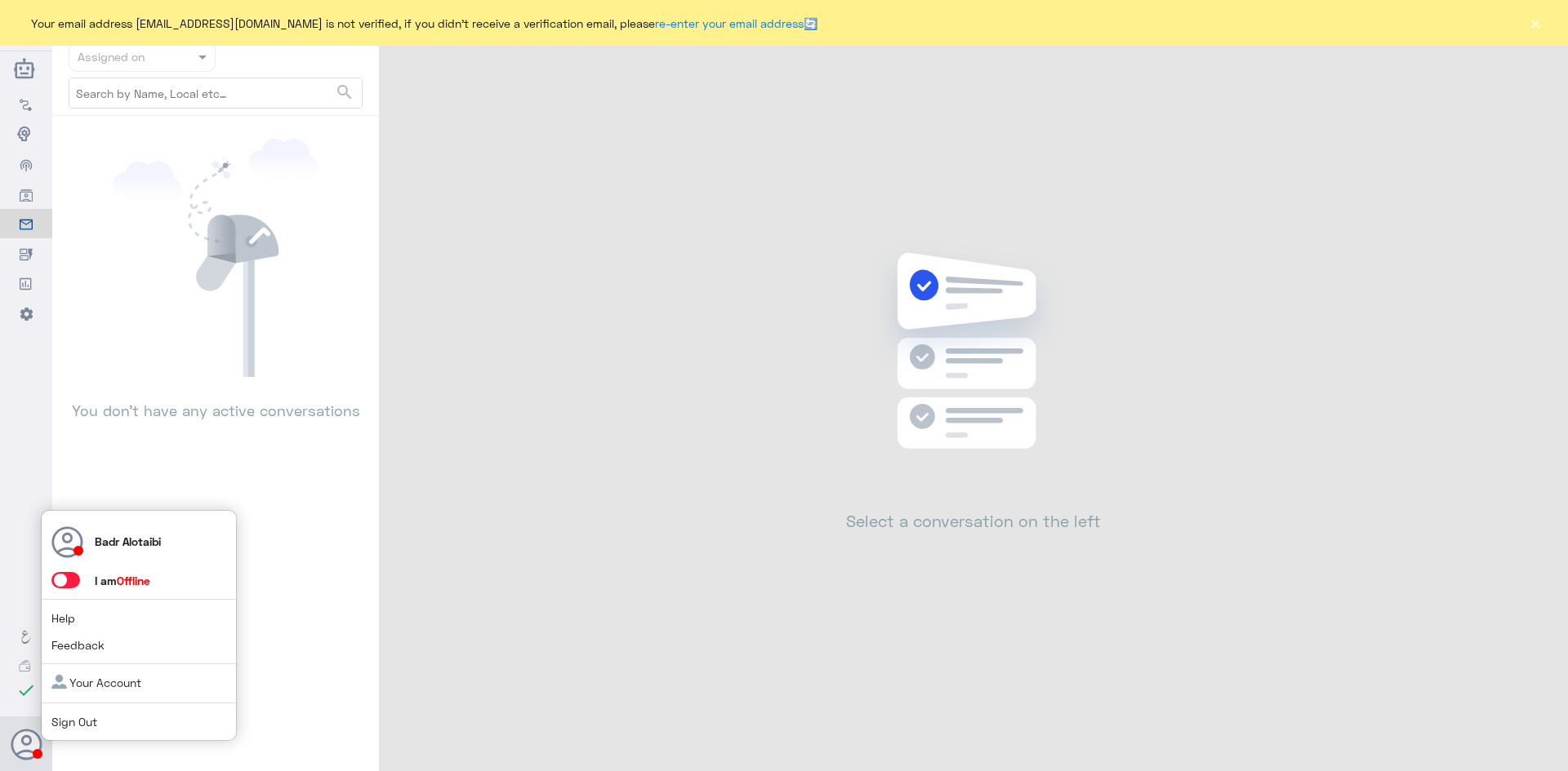
click at [69, 586] on span at bounding box center [65, 581] width 28 height 16
click at [0, 0] on input "checkbox" at bounding box center [0, 0] width 0 height 0
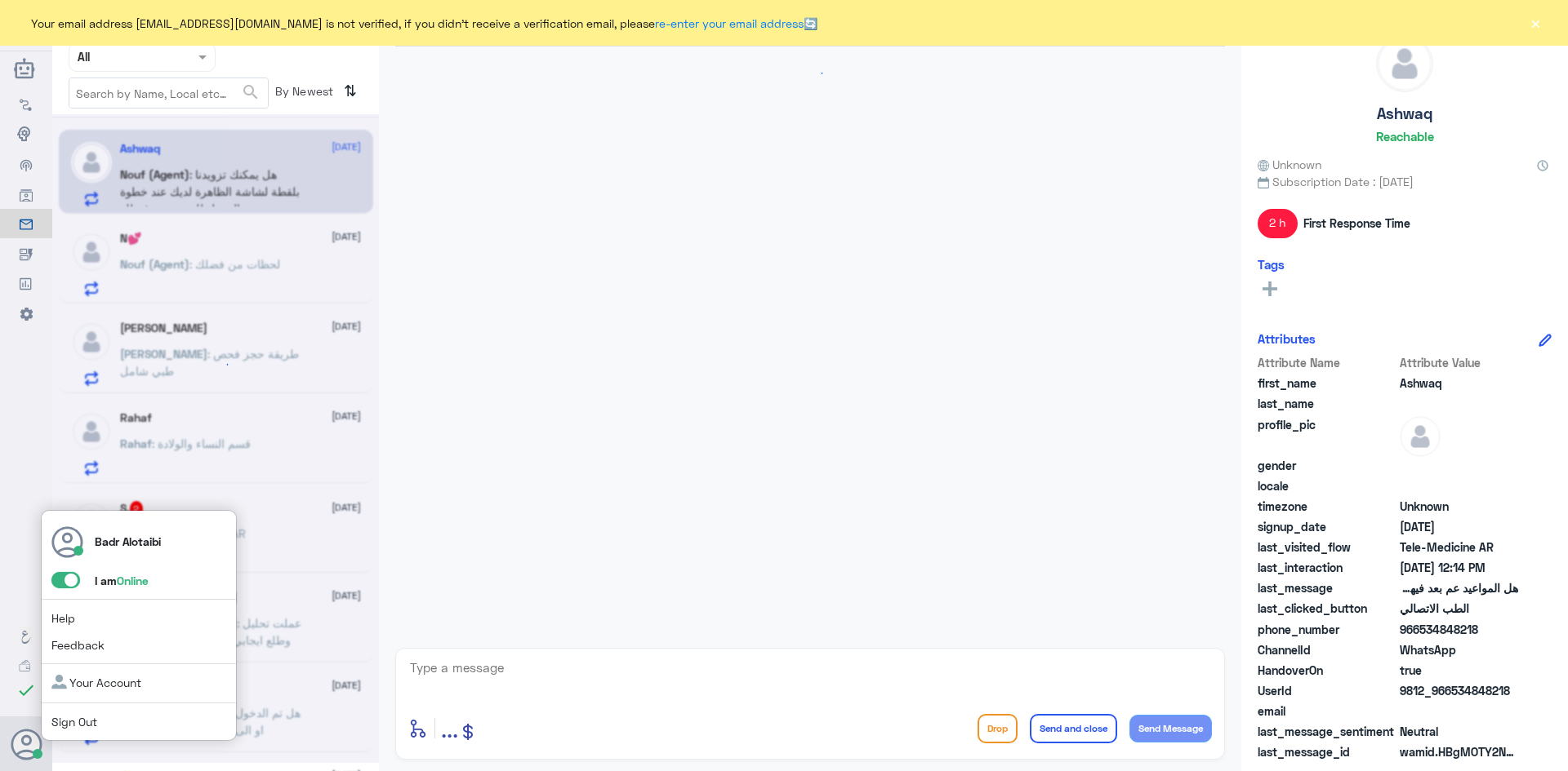
scroll to position [434, 0]
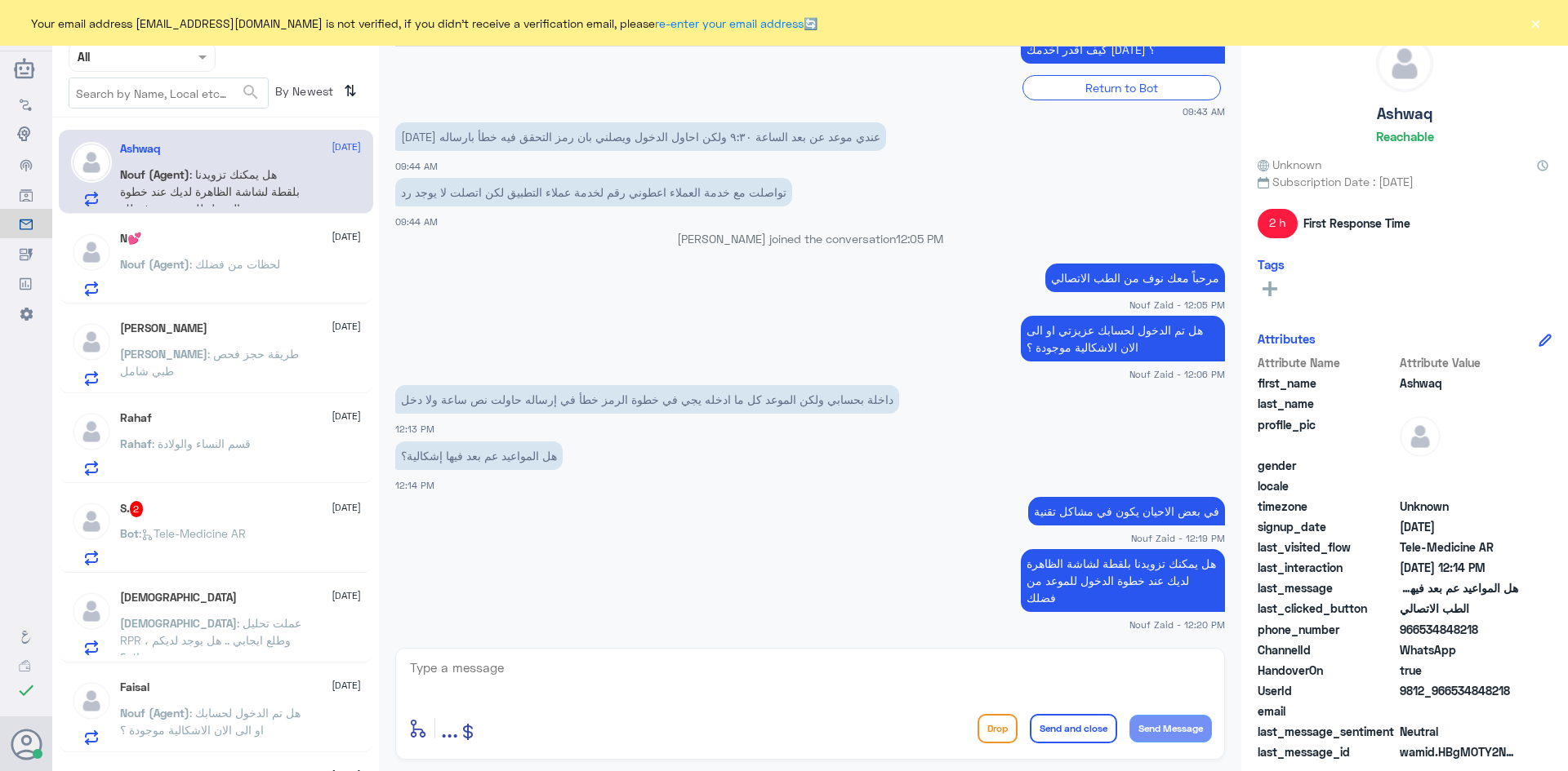
click at [1537, 28] on button "×" at bounding box center [1535, 23] width 16 height 16
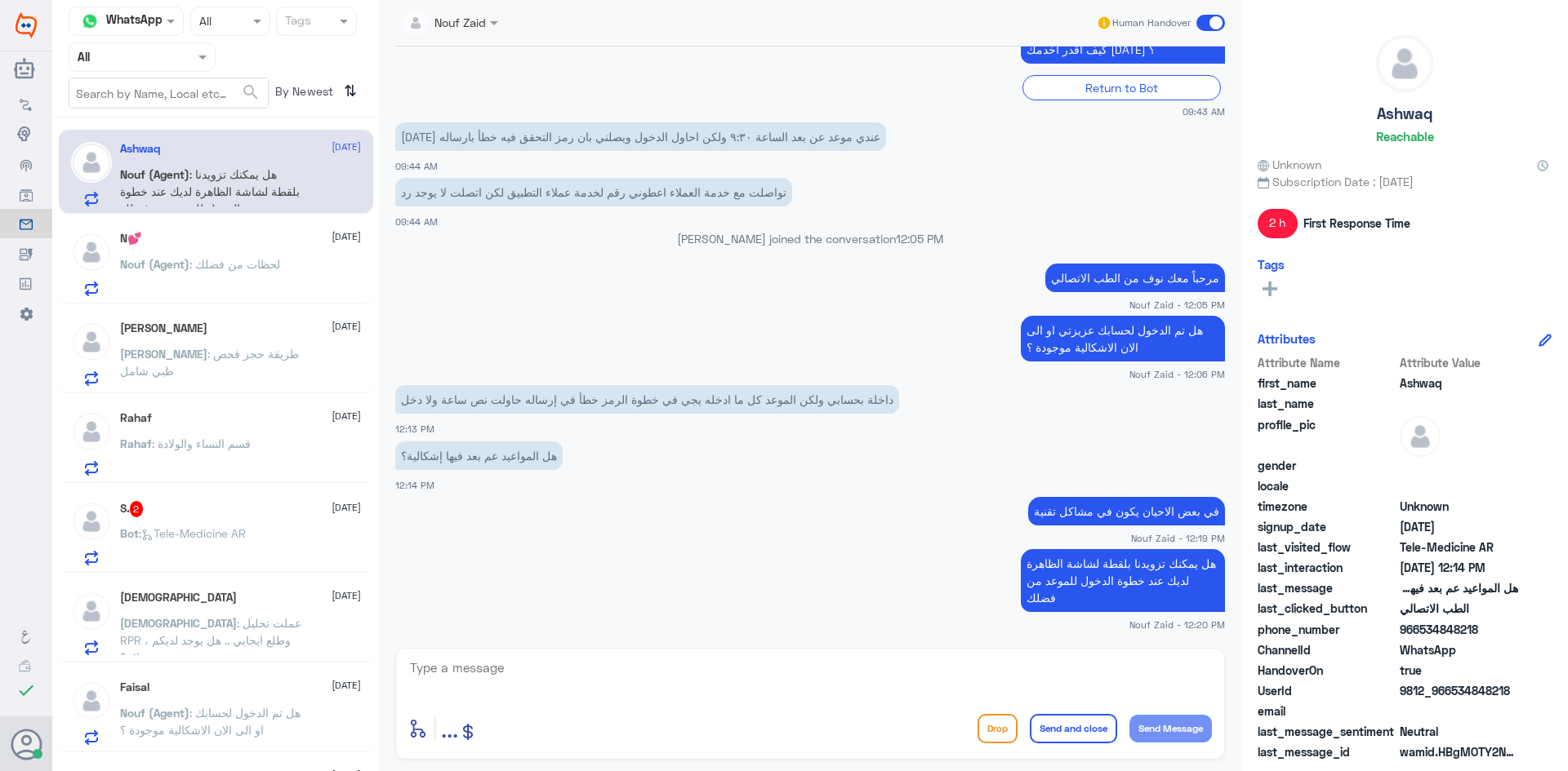
click at [175, 72] on ng-select "Agent Filter All" at bounding box center [142, 57] width 147 height 29
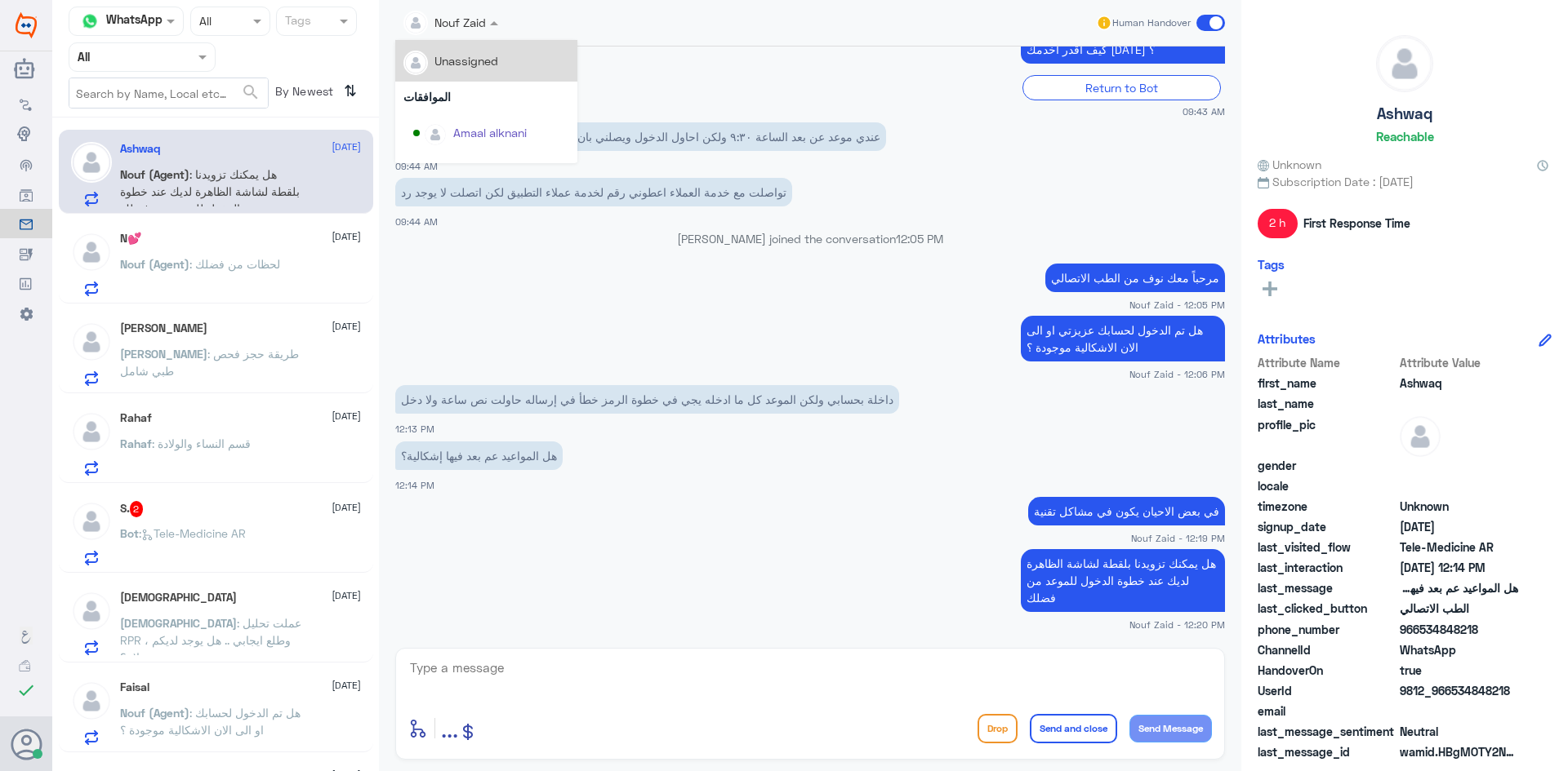
click at [495, 28] on span at bounding box center [495, 22] width 20 height 17
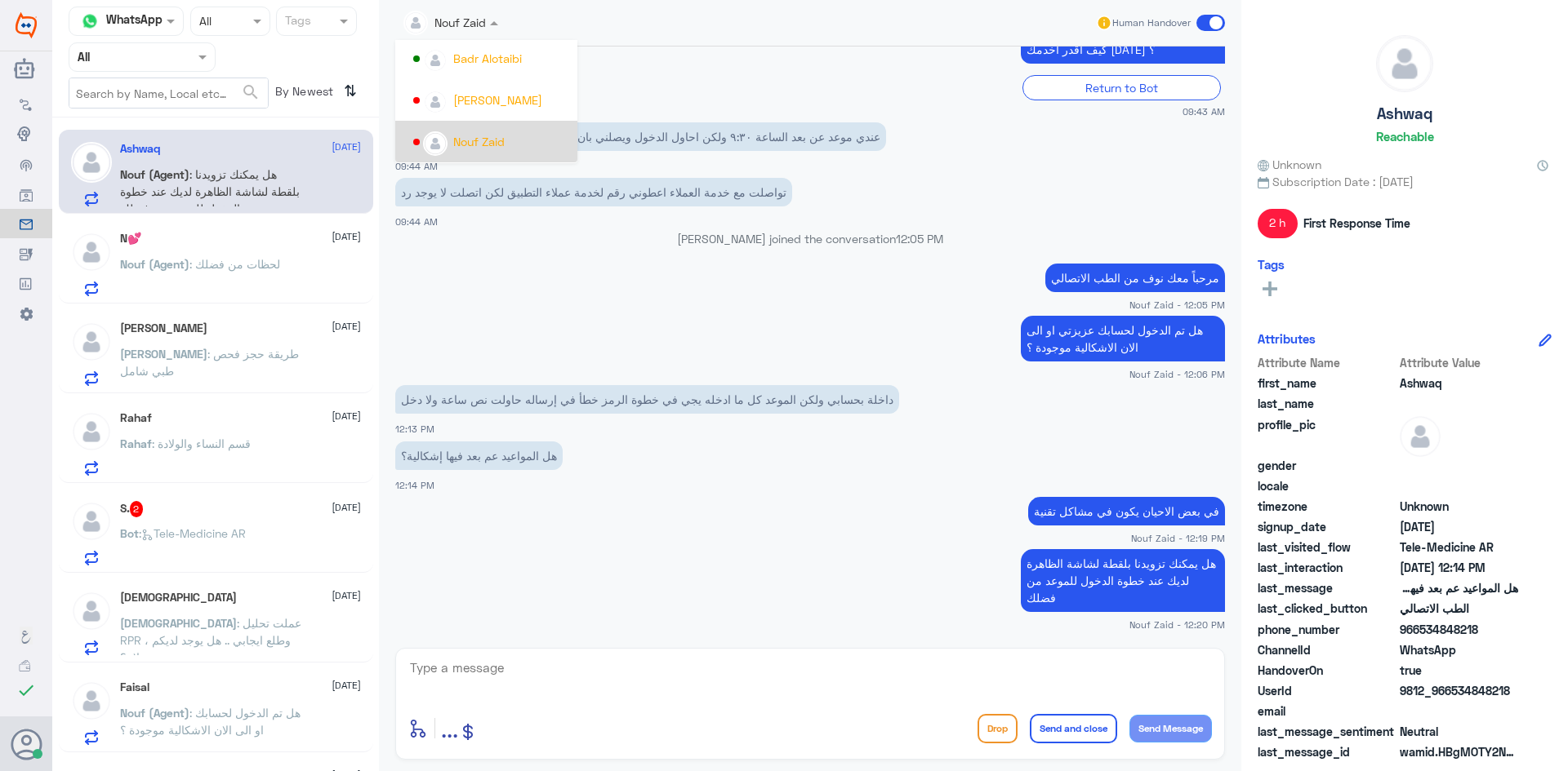
click at [492, 130] on div "Nouf Zaid" at bounding box center [491, 141] width 156 height 28
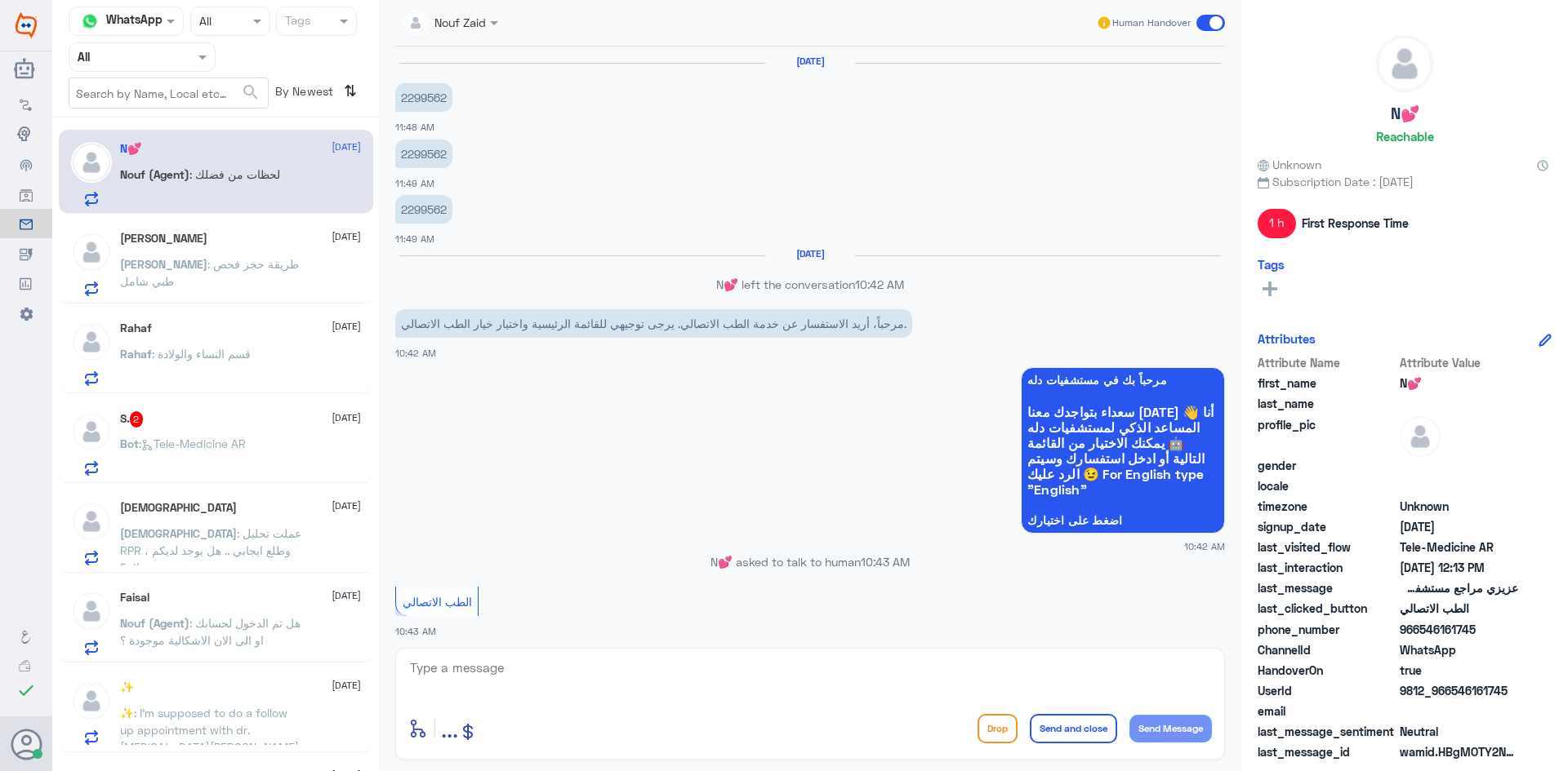
scroll to position [754, 0]
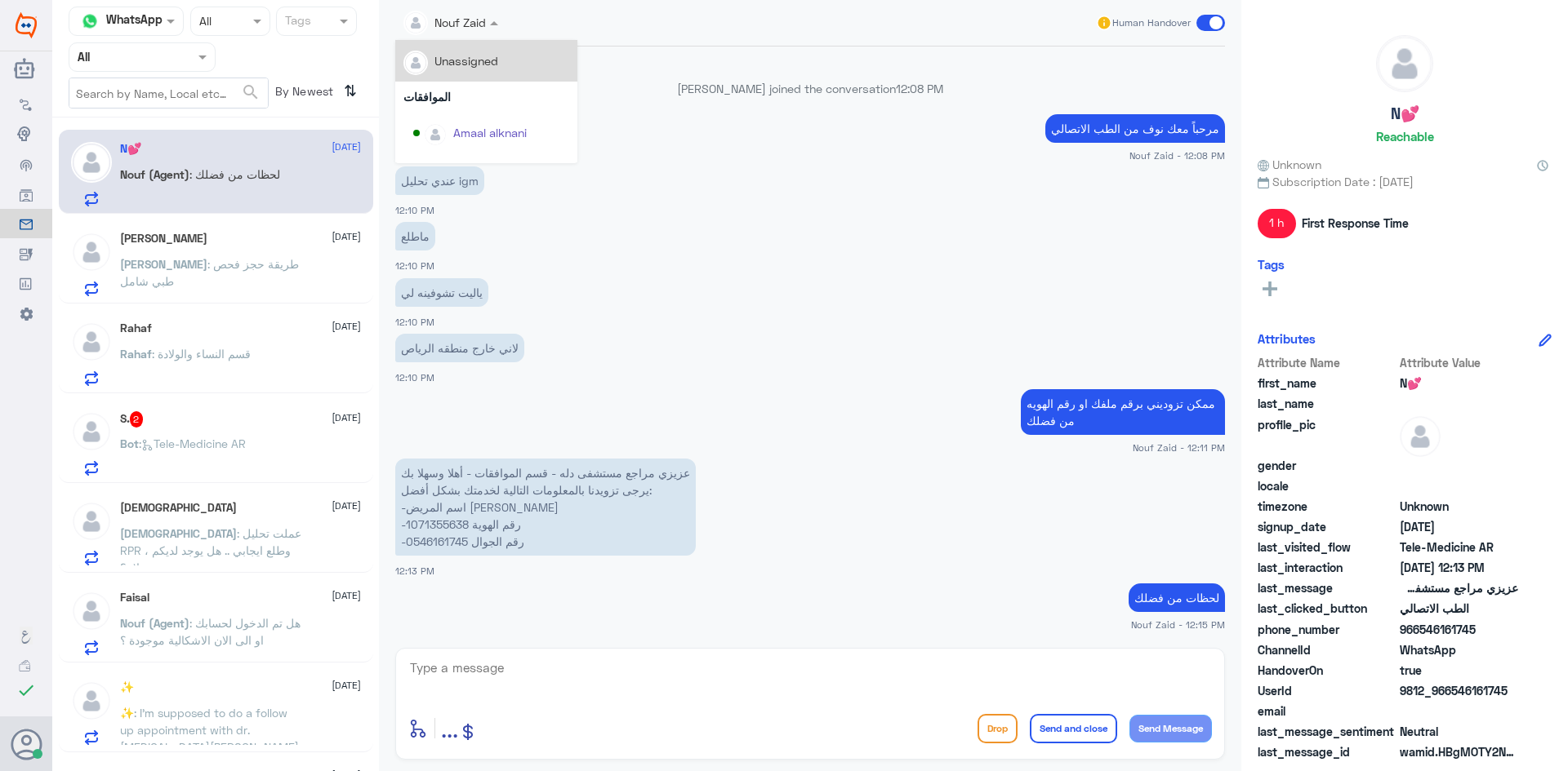
click at [474, 27] on div at bounding box center [451, 21] width 111 height 19
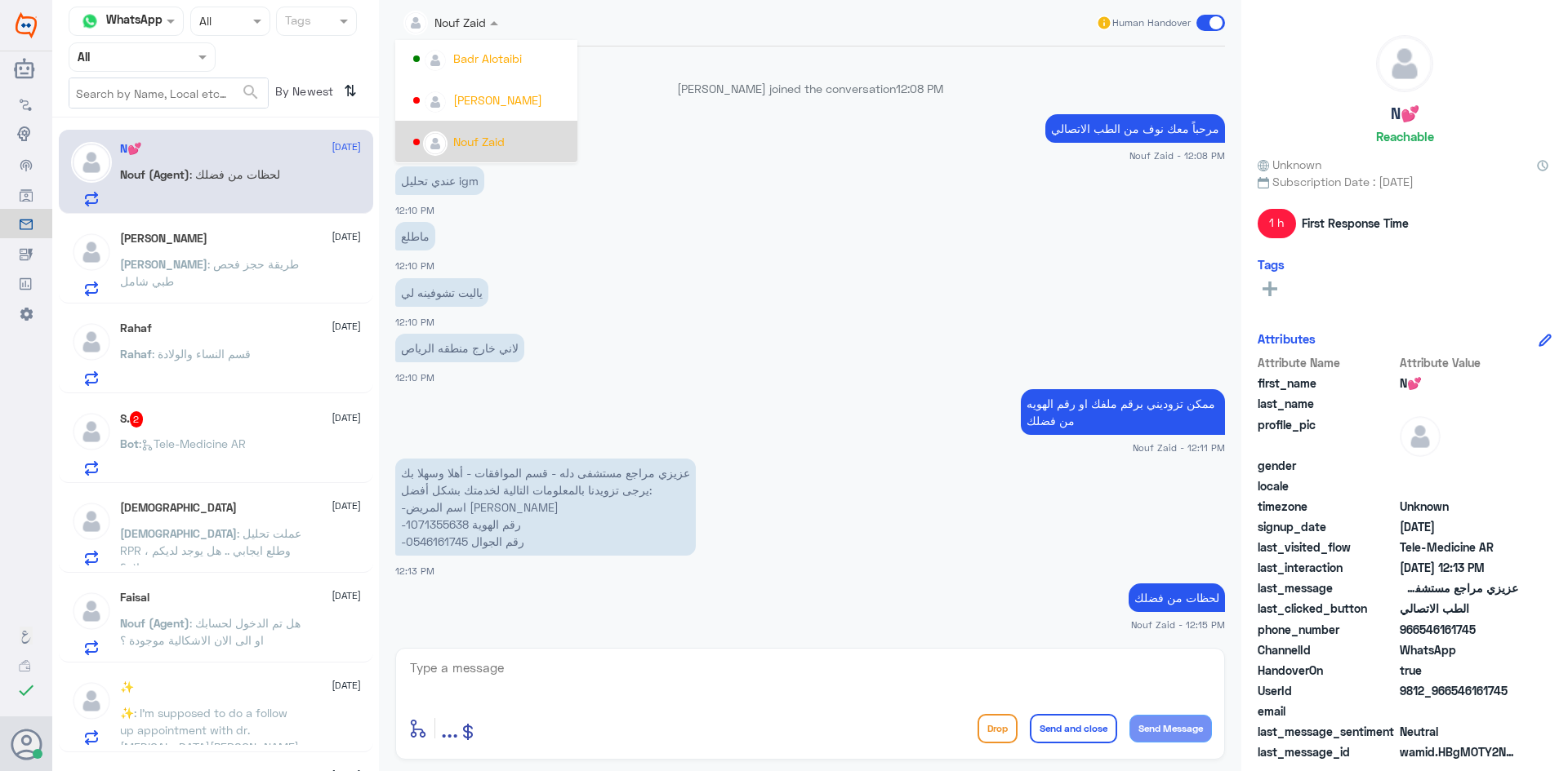
click at [520, 129] on div "Nouf Zaid" at bounding box center [491, 141] width 156 height 28
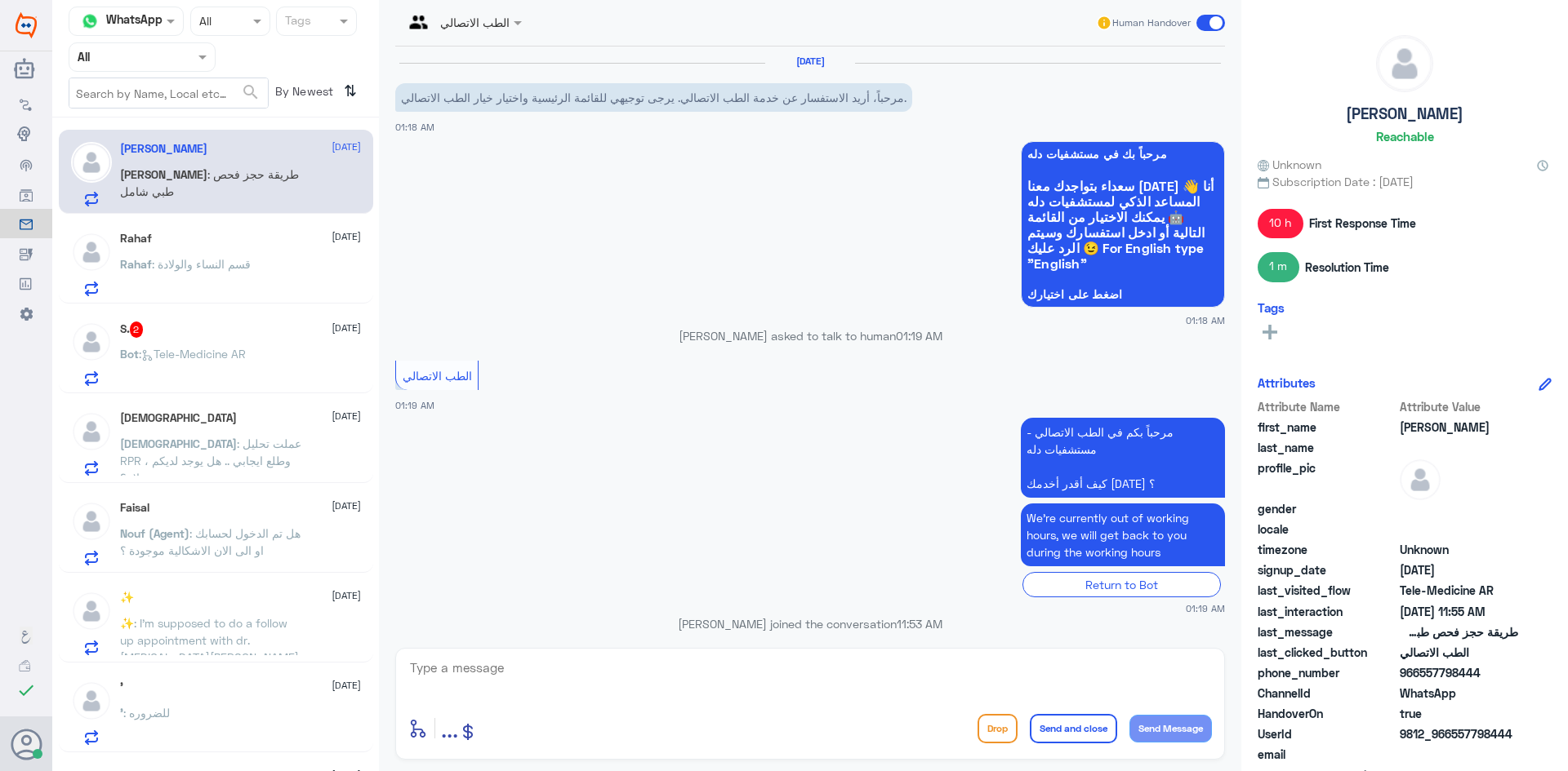
scroll to position [641, 0]
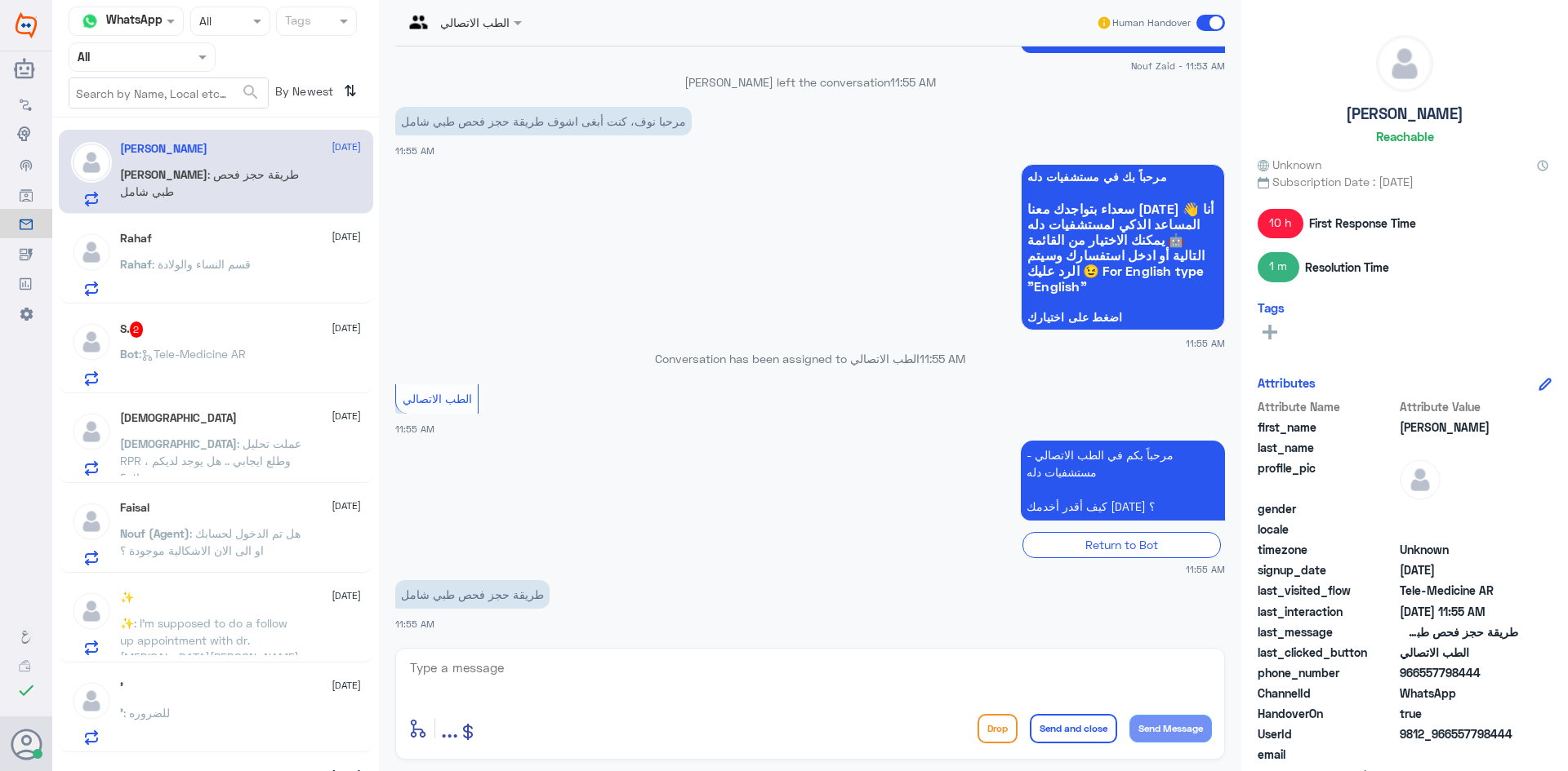
click at [505, 26] on div at bounding box center [463, 21] width 134 height 19
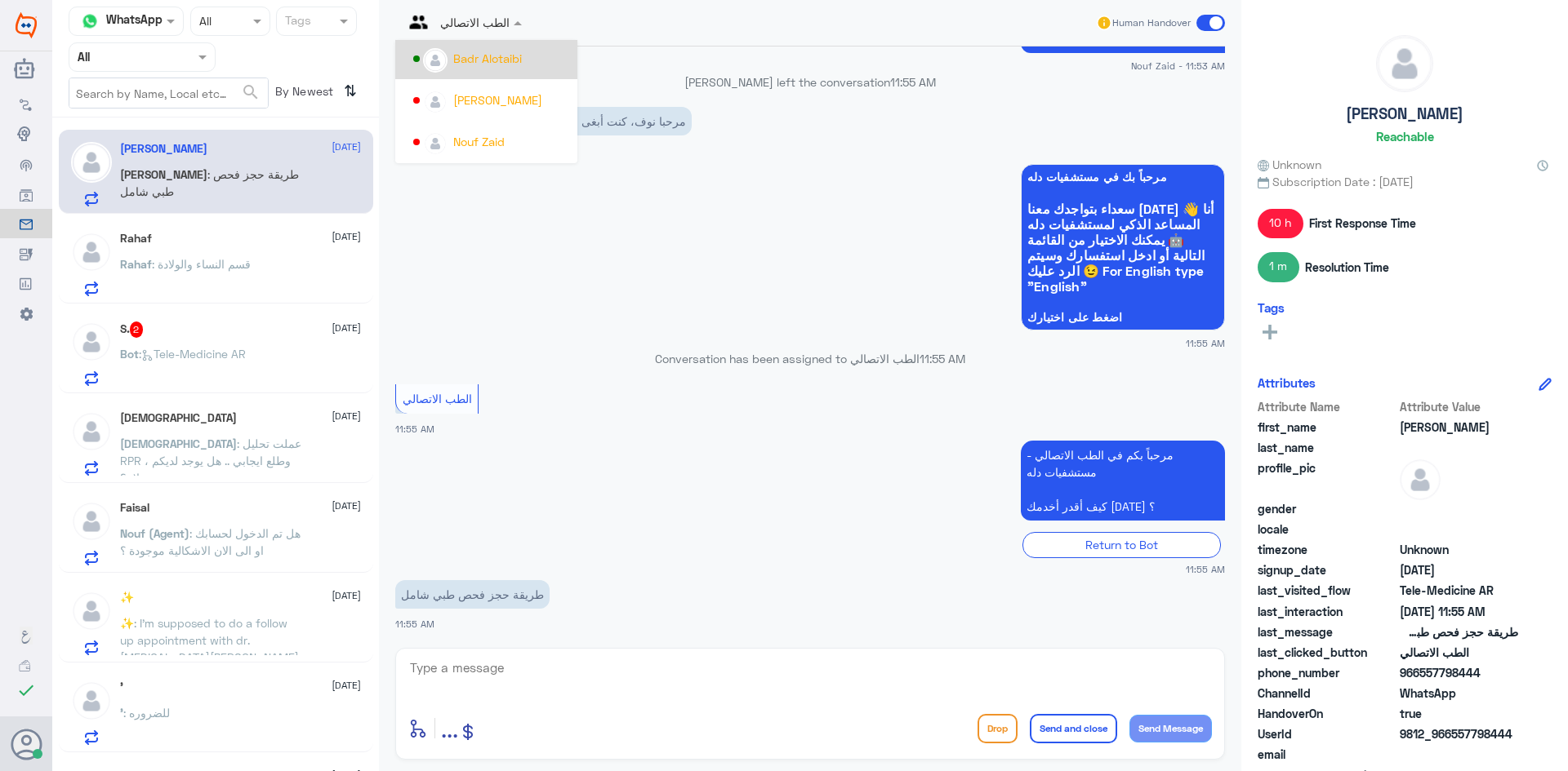
click at [495, 65] on div "Badr Alotaibi" at bounding box center [487, 58] width 69 height 17
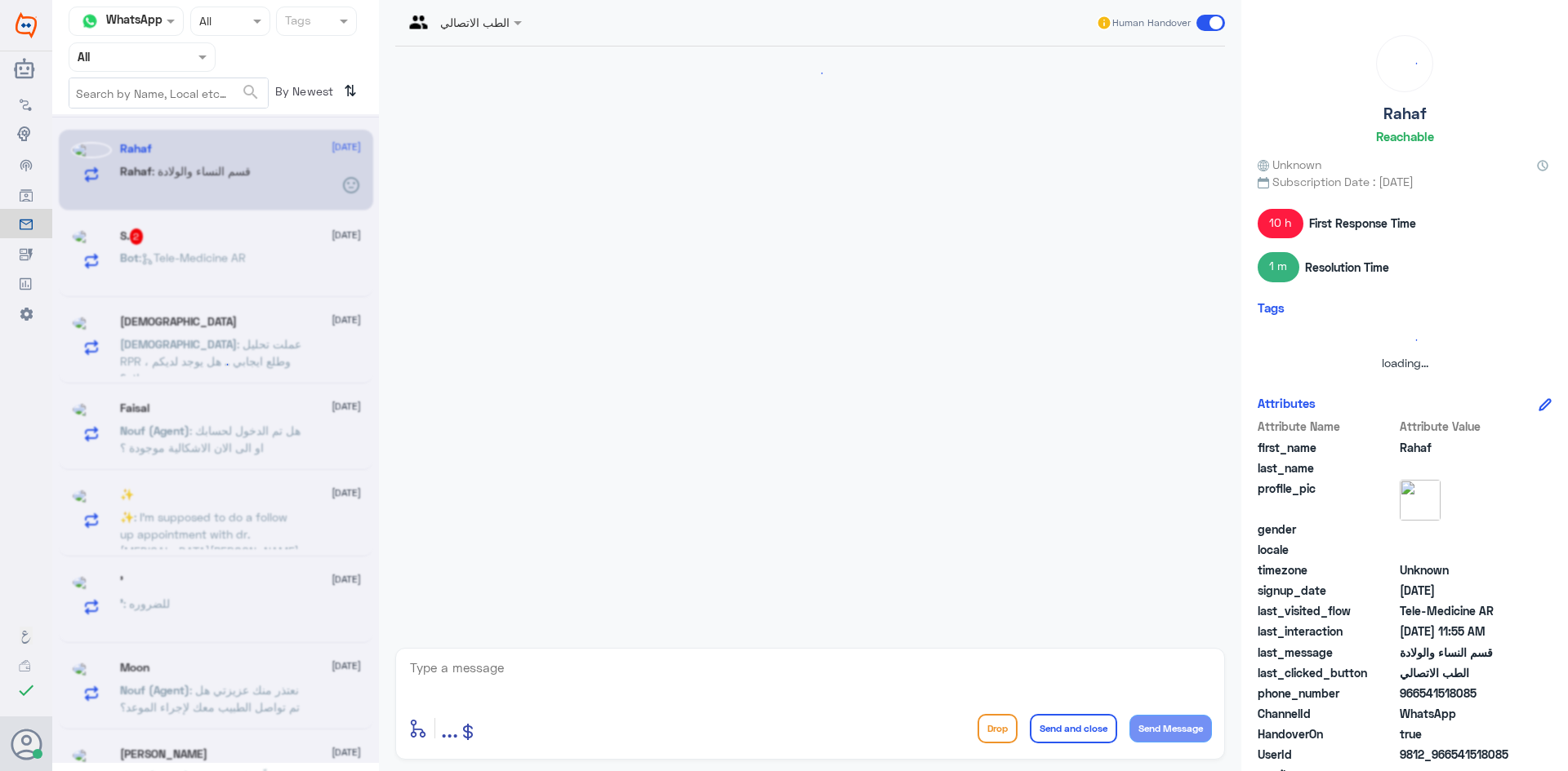
scroll to position [0, 0]
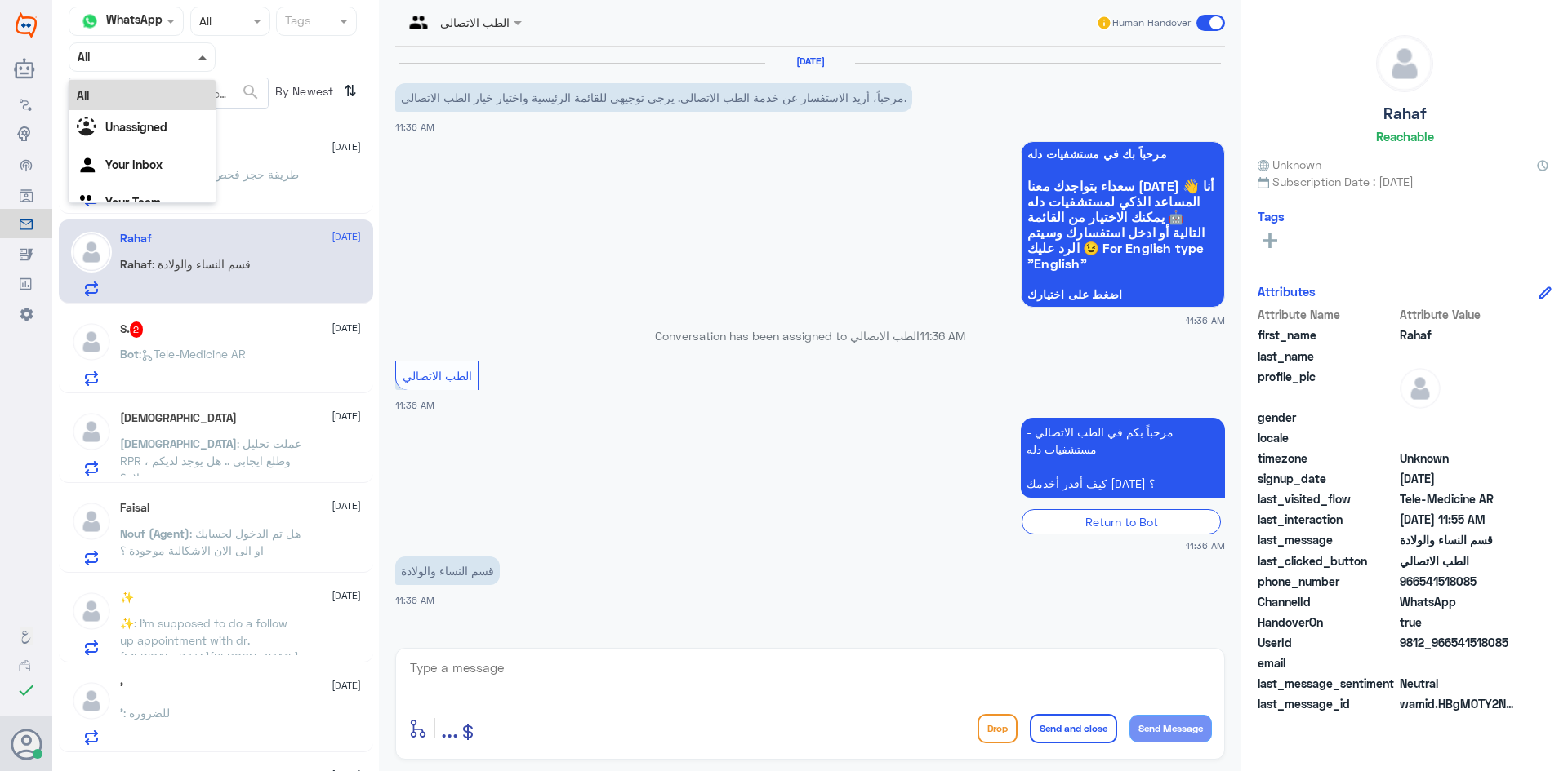
click at [203, 55] on span at bounding box center [202, 57] width 8 height 4
click at [486, 40] on div "الطب الاتصالي Human Handover" at bounding box center [810, 23] width 829 height 46
click at [486, 35] on div "الطب الاتصالي" at bounding box center [456, 23] width 106 height 39
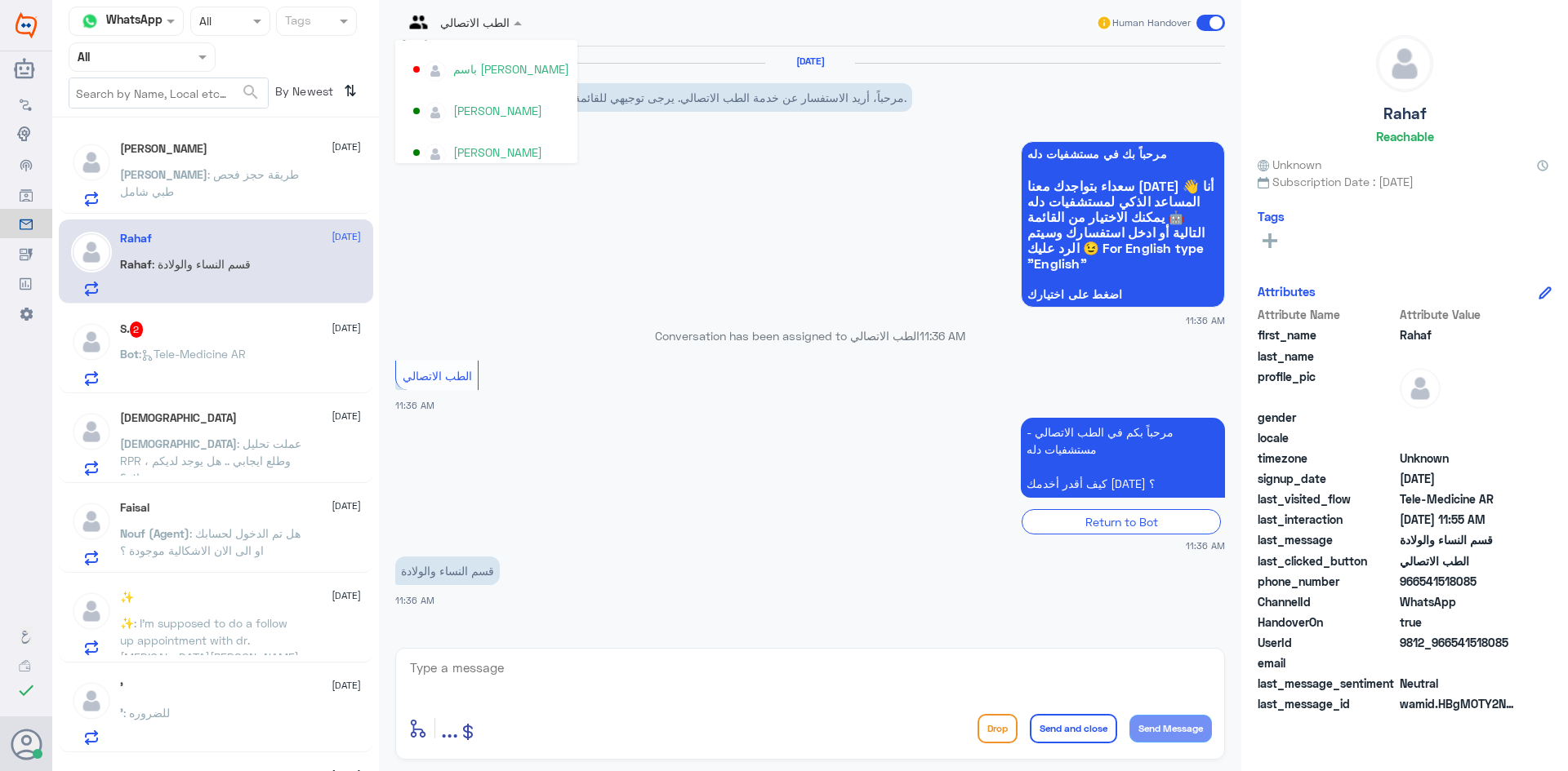
scroll to position [801, 0]
click at [477, 130] on div "Nouf Zaid" at bounding box center [491, 141] width 156 height 28
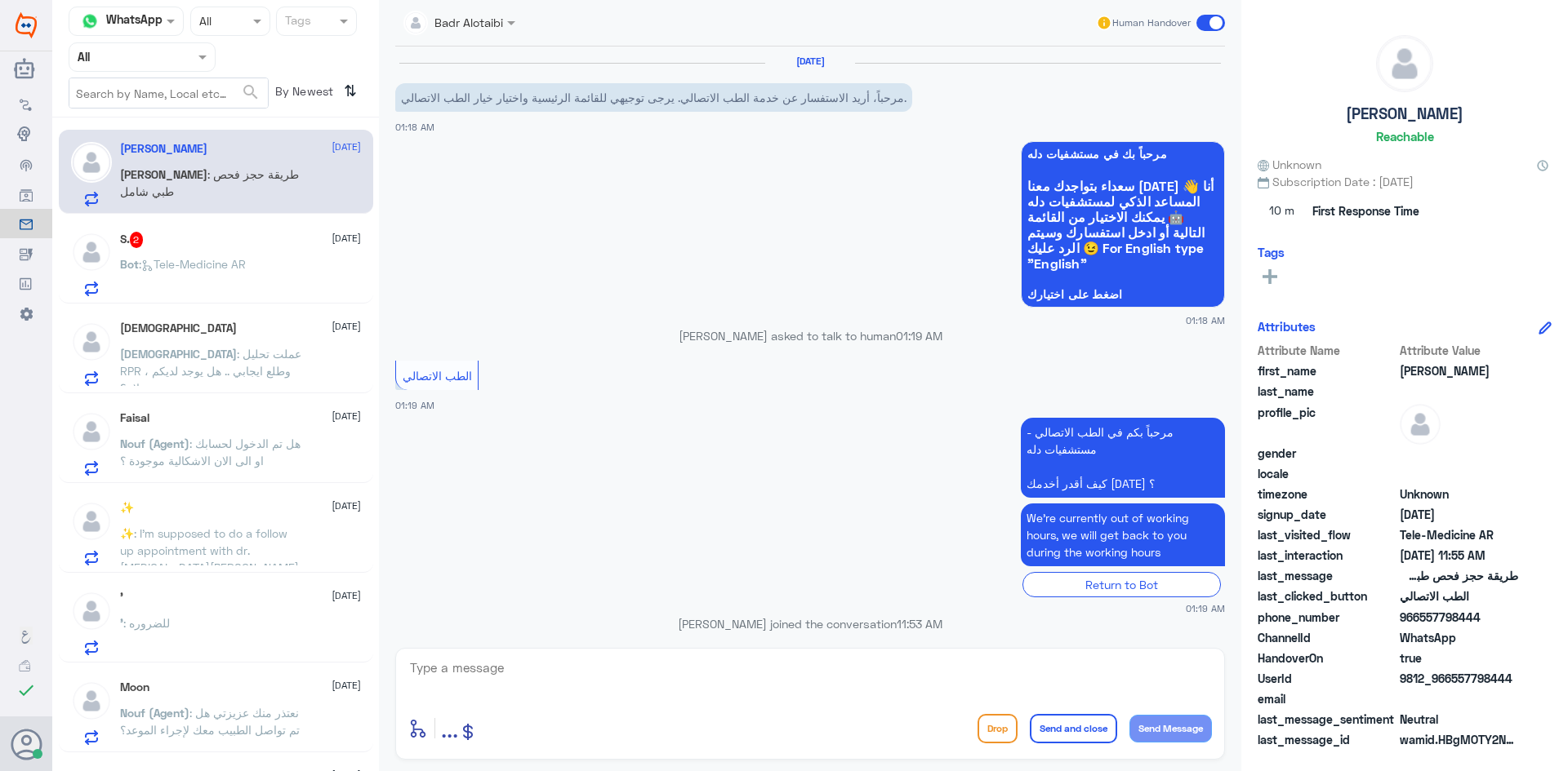
scroll to position [671, 0]
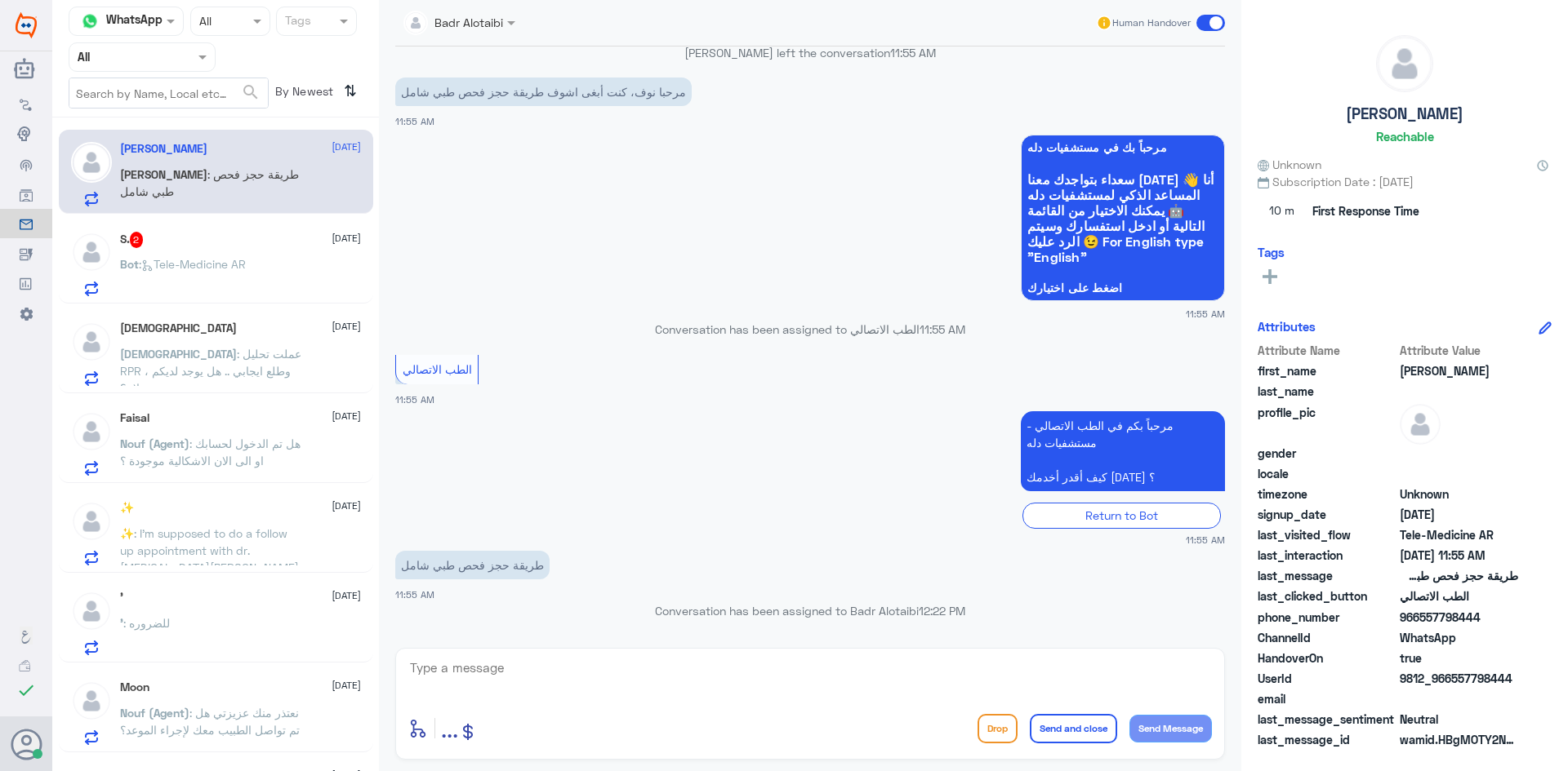
click at [223, 520] on div "✨ 10 August ✨ : I’m supposed to do a follow up appointment with dr. Syeda Mumta…" at bounding box center [240, 533] width 240 height 64
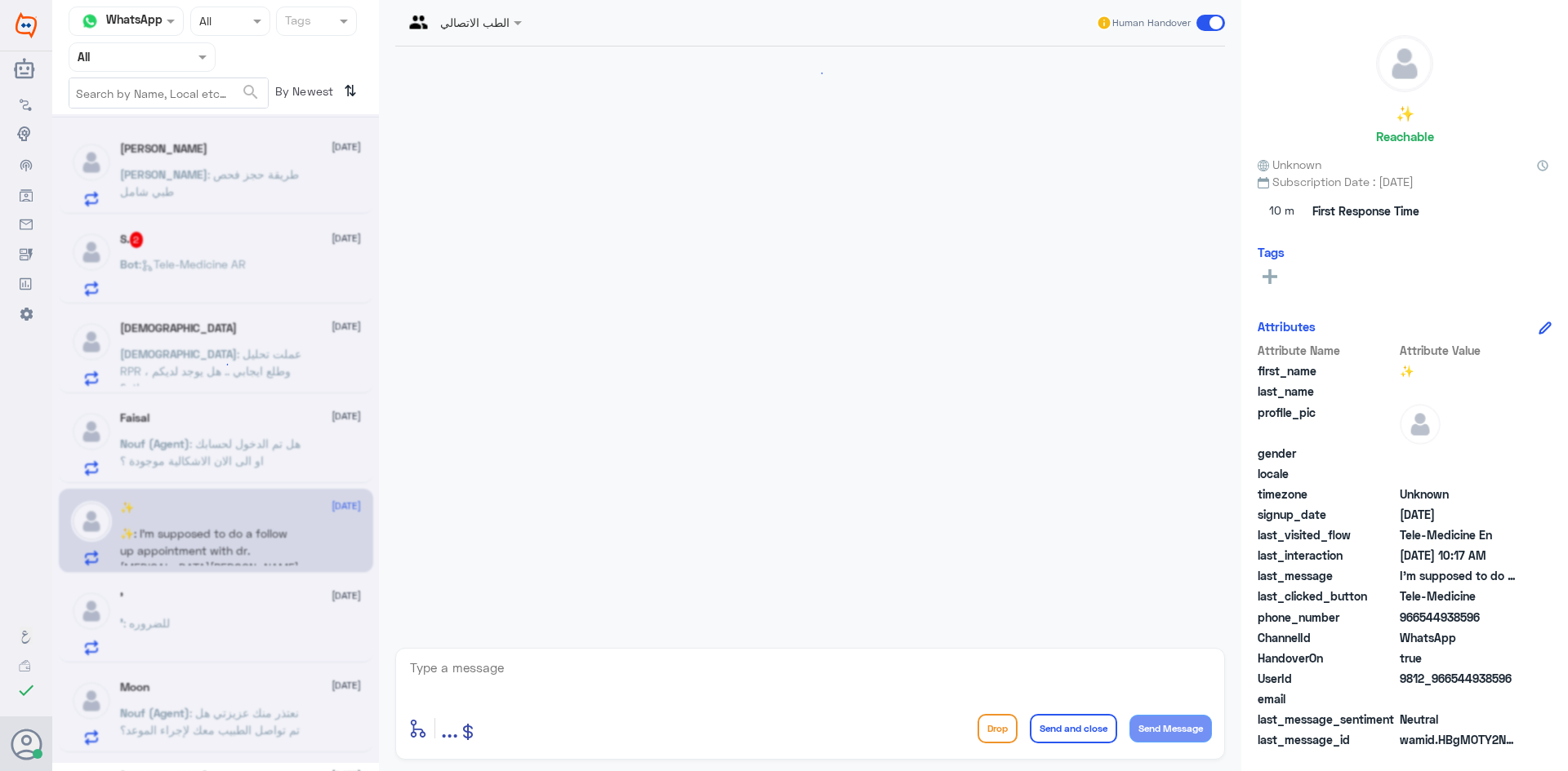
scroll to position [490, 0]
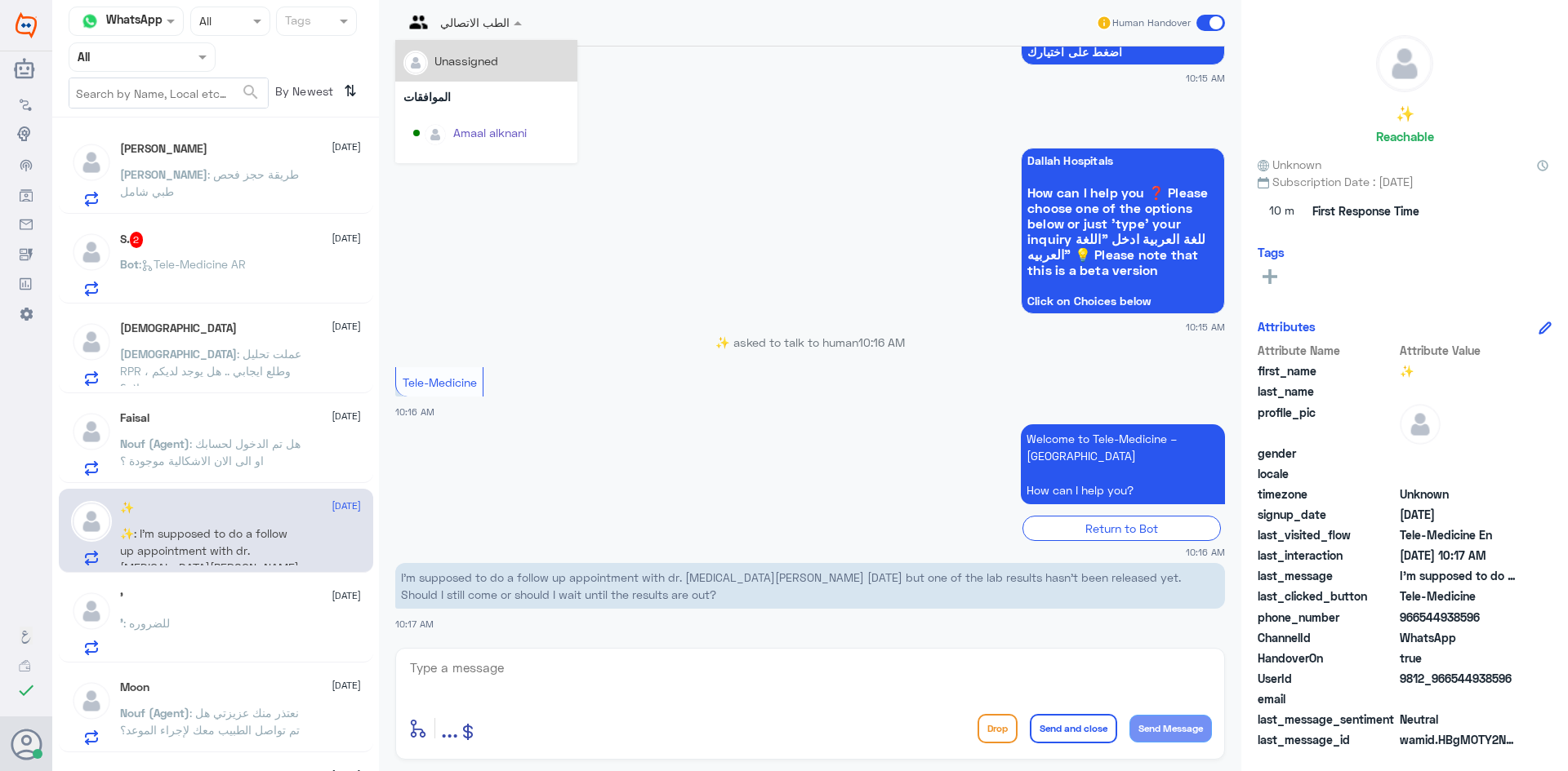
click at [507, 32] on div "الطب الاتصالي" at bounding box center [463, 23] width 134 height 29
click at [496, 69] on div "Badr Alotaibi" at bounding box center [491, 58] width 156 height 28
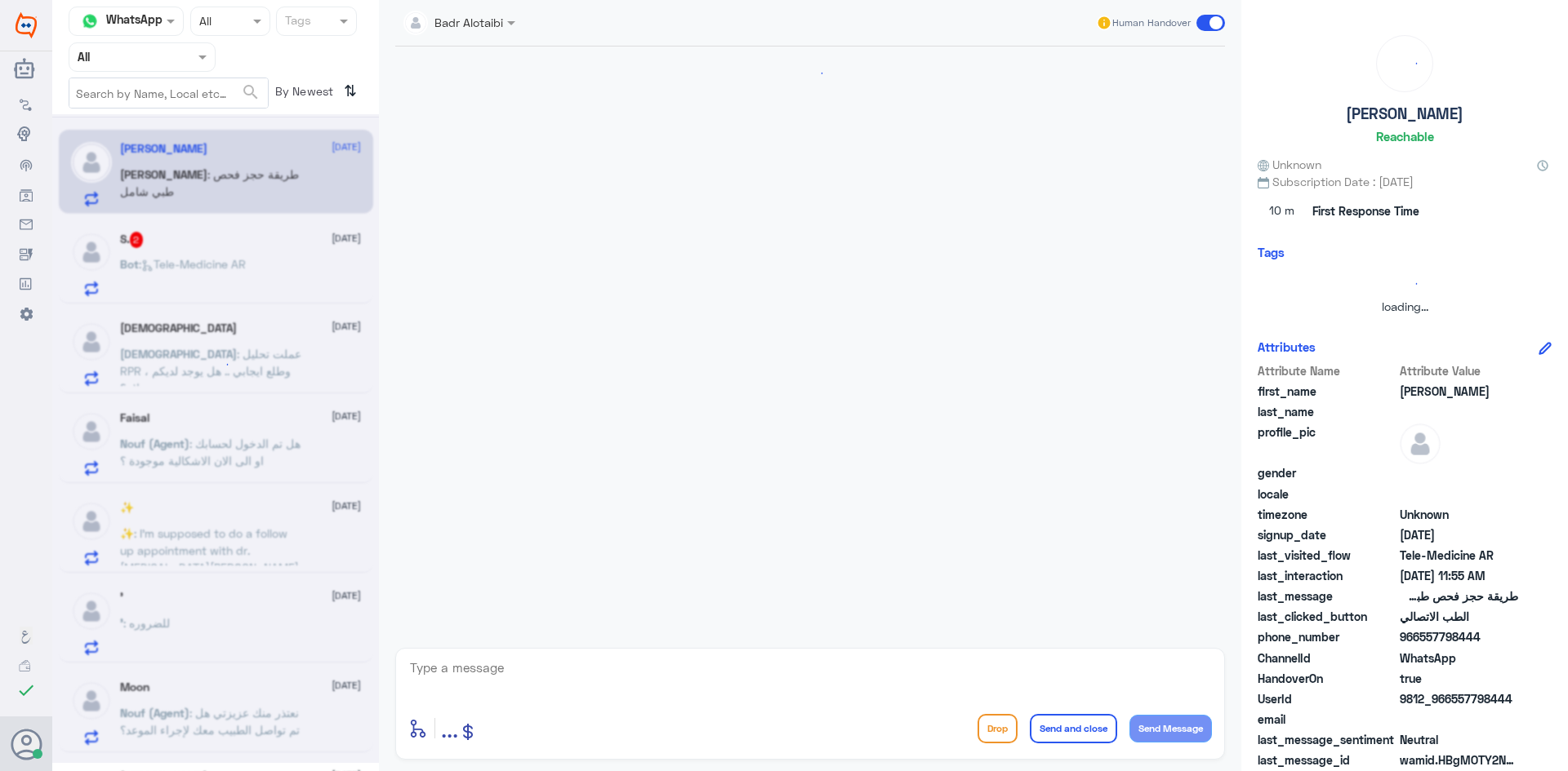
scroll to position [671, 0]
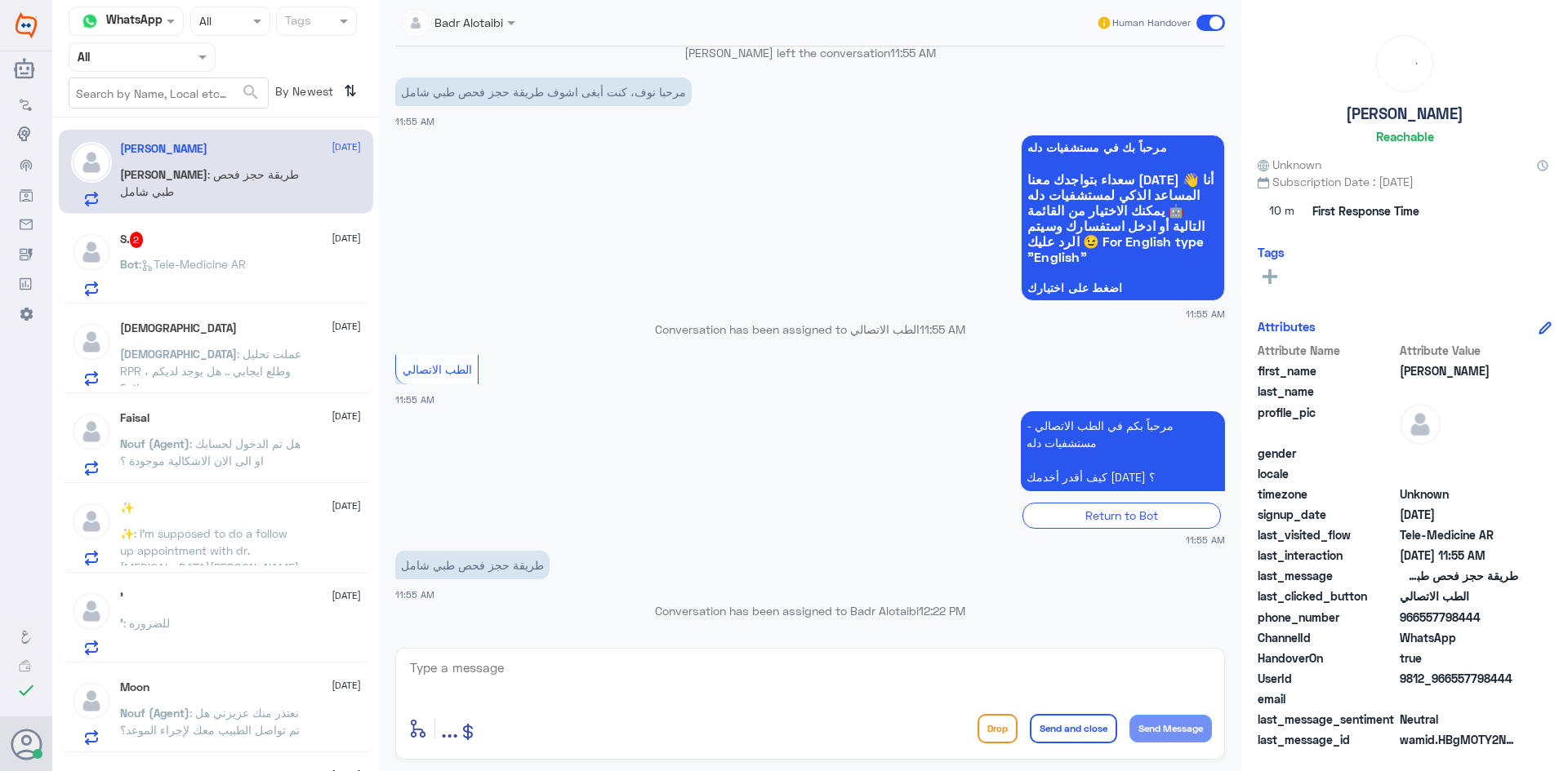
click at [248, 330] on div "יהוה 10 August" at bounding box center [240, 328] width 240 height 14
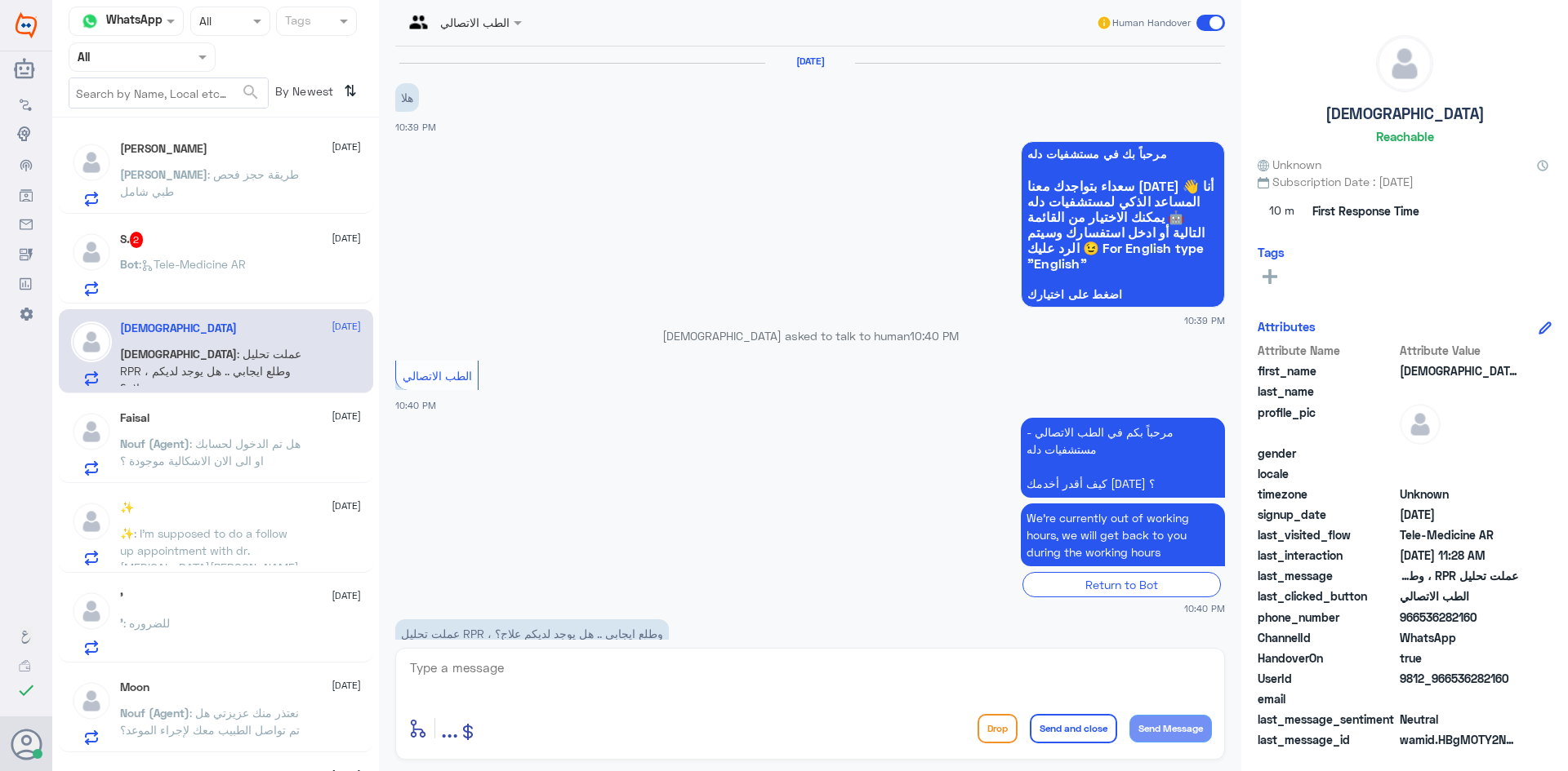
scroll to position [627, 0]
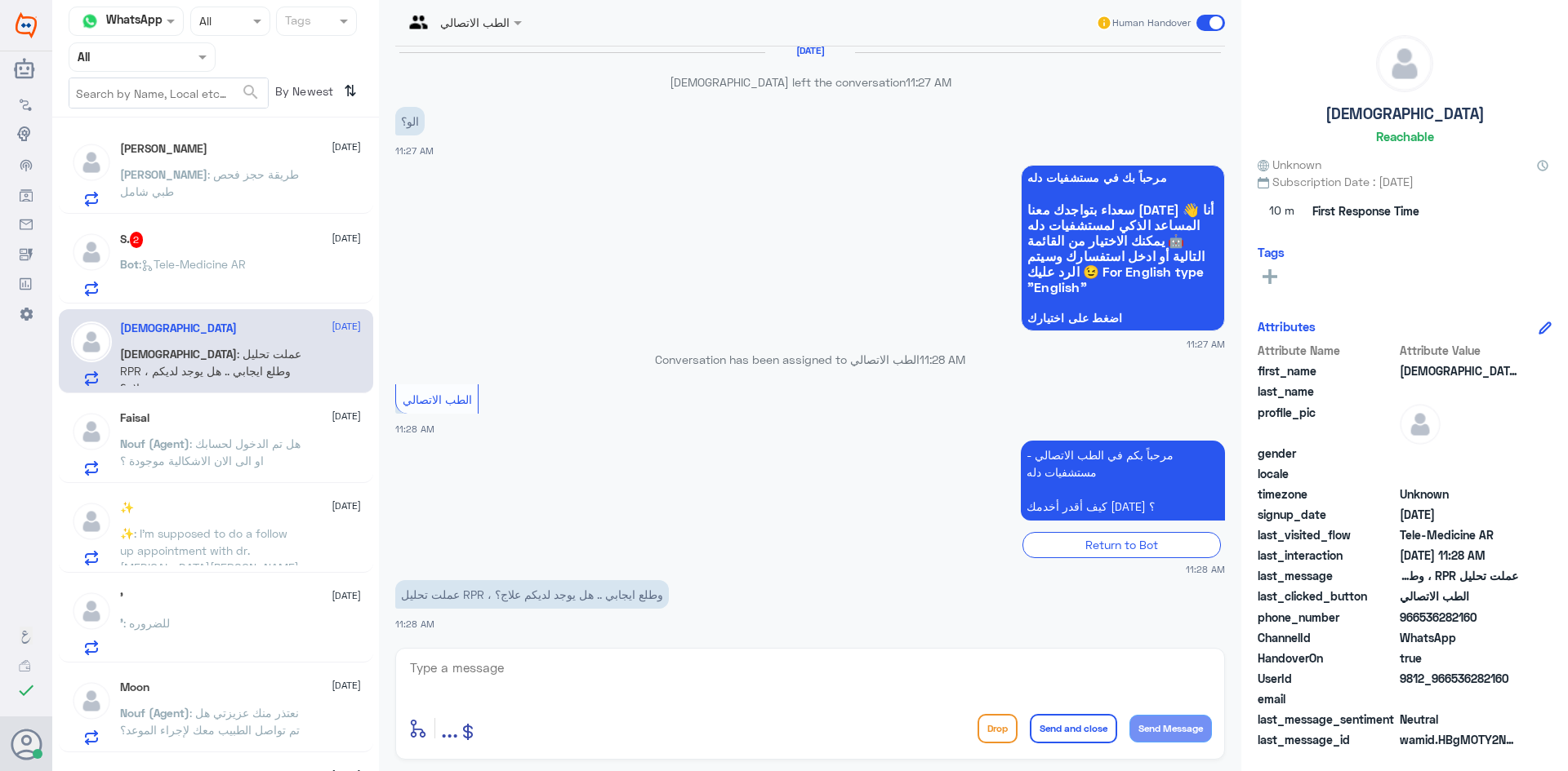
click at [233, 190] on p "Abdulrhman : طريقة حجز فحص طبي شامل" at bounding box center [211, 186] width 183 height 41
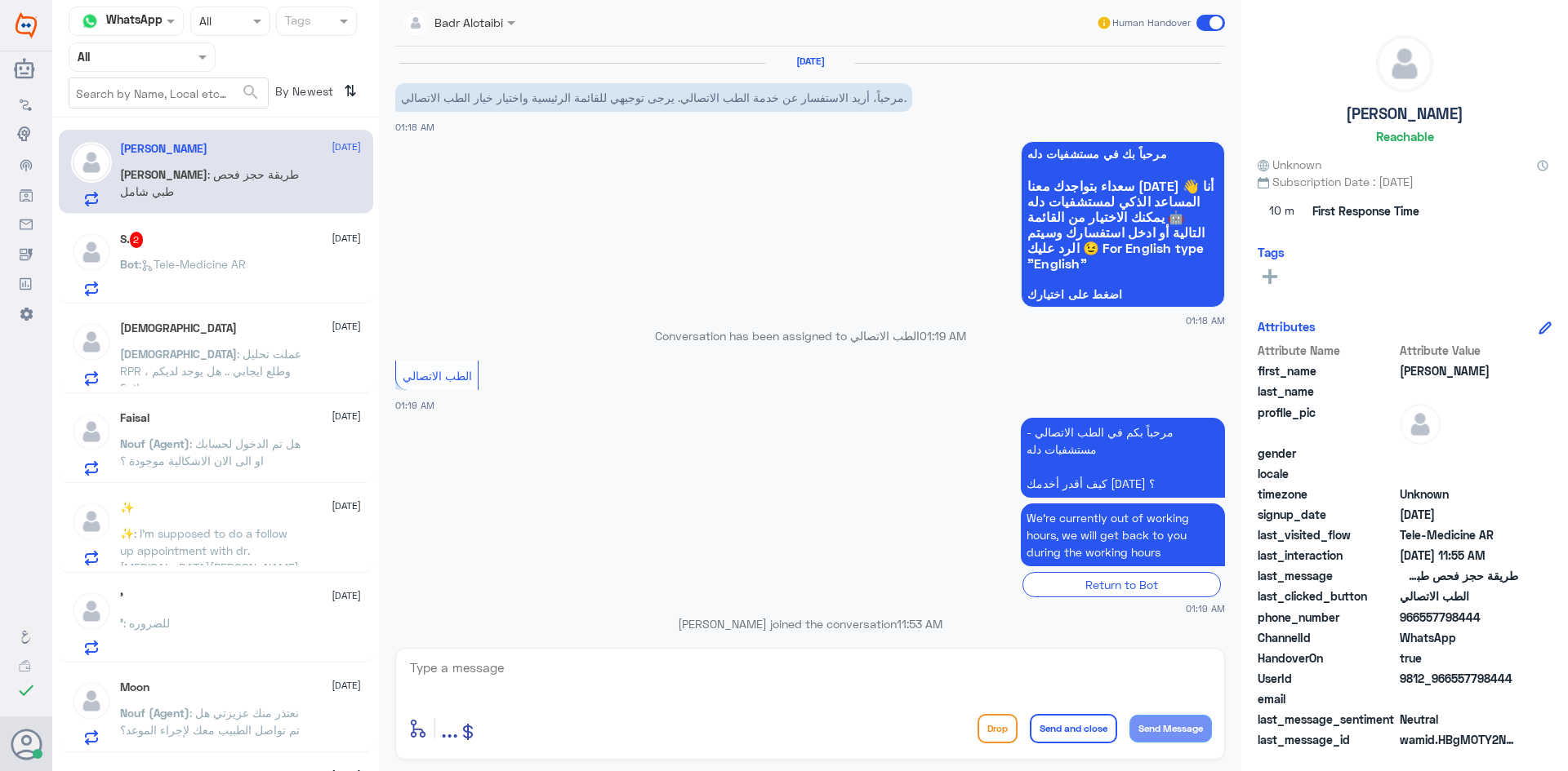
scroll to position [671, 0]
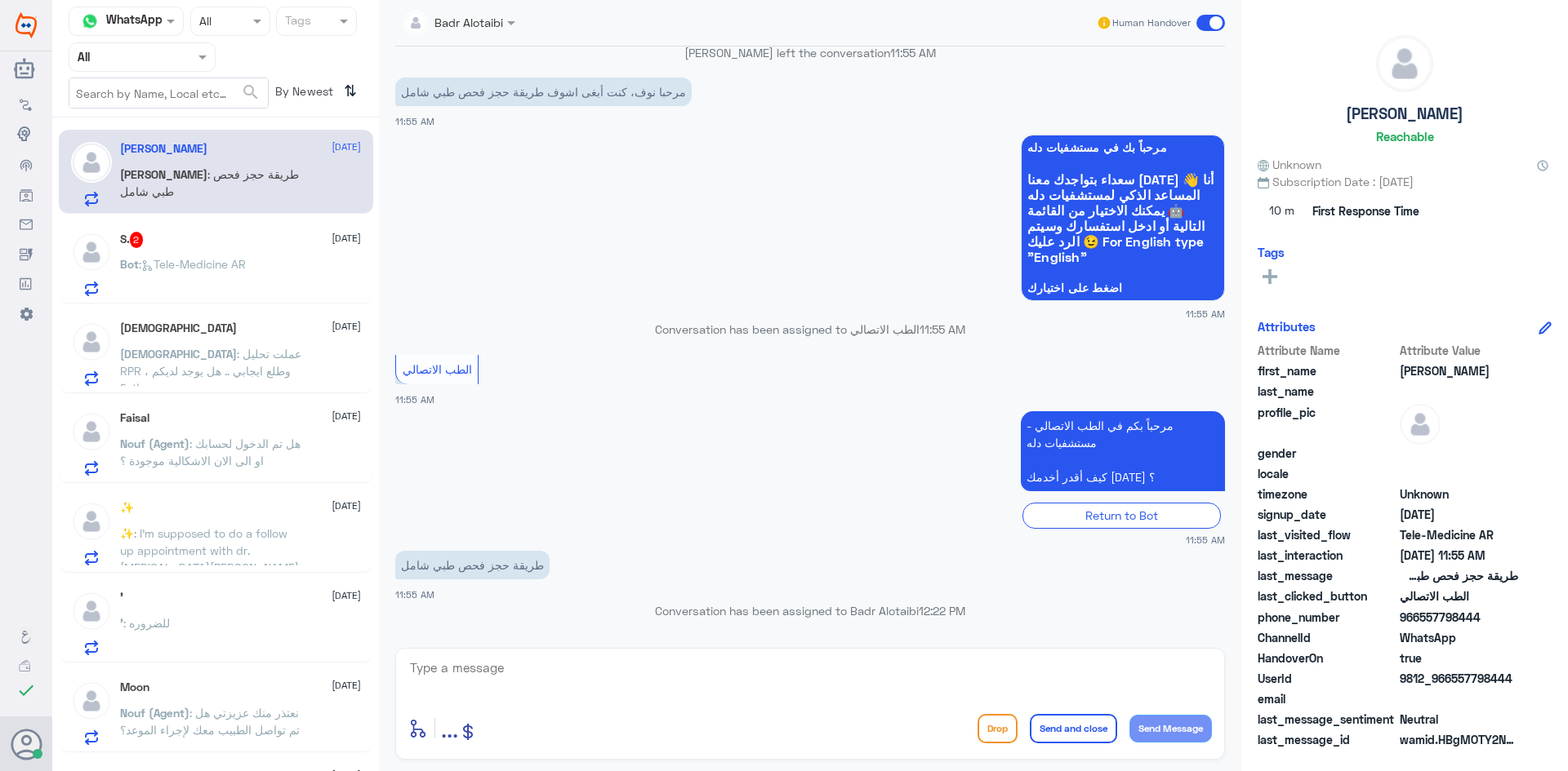
click at [279, 380] on p "יהוה : عملت تحليل RPR ، وطلع ايجابي .. هل يوجد لديكم علاج؟" at bounding box center [211, 366] width 183 height 41
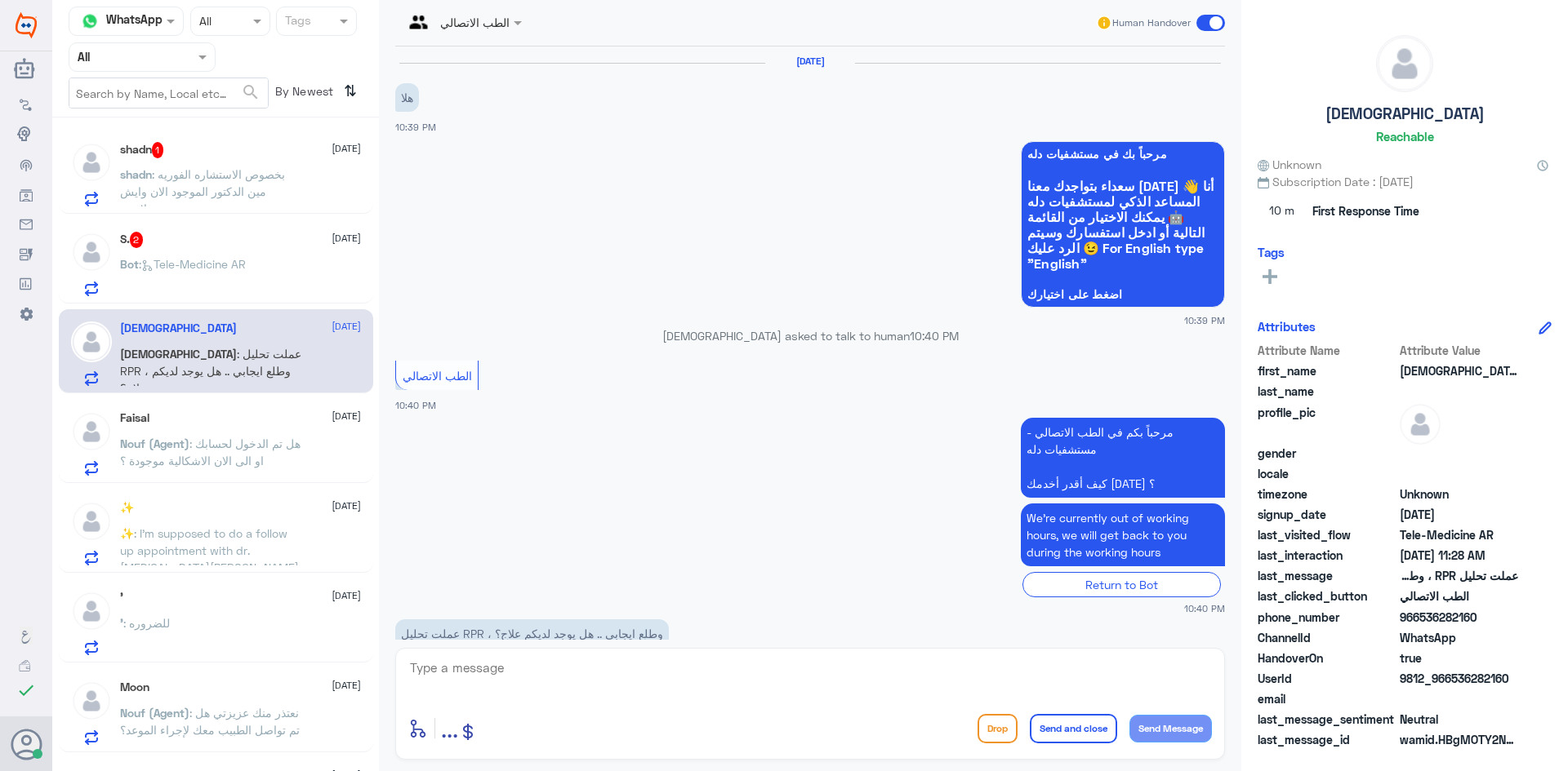
click at [309, 464] on div "Nouf (Agent) : هل تم الدخول لحسابك او الى الان الاشكالية موجودة ؟" at bounding box center [240, 457] width 240 height 36
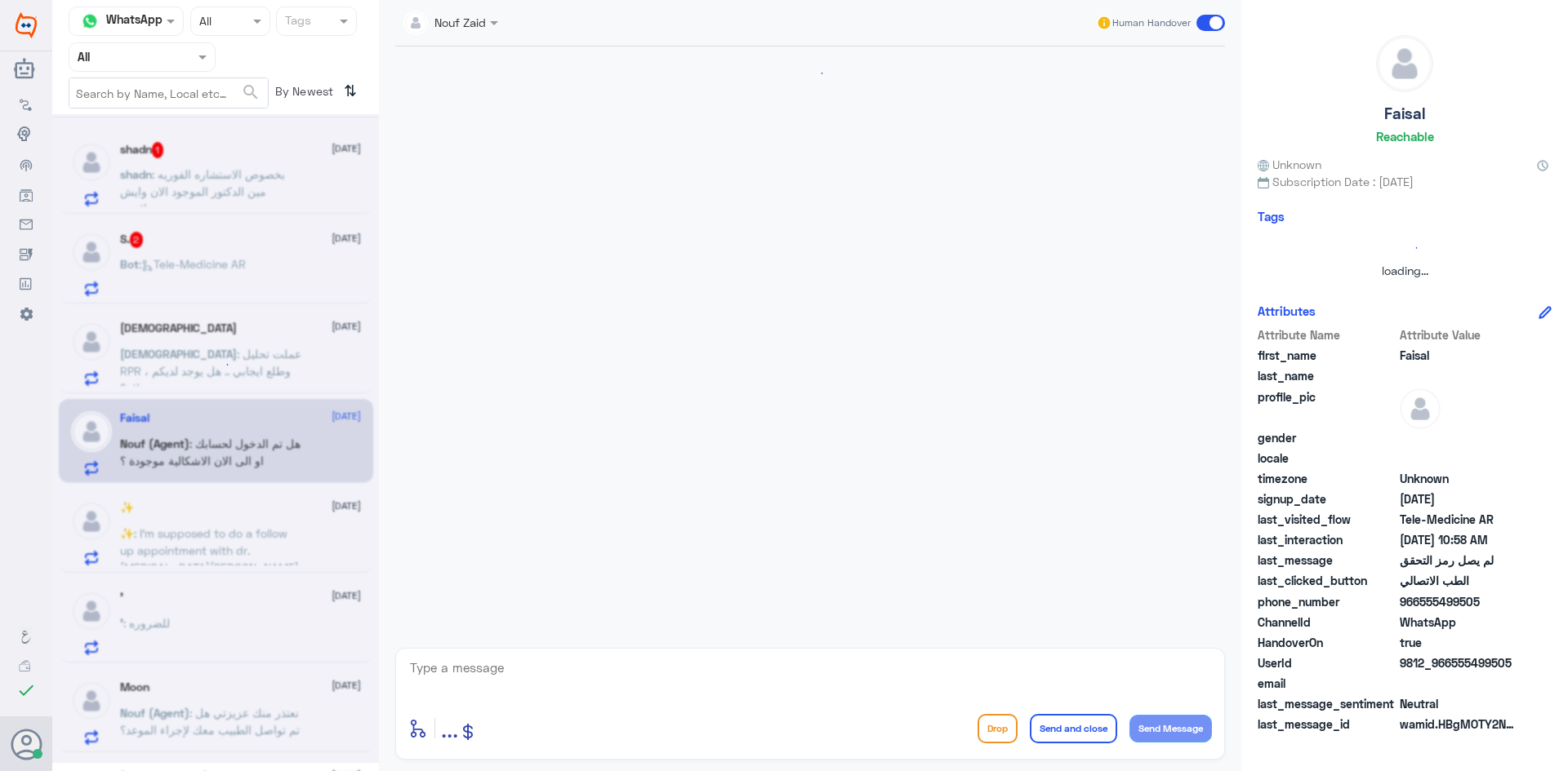
scroll to position [128, 0]
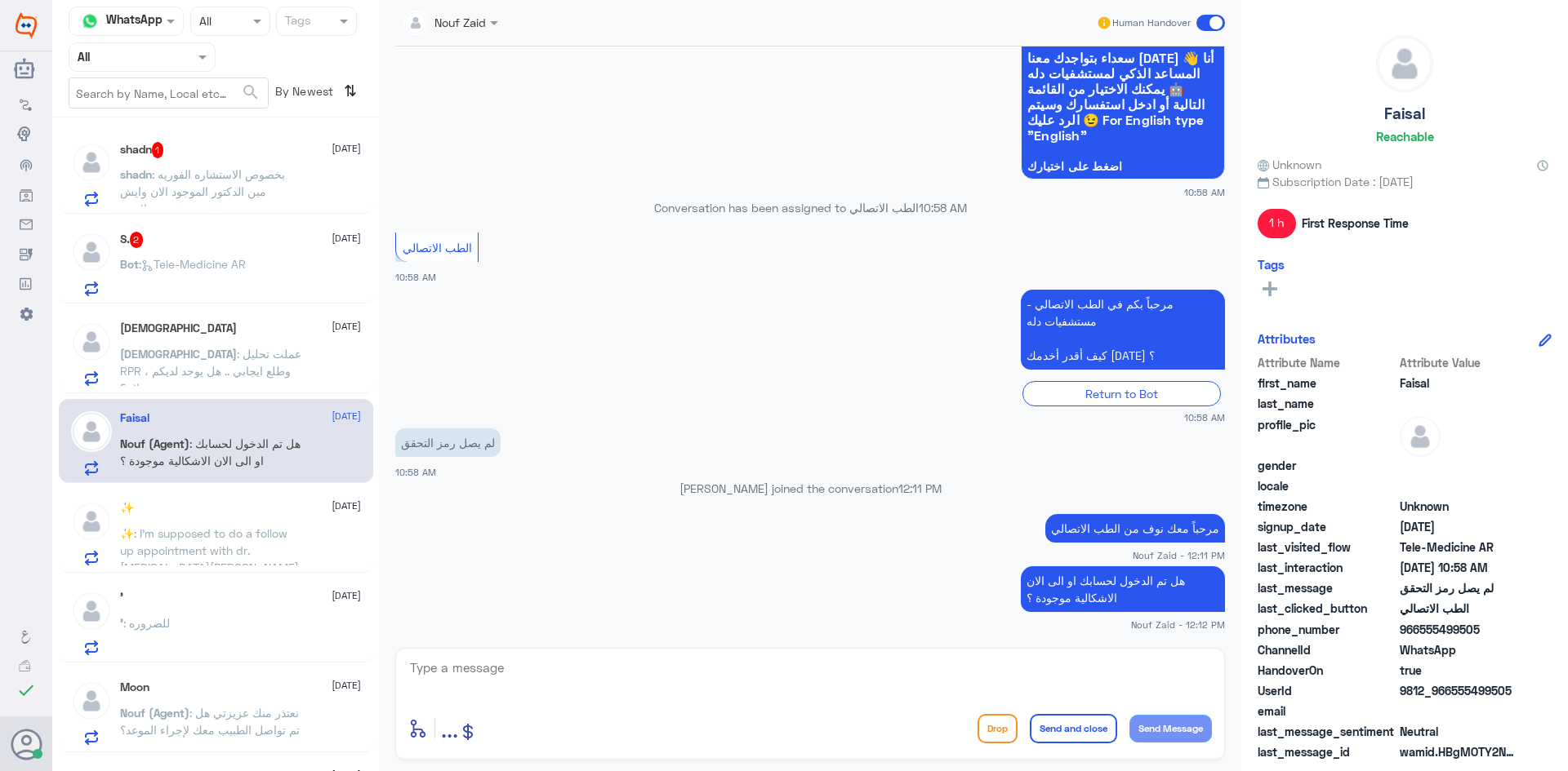
click at [469, 20] on div at bounding box center [451, 21] width 111 height 19
click at [500, 155] on div "Nouf Zaid" at bounding box center [491, 141] width 156 height 28
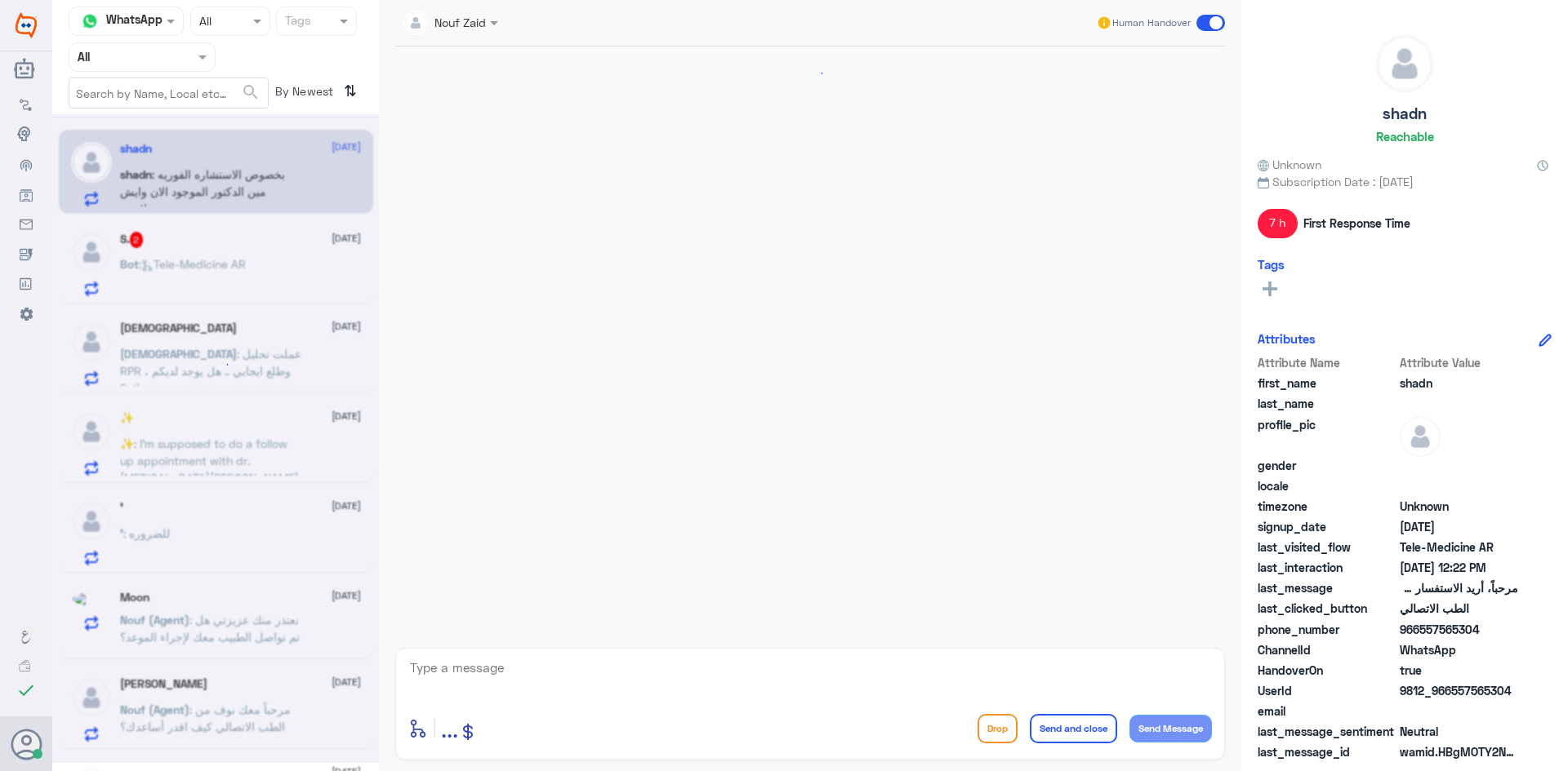
scroll to position [83, 0]
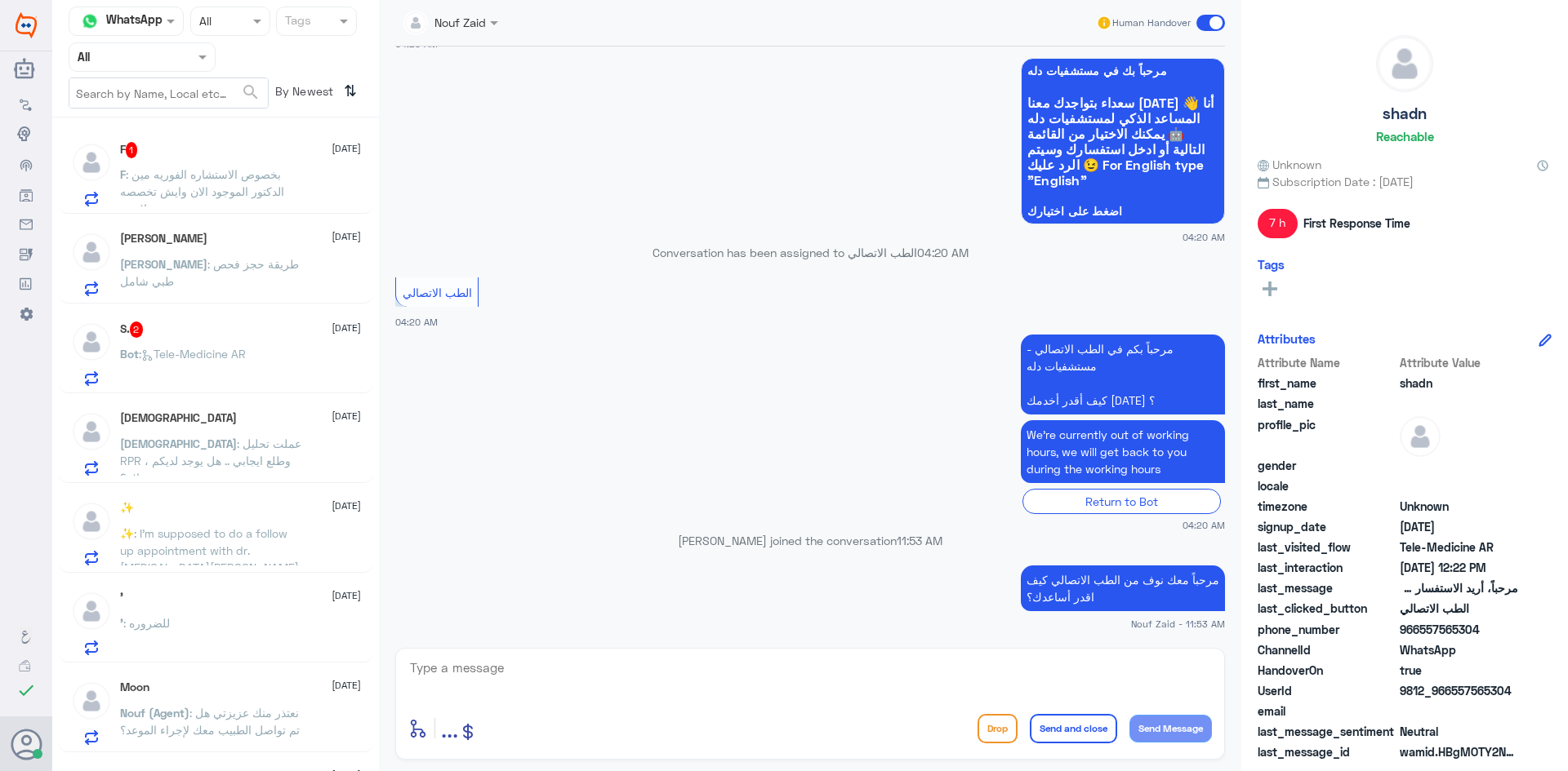
click at [258, 580] on div "F 1 10 August F : بخصوص الاستشاره الفوريه مين الدكتور الموجود الان وايش تخصصه ل…" at bounding box center [216, 451] width 327 height 653
click at [262, 596] on div "' 10 August" at bounding box center [240, 597] width 240 height 14
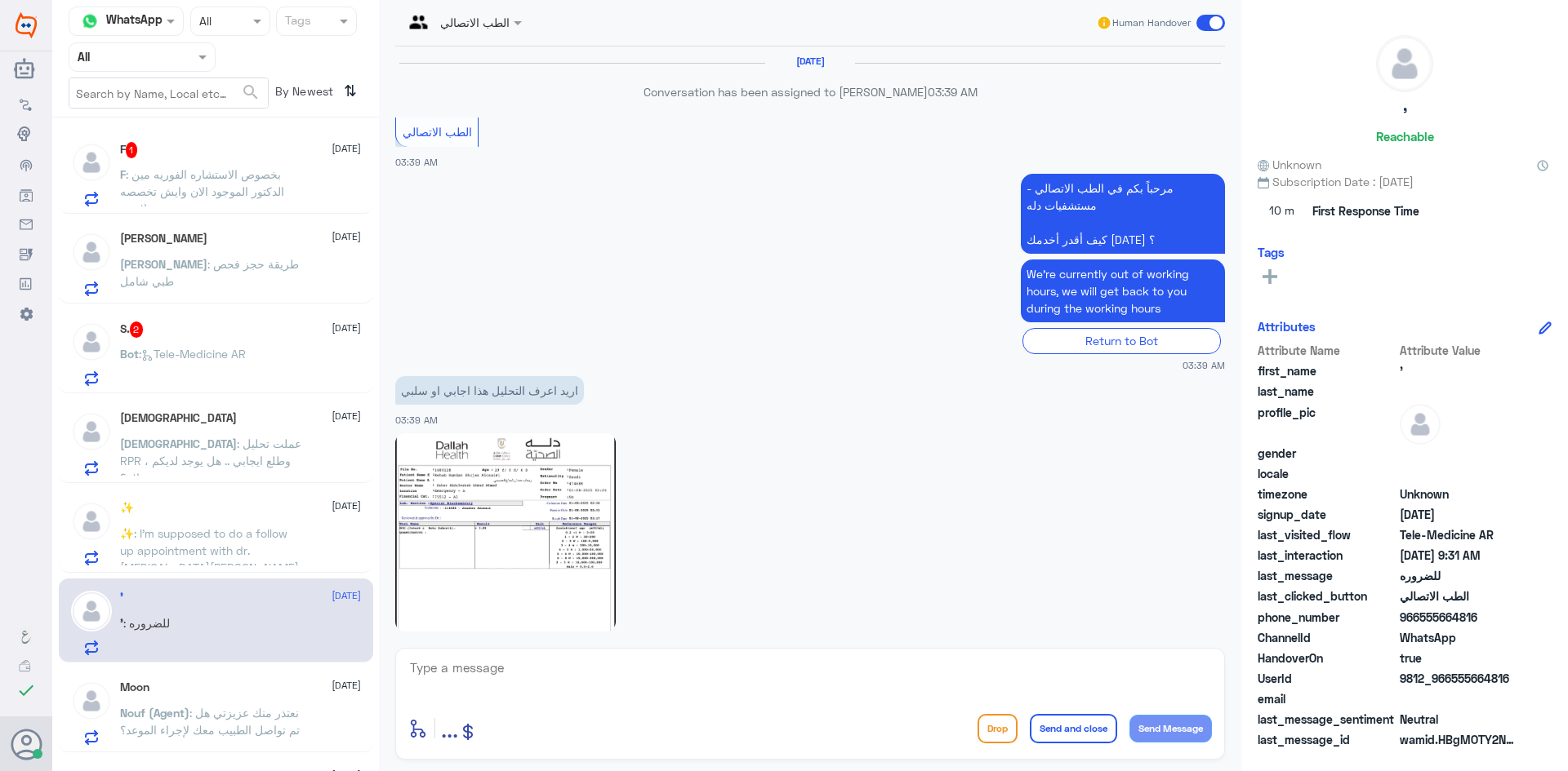
scroll to position [835, 0]
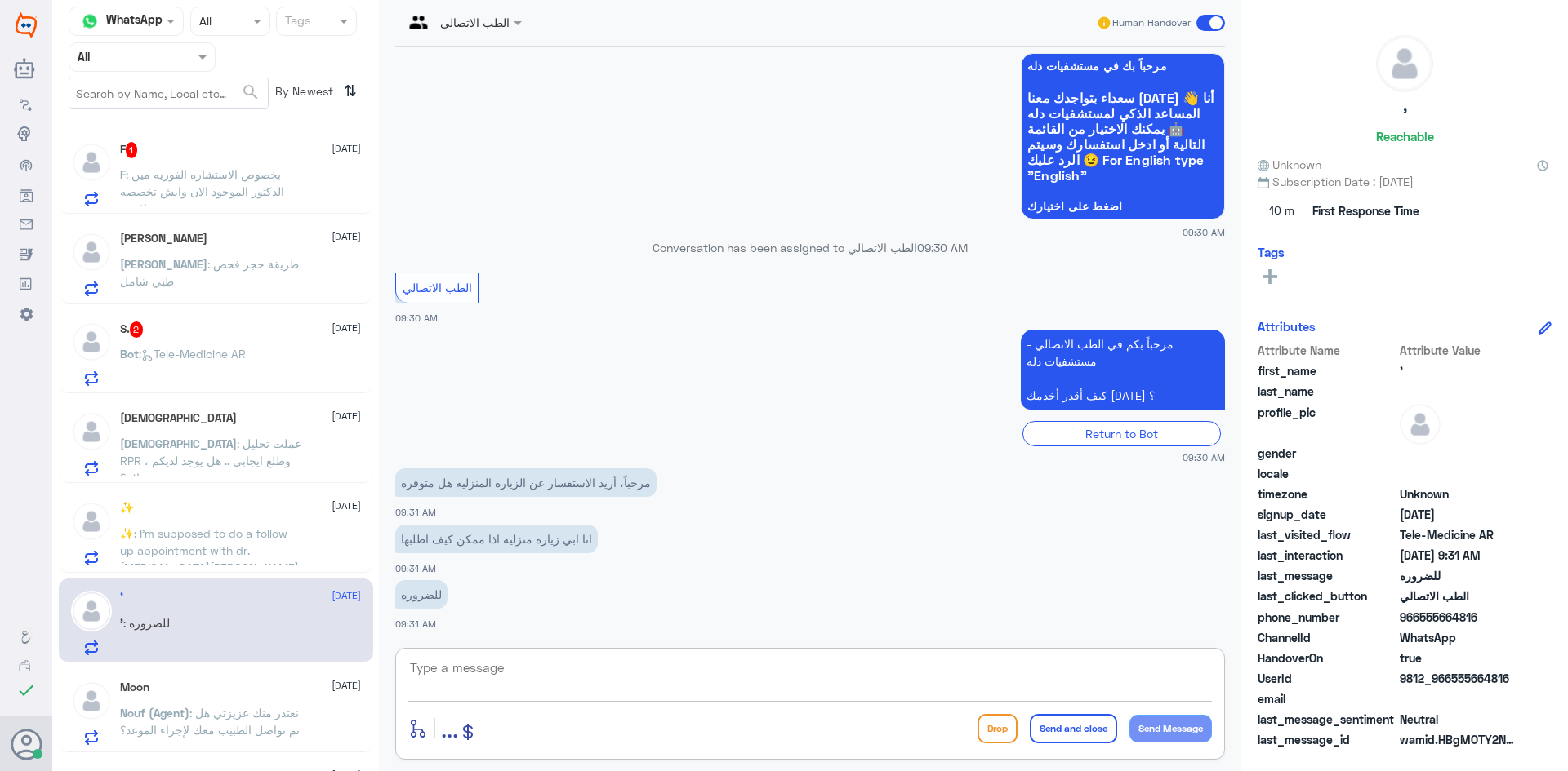
click at [471, 672] on textarea at bounding box center [809, 677] width 803 height 40
click at [495, 673] on textarea at bounding box center [809, 677] width 803 height 40
type textarea "هلا حياك معك بدر من الطب الاتصالي"
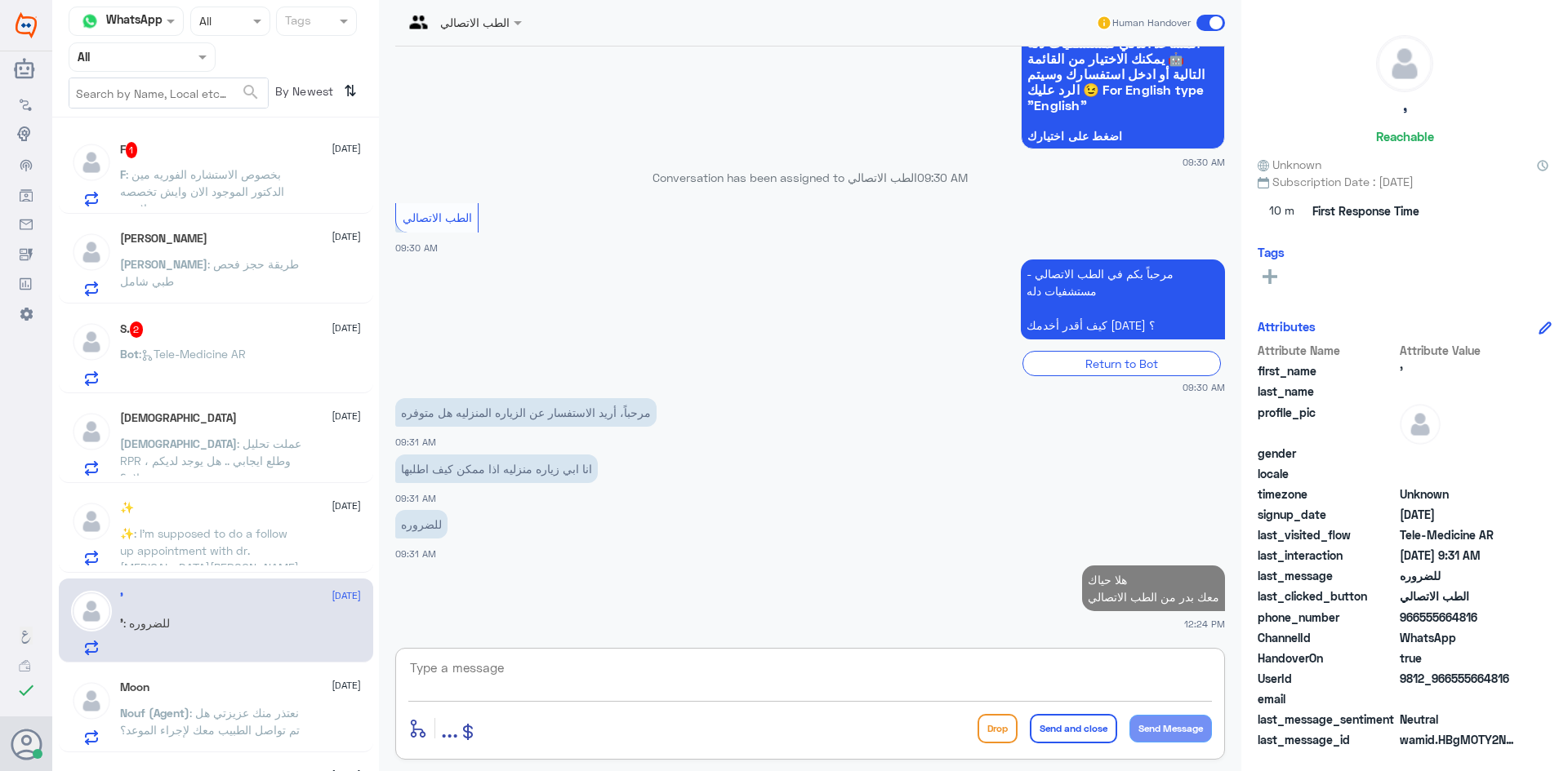
scroll to position [901, 0]
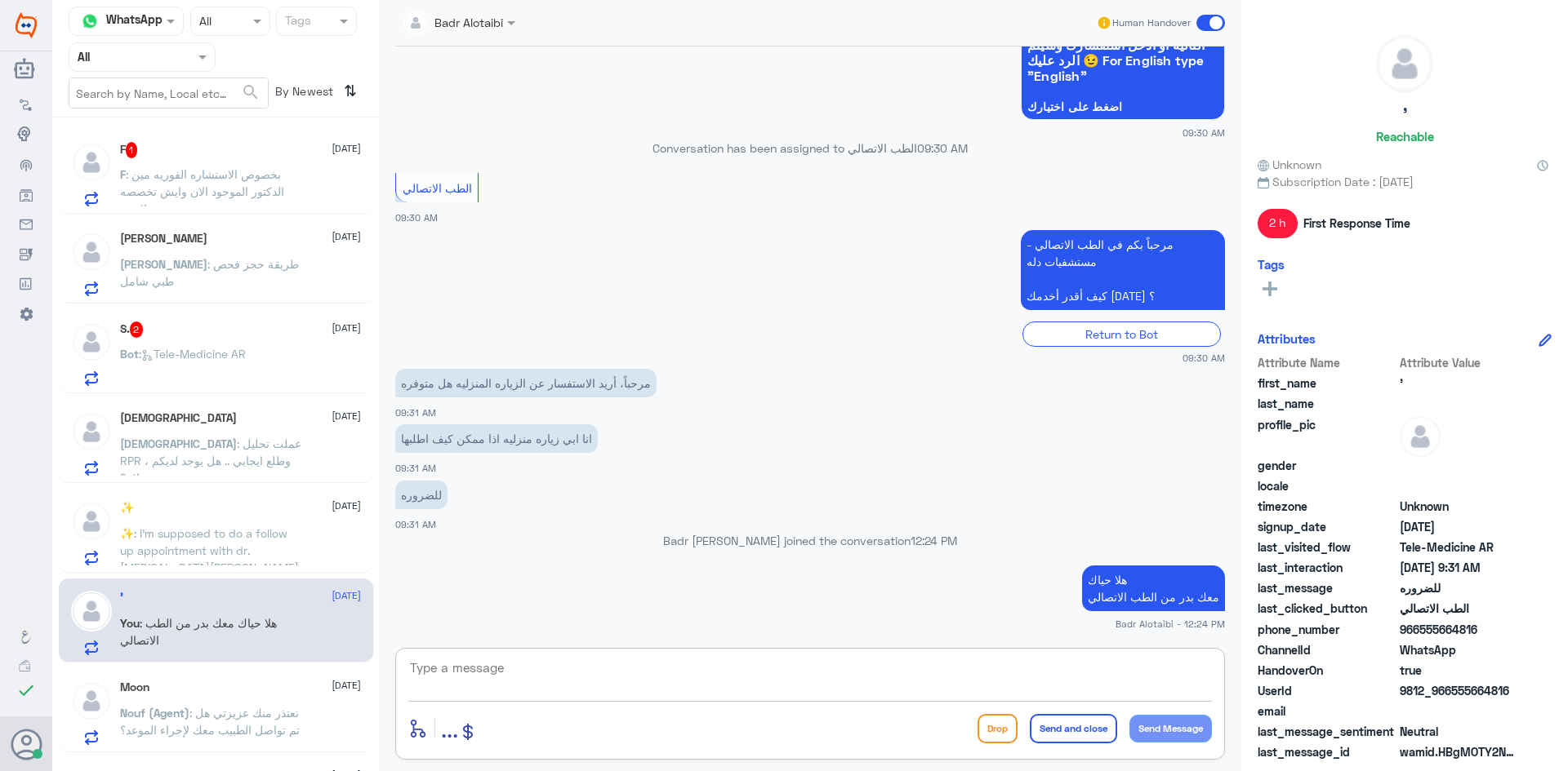
click at [495, 670] on textarea at bounding box center [809, 677] width 803 height 40
type textarea "يمكنك التواصل مع الرعاية المنزلية عبر الواتساب على الرقم 0118275005"
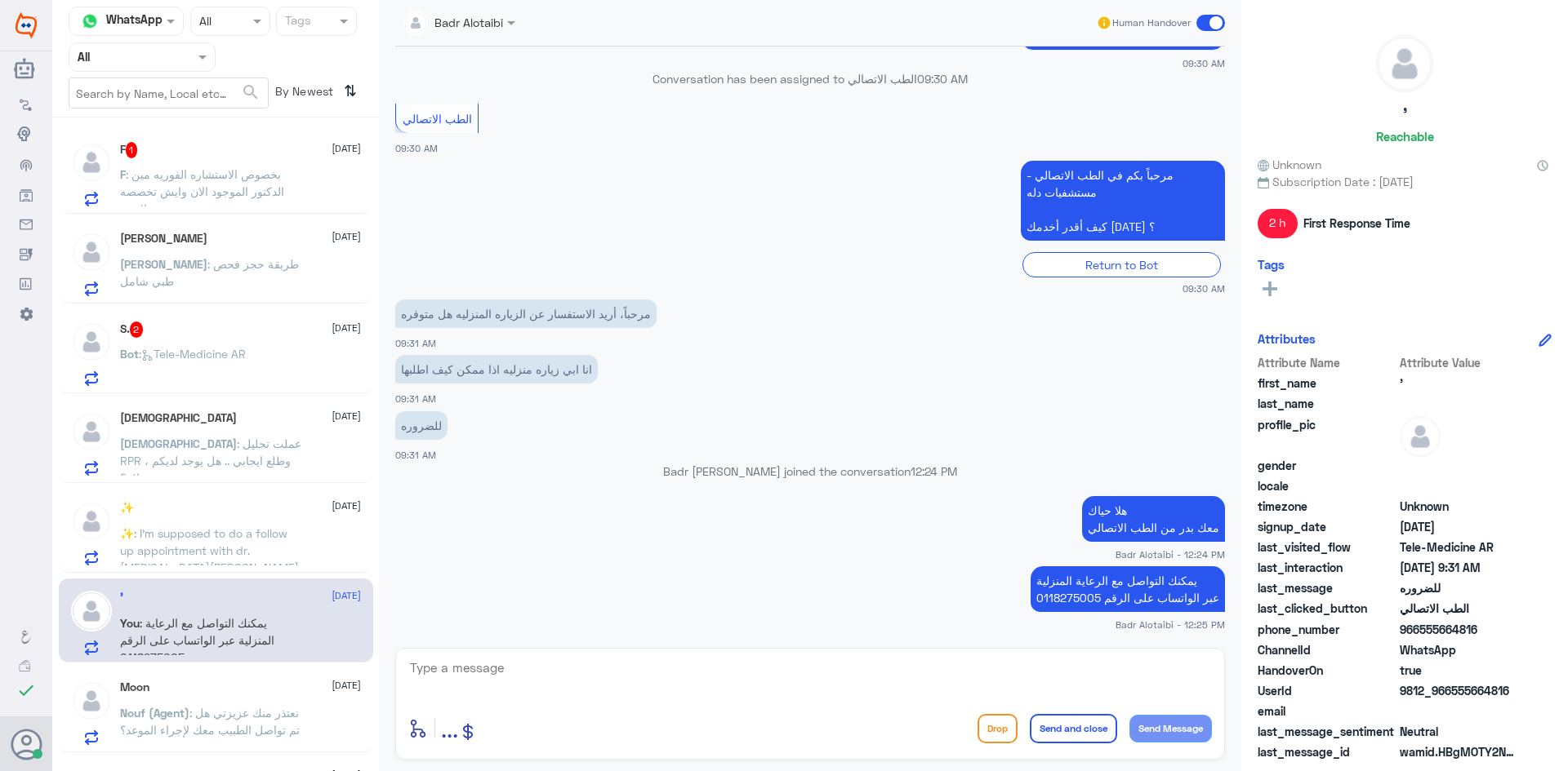
click at [153, 355] on icon at bounding box center [147, 355] width 12 height 12
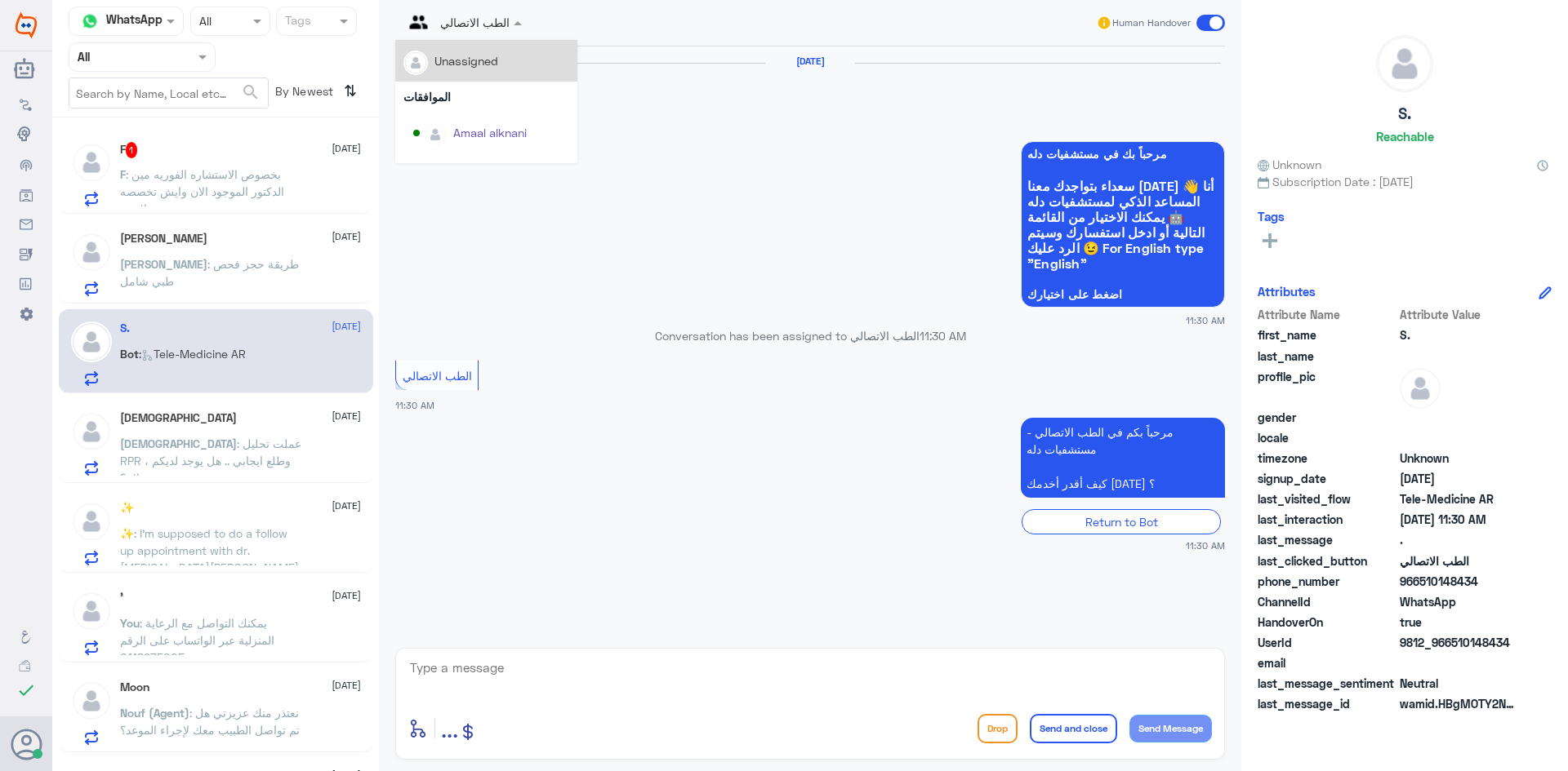
click at [483, 17] on div at bounding box center [463, 21] width 134 height 19
click at [488, 70] on div "Badr Alotaibi" at bounding box center [491, 58] width 156 height 28
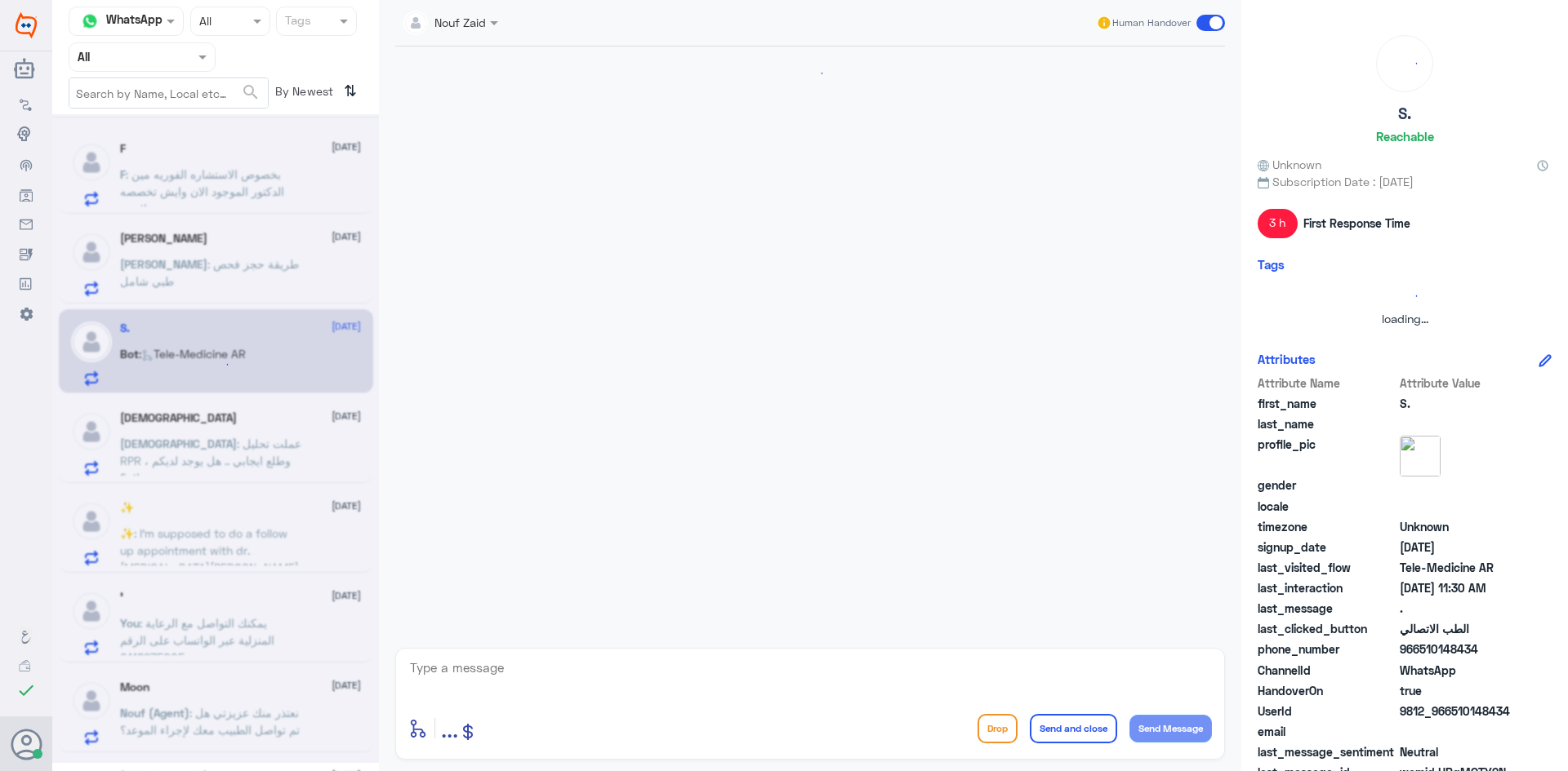
scroll to position [954, 0]
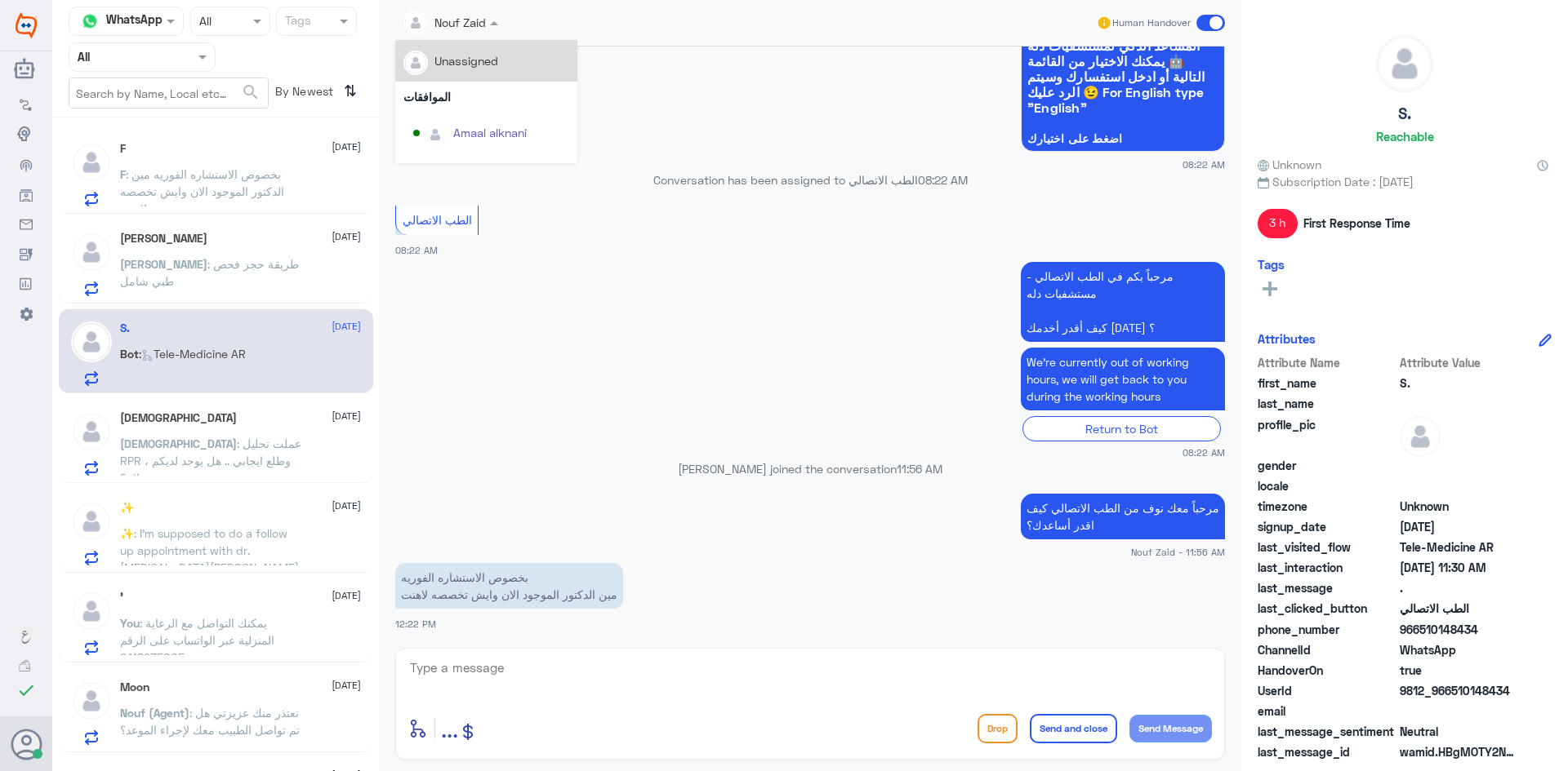
click at [472, 35] on div "Nouf Zaid" at bounding box center [445, 23] width 83 height 33
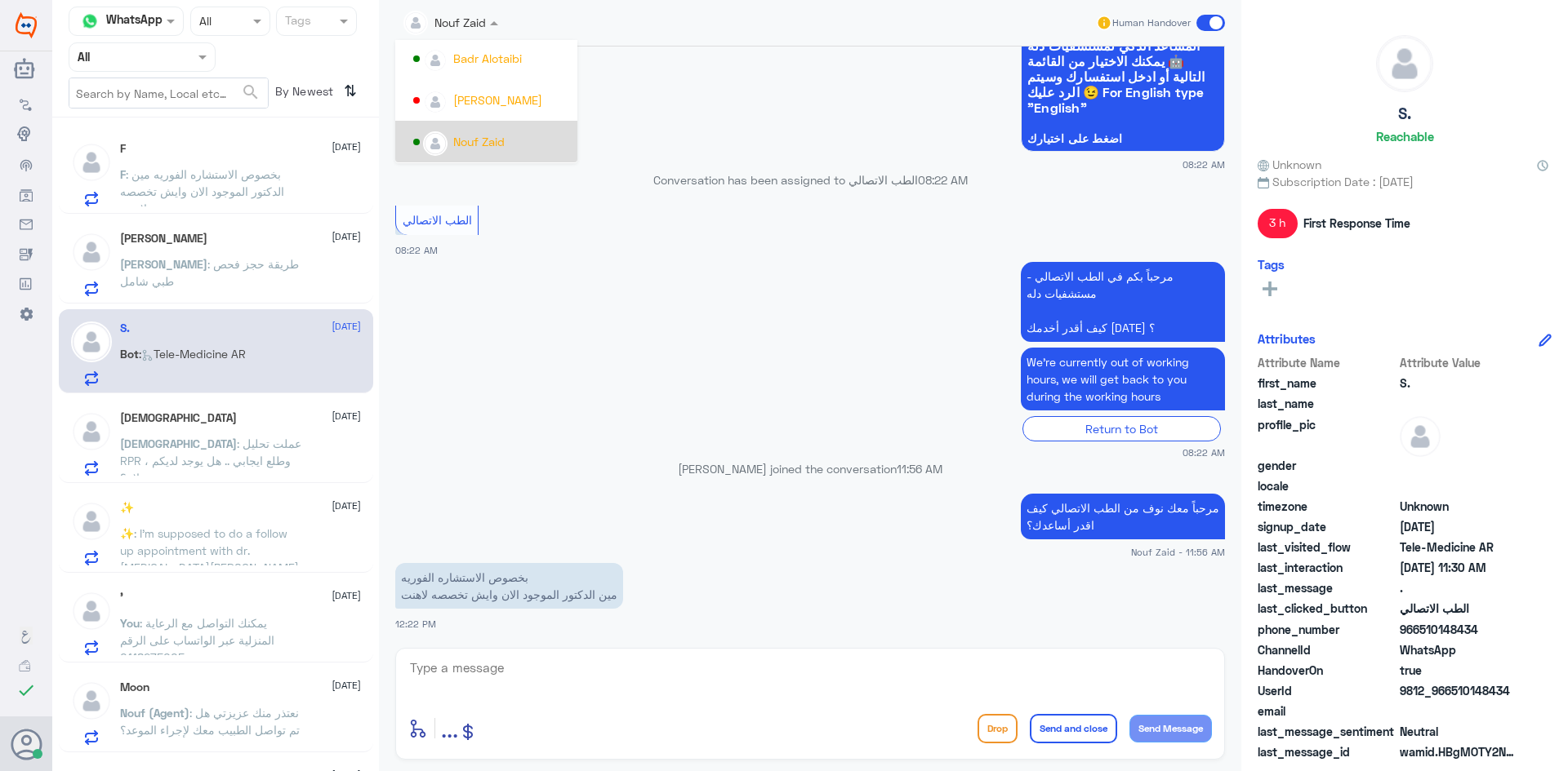
click at [476, 127] on div "Nouf Zaid" at bounding box center [486, 142] width 182 height 42
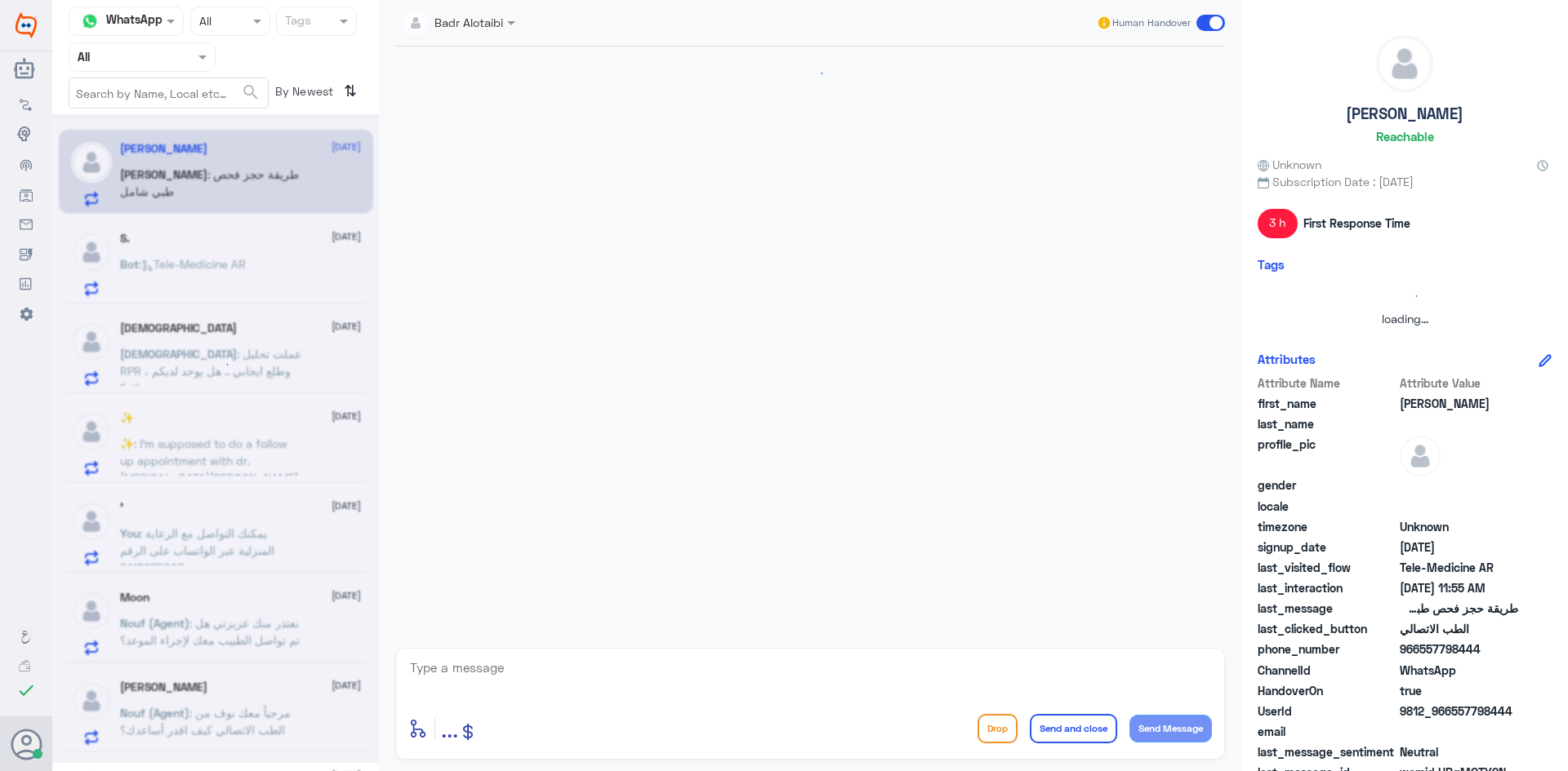
scroll to position [671, 0]
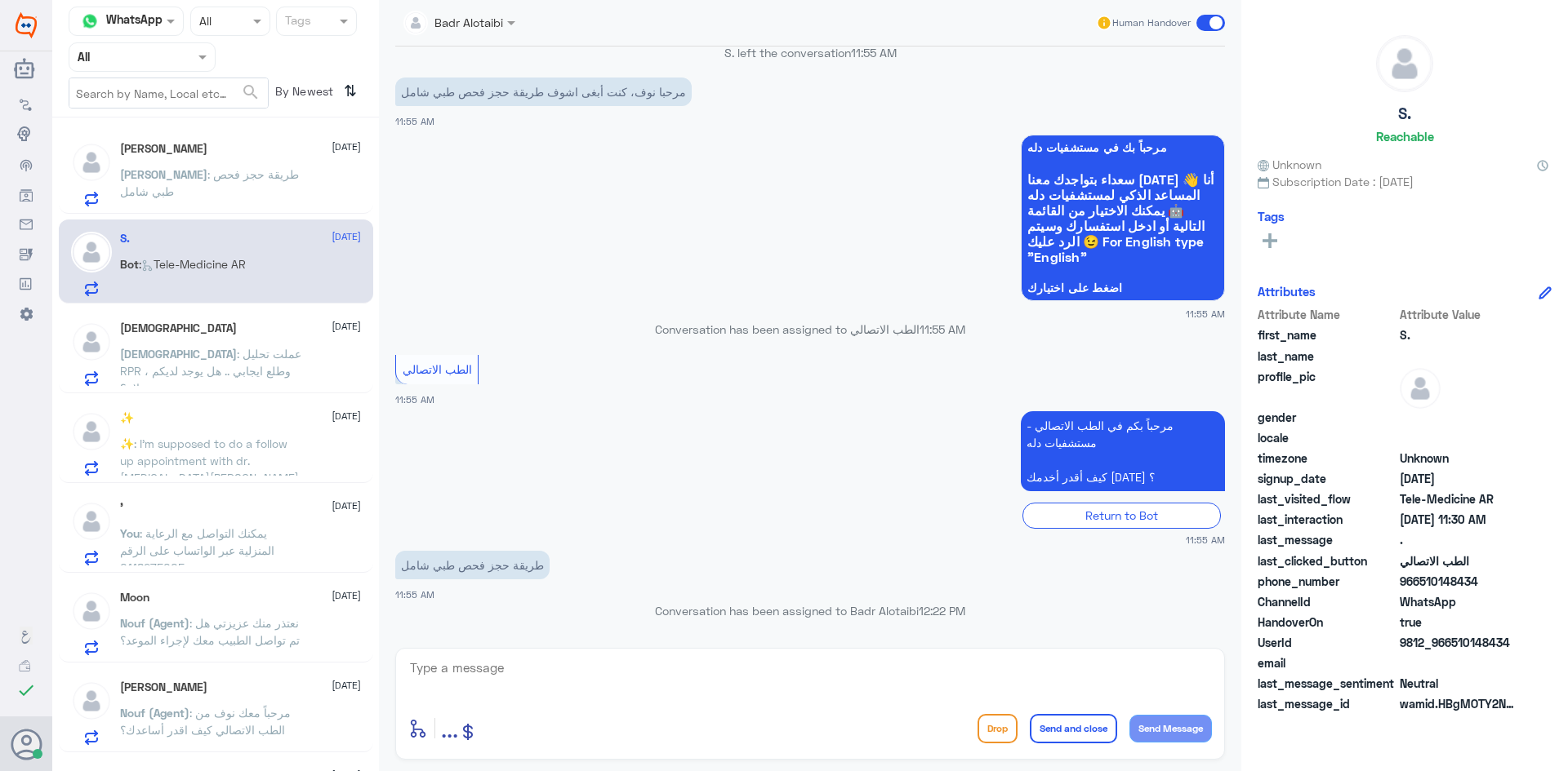
drag, startPoint x: 1514, startPoint y: 642, endPoint x: 1454, endPoint y: 640, distance: 60.0
click at [1454, 640] on span "9812_966510148434" at bounding box center [1458, 642] width 118 height 17
copy span "510148434"
click at [197, 146] on div "Abdulrhman 10 August" at bounding box center [240, 149] width 240 height 14
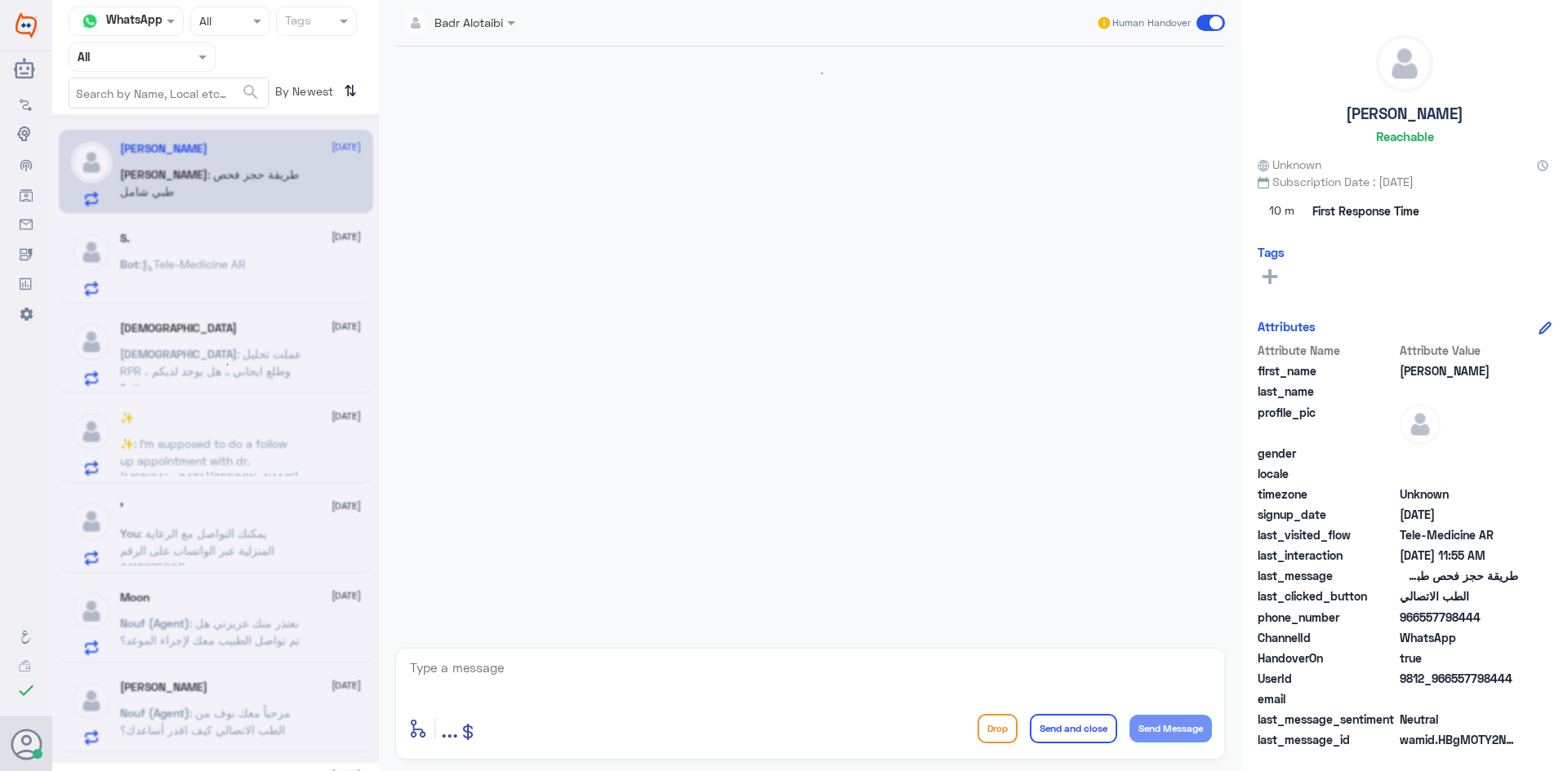
scroll to position [671, 0]
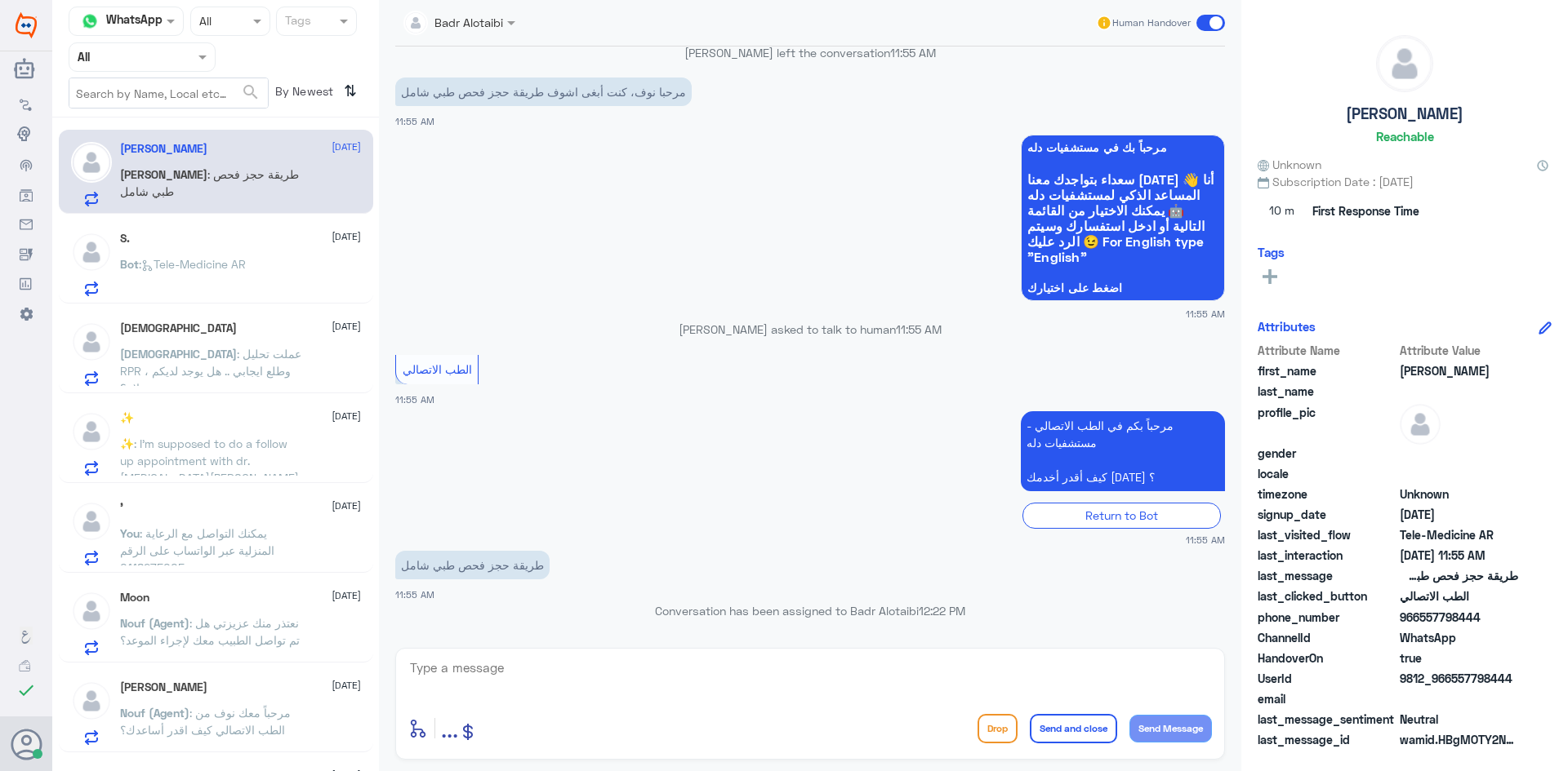
click at [303, 306] on div "Abdulrhman 10 August Abdulrhman : طريقة حجز فحص طبي شامل S. 10 August Bot : Tel…" at bounding box center [216, 451] width 327 height 653
click at [290, 273] on div "Bot : Tele-Medicine AR" at bounding box center [240, 278] width 240 height 36
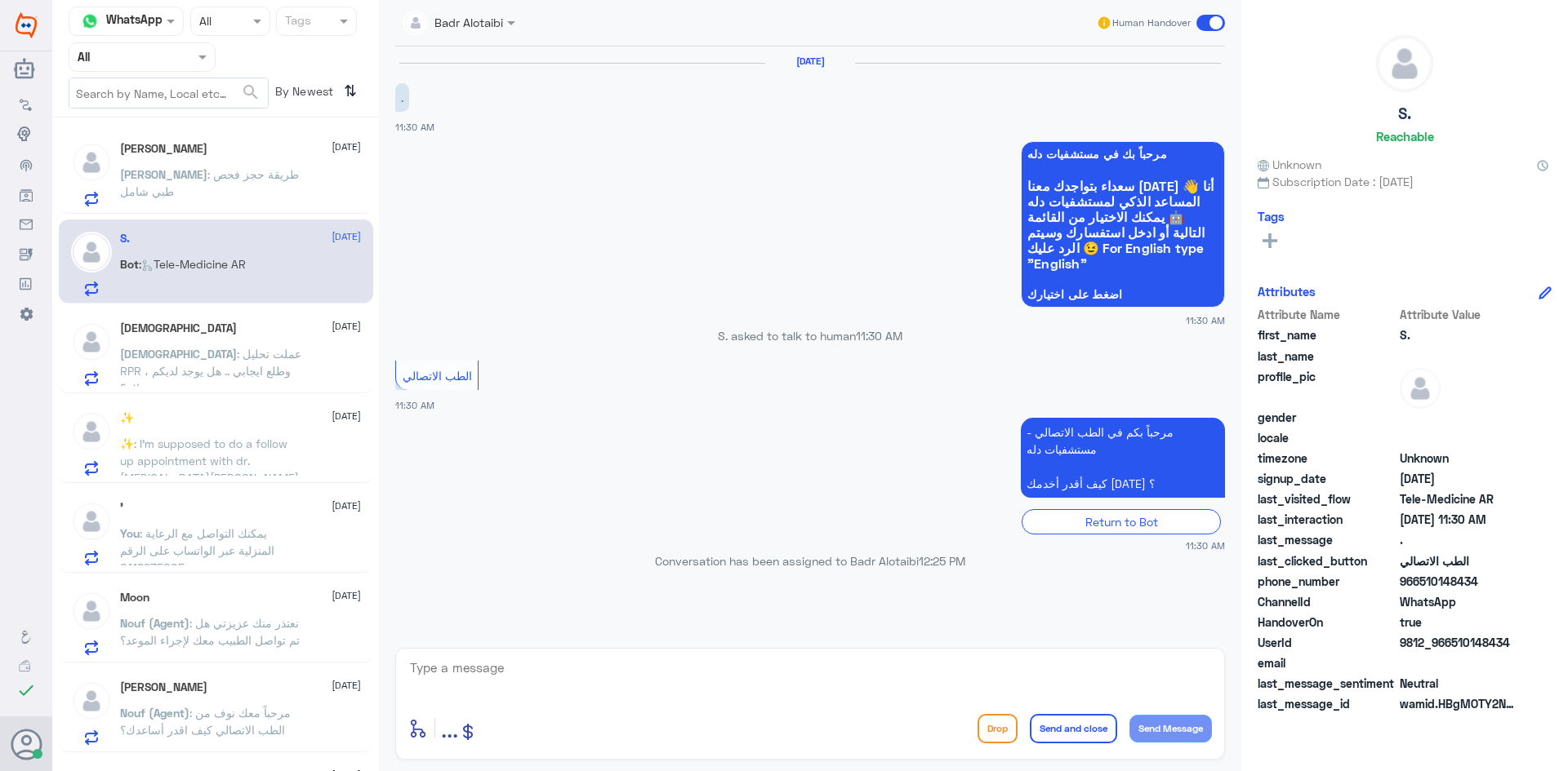
click at [286, 337] on div "יהוה 10 August יהוה : عملت تحليل RPR ، وطلع ايجابي .. هل يوجد لديكم علاج؟" at bounding box center [240, 354] width 240 height 64
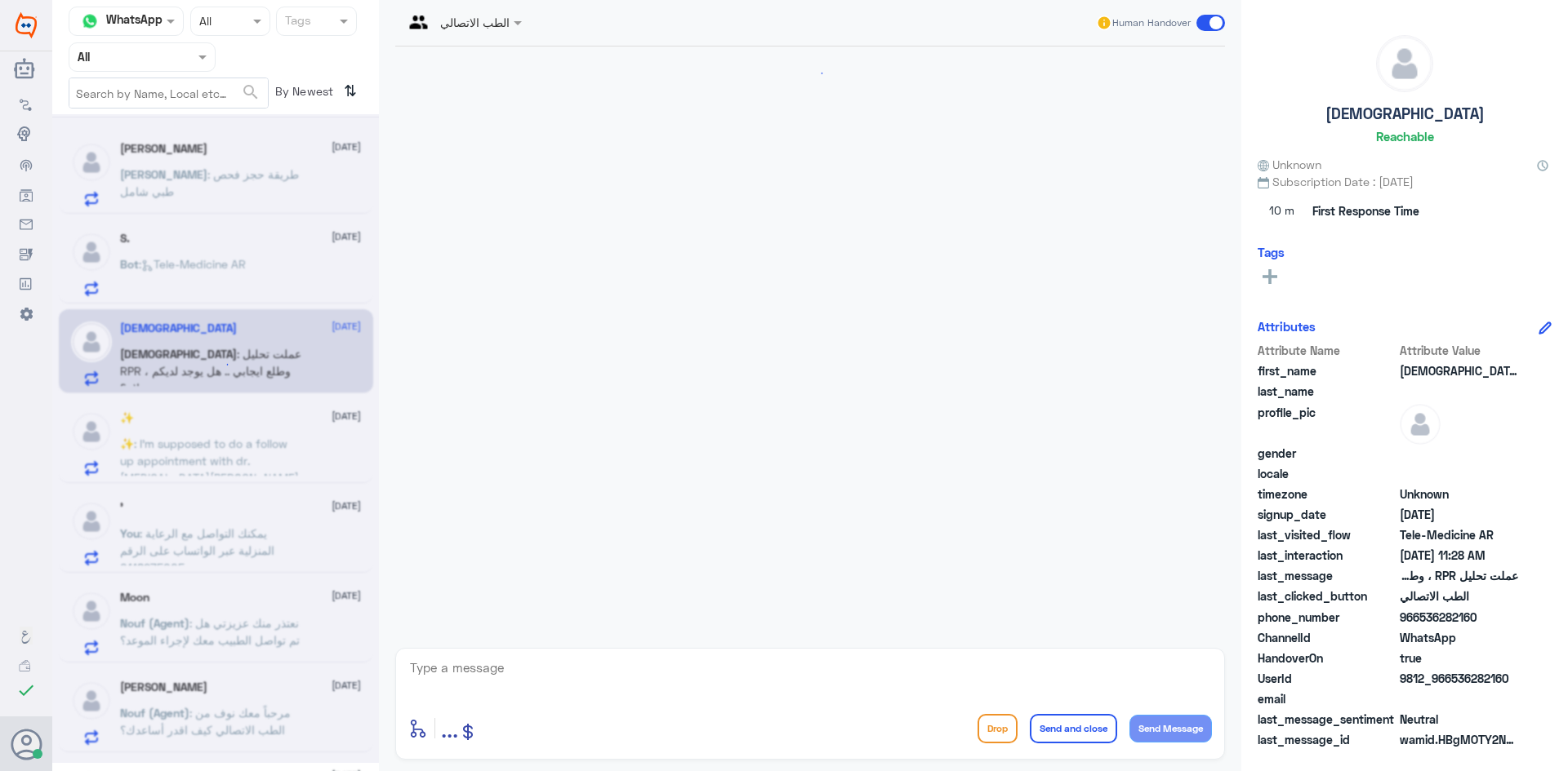
scroll to position [627, 0]
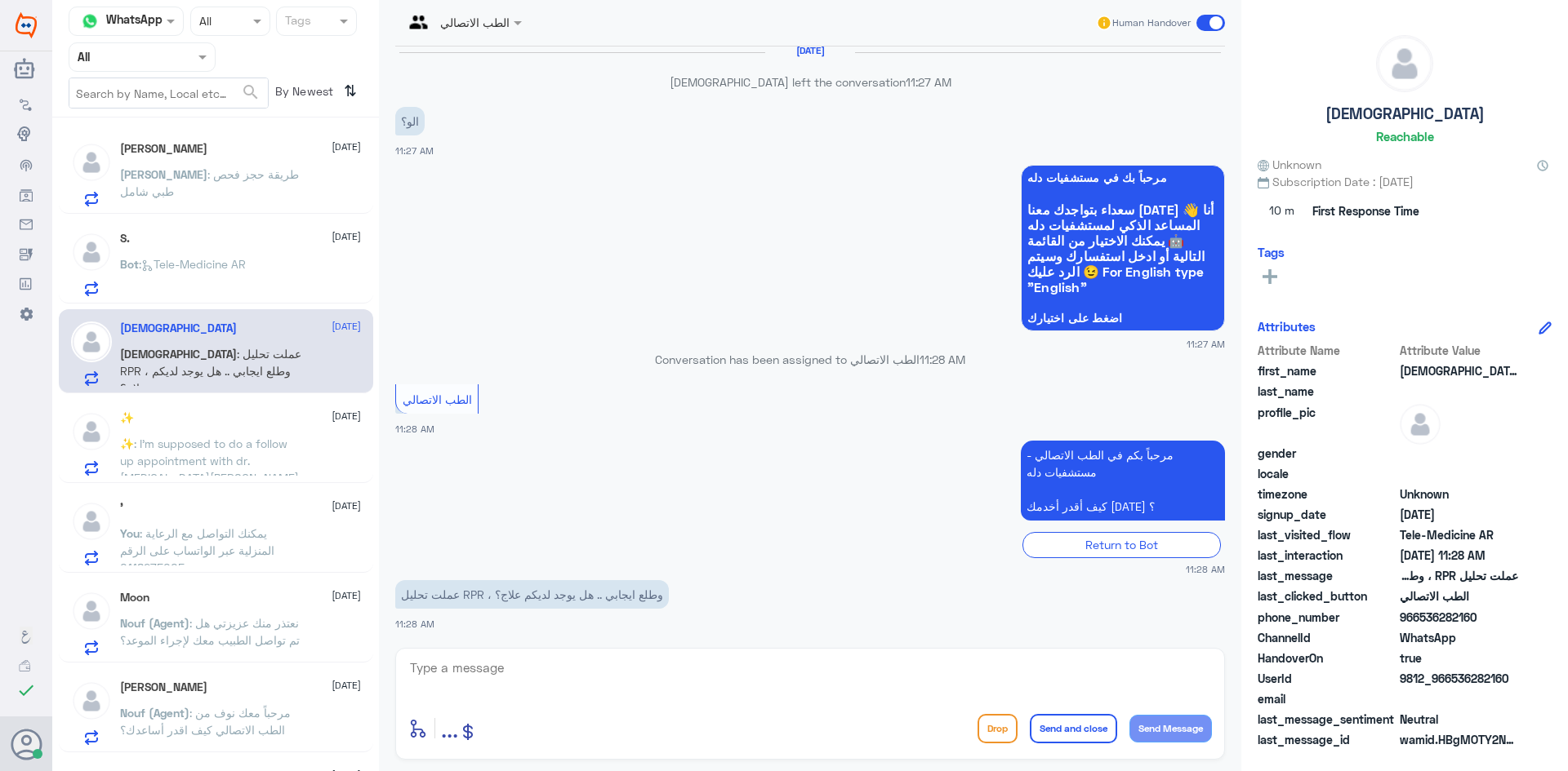
click at [264, 444] on span ": I’m supposed to do a follow up appointment with dr. Syeda Mumtaza today but o…" at bounding box center [211, 494] width 182 height 117
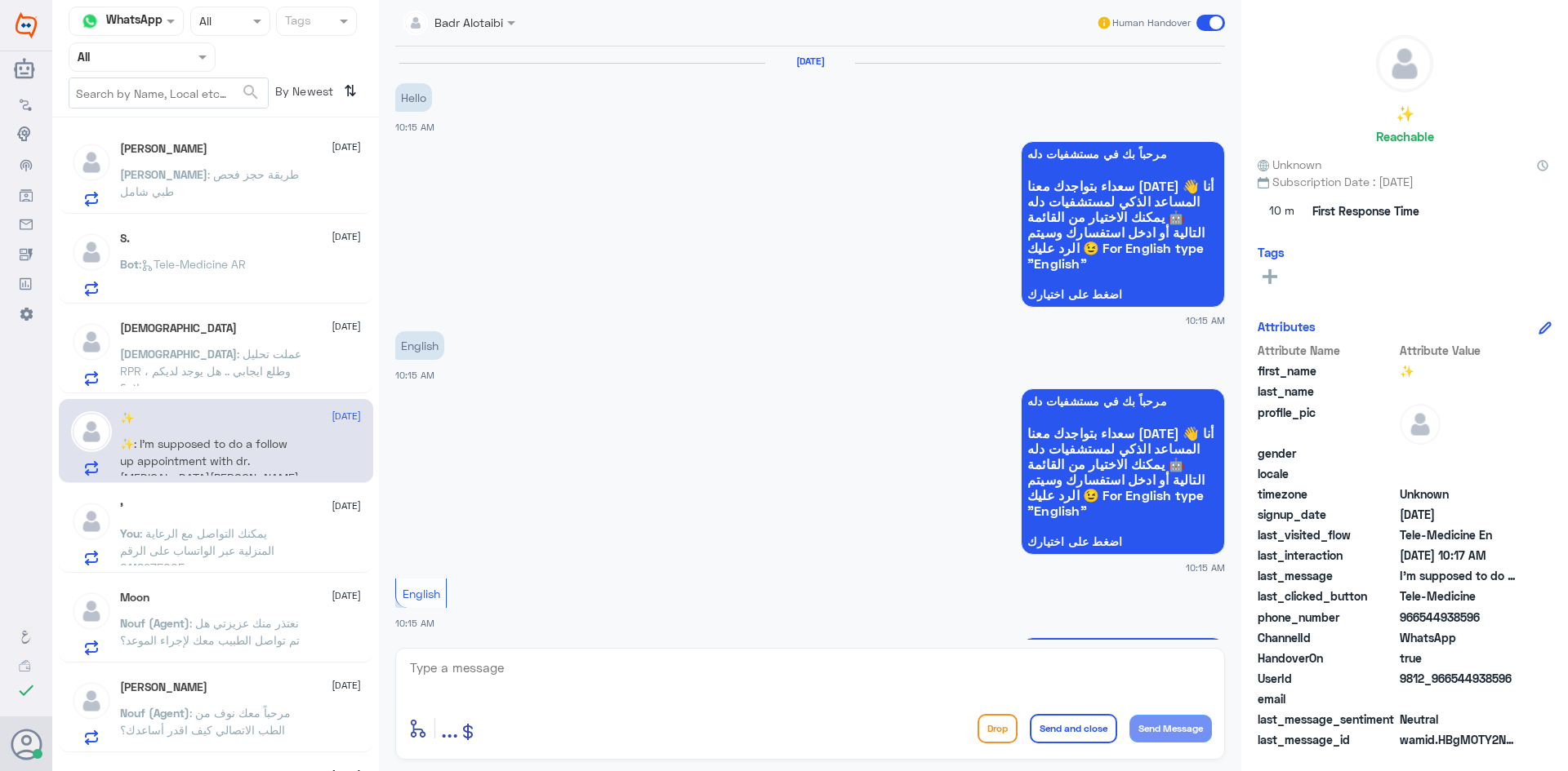
scroll to position [520, 0]
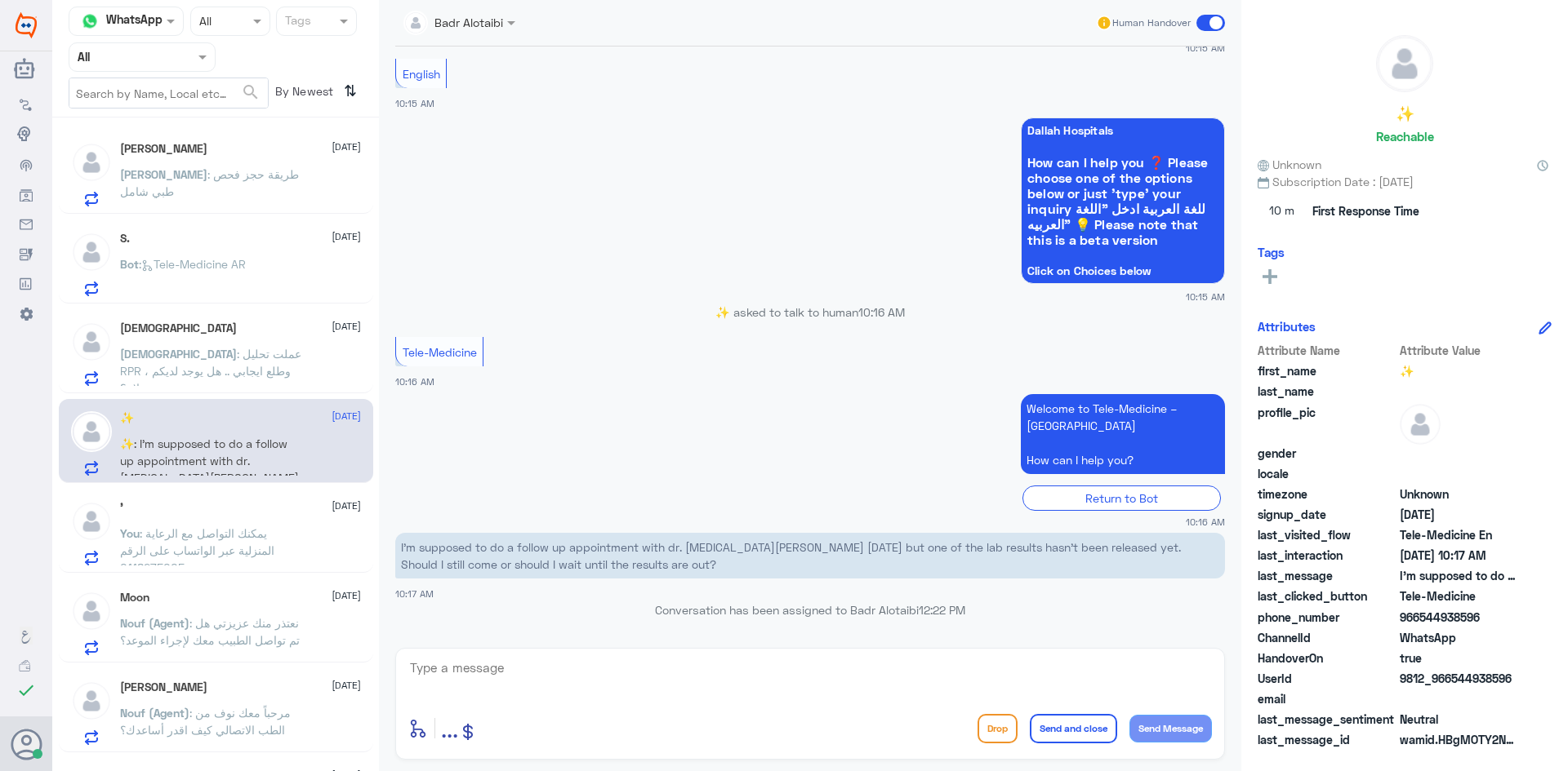
click at [230, 530] on span ": يمكنك التواصل مع الرعاية المنزلية عبر الواتساب على الرقم 0118275005" at bounding box center [197, 550] width 154 height 48
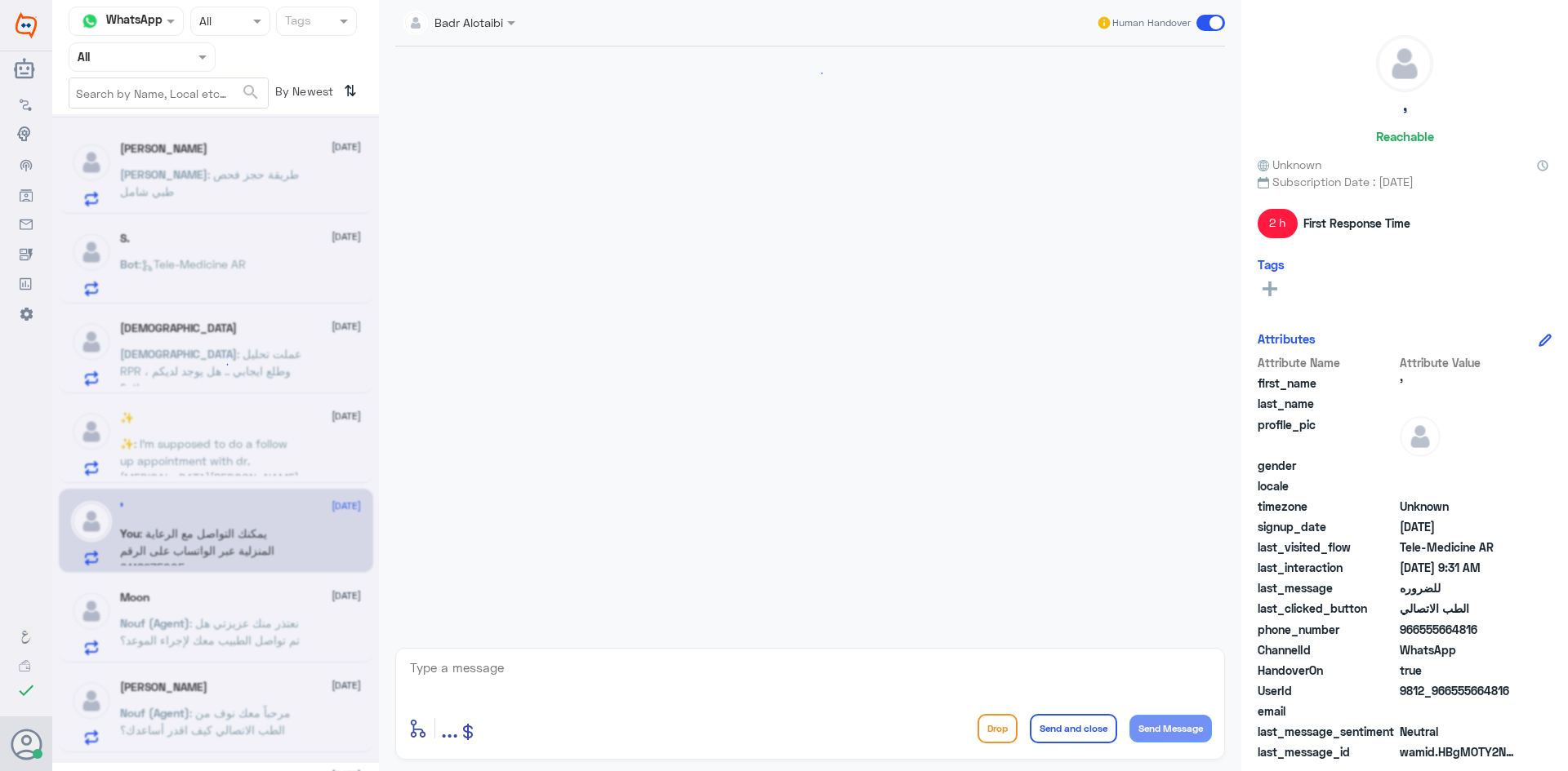
scroll to position [913, 0]
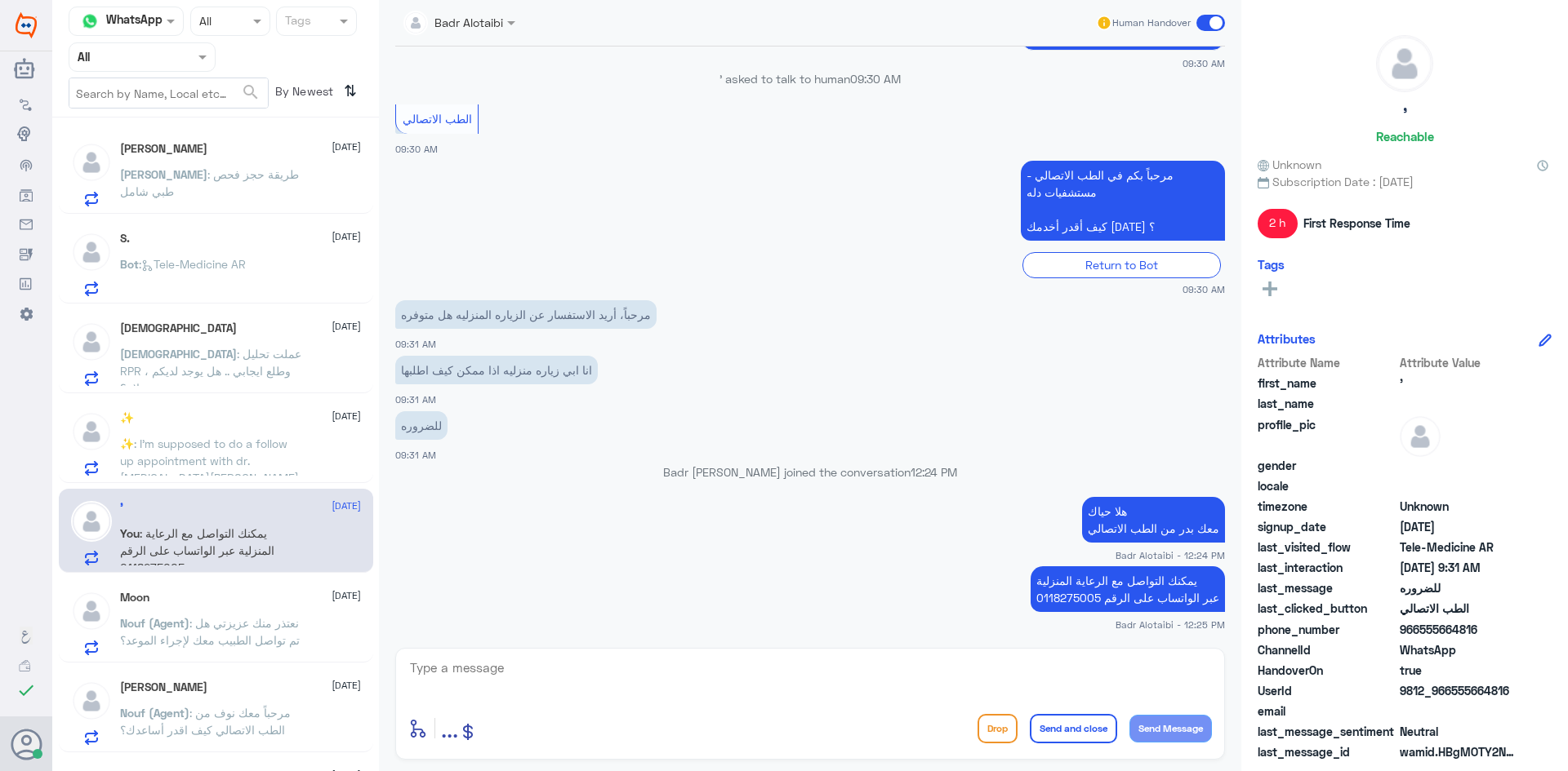
click at [1211, 24] on span at bounding box center [1210, 23] width 28 height 16
click at [0, 0] on input "checkbox" at bounding box center [0, 0] width 0 height 0
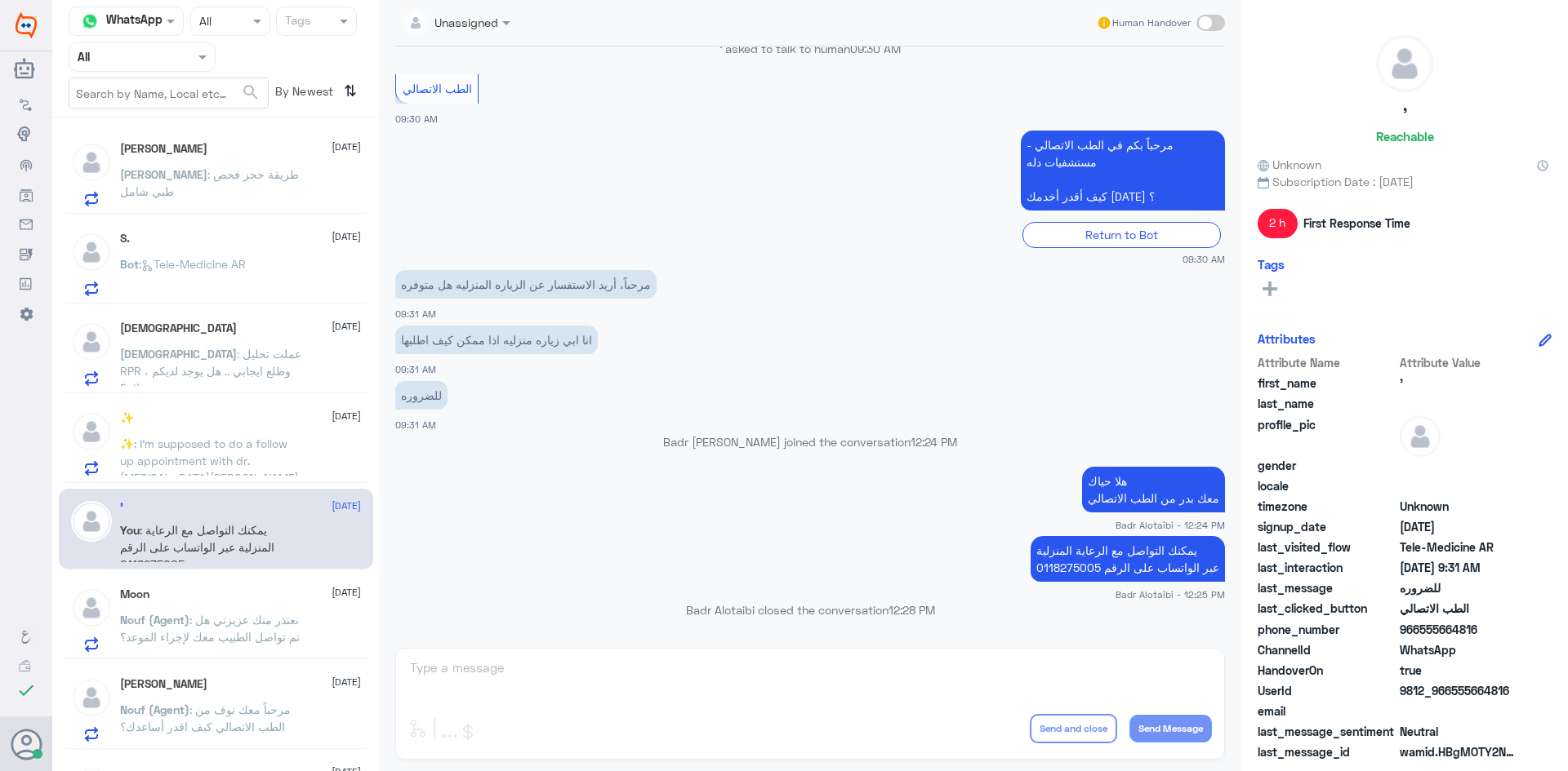
click at [218, 599] on div "Moon 10 August" at bounding box center [240, 594] width 240 height 14
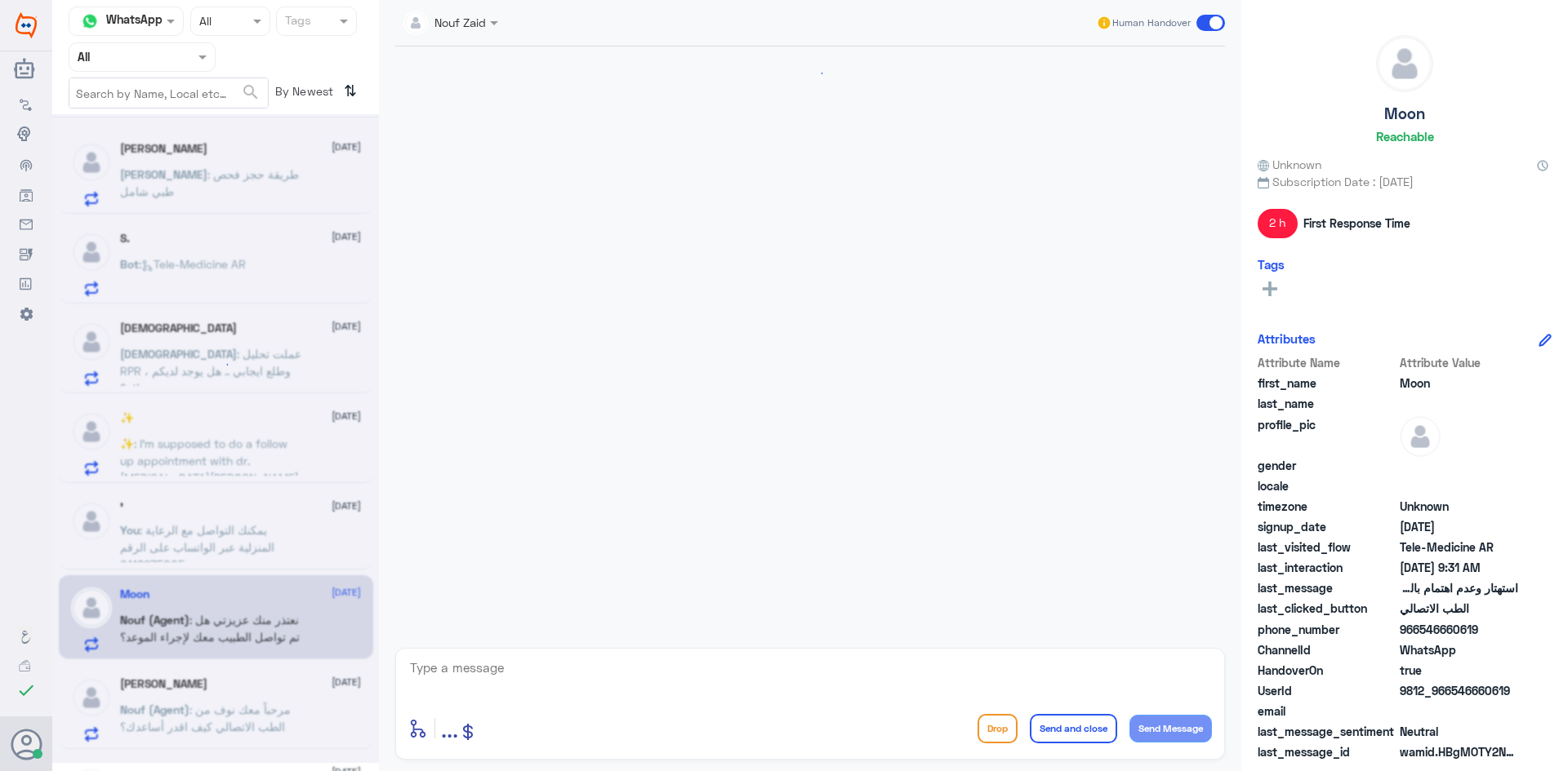
scroll to position [764, 0]
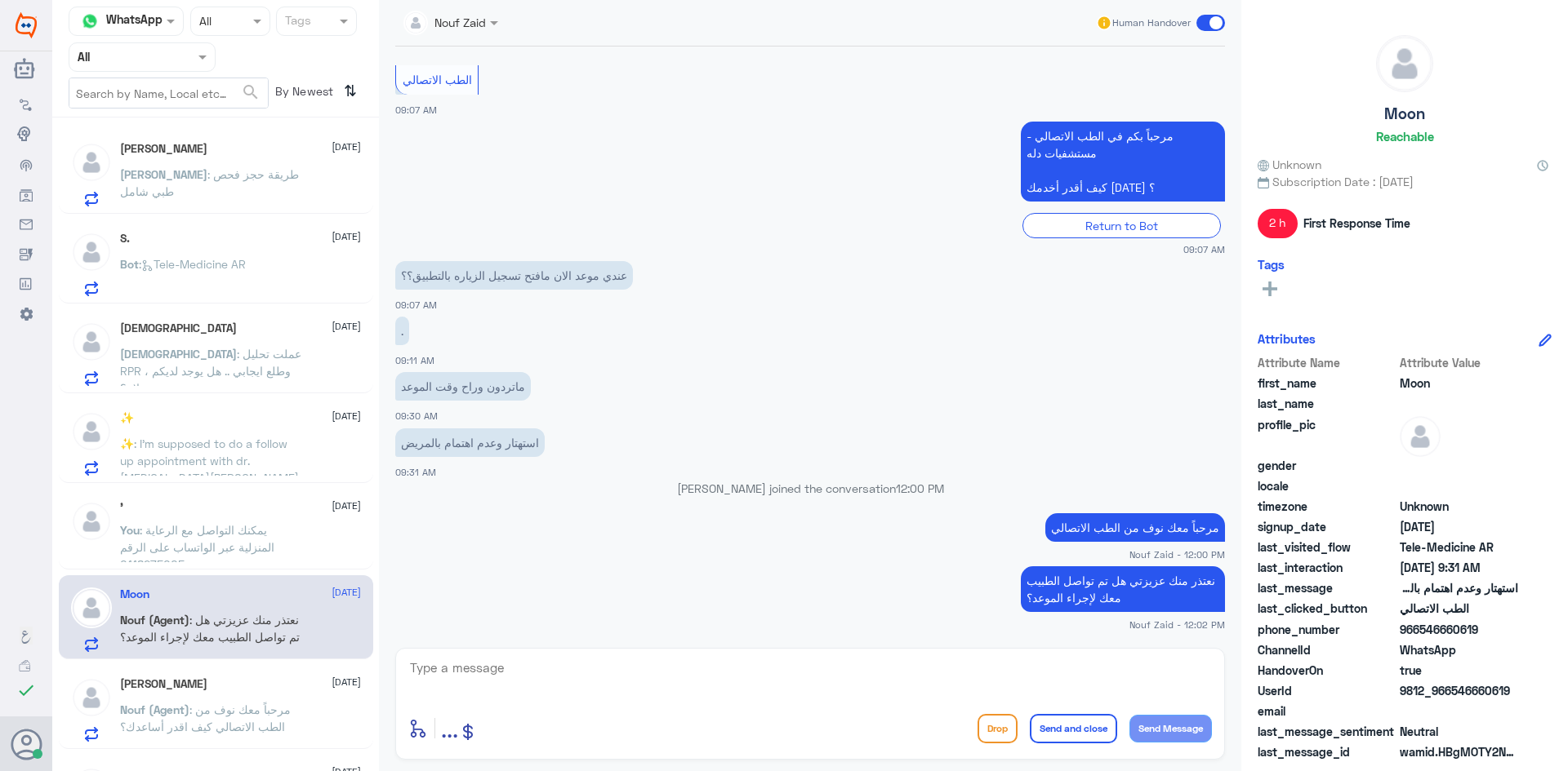
click at [506, 29] on span at bounding box center [495, 22] width 20 height 17
click at [502, 126] on div "Nouf Zaid" at bounding box center [486, 142] width 182 height 42
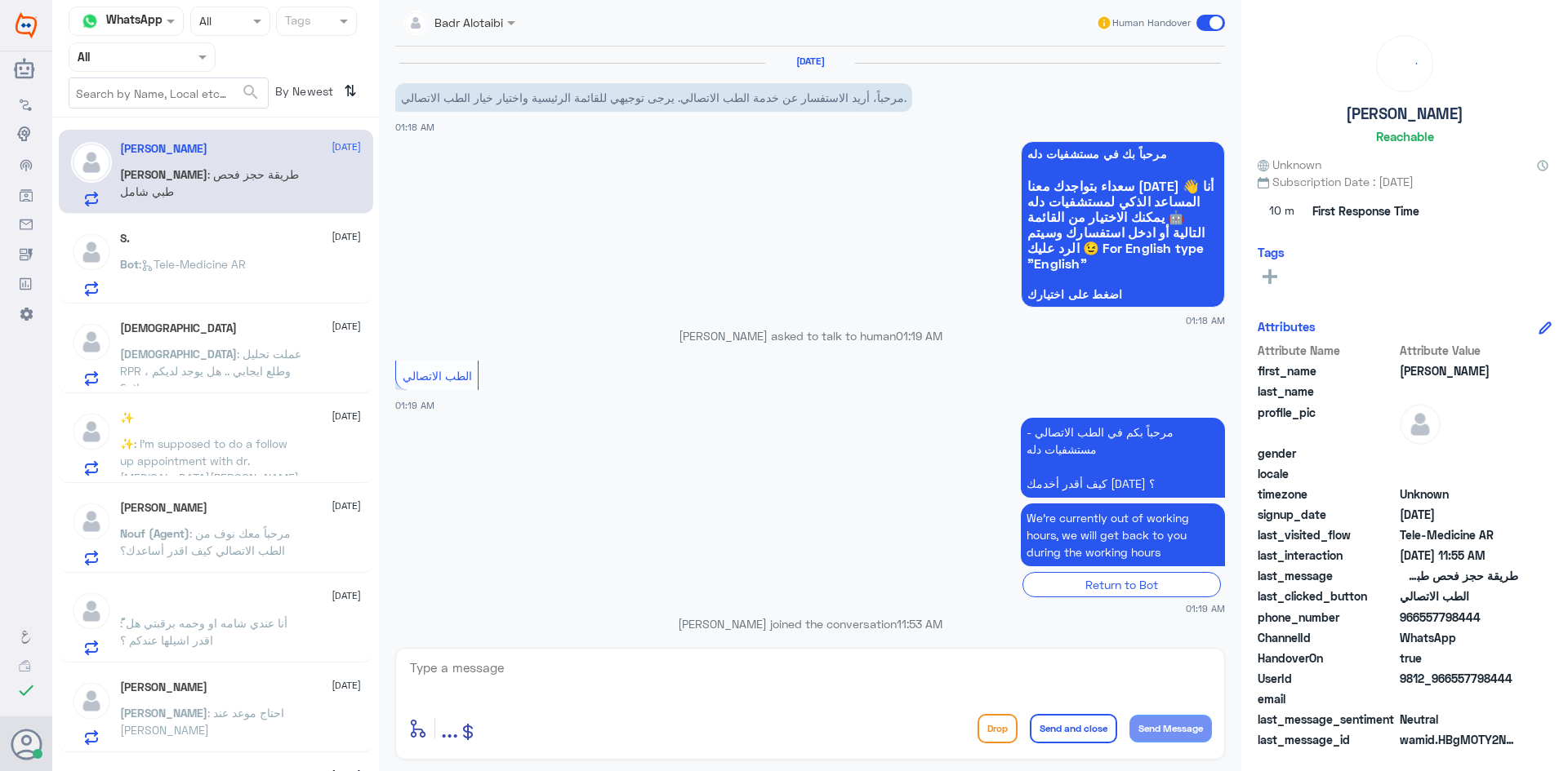
scroll to position [671, 0]
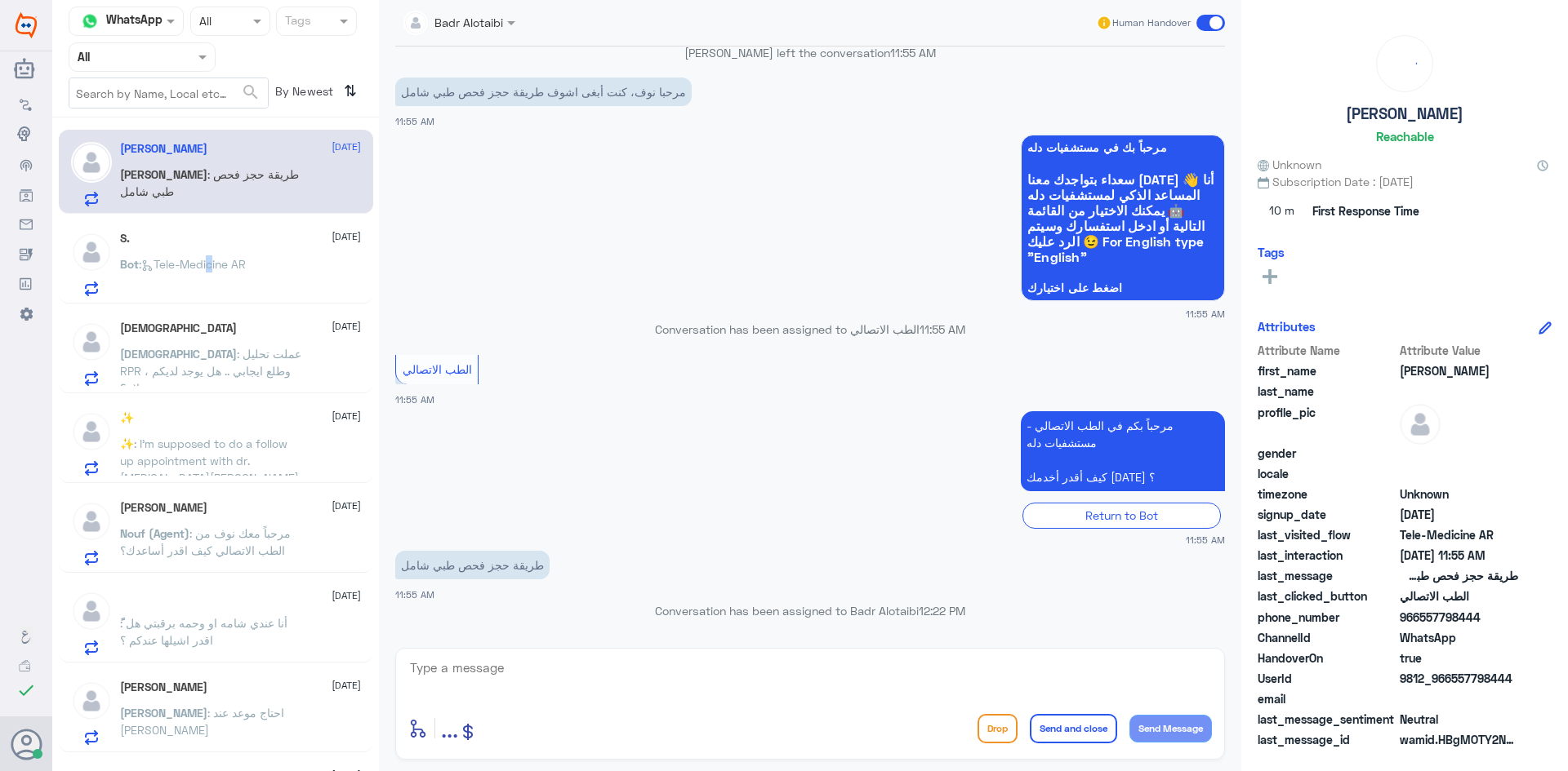
click at [211, 272] on p "Bot : Tele-Medicine AR" at bounding box center [182, 276] width 126 height 41
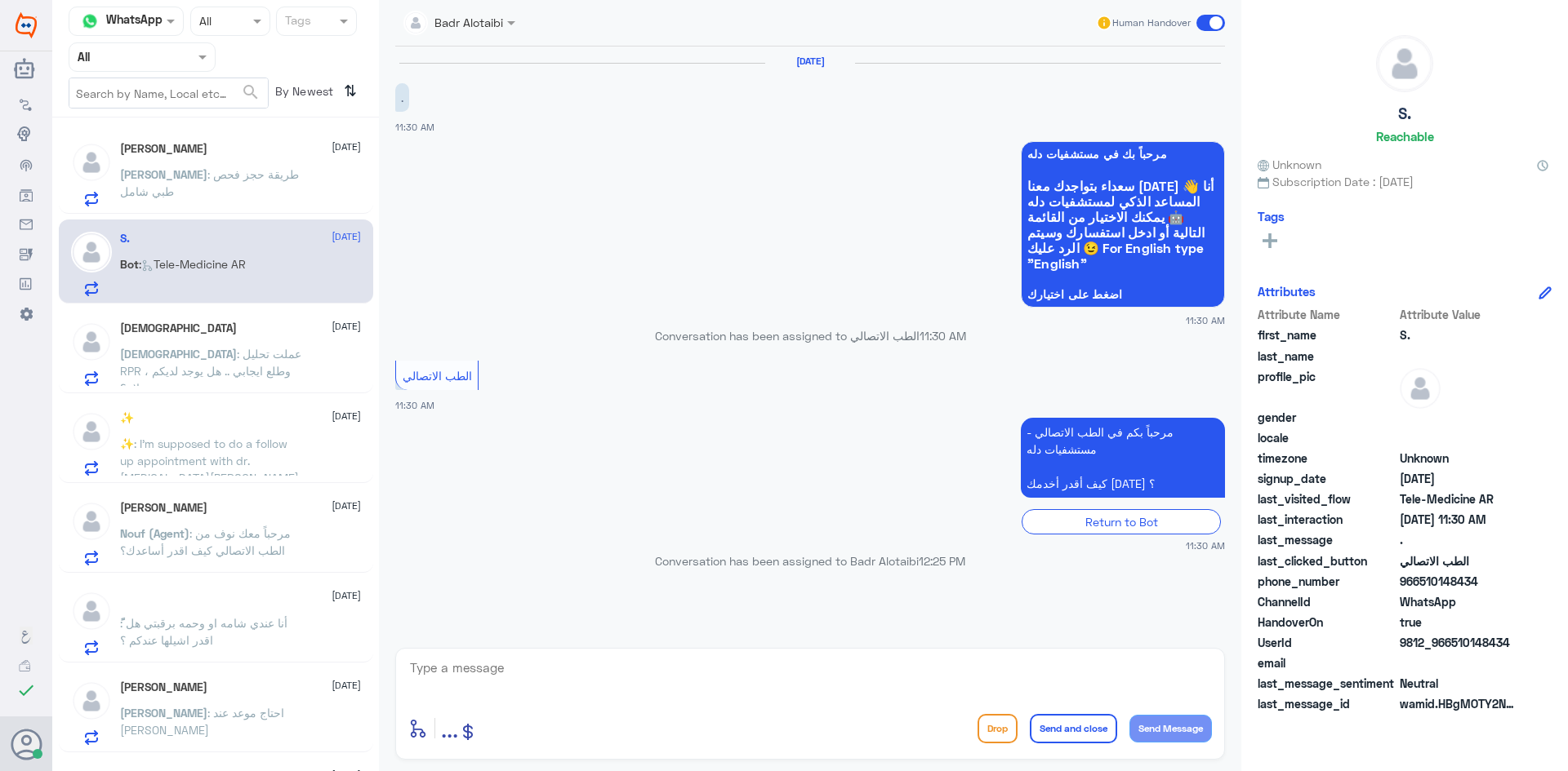
click at [409, 225] on app-msgs-whats-app-list "مرحباً بك في مستشفيات دله سعداء بتواجدك معنا اليوم 👋 أنا المساعد الذكي لمستشفيا…" at bounding box center [810, 225] width 829 height 168
click at [230, 353] on span ": عملت تحليل RPR ، وطلع ايجابي .. هل يوجد لديكم علاج؟" at bounding box center [211, 370] width 181 height 48
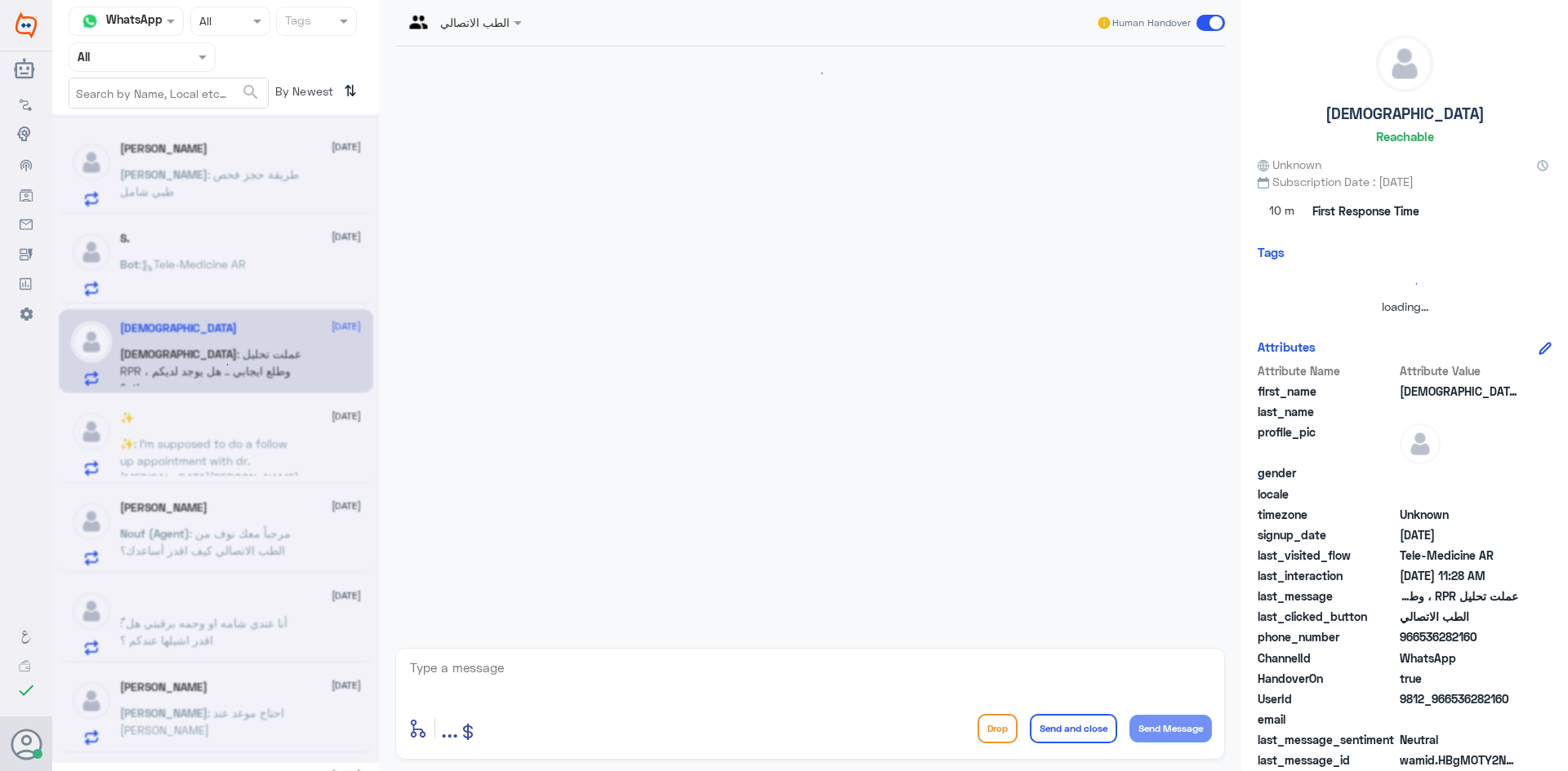
scroll to position [627, 0]
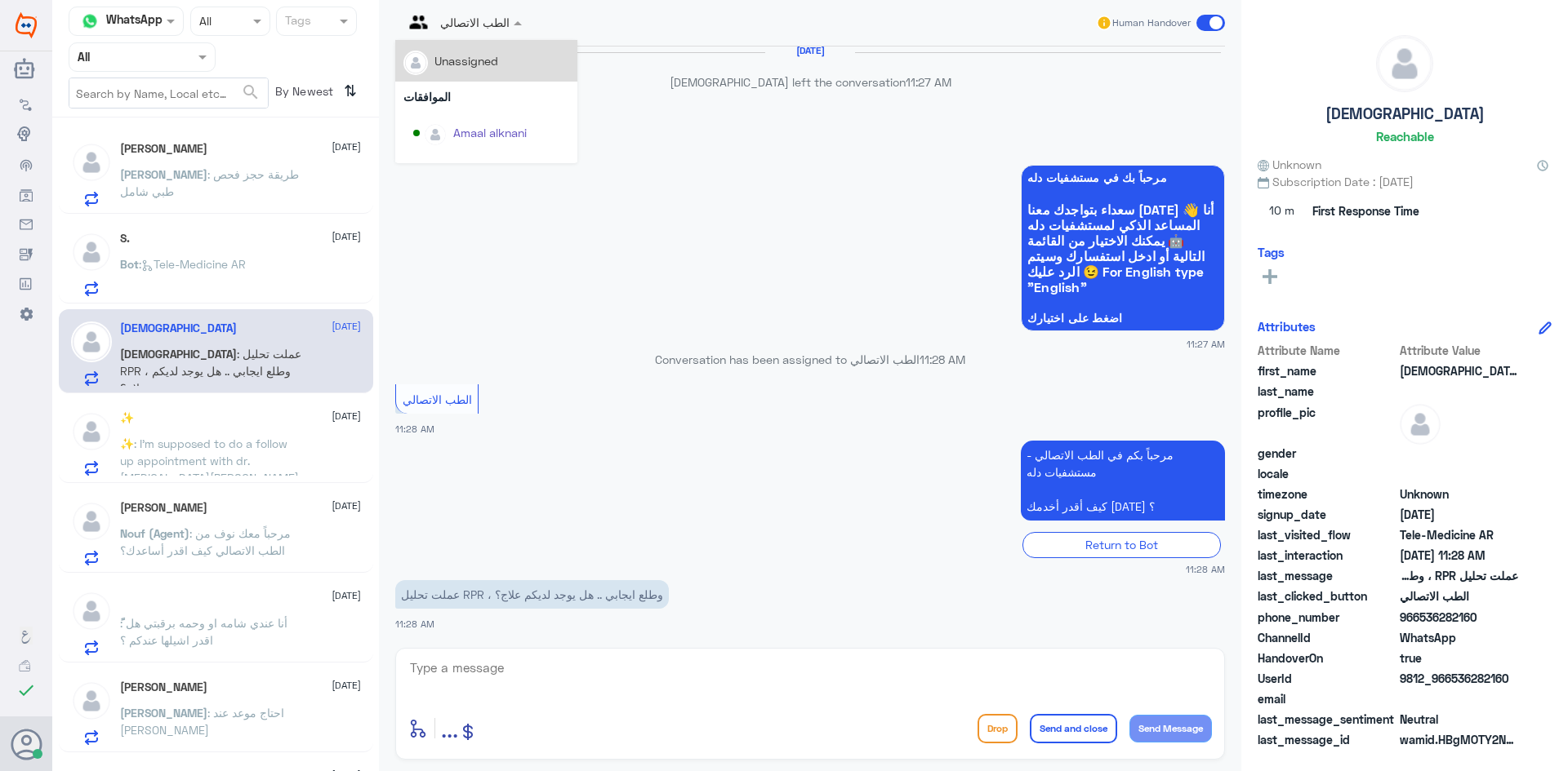
click at [484, 30] on div at bounding box center [463, 21] width 134 height 19
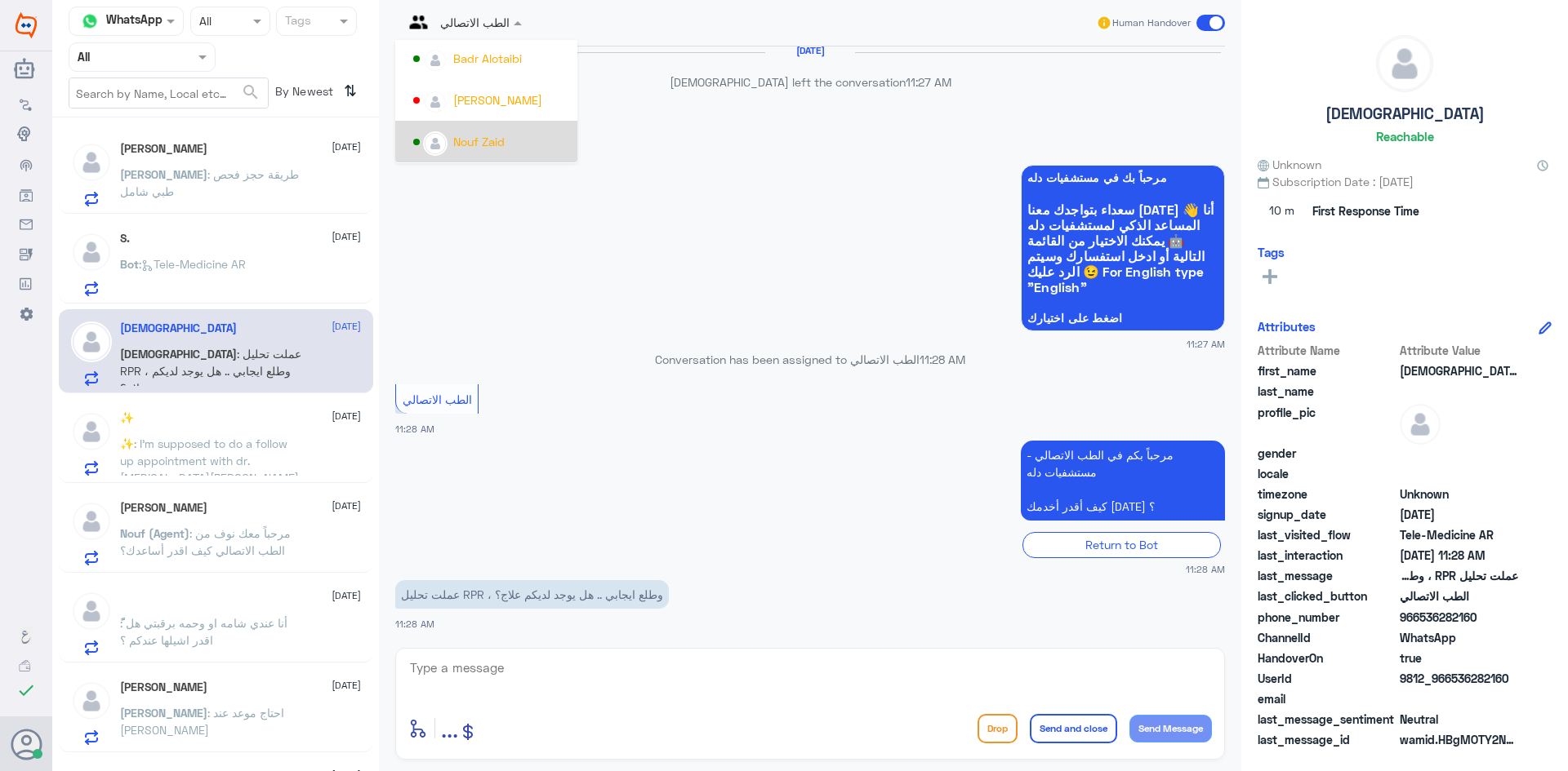
click at [477, 148] on div "Nouf Zaid" at bounding box center [478, 142] width 52 height 17
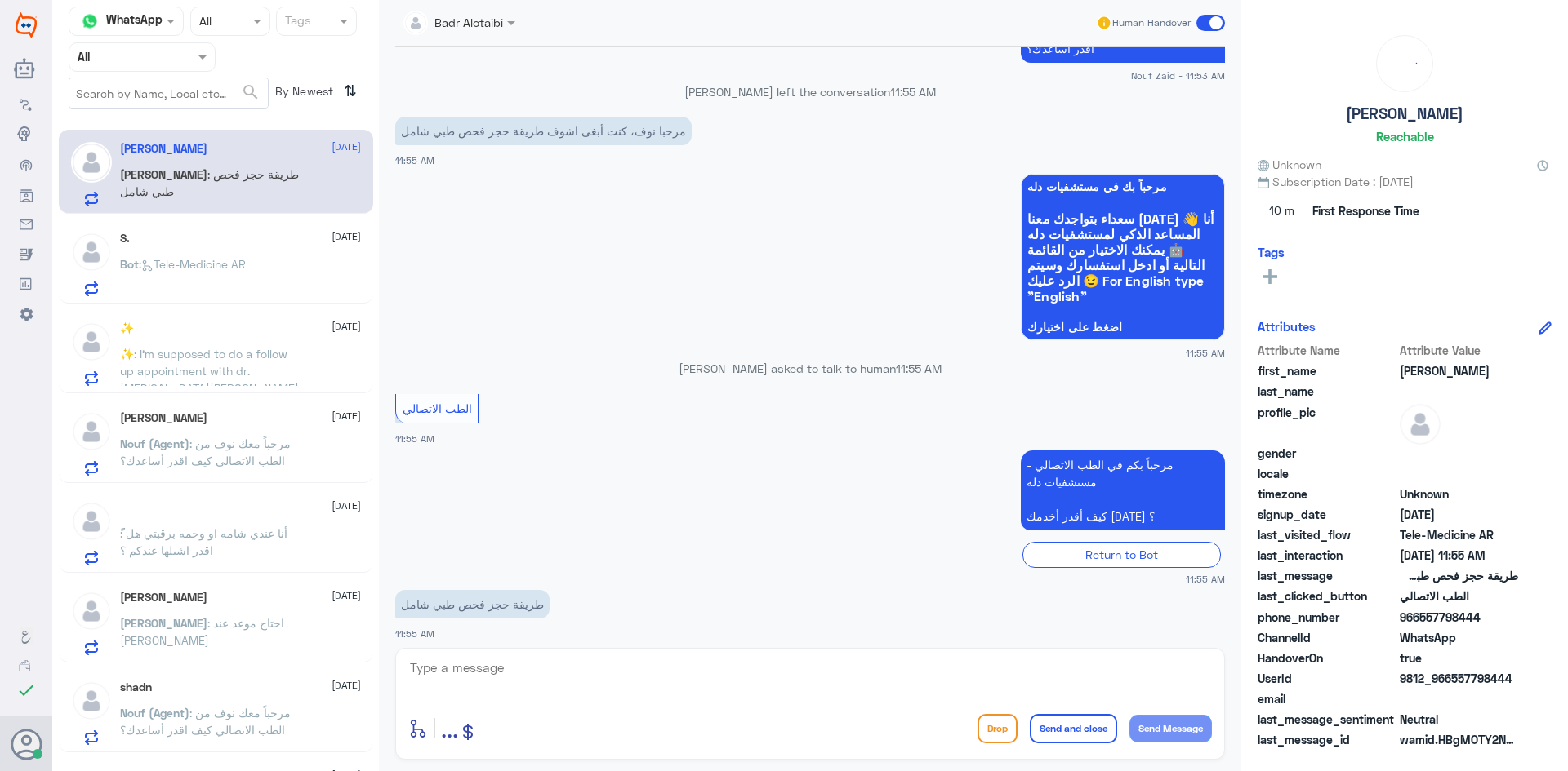
scroll to position [671, 0]
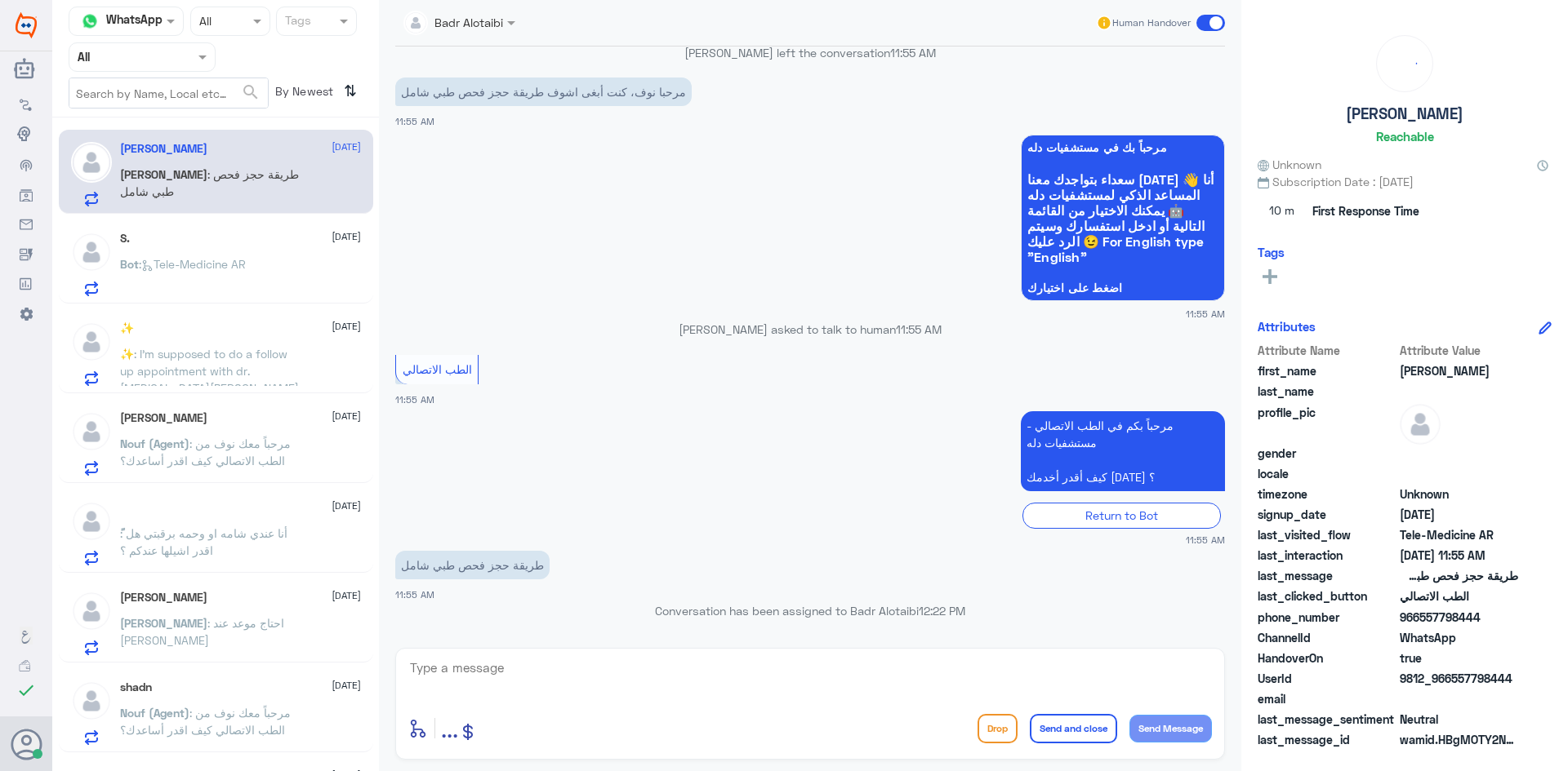
click at [497, 34] on div "Badr Alotaibi" at bounding box center [454, 23] width 100 height 33
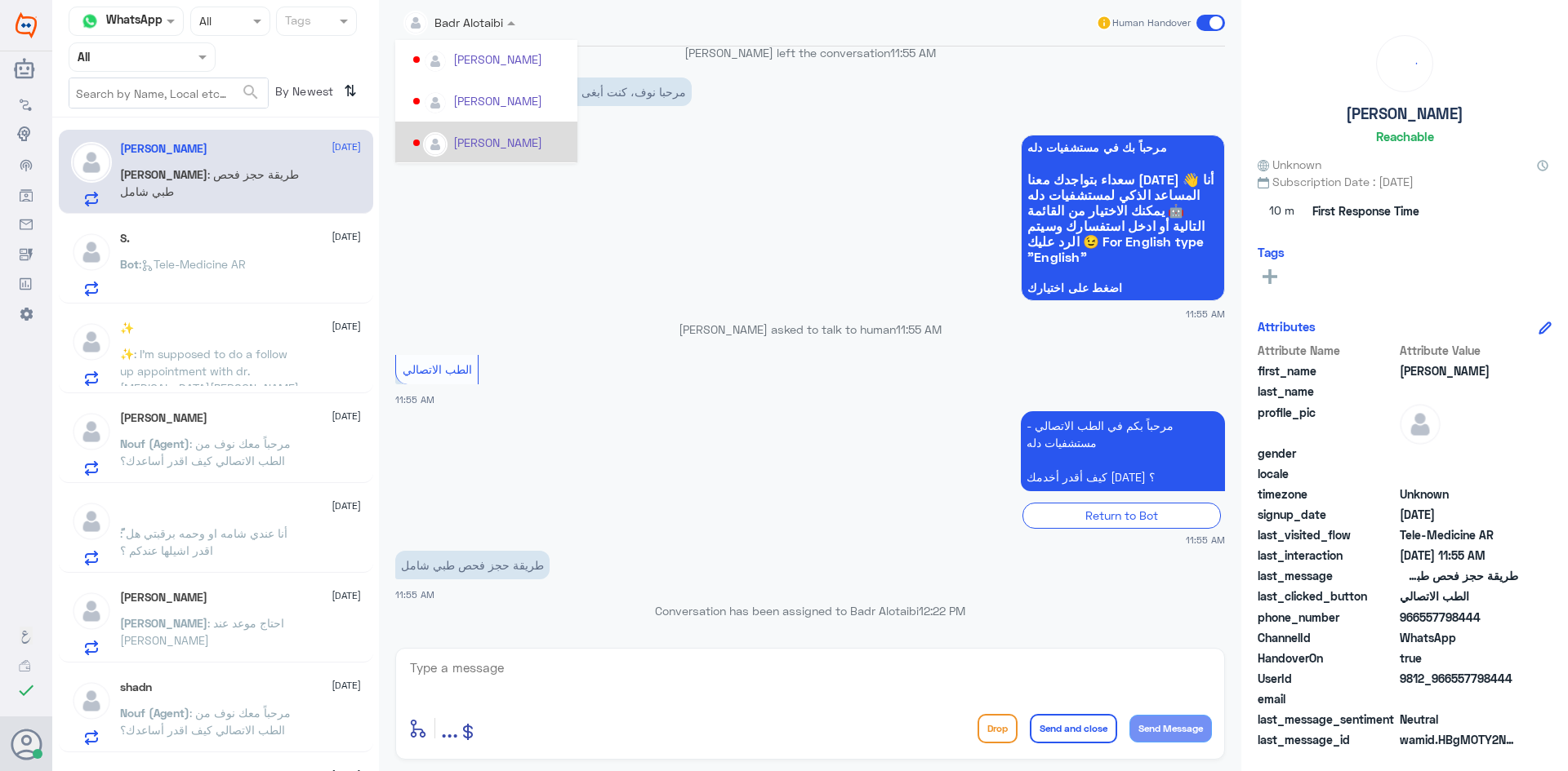
click at [340, 217] on div "Abdulrhman 10 August Abdulrhman : طريقة حجز فحص طبي شامل S. 10 August Bot : Tel…" at bounding box center [216, 451] width 327 height 653
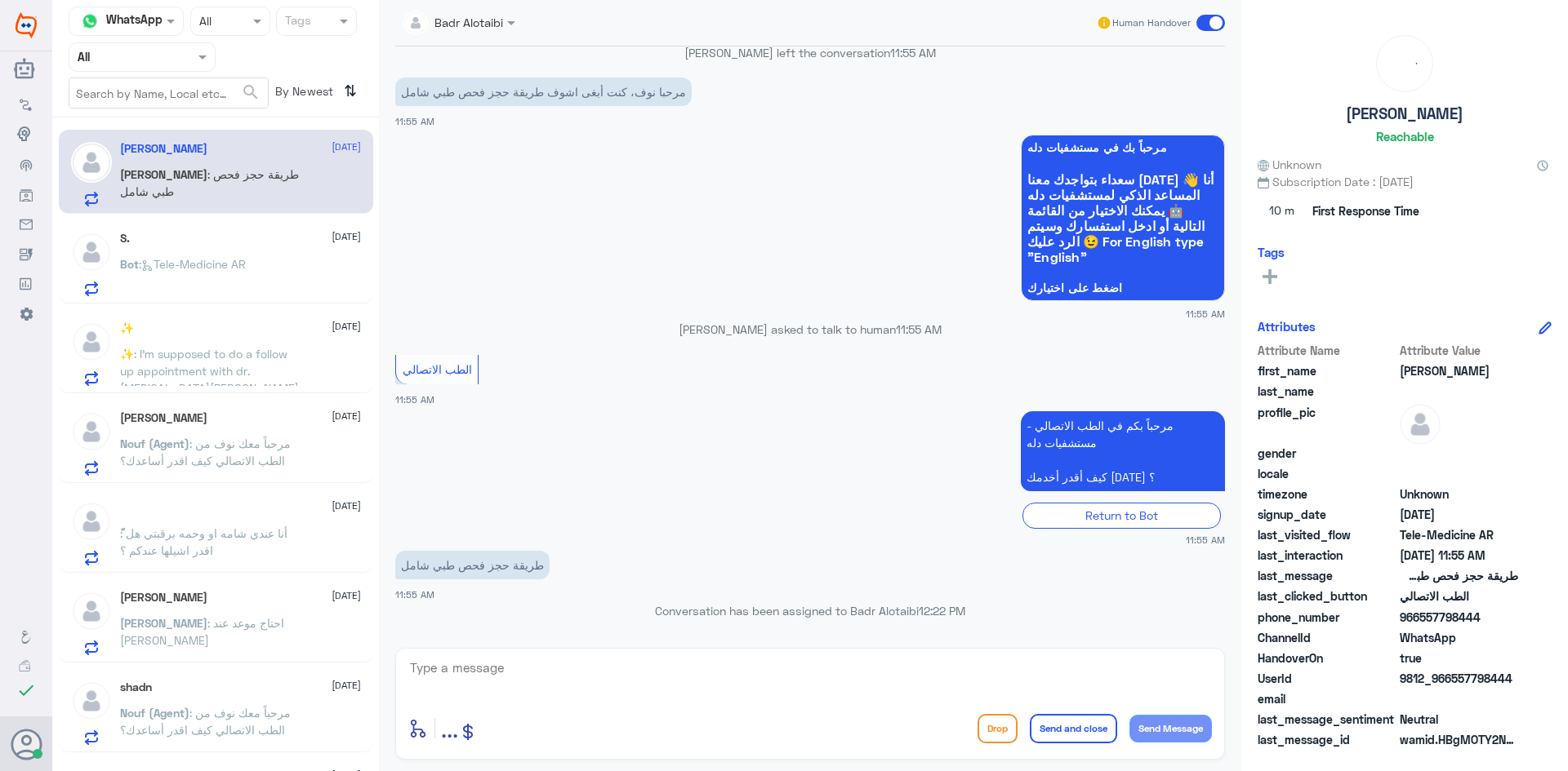
click at [339, 220] on div "S. 10 August Bot : Tele-Medicine AR" at bounding box center [216, 261] width 314 height 84
click at [325, 257] on div "S. 10 August Bot : Tele-Medicine AR" at bounding box center [240, 264] width 240 height 64
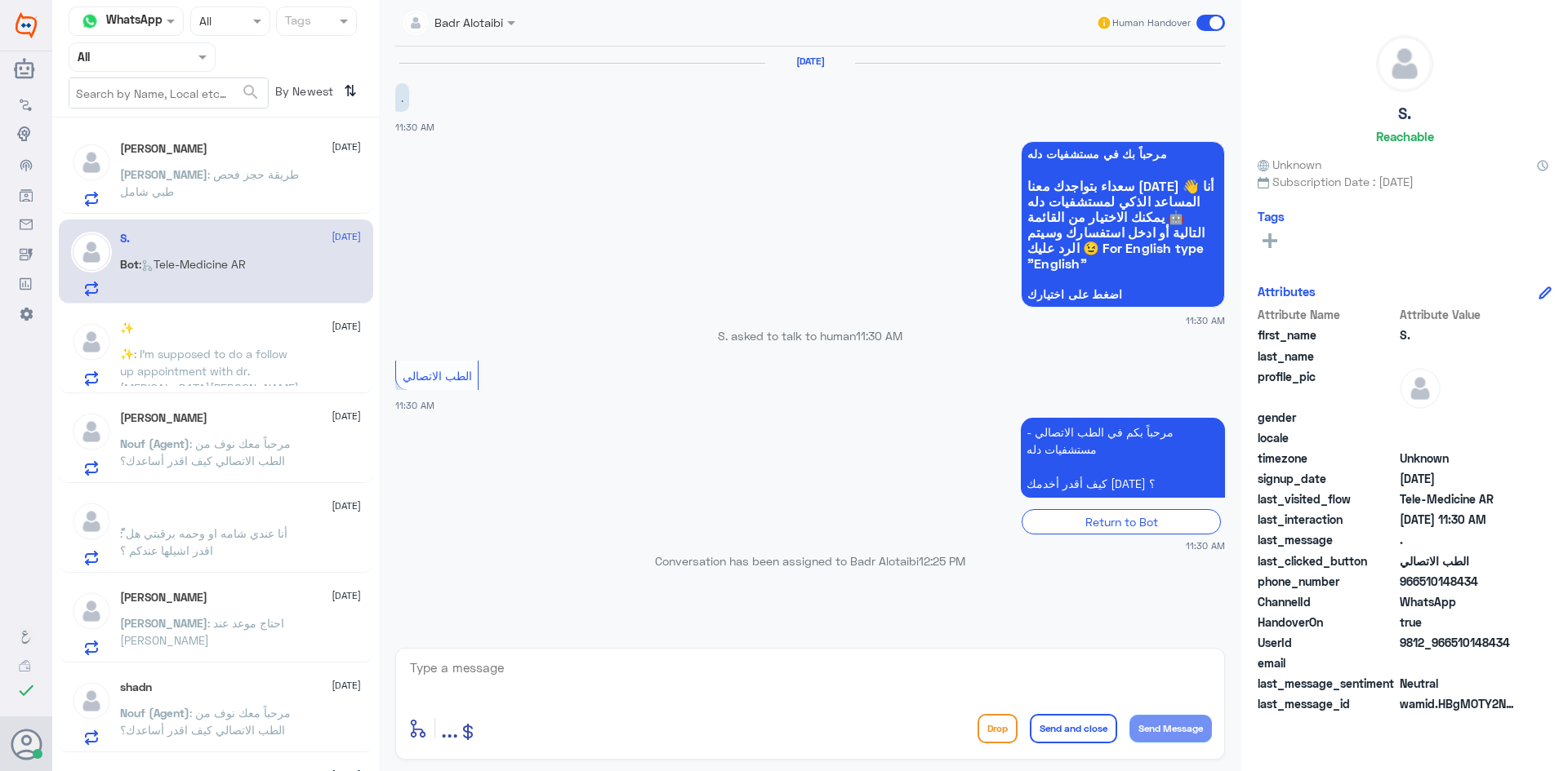
click at [268, 193] on p "Abdulrhman : طريقة حجز فحص طبي شامل" at bounding box center [211, 186] width 183 height 41
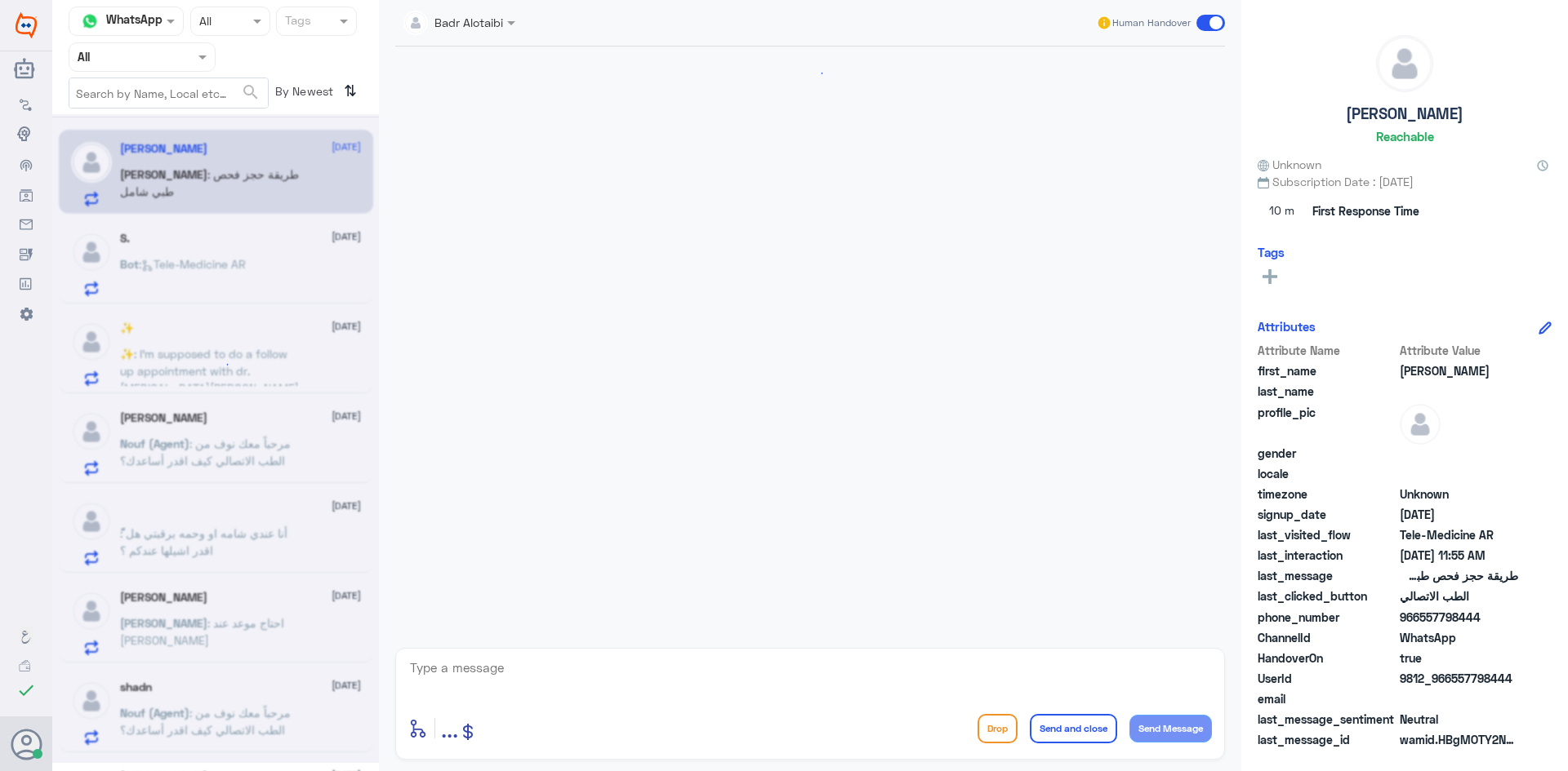
scroll to position [671, 0]
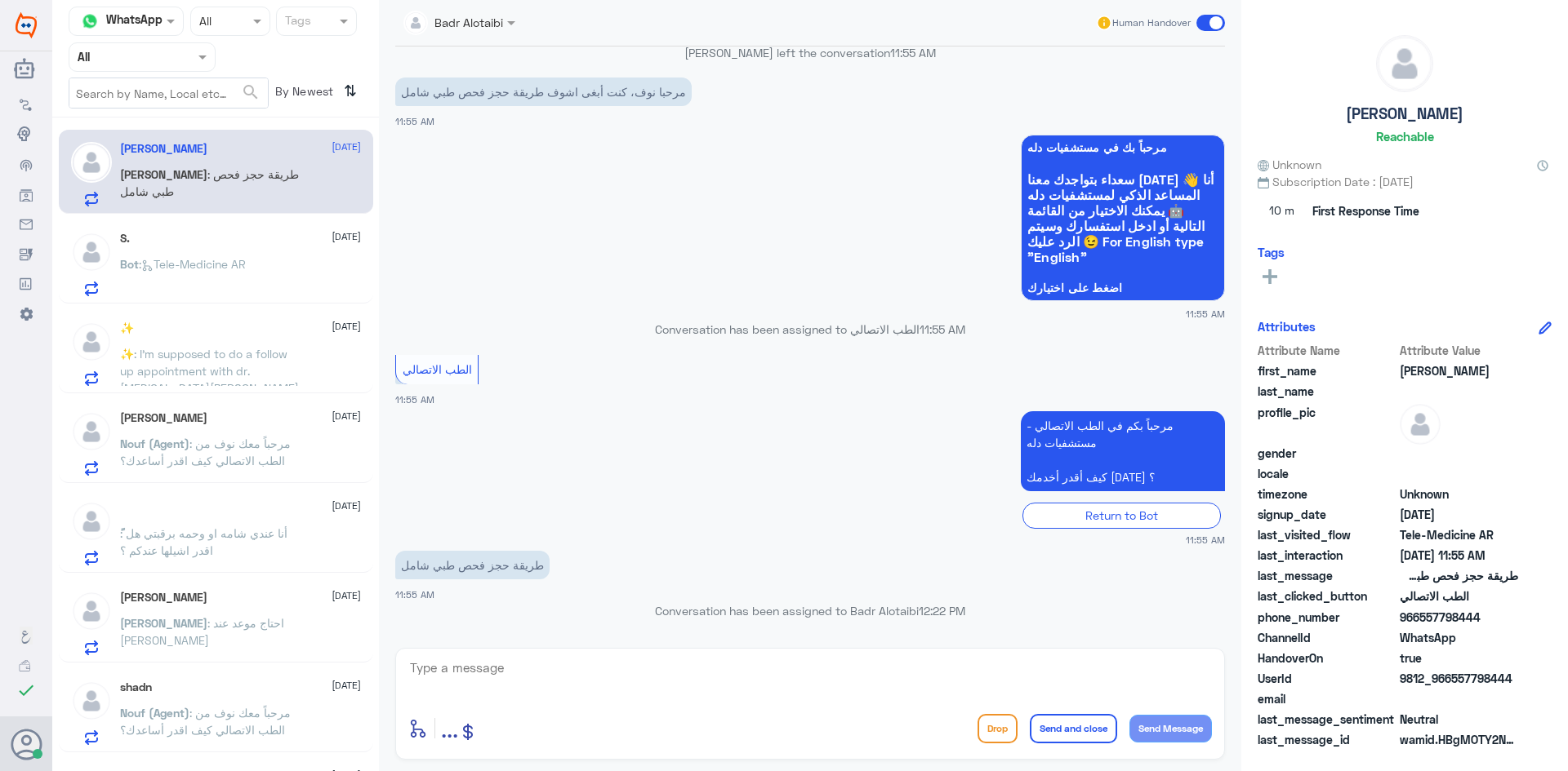
click at [248, 232] on div "S. 10 August" at bounding box center [240, 239] width 240 height 14
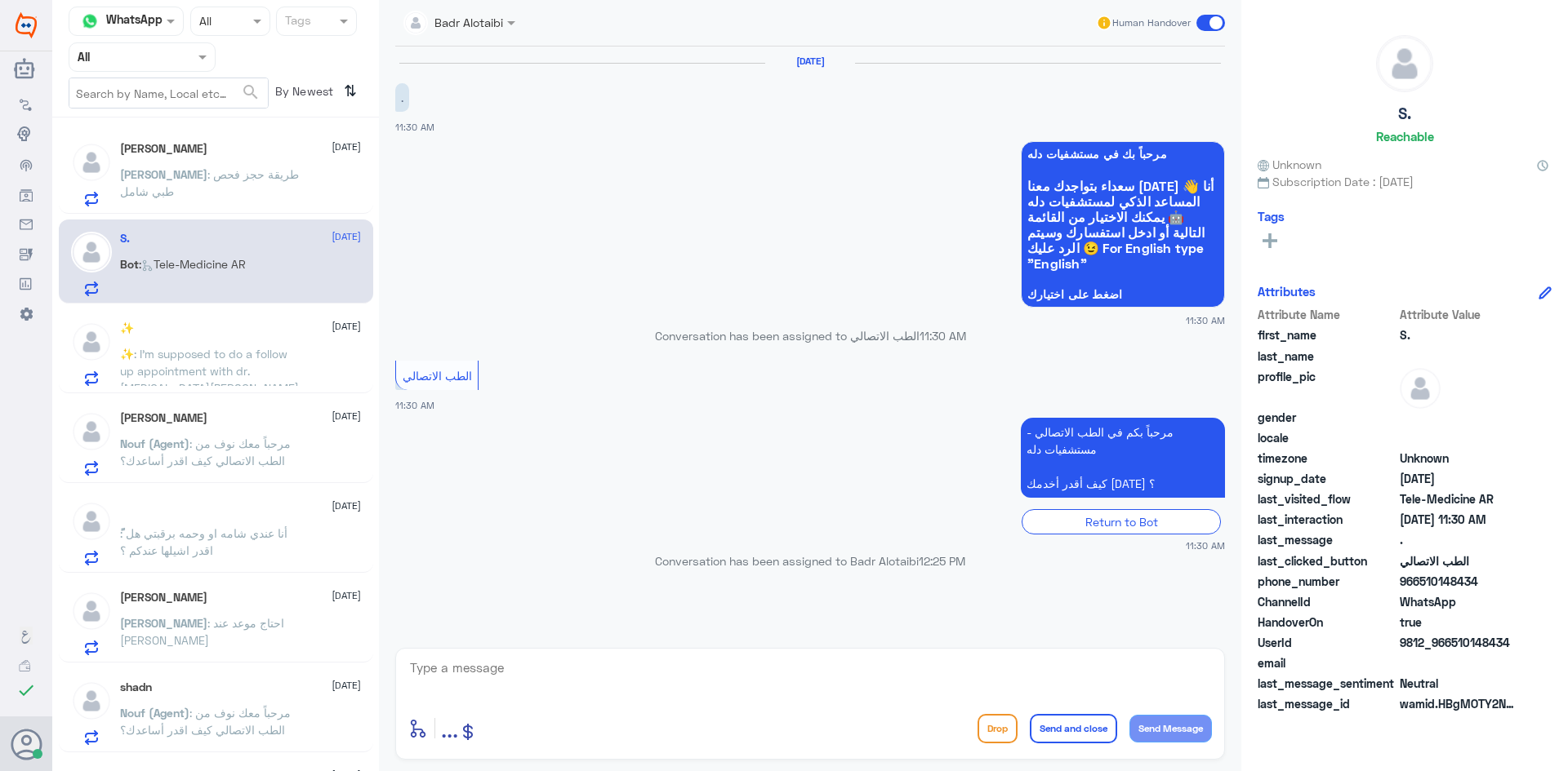
click at [265, 350] on span ": I’m supposed to do a follow up appointment with dr. Syeda Mumtaza today but o…" at bounding box center [211, 405] width 182 height 117
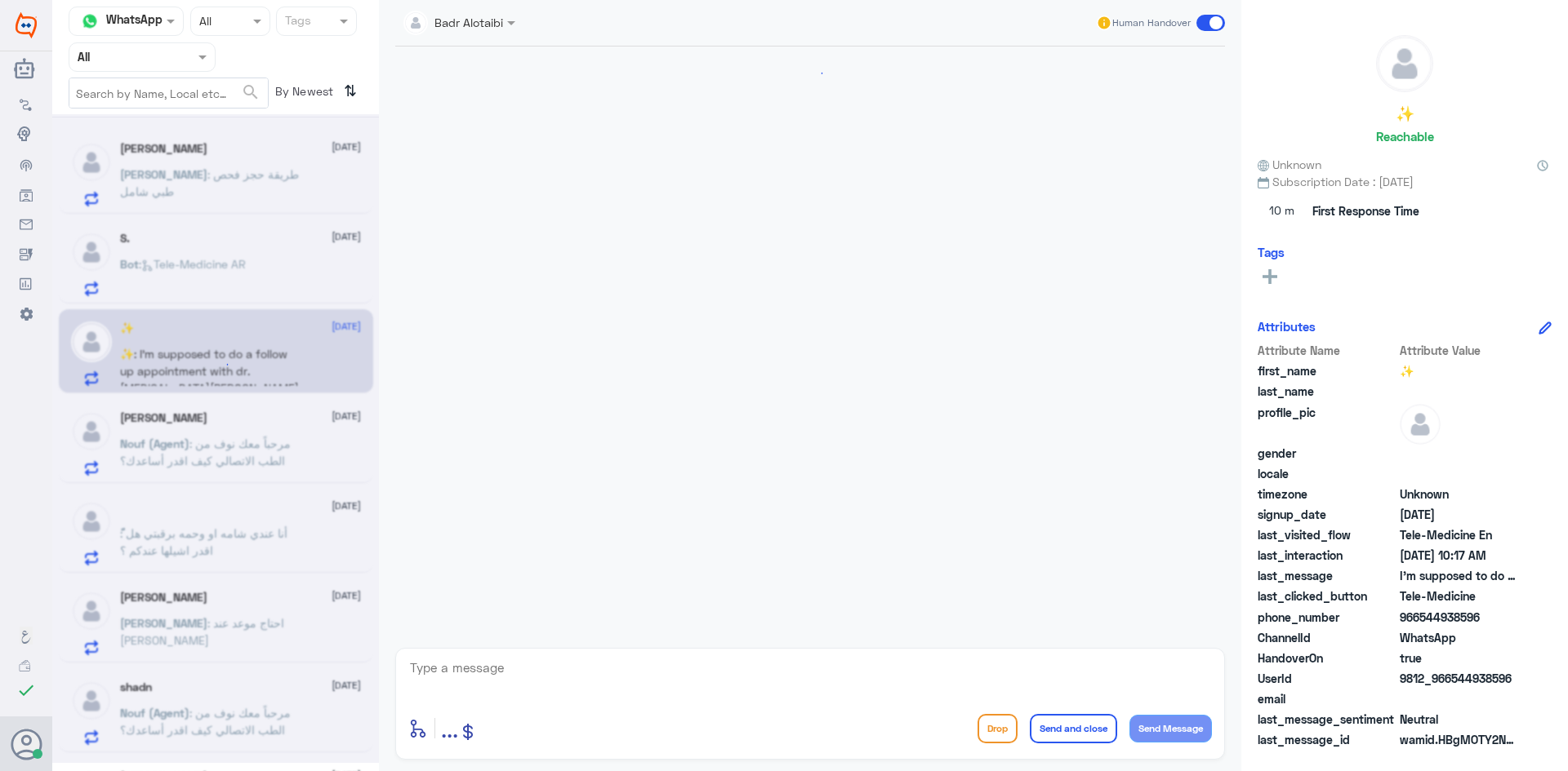
scroll to position [520, 0]
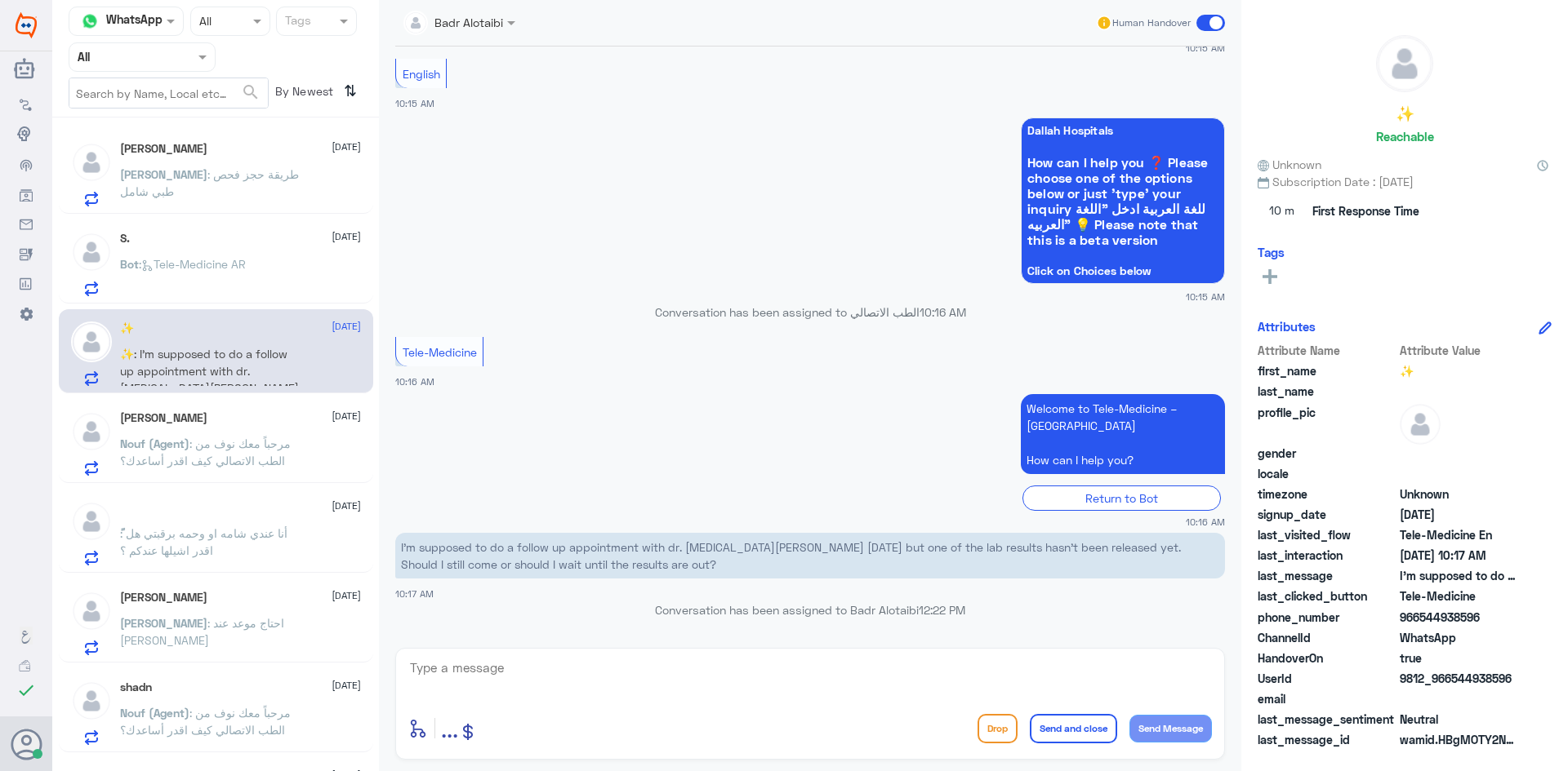
click at [240, 438] on span ": مرحباً معك نوف من الطب الاتصالي كيف اقدر أساعدك؟" at bounding box center [205, 452] width 171 height 31
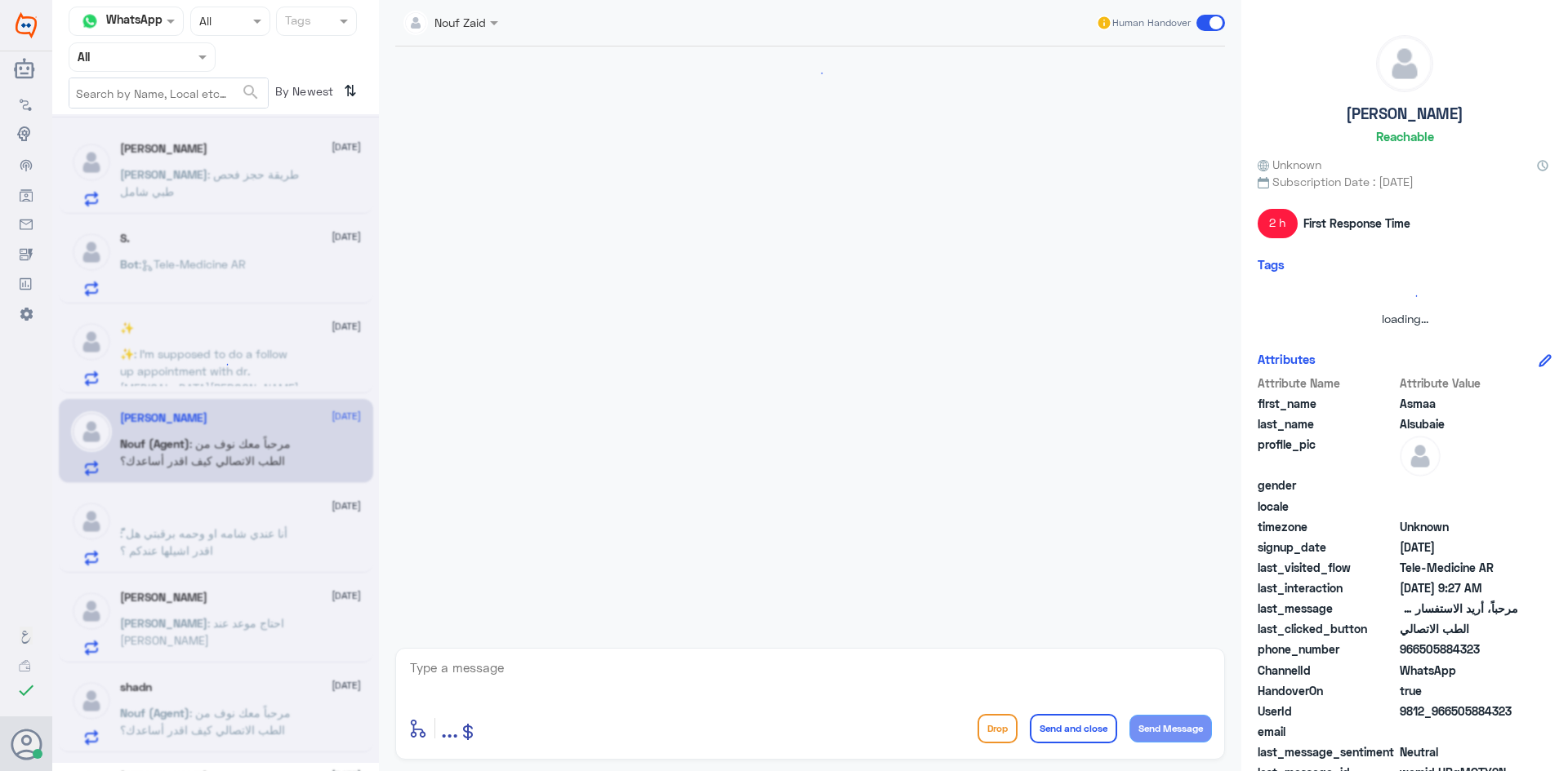
scroll to position [20, 0]
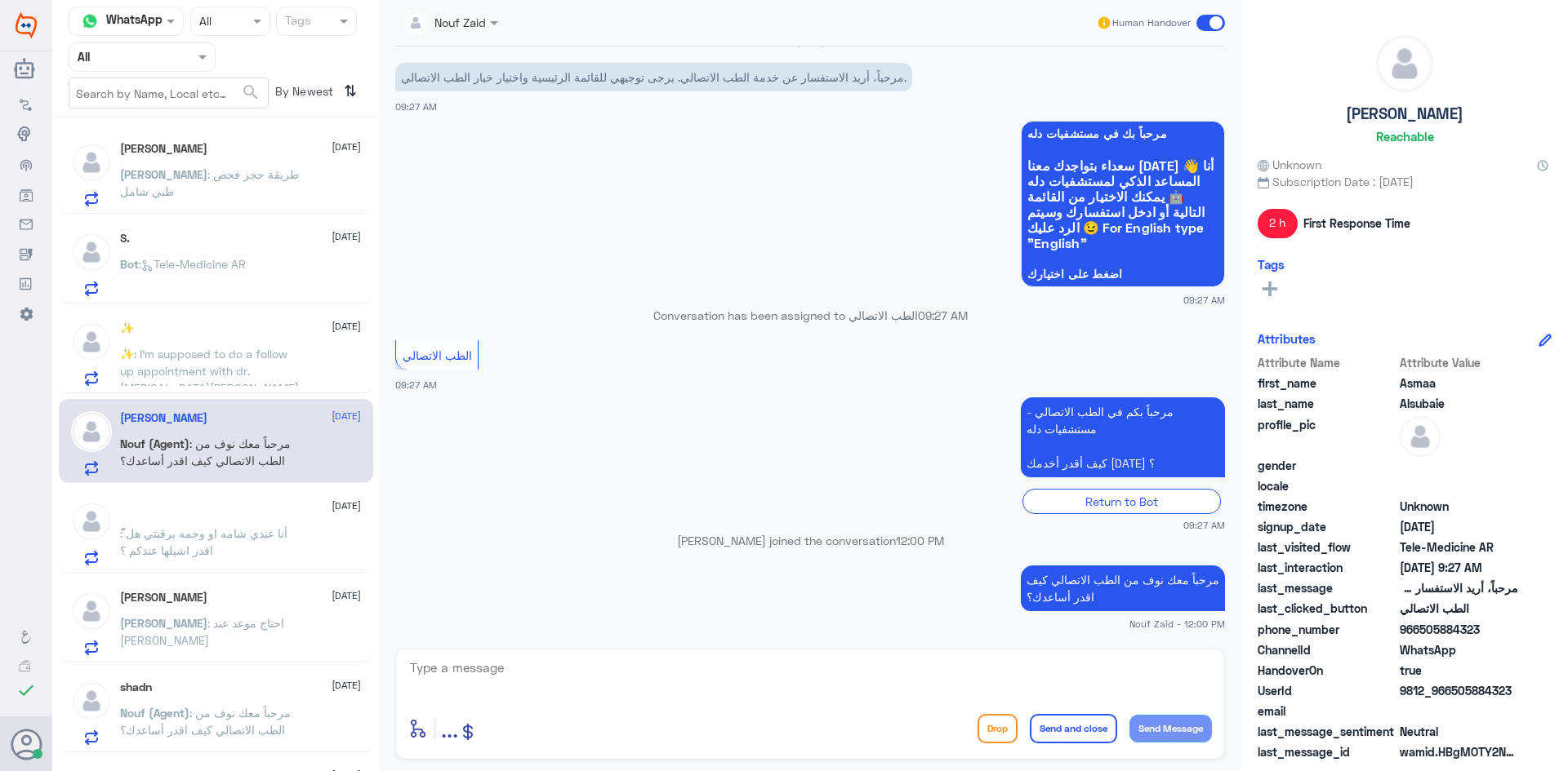
click at [180, 508] on div "ً 10 August" at bounding box center [240, 508] width 240 height 14
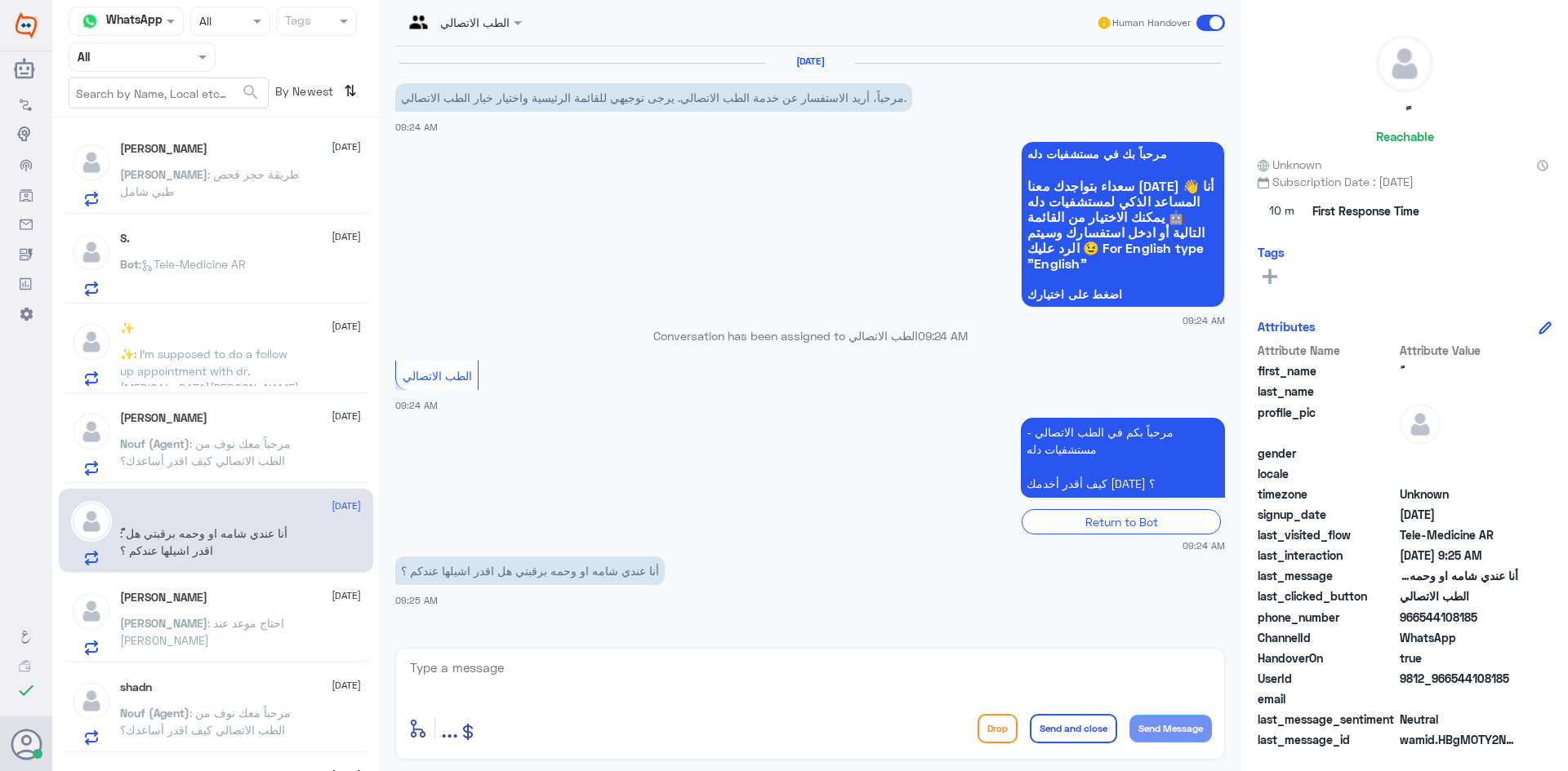
click at [188, 597] on div "خالد 10 August" at bounding box center [240, 597] width 240 height 14
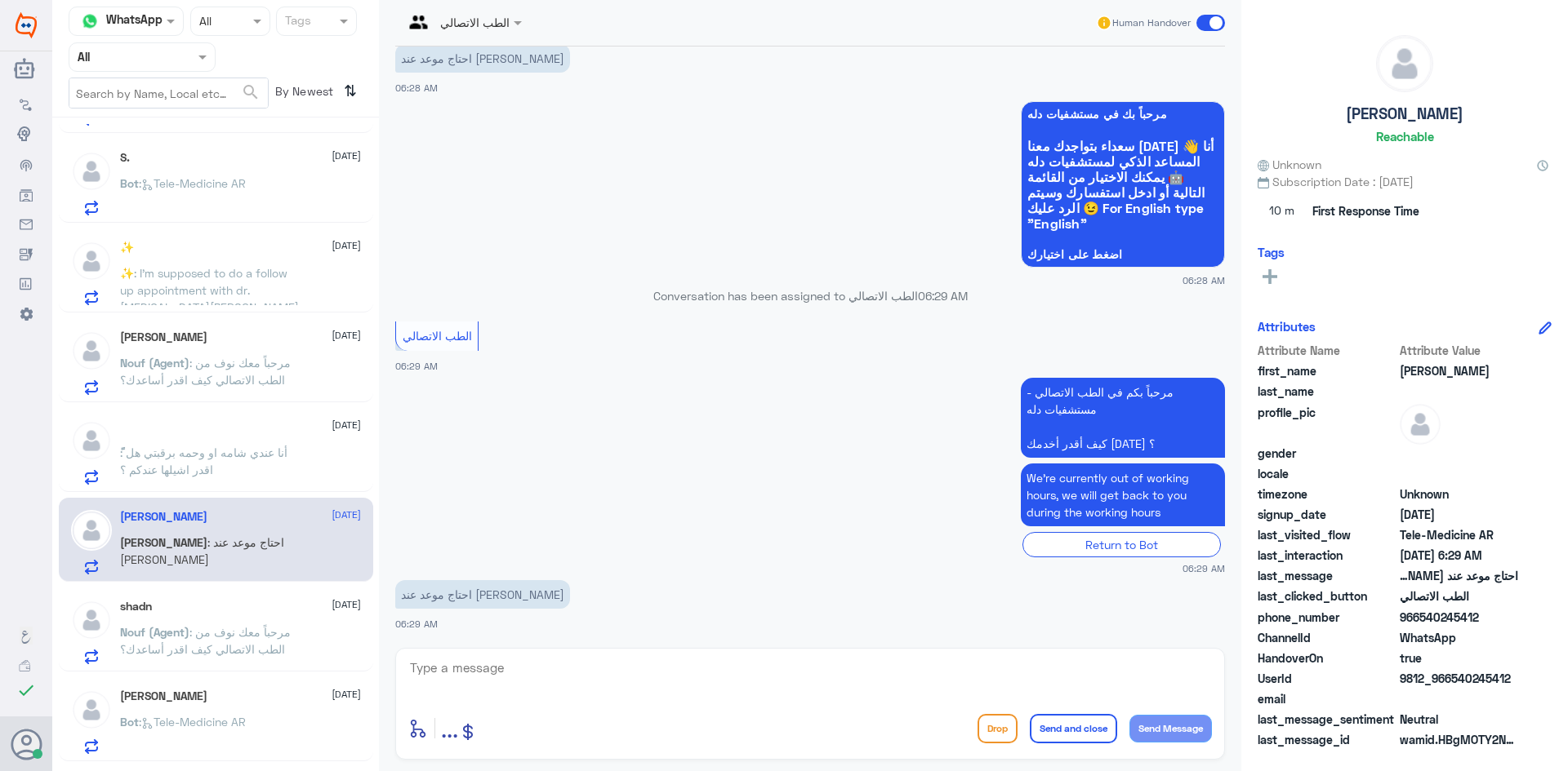
scroll to position [82, 0]
click at [216, 637] on span ": مرحباً معك نوف من الطب الاتصالي كيف اقدر أساعدك؟" at bounding box center [205, 639] width 171 height 31
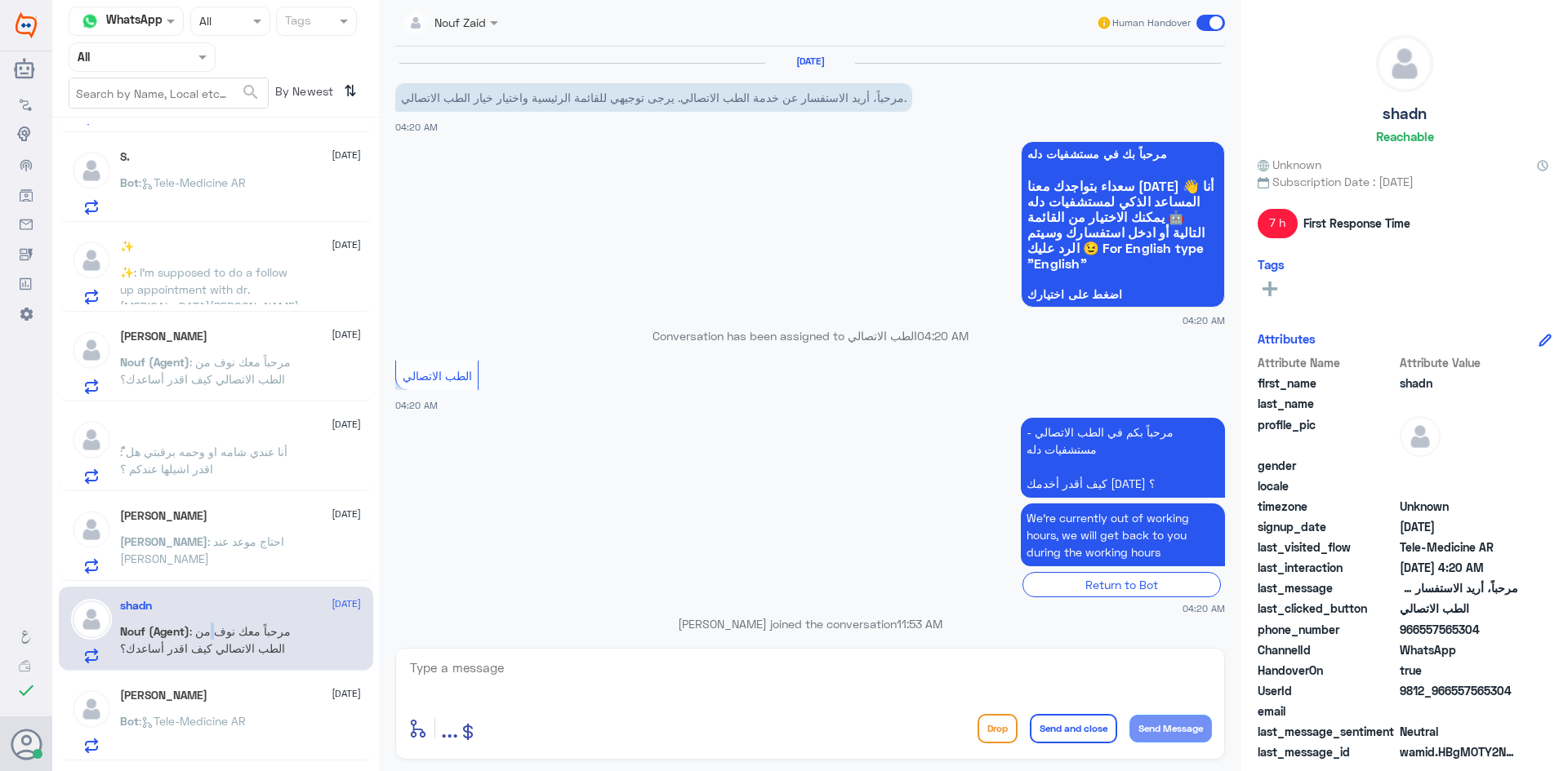
scroll to position [83, 0]
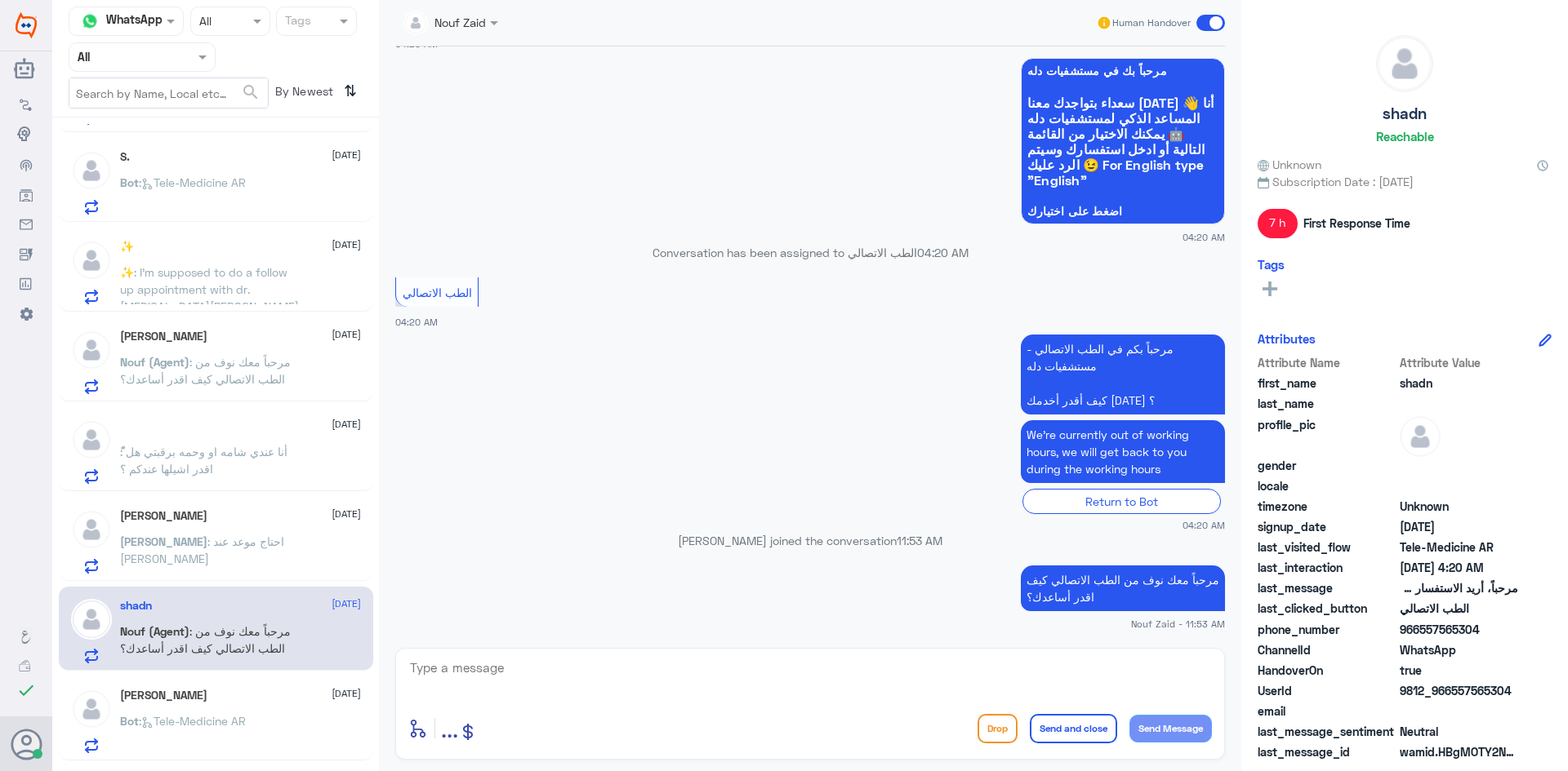
click at [282, 624] on span ": مرحباً معك نوف من الطب الاتصالي كيف اقدر أساعدك؟" at bounding box center [205, 639] width 171 height 31
click at [459, 22] on input "text" at bounding box center [433, 21] width 59 height 19
click at [475, 129] on div "Nouf Zaid" at bounding box center [491, 141] width 156 height 28
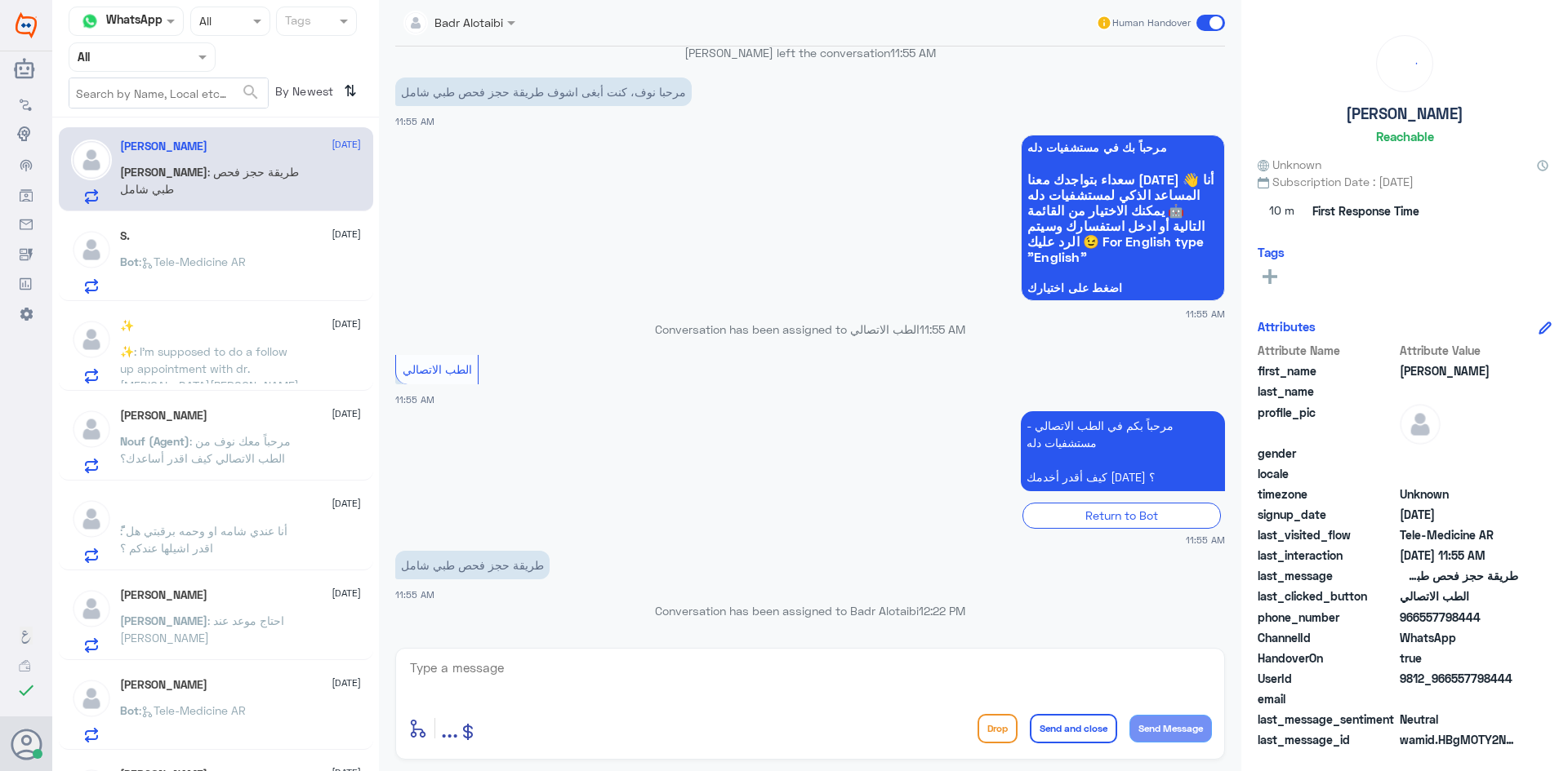
scroll to position [0, 0]
click at [222, 268] on span ": Tele-Medicine AR" at bounding box center [192, 263] width 107 height 14
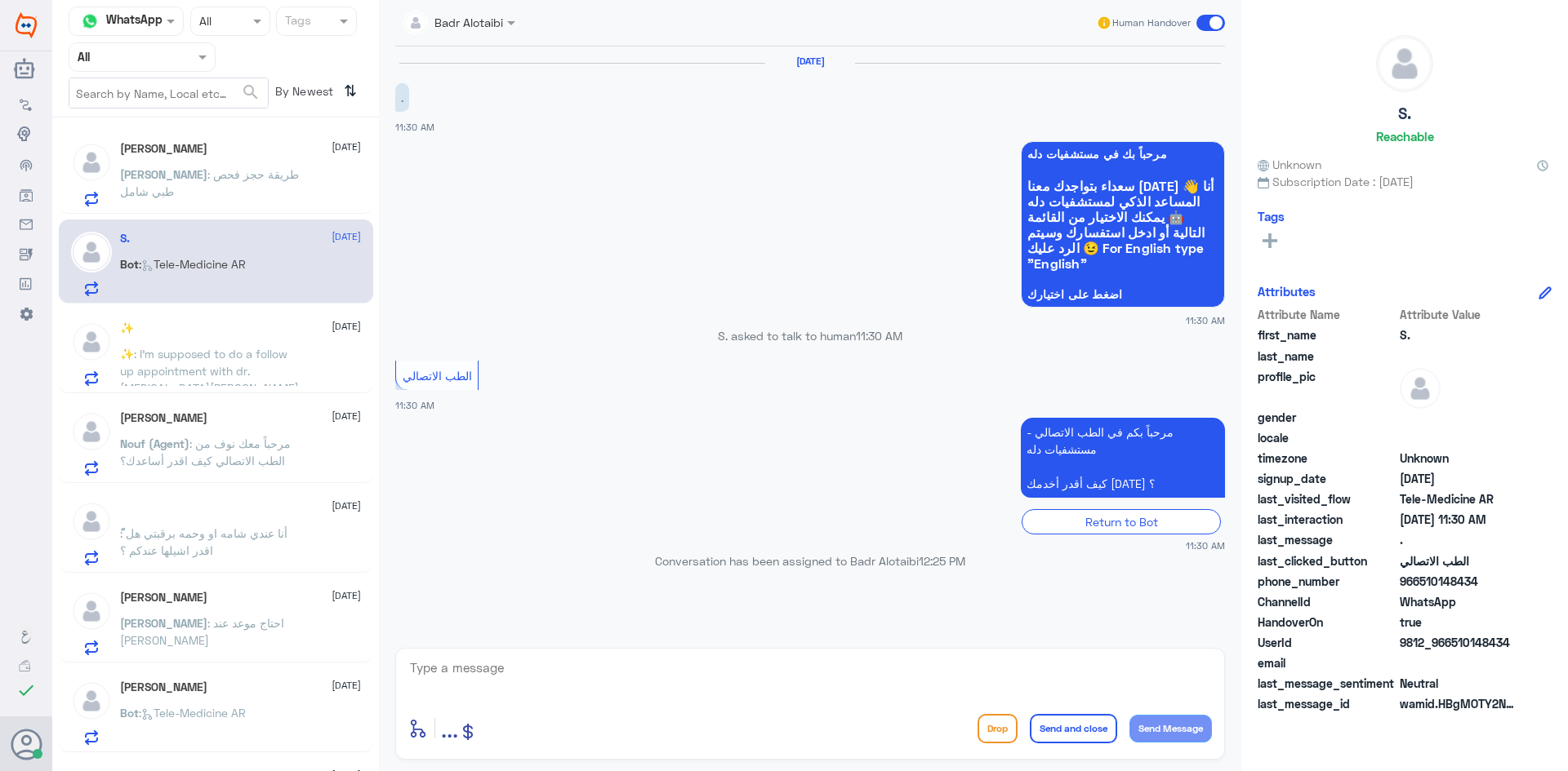
click at [260, 320] on div "✨ 10 August ✨ : I’m supposed to do a follow up appointment with dr. Syeda Mumta…" at bounding box center [216, 351] width 314 height 84
click at [250, 338] on div "✨ 10 August ✨ : I’m supposed to do a follow up appointment with dr. Syeda Mumta…" at bounding box center [240, 354] width 240 height 64
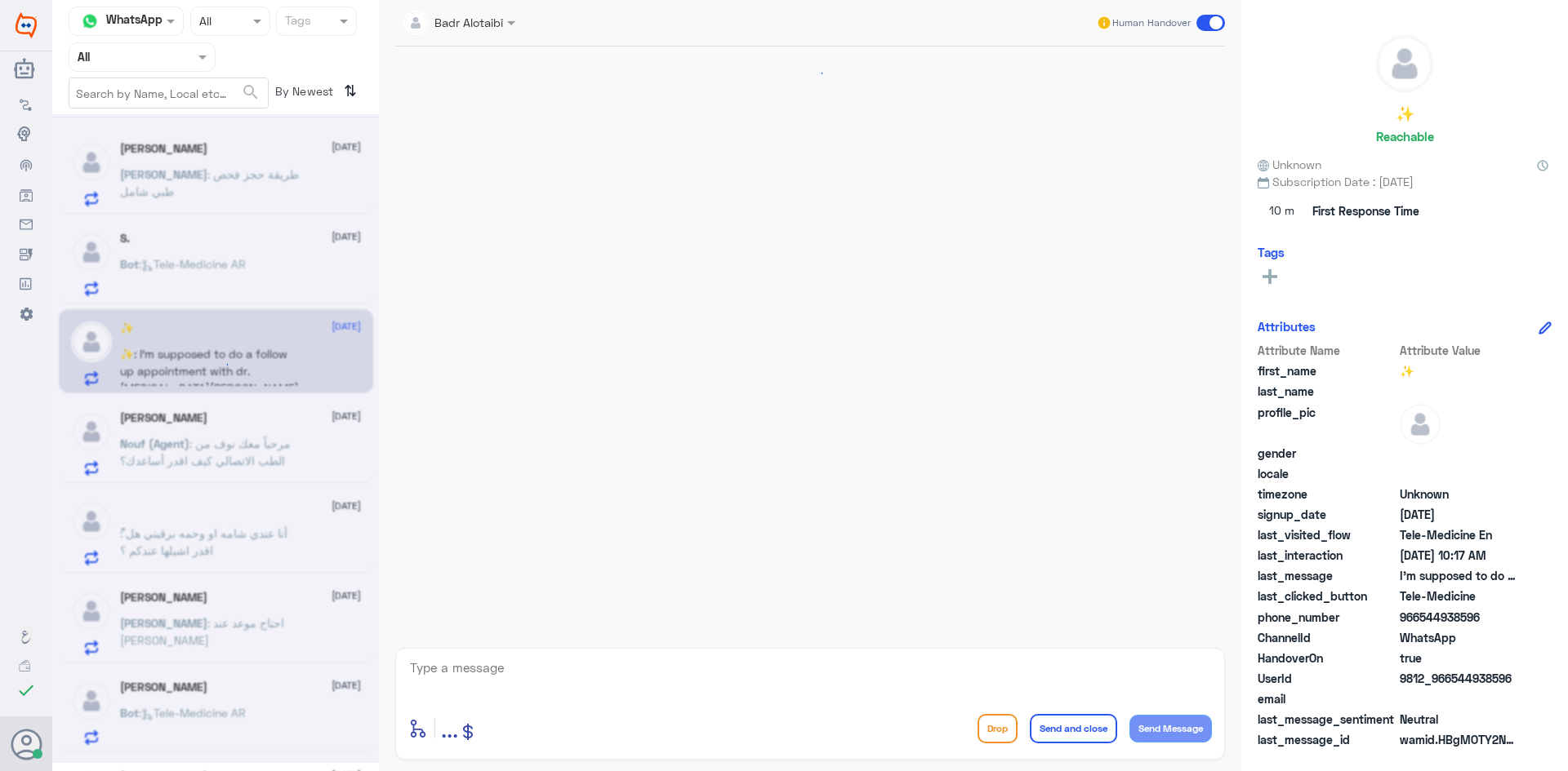
scroll to position [520, 0]
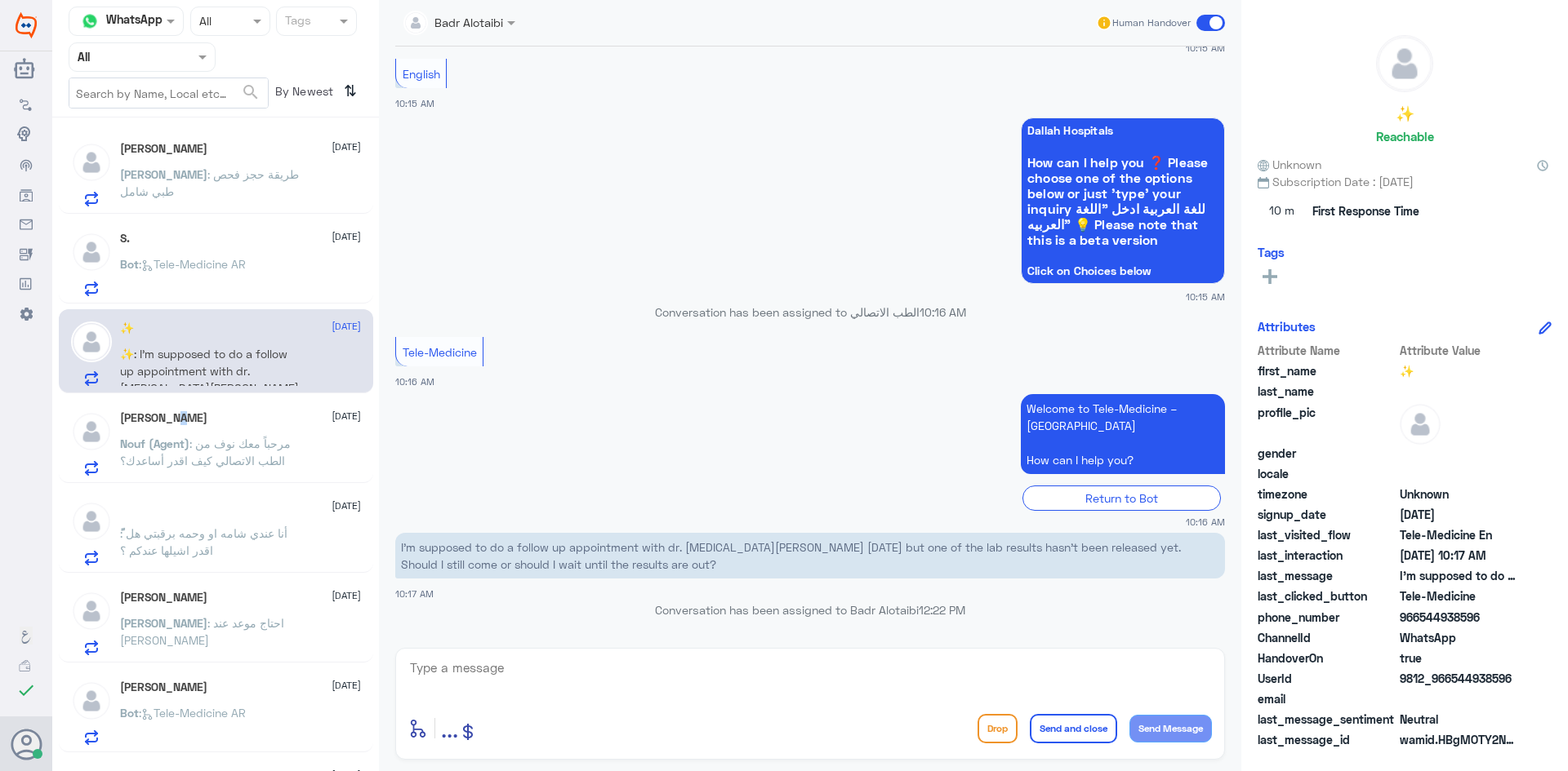
click at [171, 419] on h5 "Asmaa Alsubaie" at bounding box center [163, 418] width 87 height 14
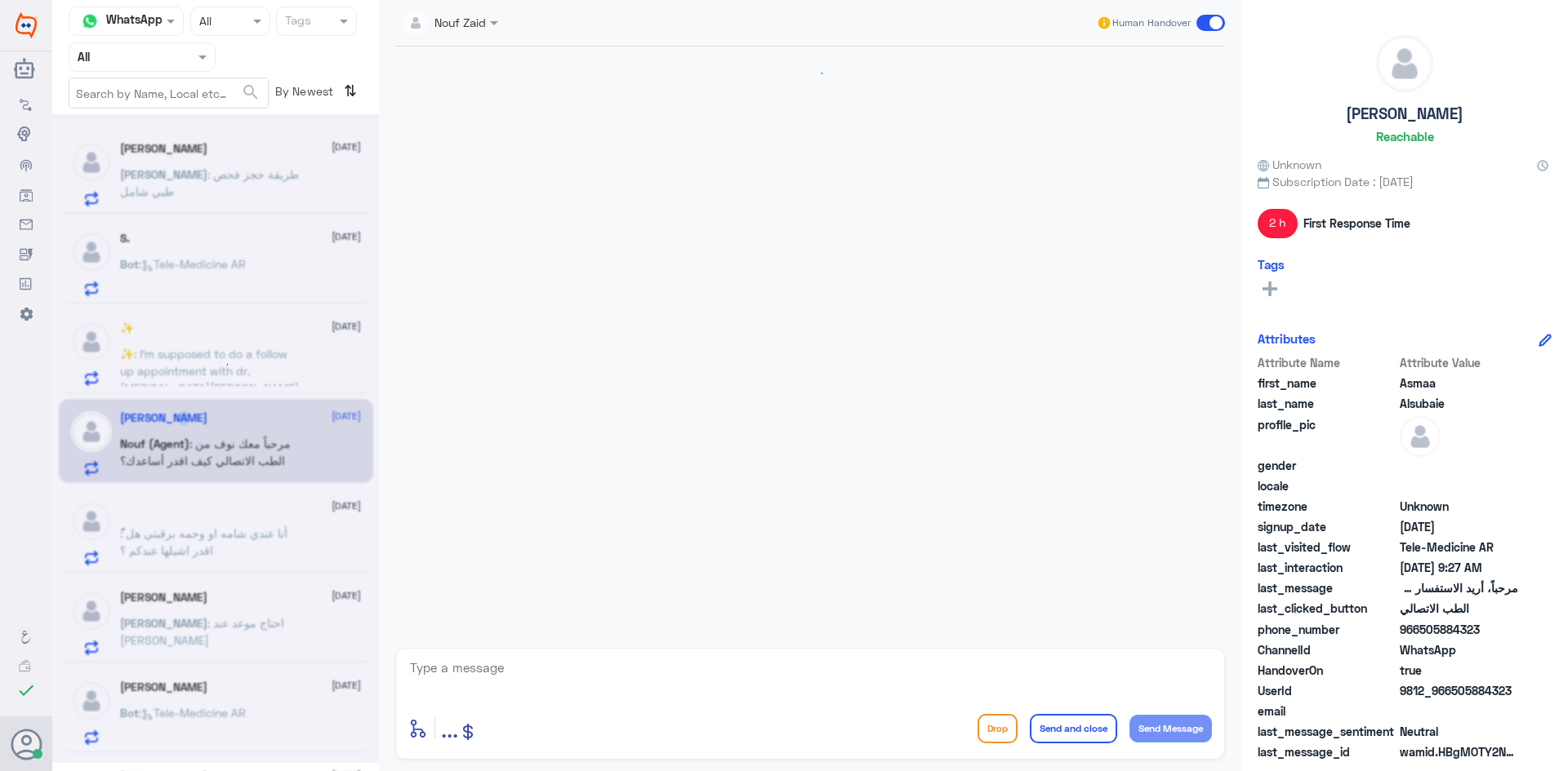
scroll to position [20, 0]
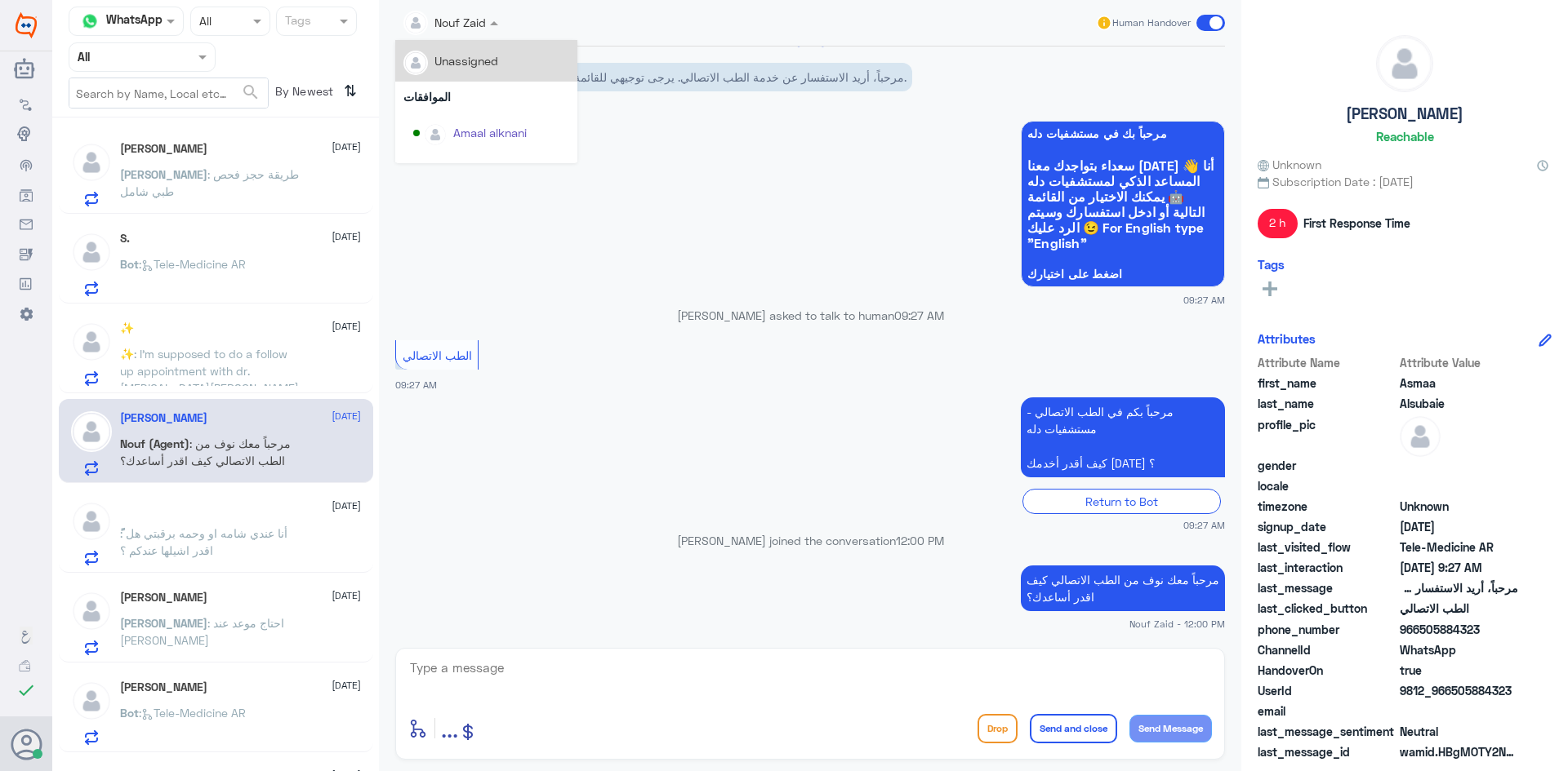
click at [498, 34] on div "Nouf Zaid" at bounding box center [451, 23] width 111 height 29
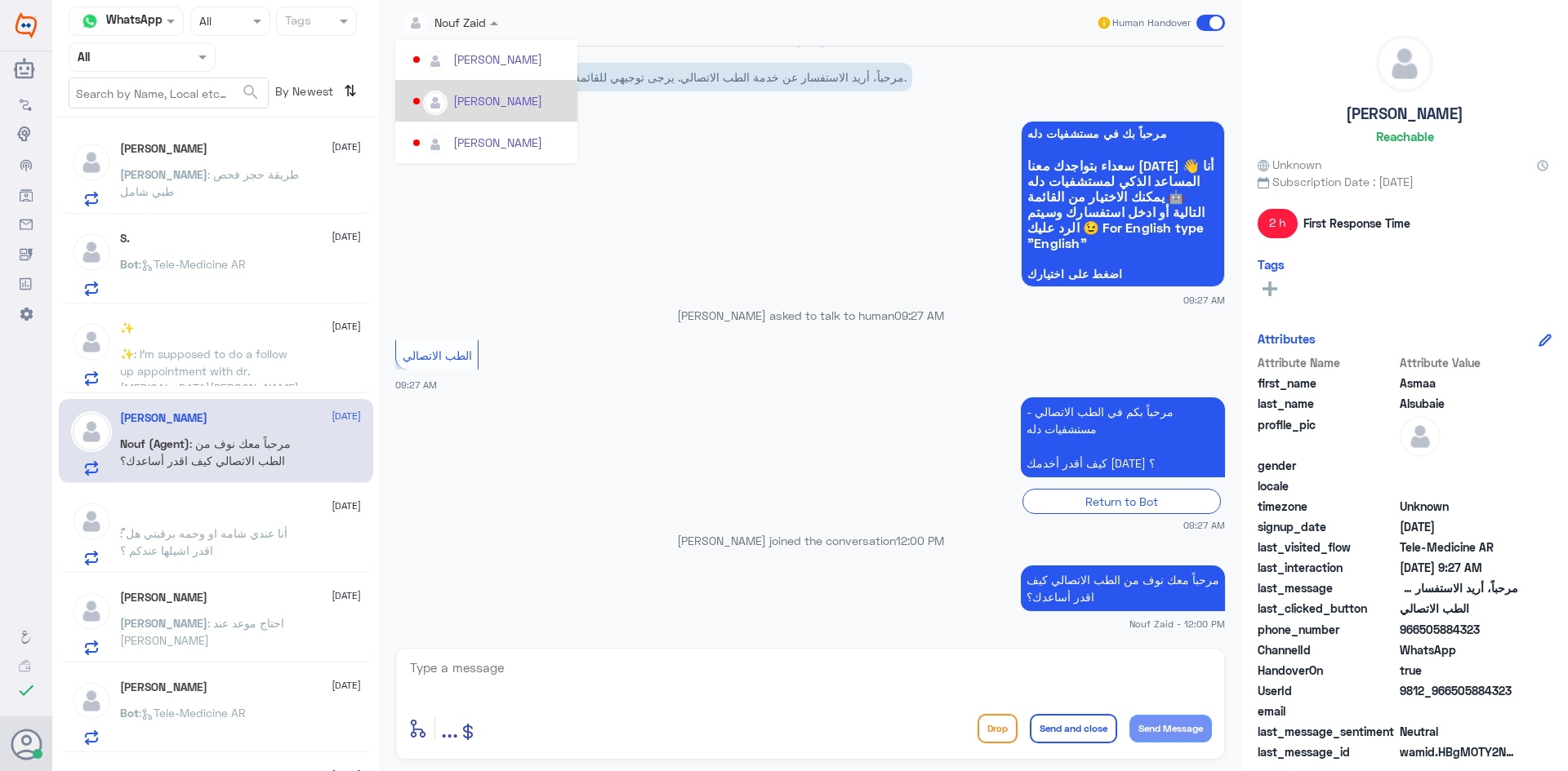
scroll to position [801, 0]
click at [498, 151] on div "Nouf Zaid" at bounding box center [491, 141] width 156 height 28
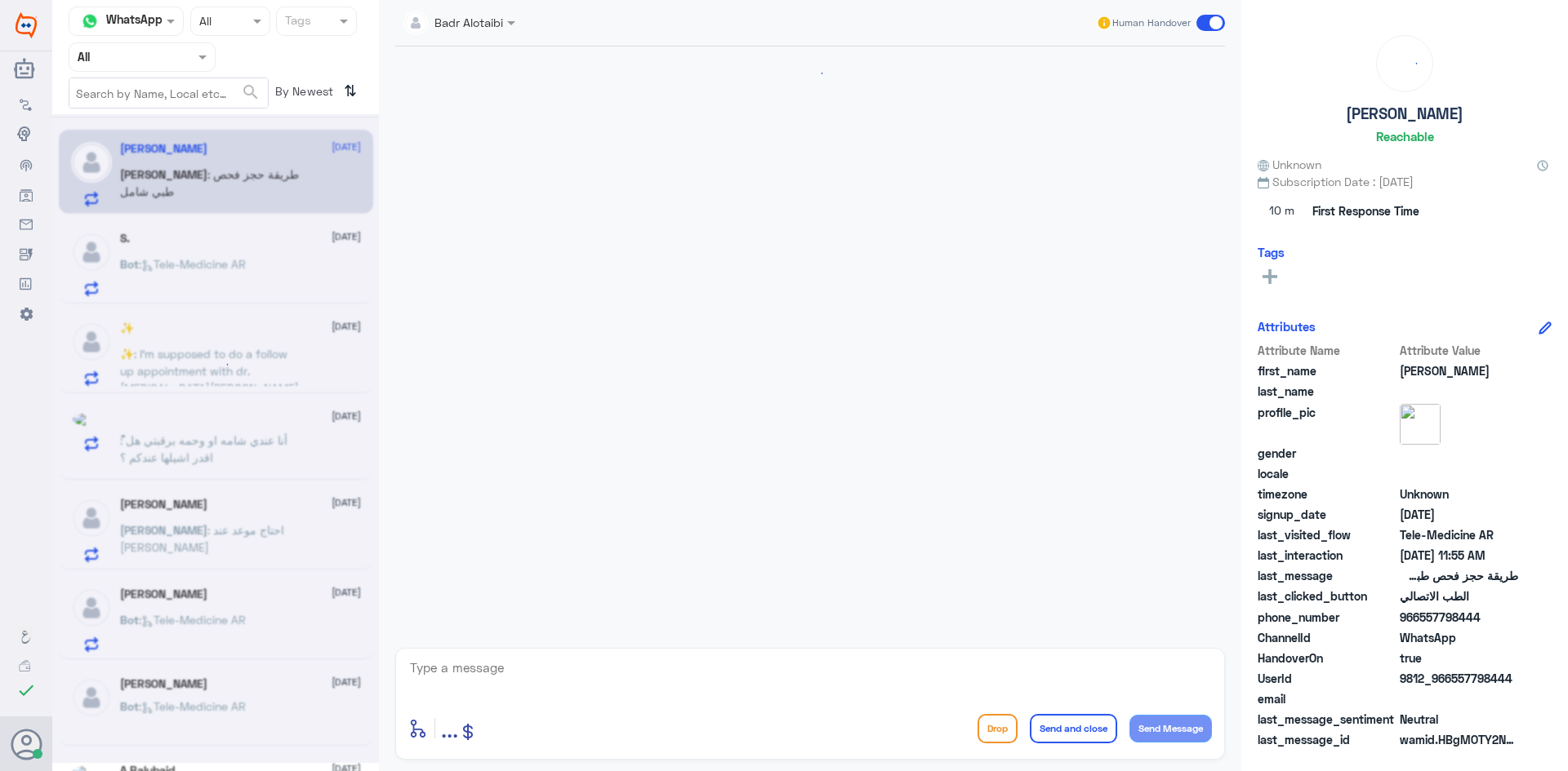
scroll to position [671, 0]
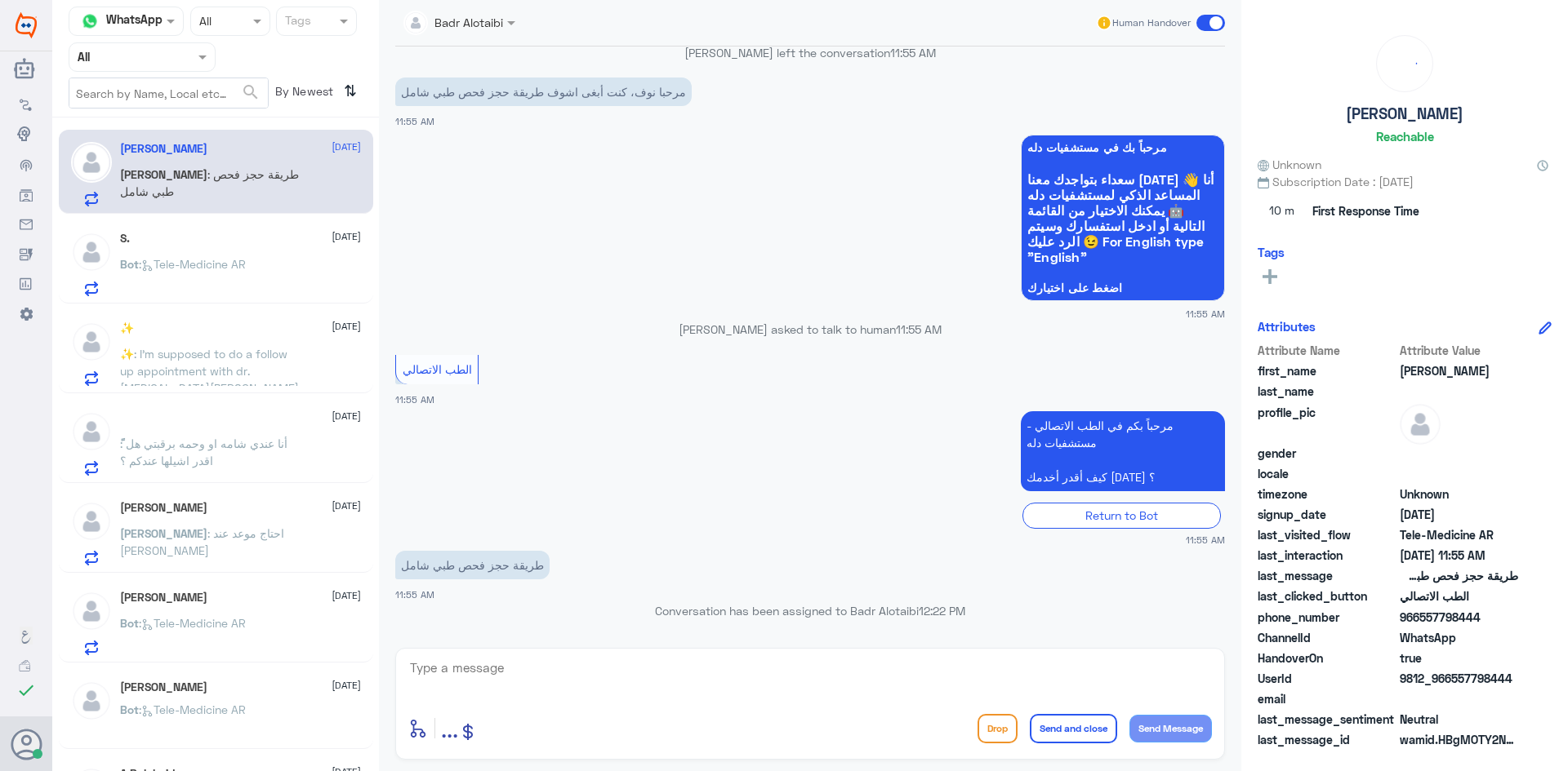
click at [253, 243] on div "S. 10 August" at bounding box center [240, 239] width 240 height 14
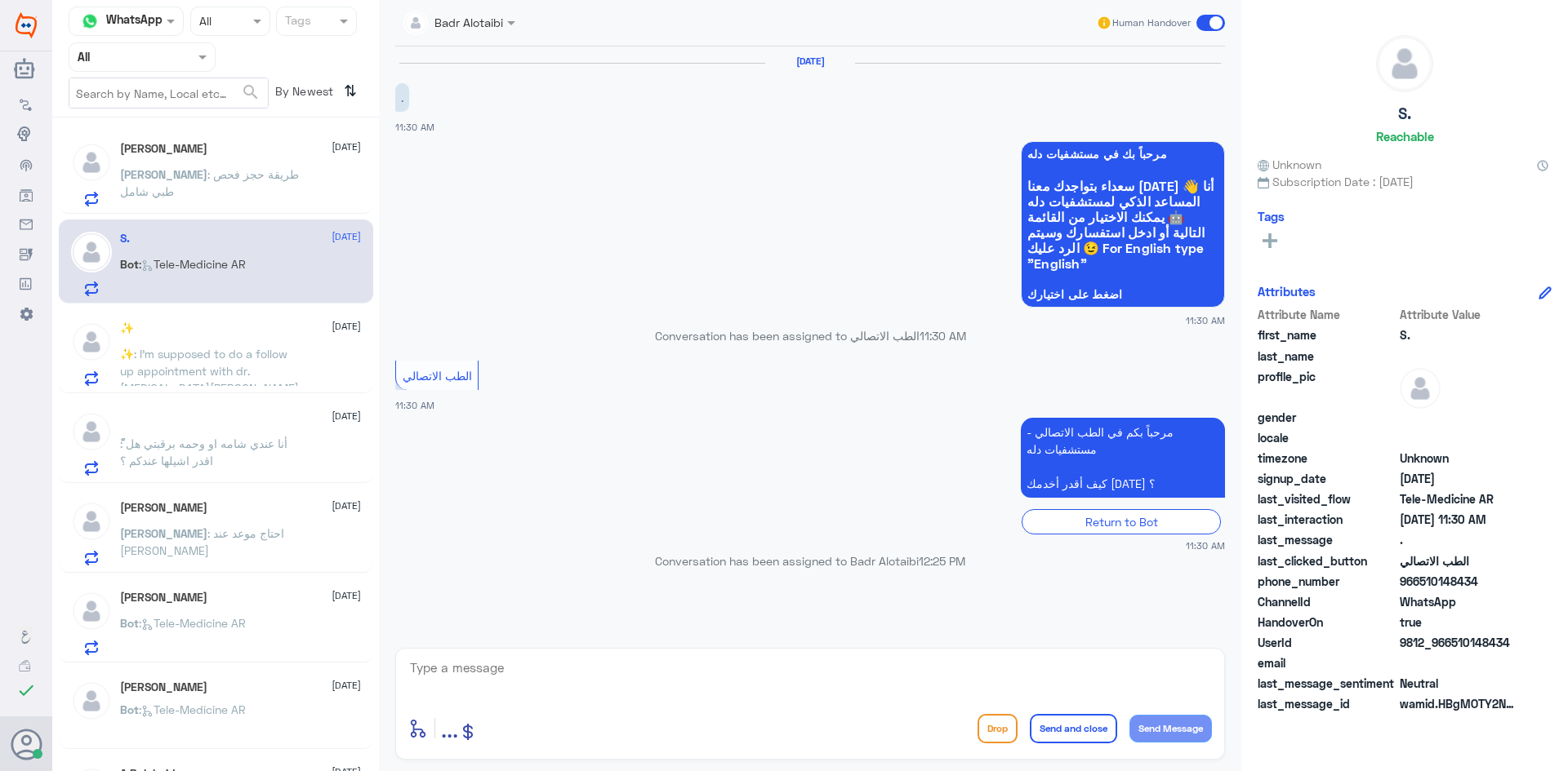
click at [1204, 20] on span at bounding box center [1210, 23] width 28 height 16
click at [0, 0] on input "checkbox" at bounding box center [0, 0] width 0 height 0
click at [132, 357] on p "✨ : I’m supposed to do a follow up appointment with dr. Syeda Mumtaza today but…" at bounding box center [211, 362] width 183 height 41
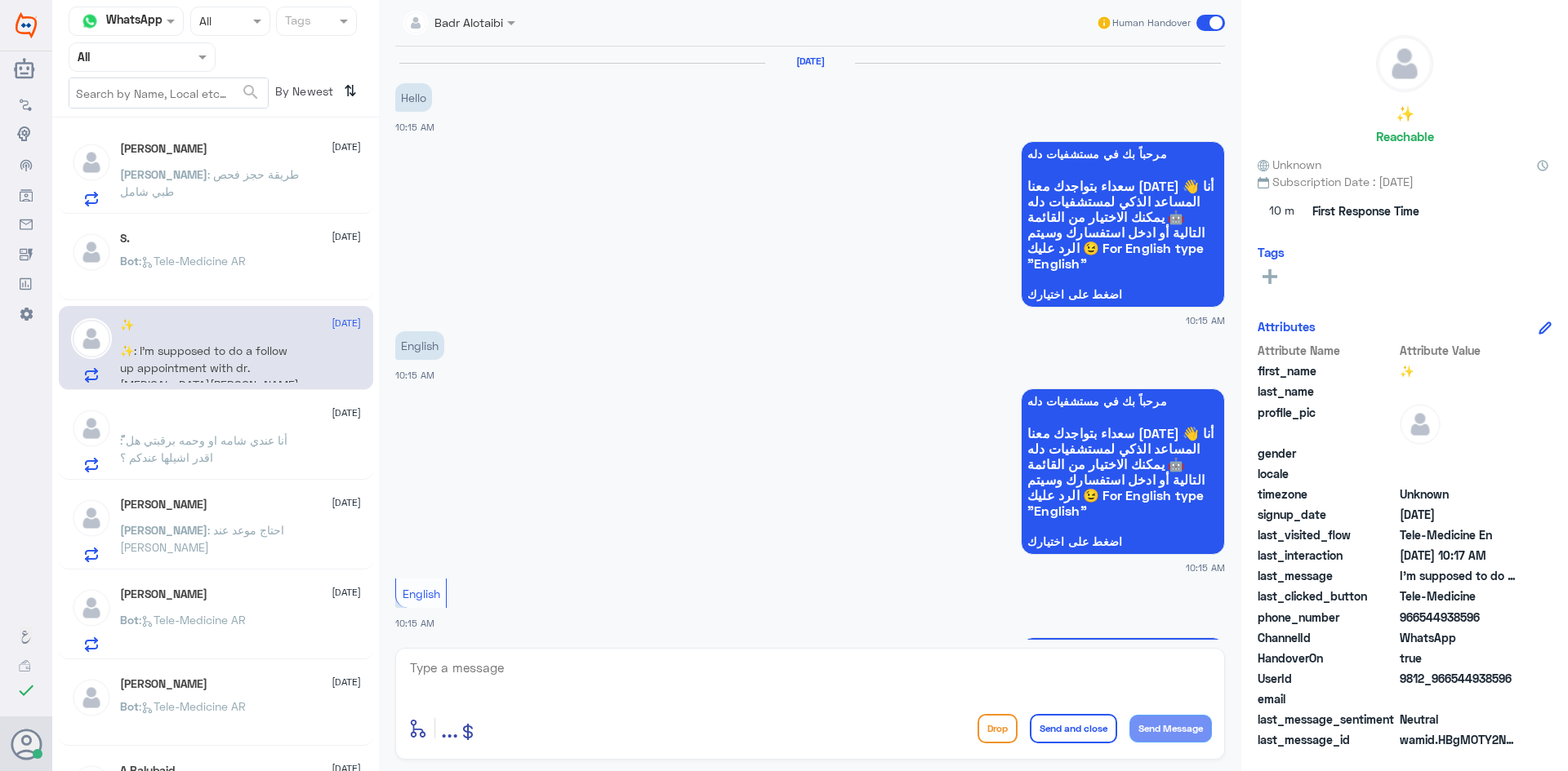
scroll to position [520, 0]
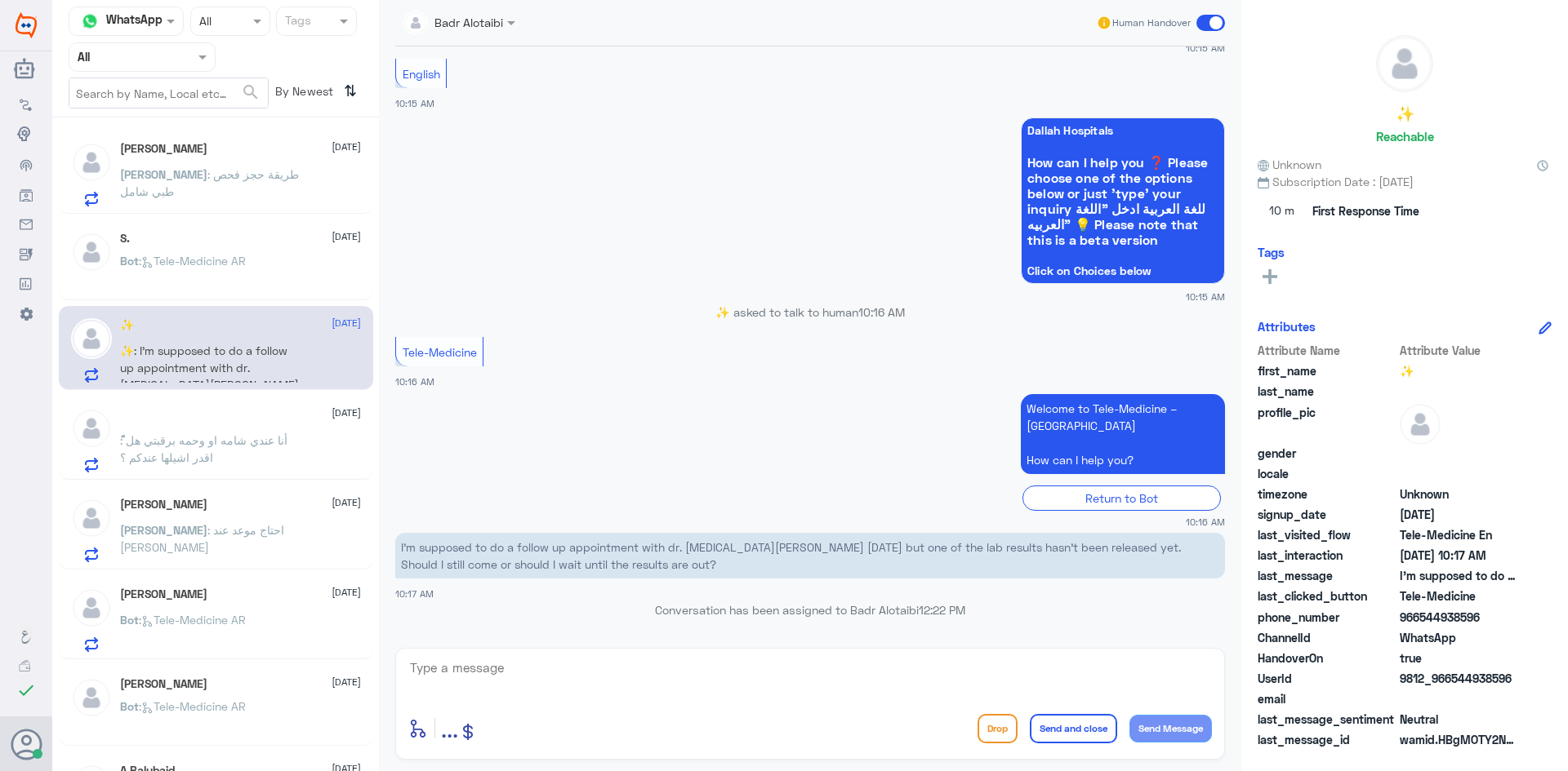
click at [1198, 28] on span at bounding box center [1210, 23] width 28 height 16
click at [0, 0] on input "checkbox" at bounding box center [0, 0] width 0 height 0
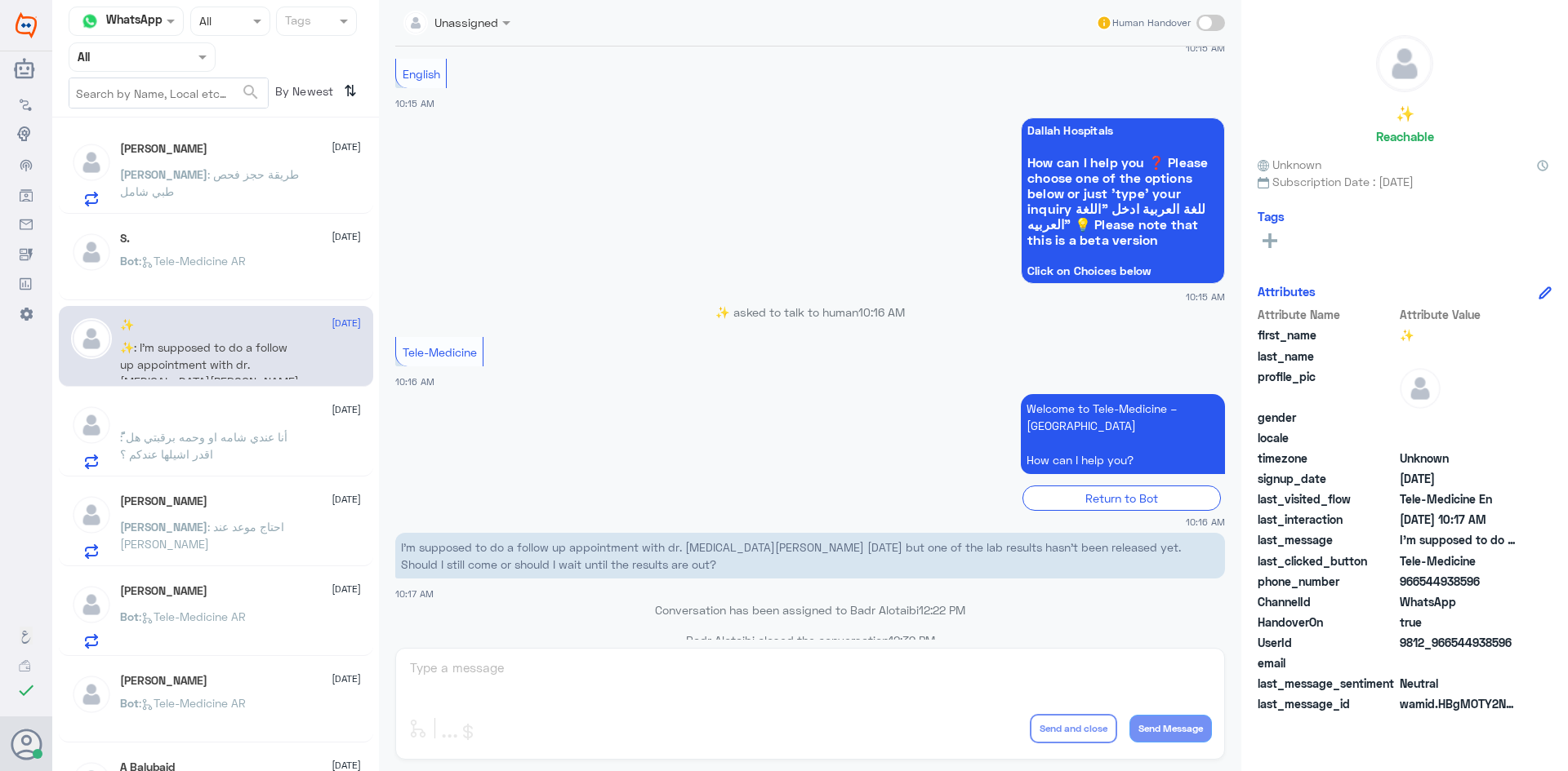
scroll to position [550, 0]
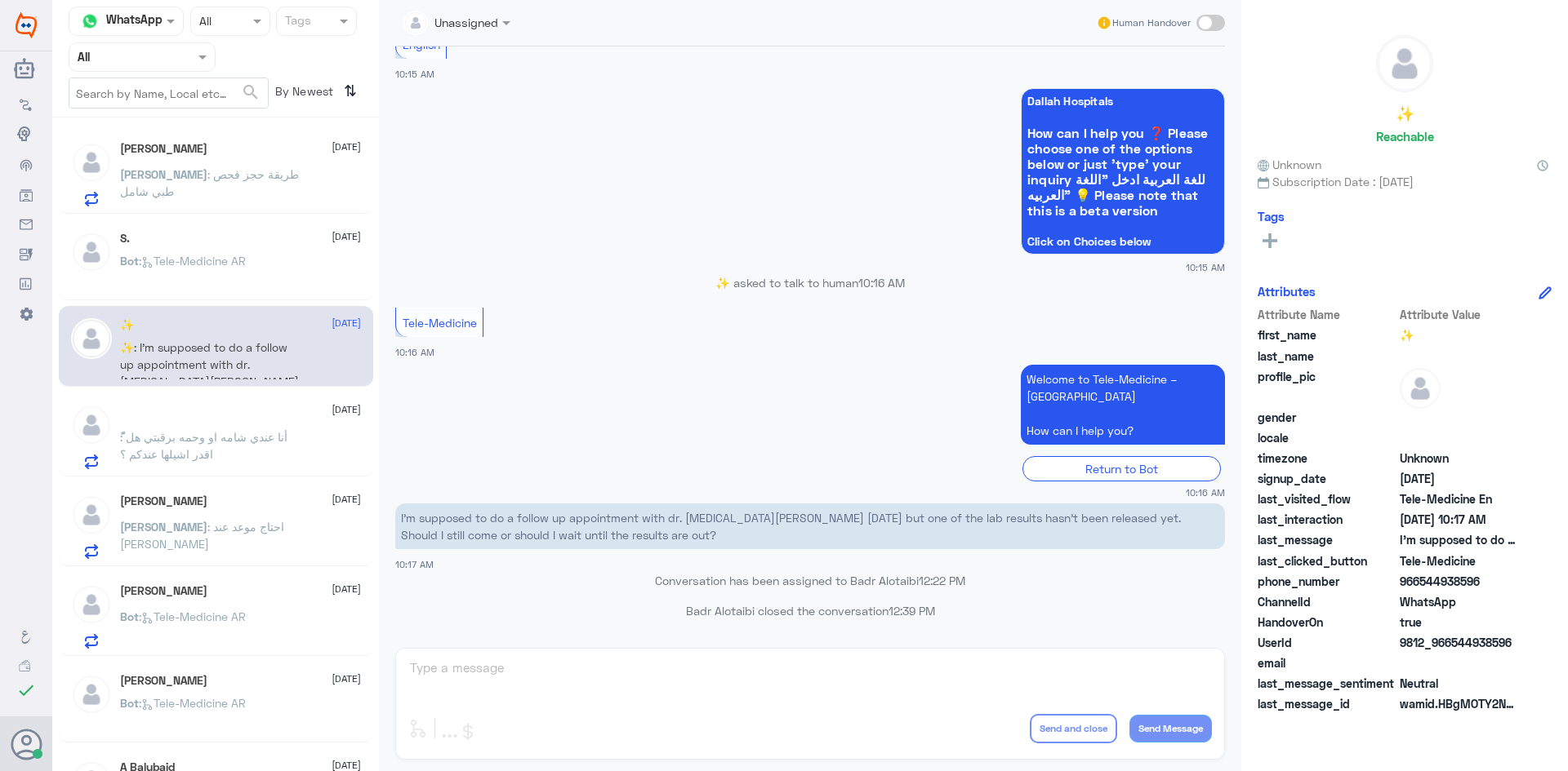
click at [173, 453] on span ": أنا عندي شامه او وحمه برقبتي هل اقدر اشيلها عندكم ؟" at bounding box center [203, 445] width 167 height 31
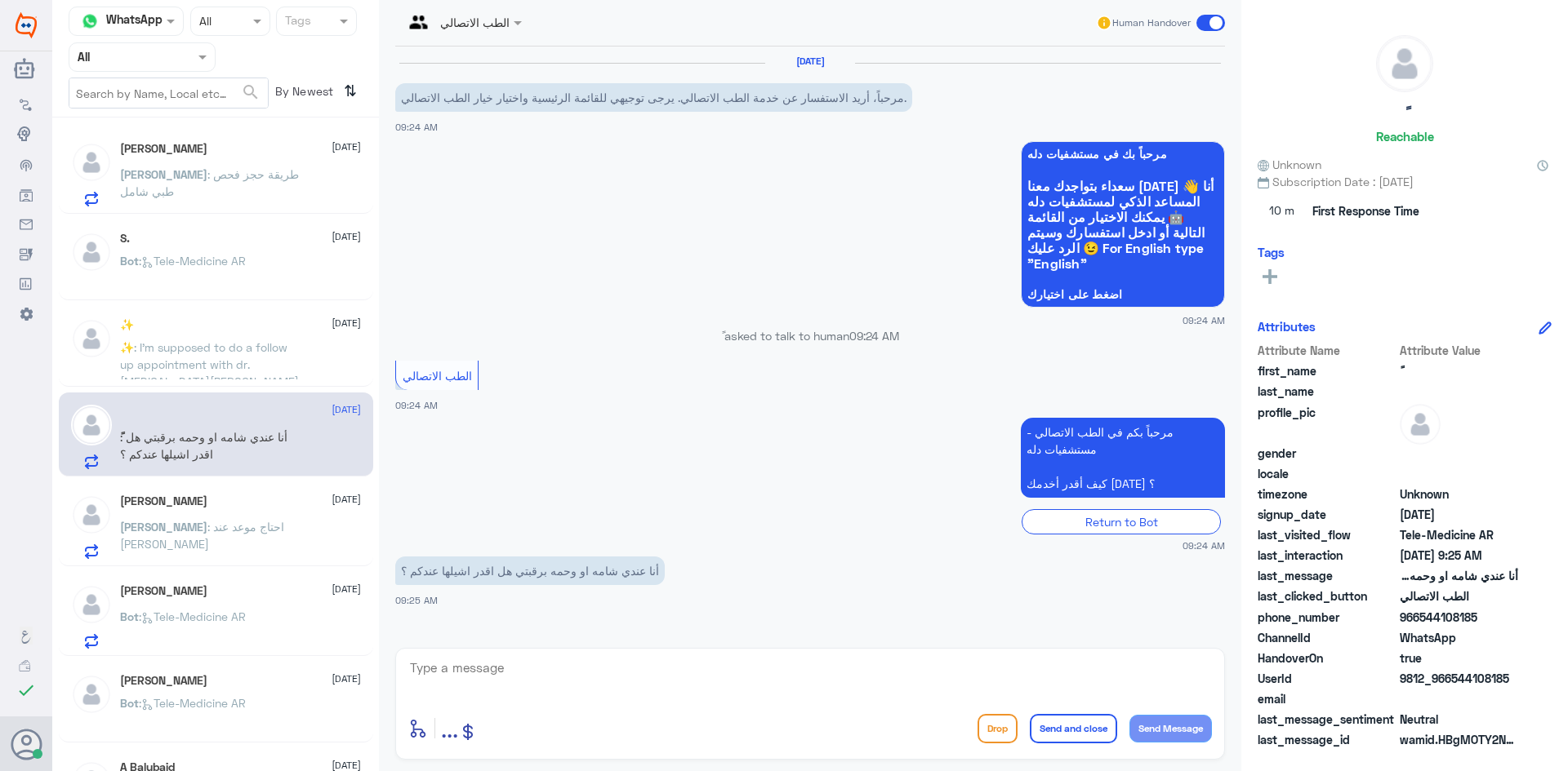
click at [473, 15] on input "text" at bounding box center [444, 21] width 80 height 19
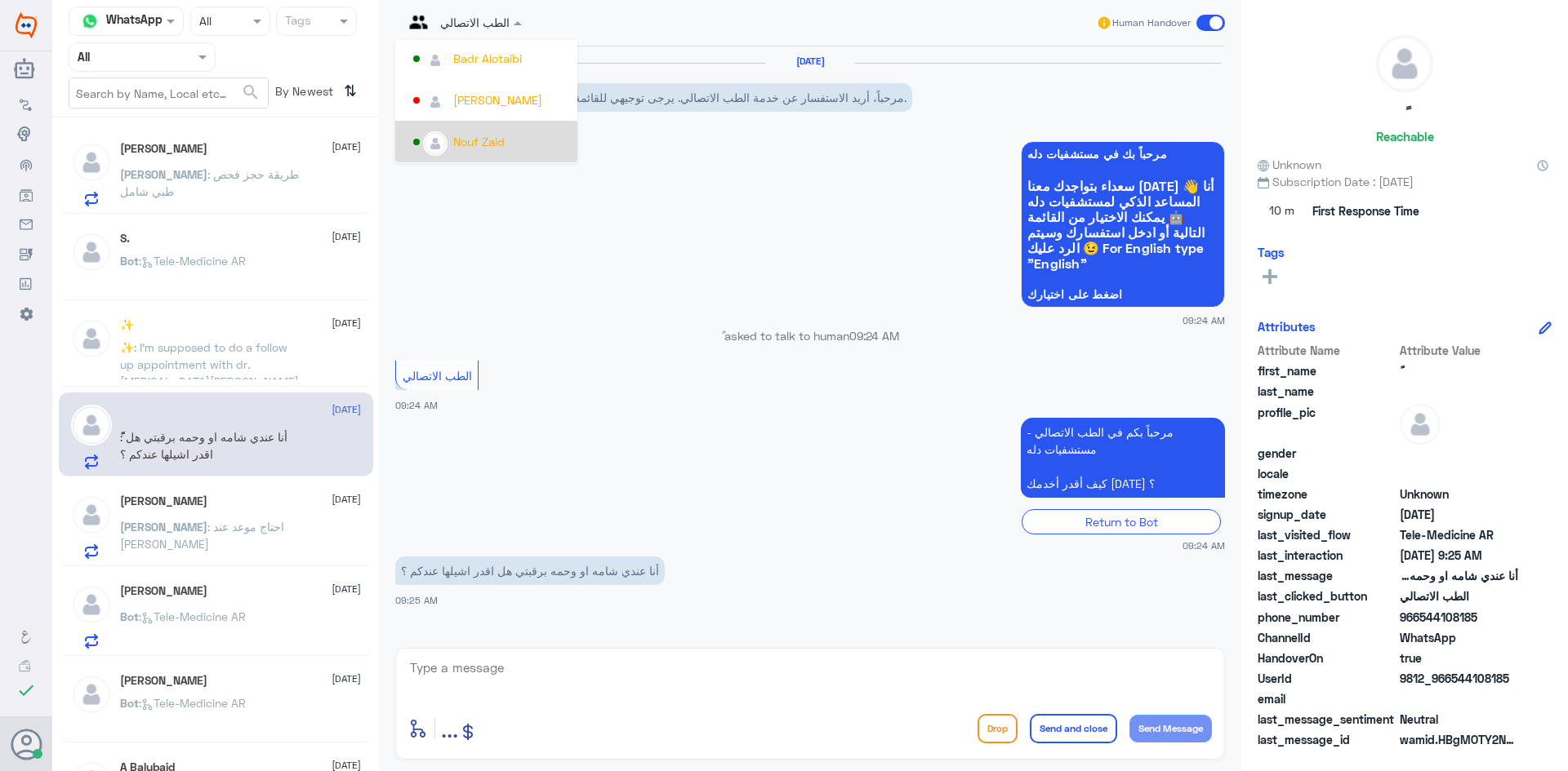
click at [475, 131] on div "Nouf Zaid" at bounding box center [491, 141] width 156 height 28
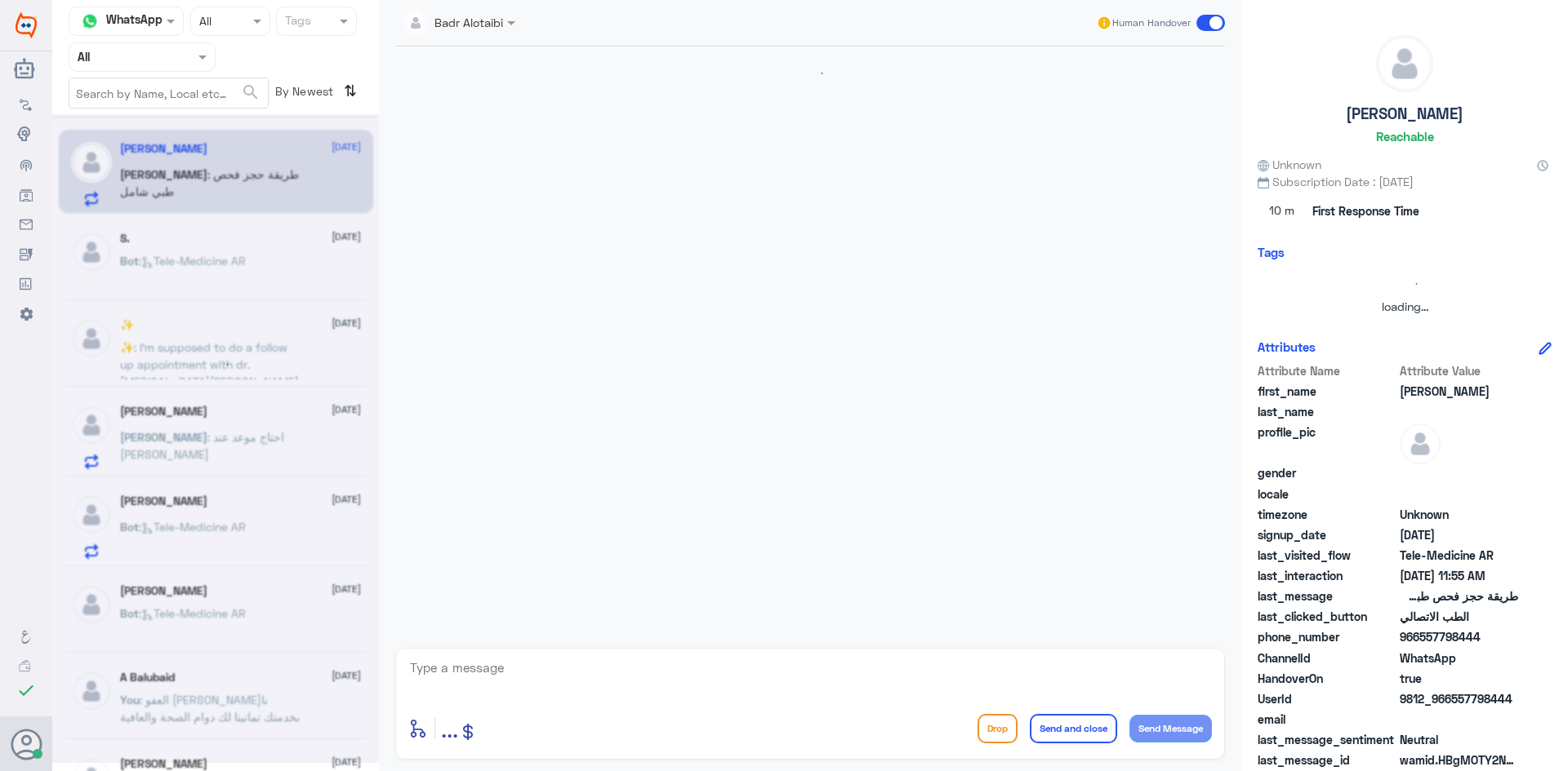
scroll to position [671, 0]
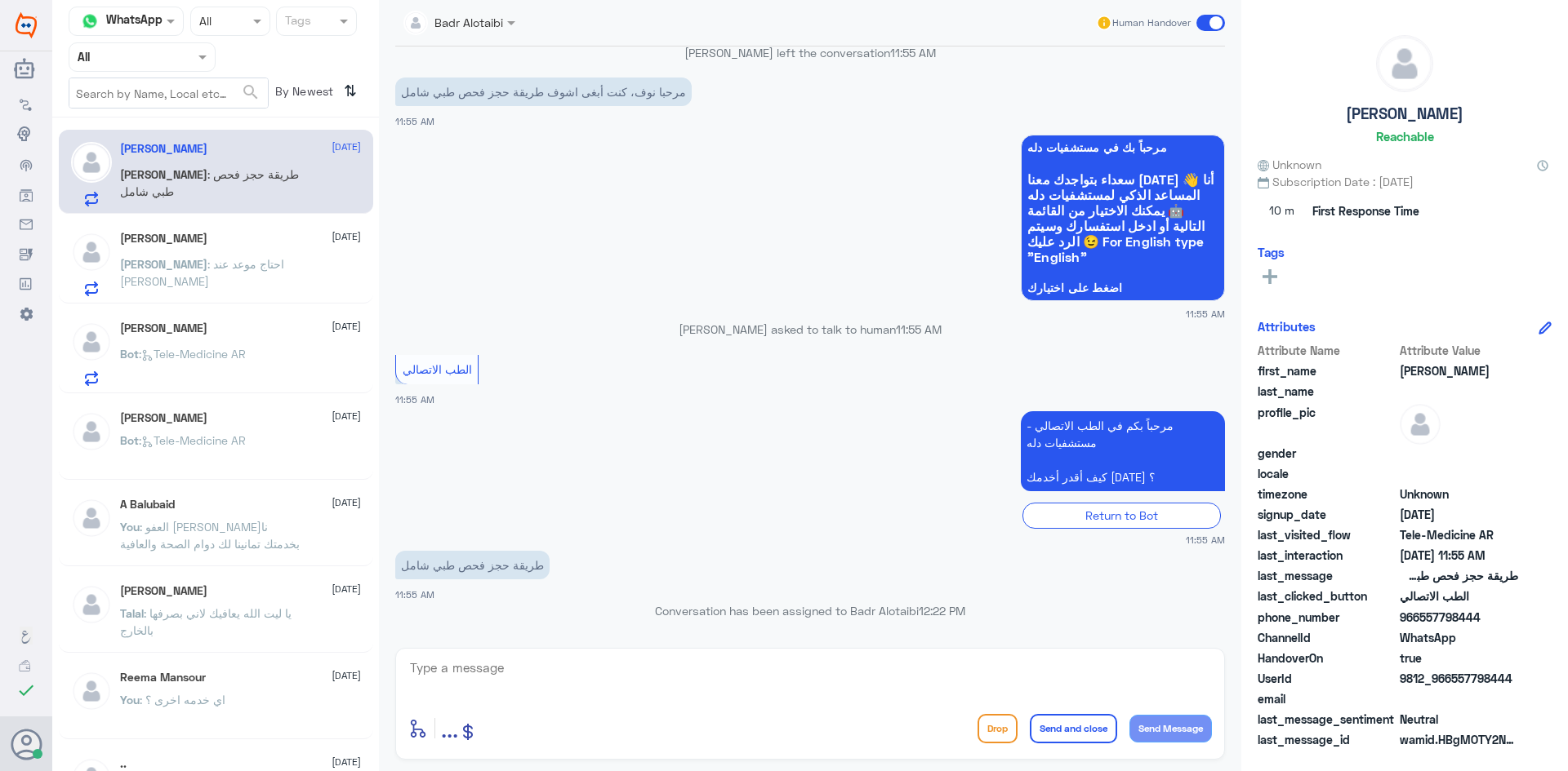
click at [214, 241] on div "خالد 10 August" at bounding box center [240, 239] width 240 height 14
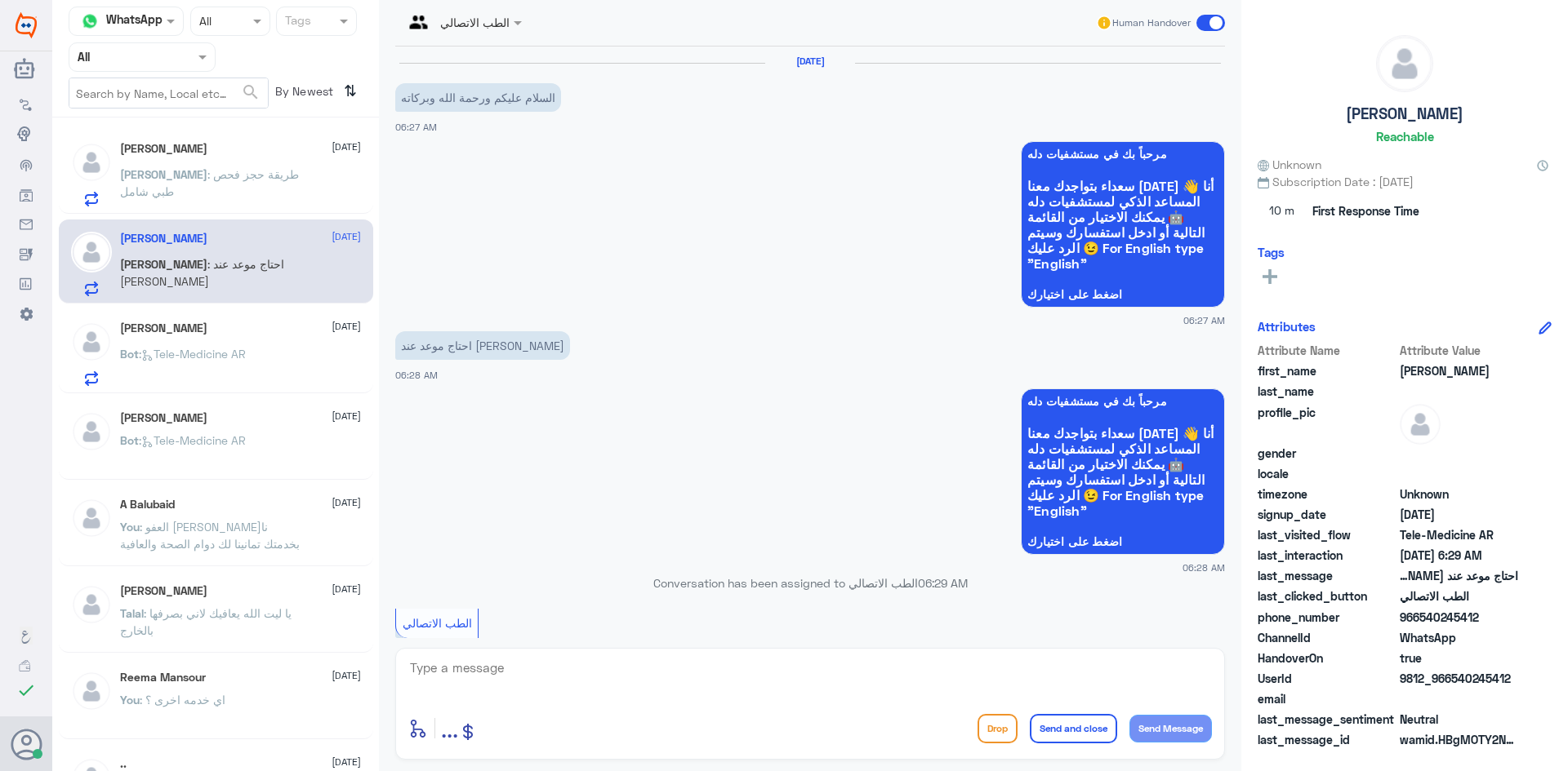
scroll to position [288, 0]
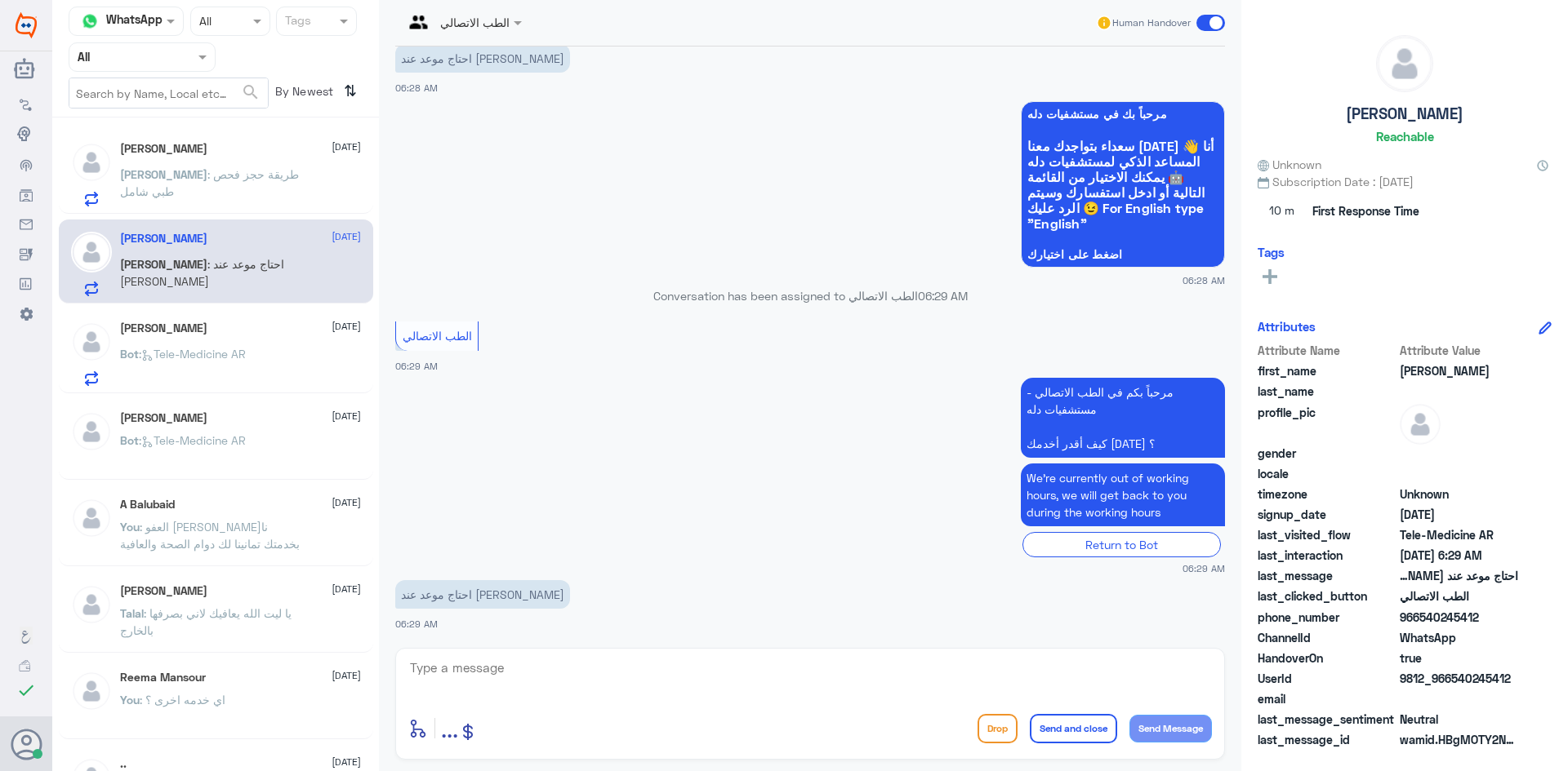
click at [1198, 20] on span at bounding box center [1210, 23] width 28 height 16
click at [0, 0] on input "checkbox" at bounding box center [0, 0] width 0 height 0
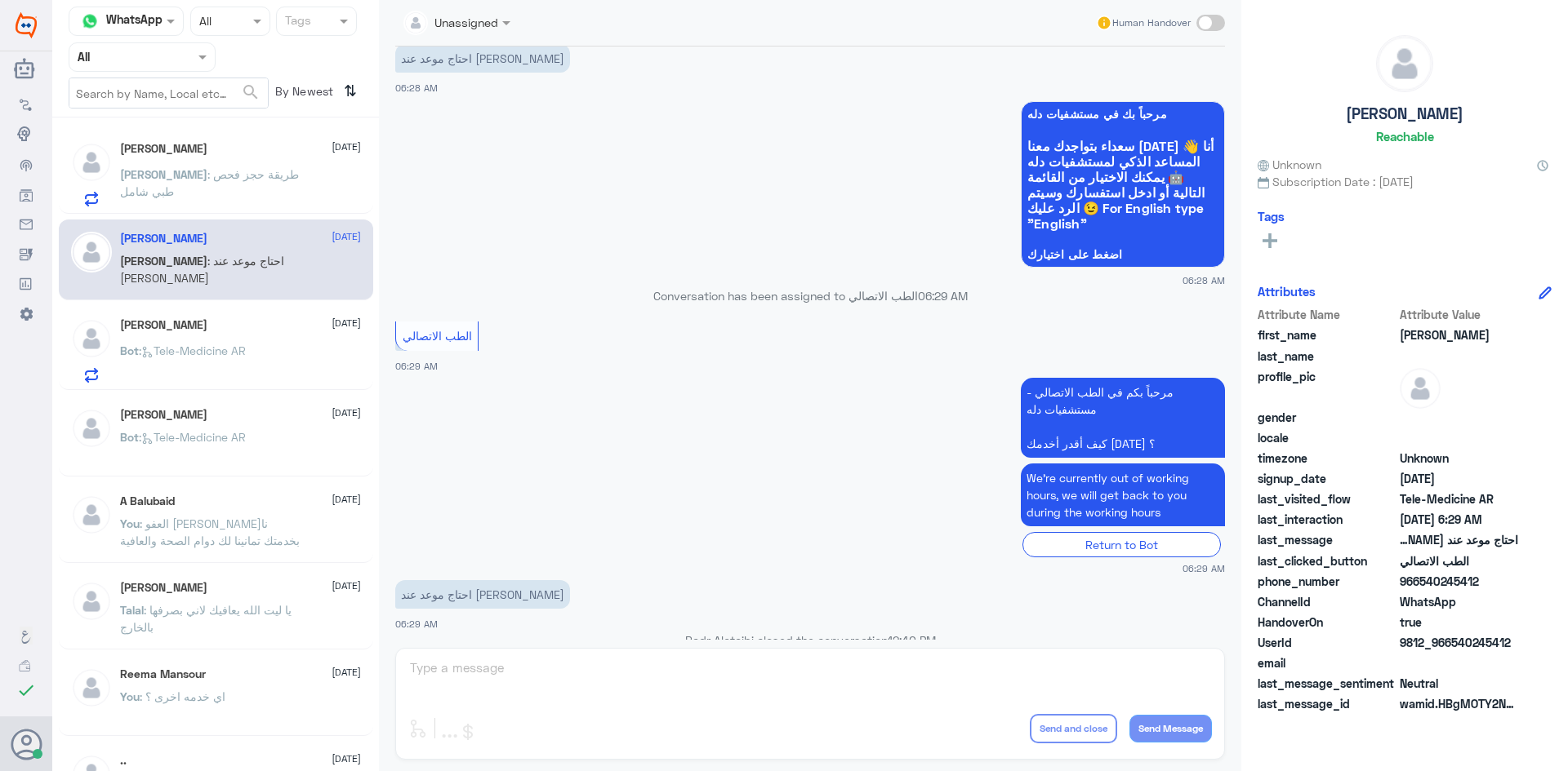
scroll to position [317, 0]
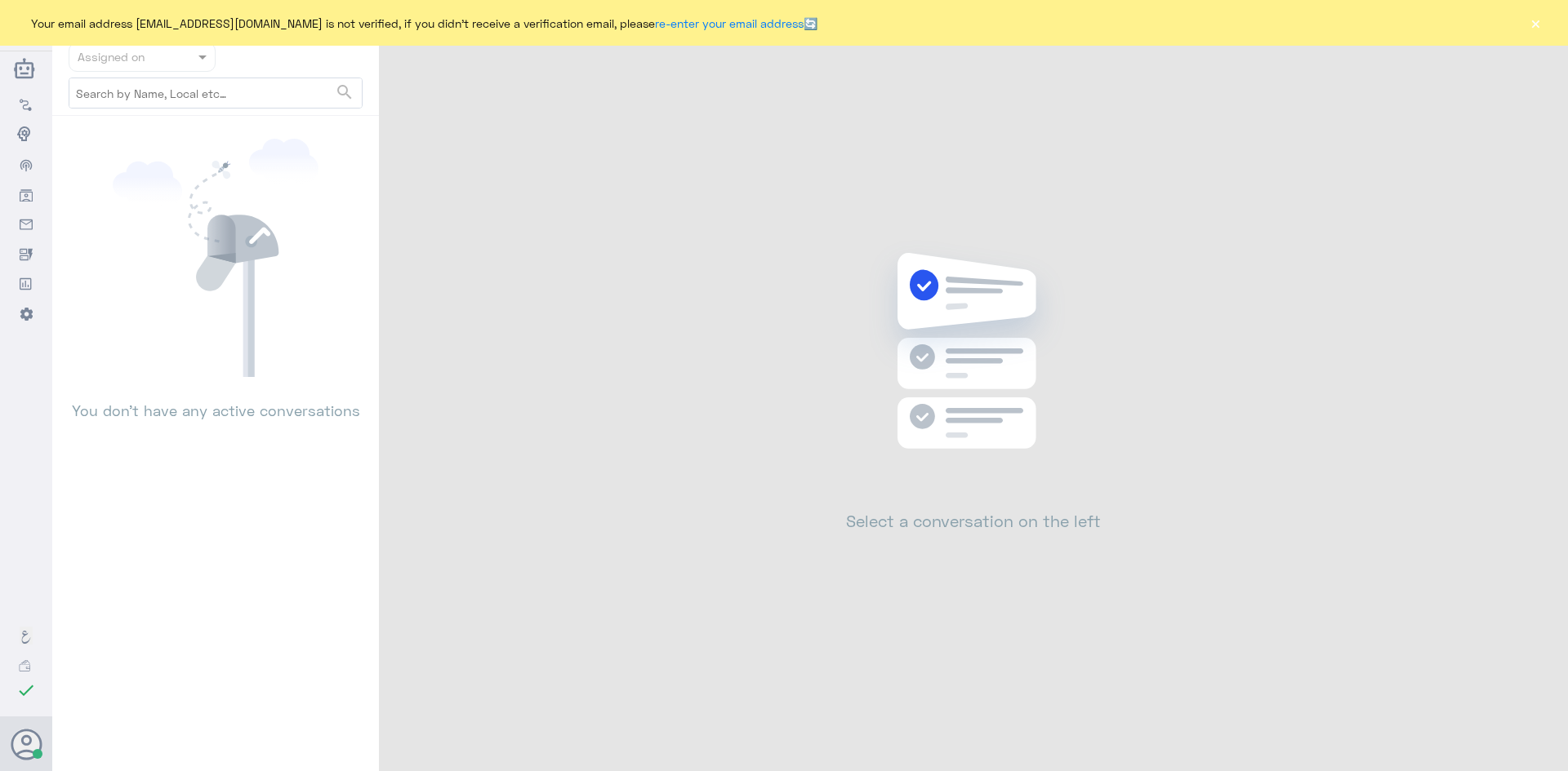
click at [1531, 20] on button "×" at bounding box center [1535, 23] width 16 height 16
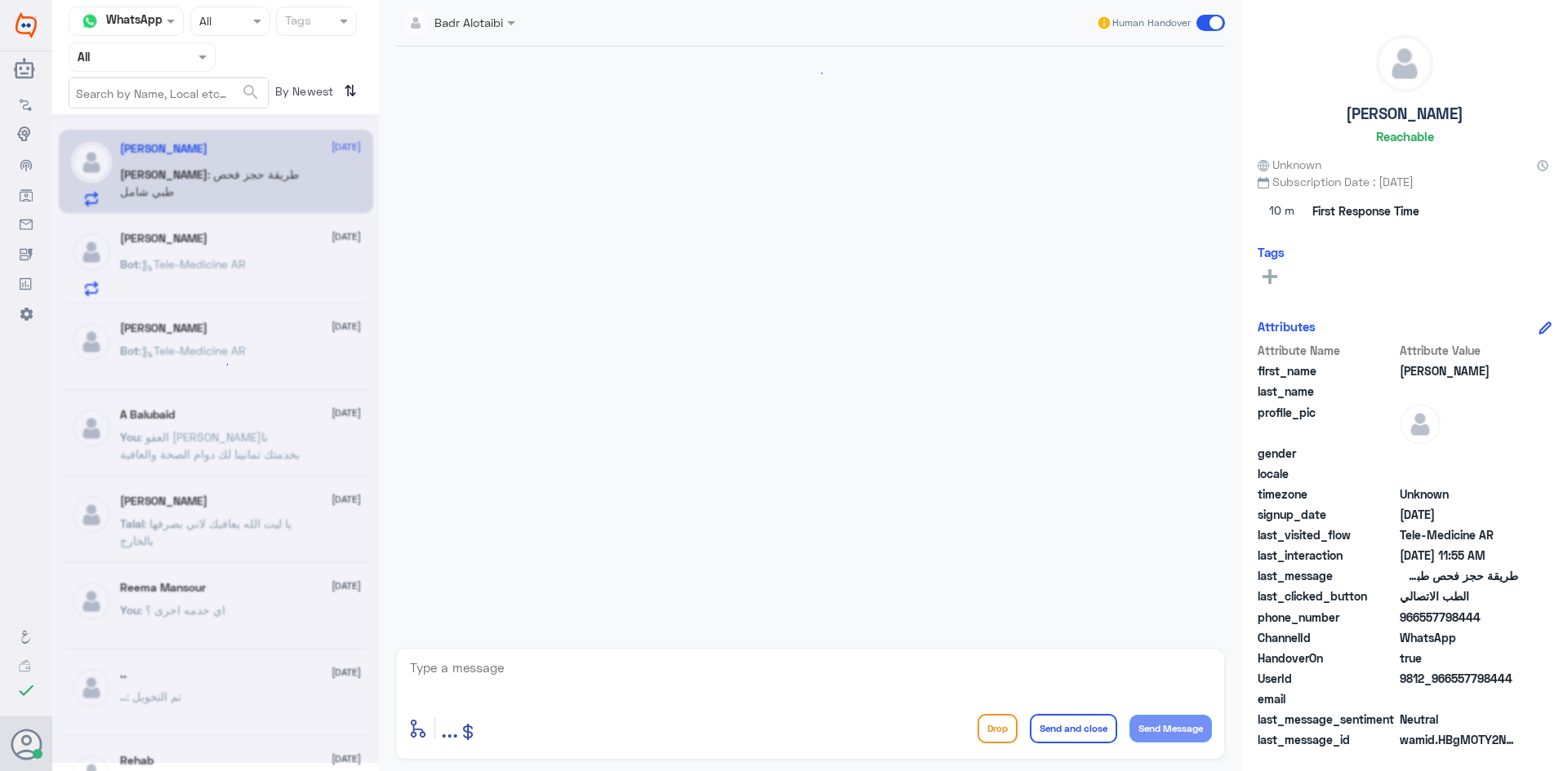
scroll to position [671, 0]
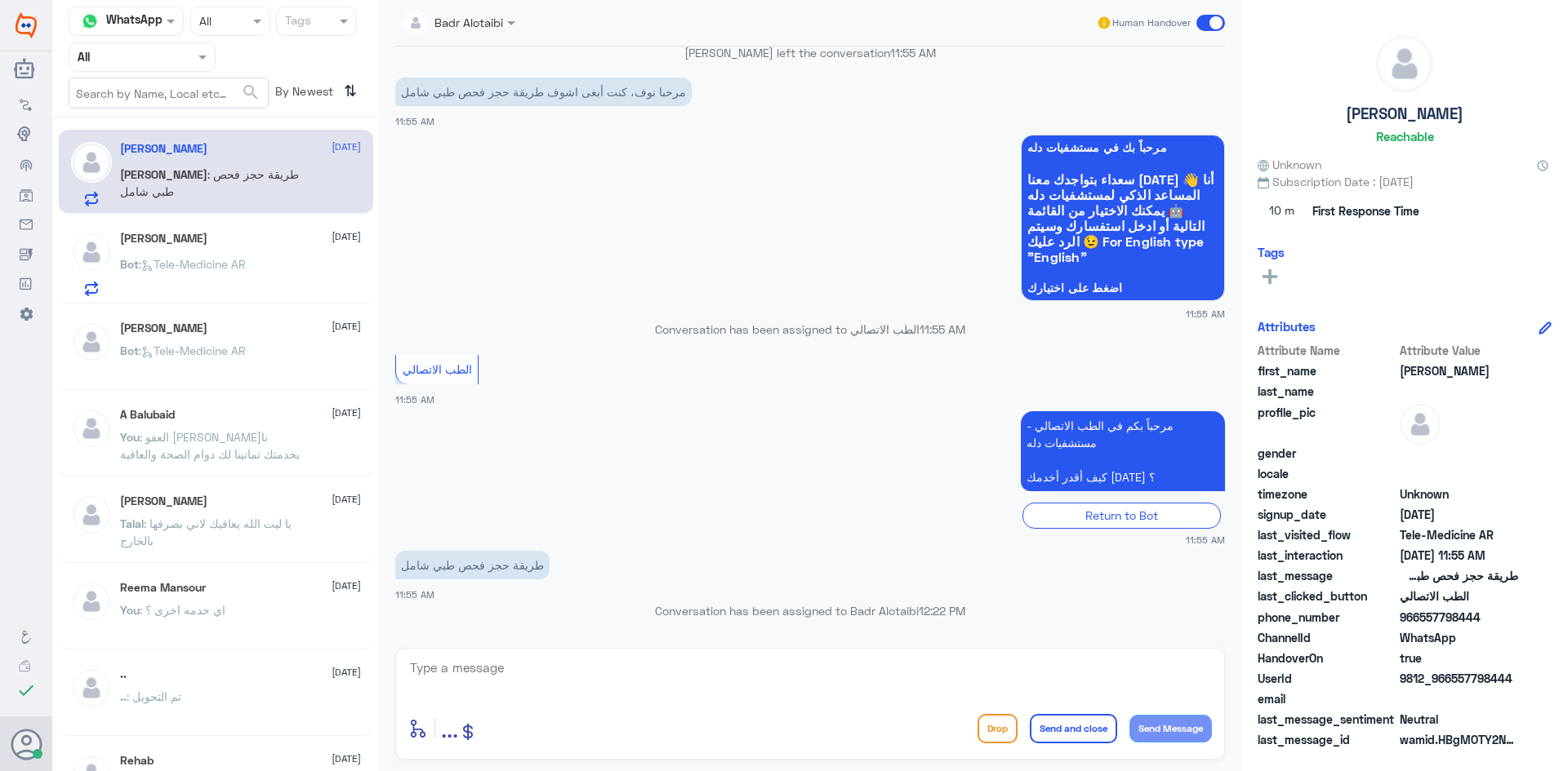
click at [590, 686] on textarea at bounding box center [809, 677] width 803 height 40
click at [758, 685] on textarea at bounding box center [809, 677] width 803 height 40
click at [761, 684] on textarea at bounding box center [809, 677] width 803 height 40
drag, startPoint x: 1514, startPoint y: 678, endPoint x: 1448, endPoint y: 681, distance: 66.1
click at [1448, 681] on div "UserId 9812_966557798444" at bounding box center [1405, 680] width 294 height 20
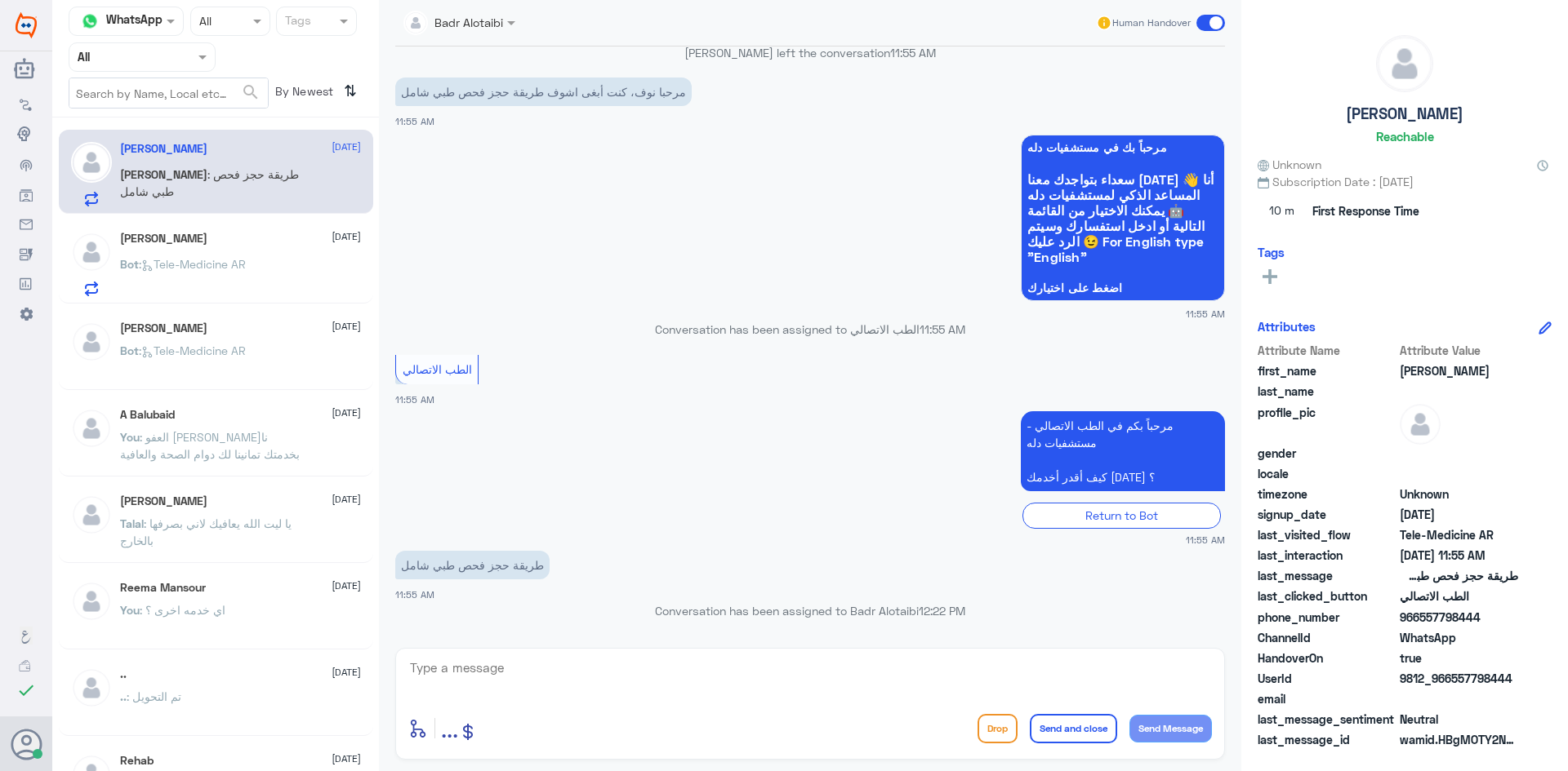
copy span "557798444"
click at [963, 691] on textarea at bounding box center [809, 677] width 803 height 40
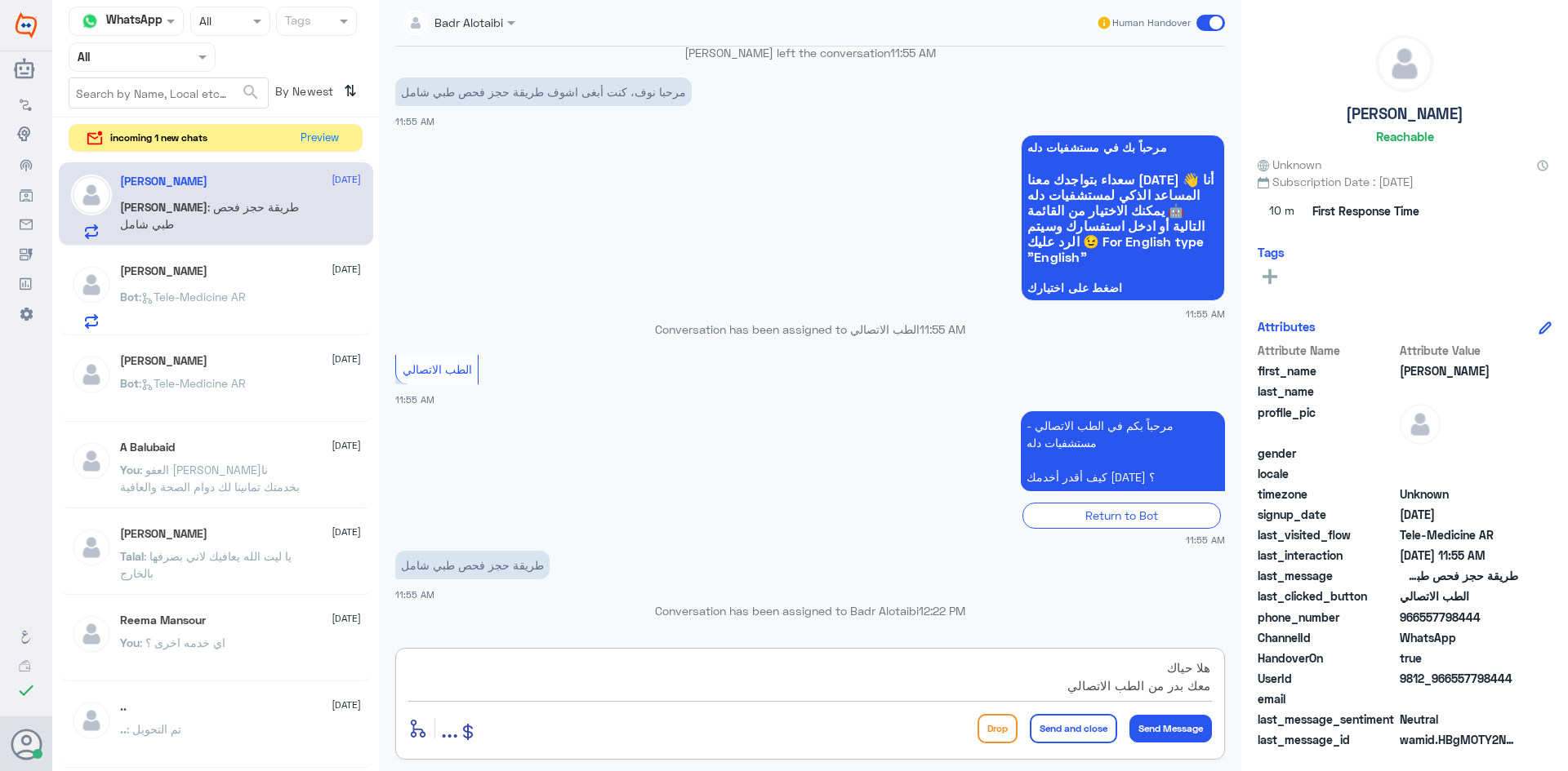
type textarea "هلا حياك معك بدر من الطب الاتصالي"
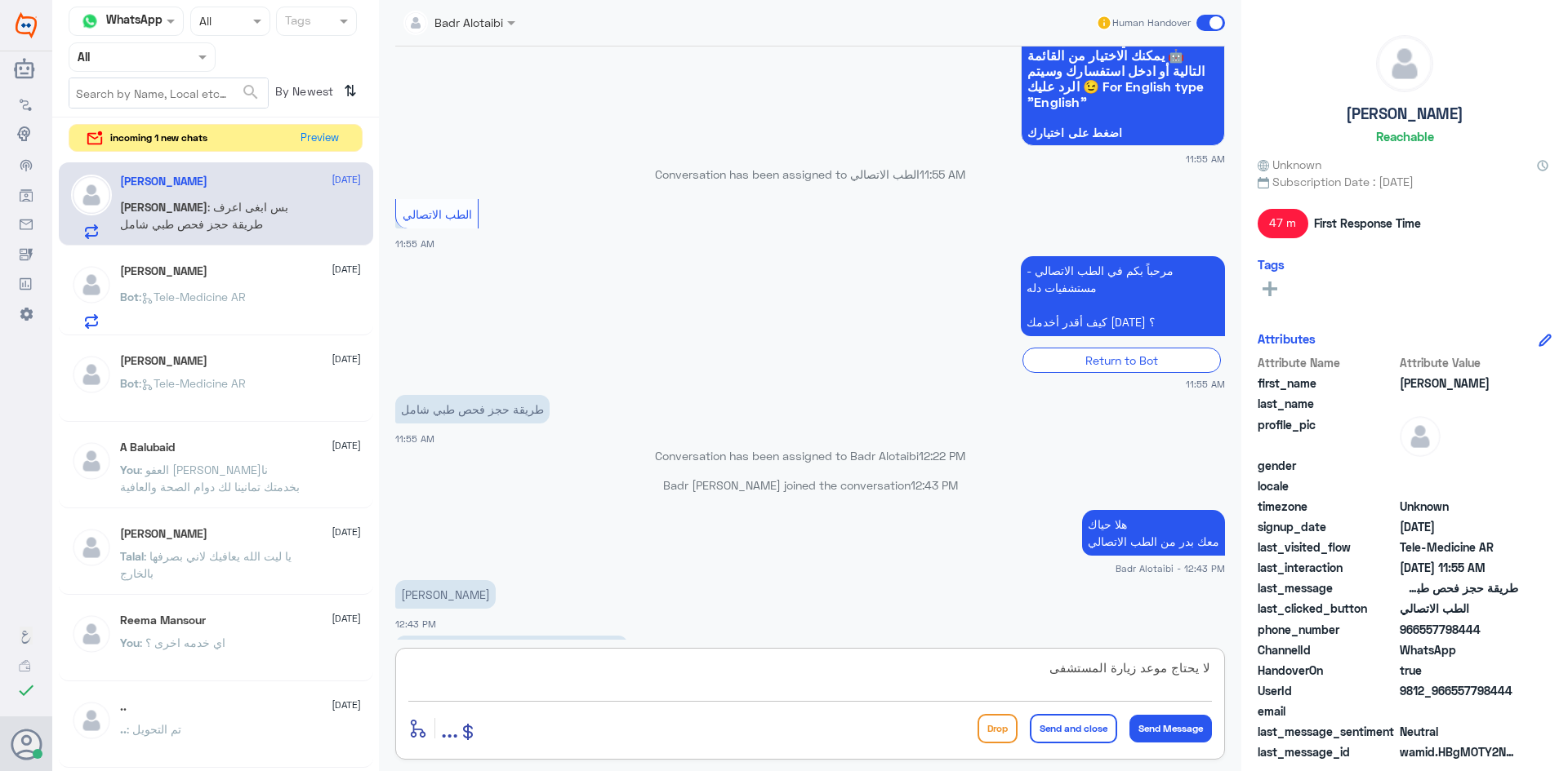
scroll to position [852, 0]
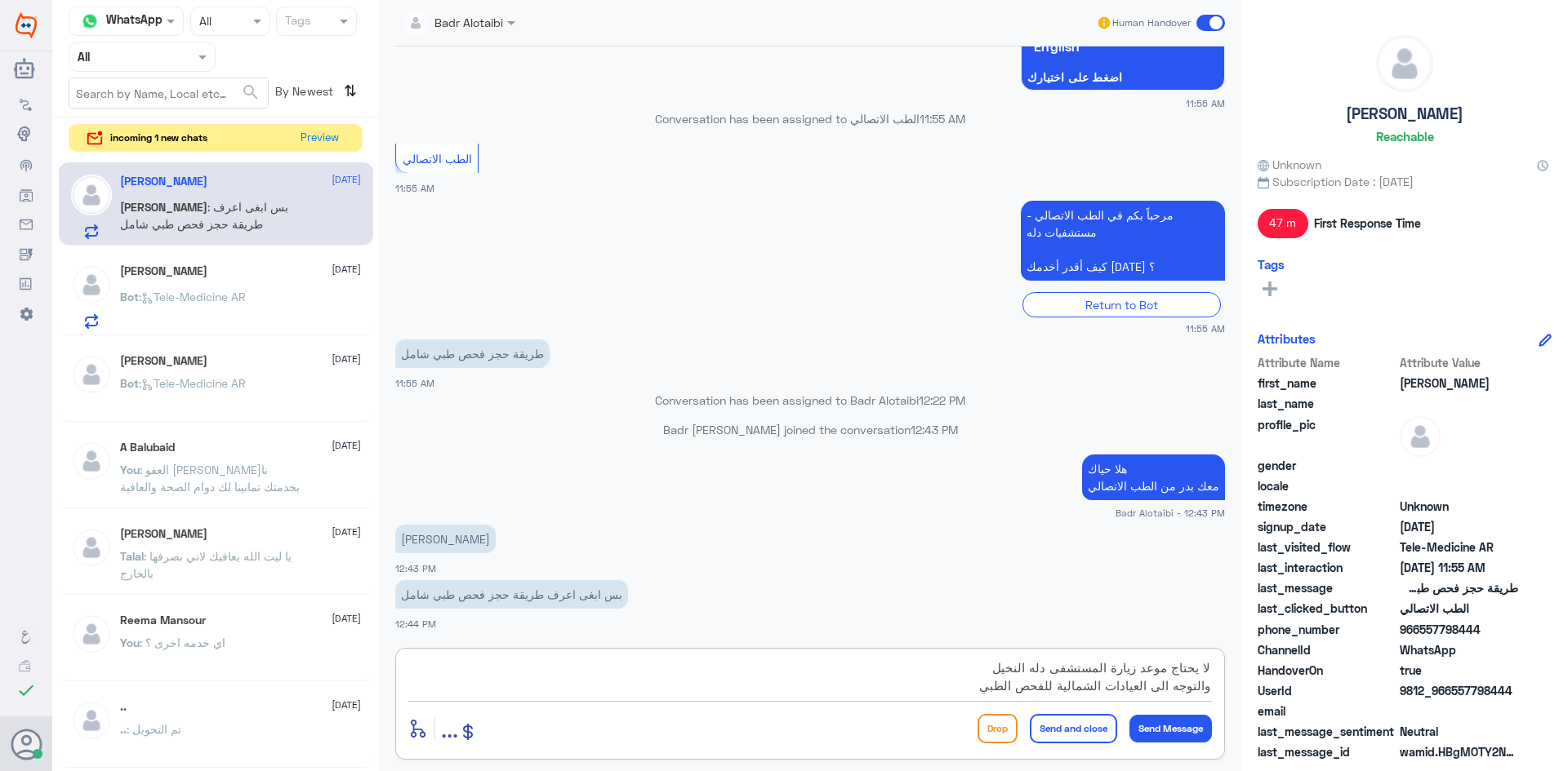
type textarea "لا يحتاج موعد زيارة المستشفى دله النخيل والتوجه الى العيادات الشمالية للفحص الط…"
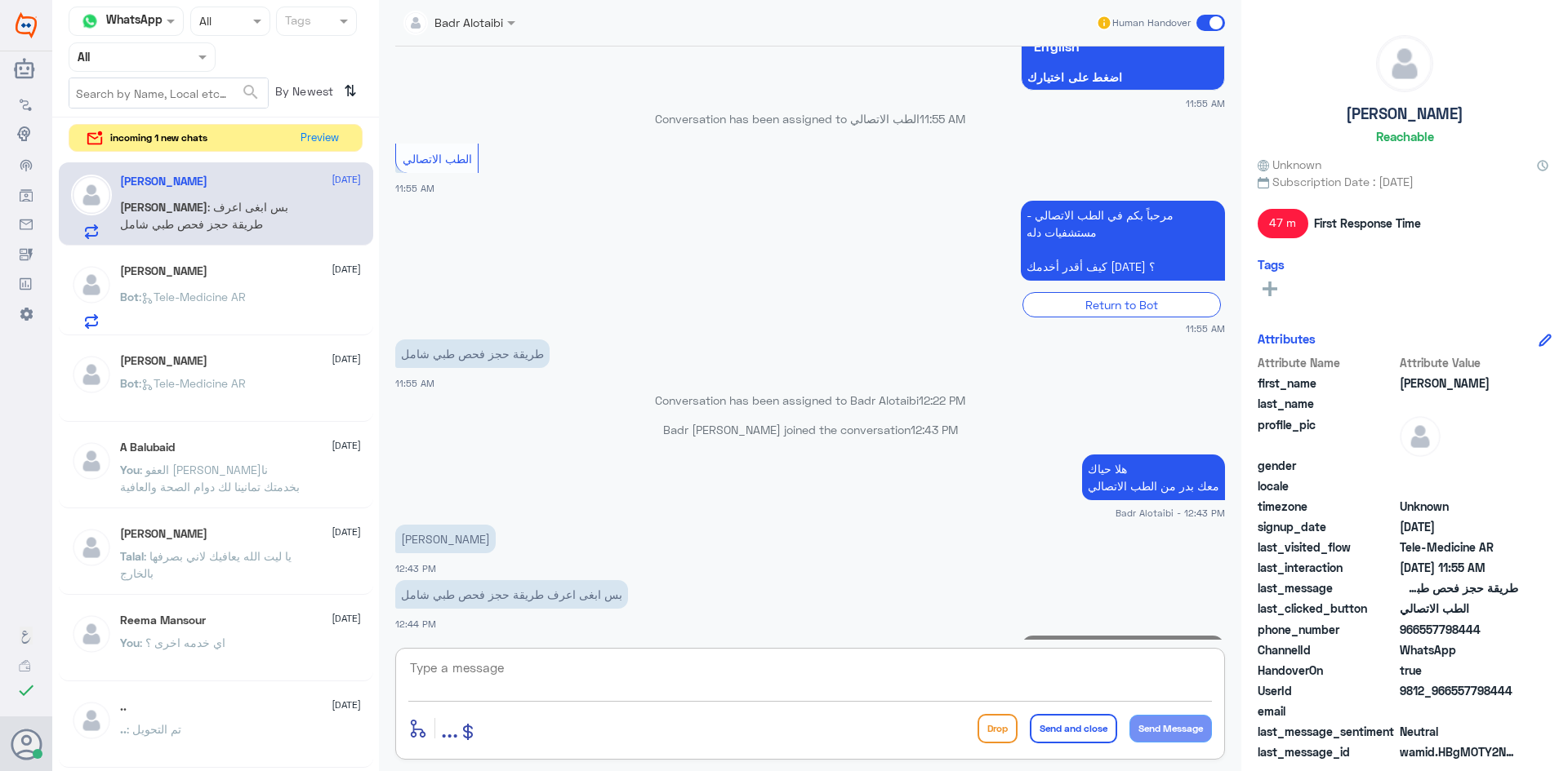
scroll to position [956, 0]
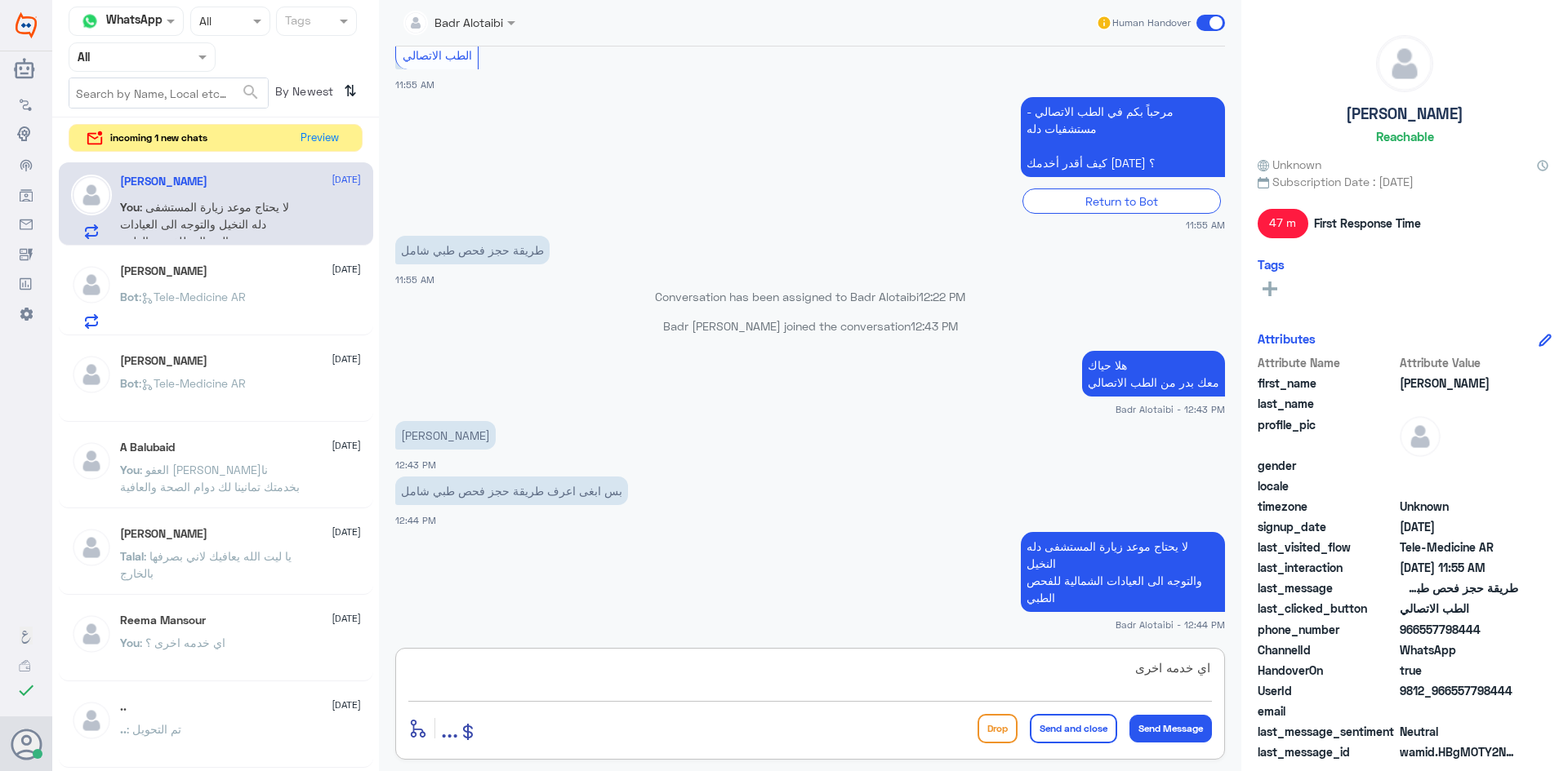
type textarea "اي خدمه اخرى ؟"
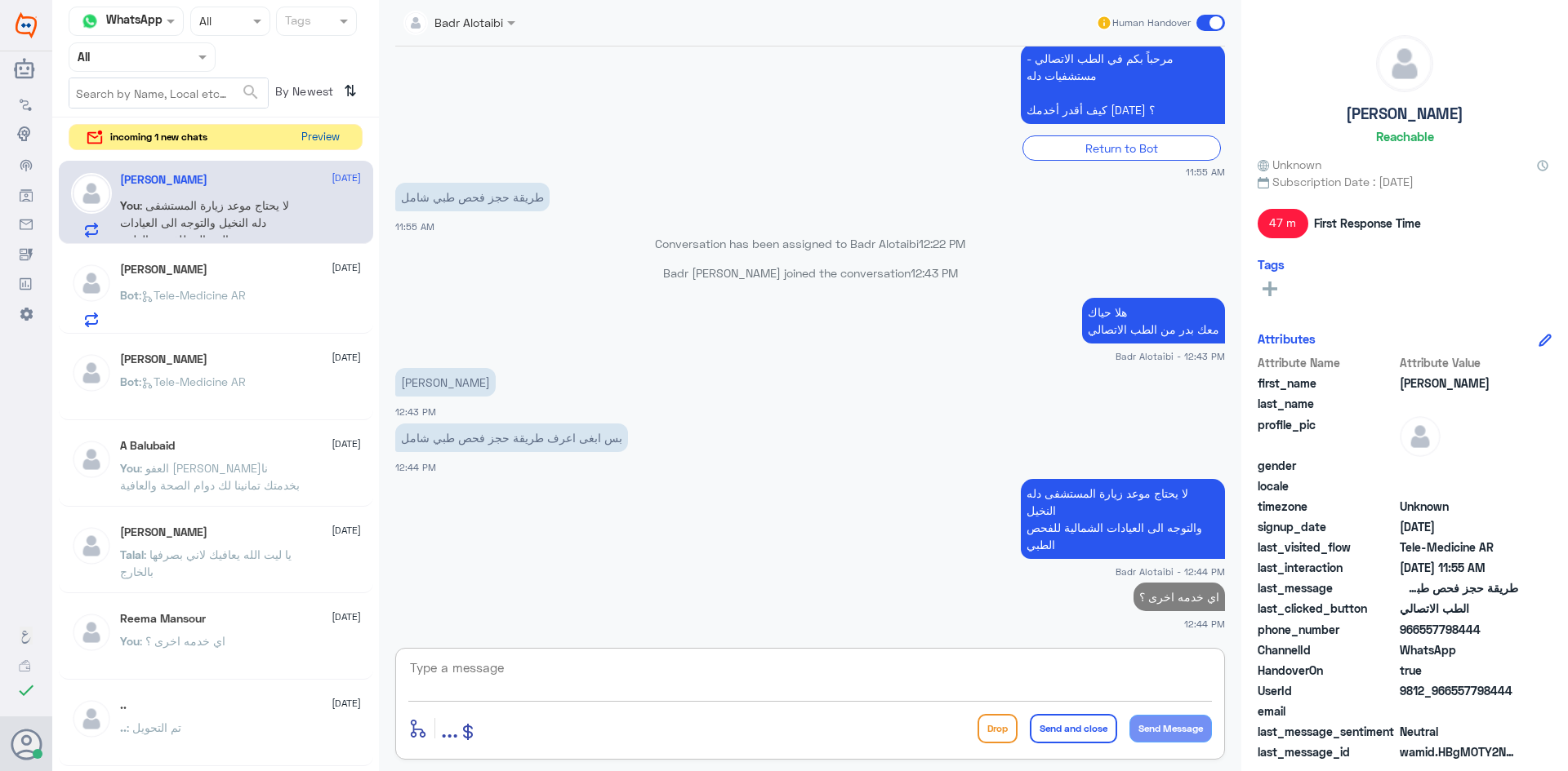
click at [333, 133] on button "Preview" at bounding box center [320, 138] width 51 height 25
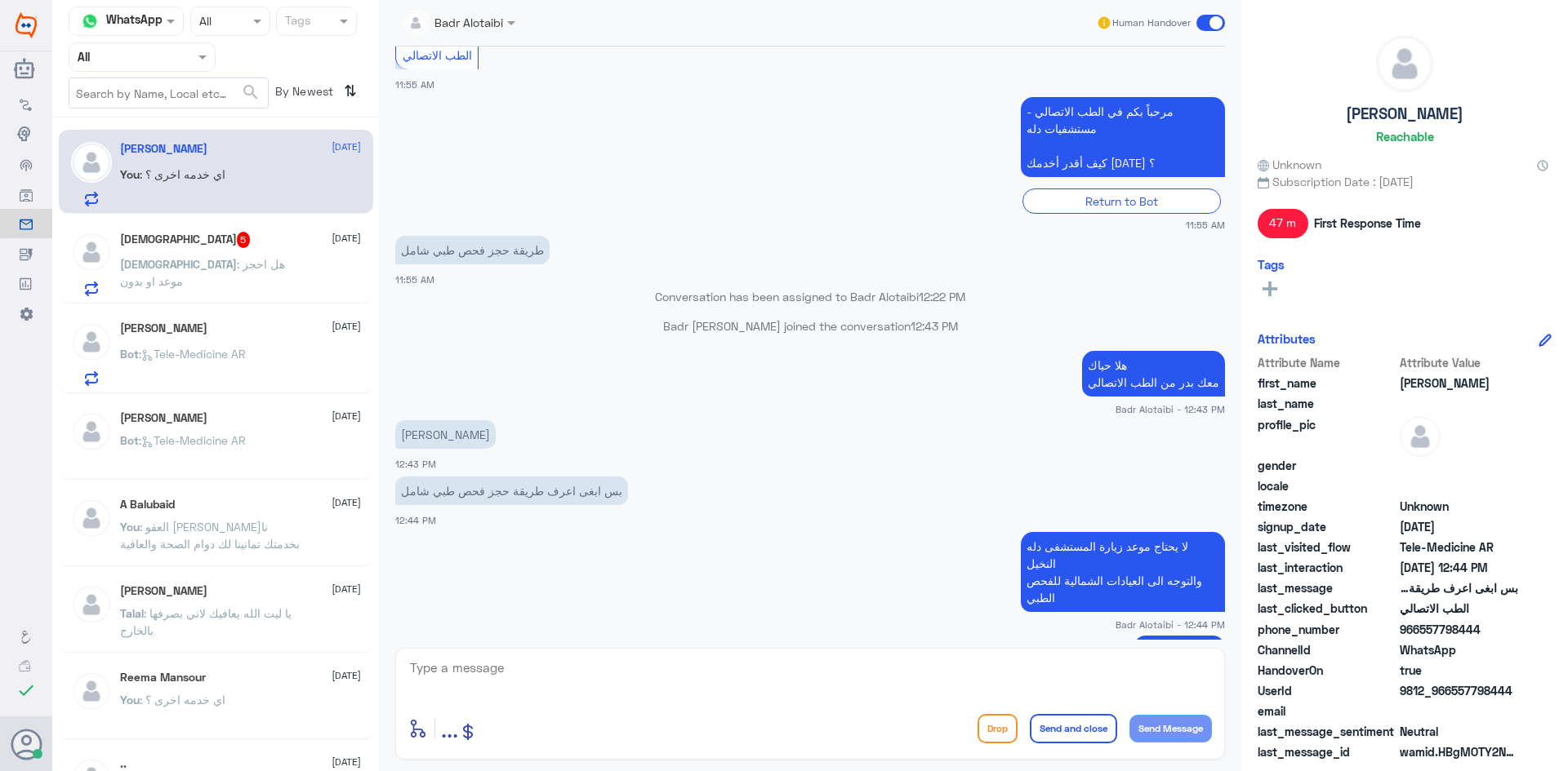
scroll to position [795, 0]
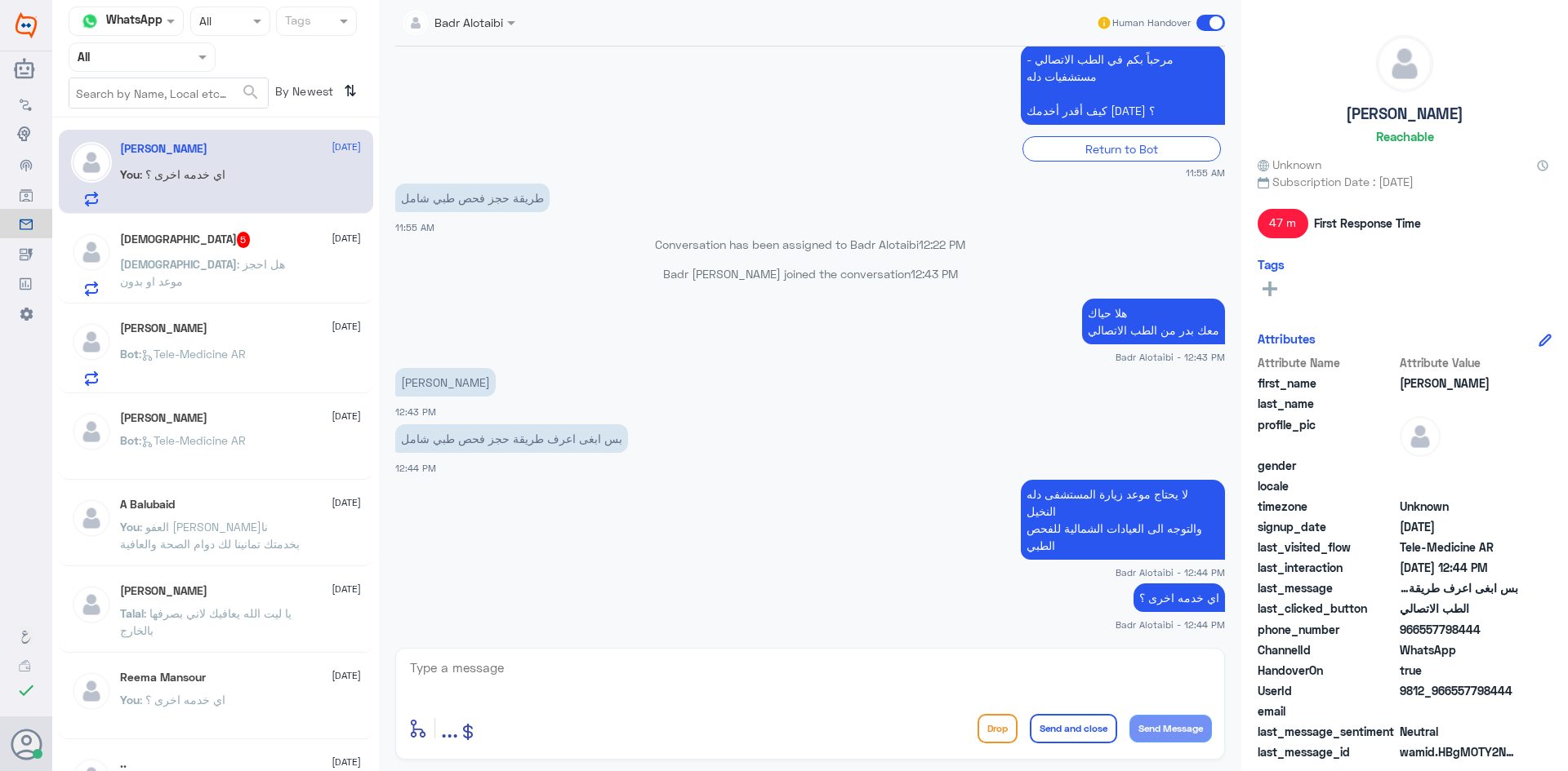
click at [265, 254] on div "יהוה 5 10 August יהוה : هل احجز موعد او بدون" at bounding box center [240, 264] width 240 height 64
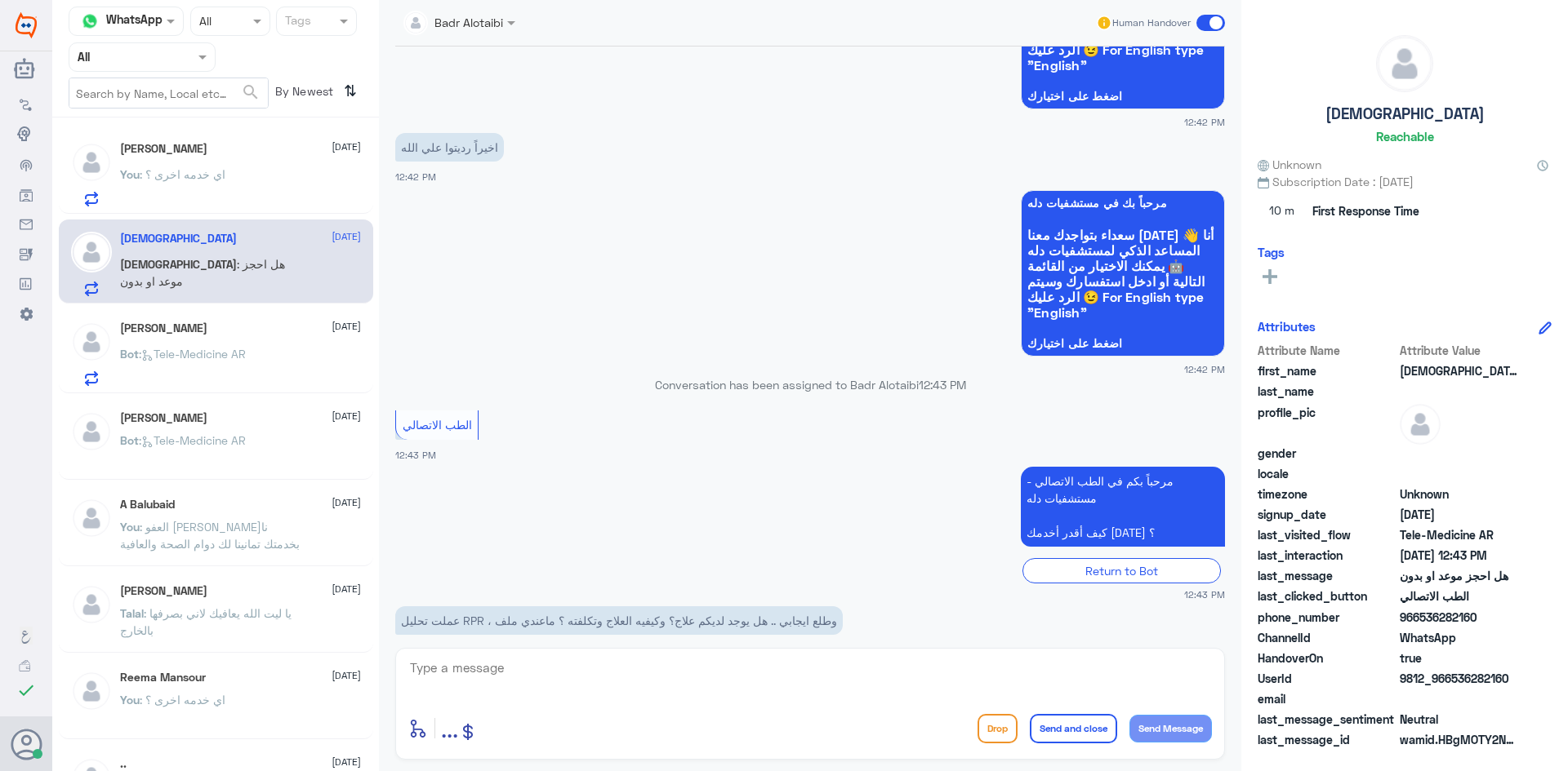
scroll to position [759, 0]
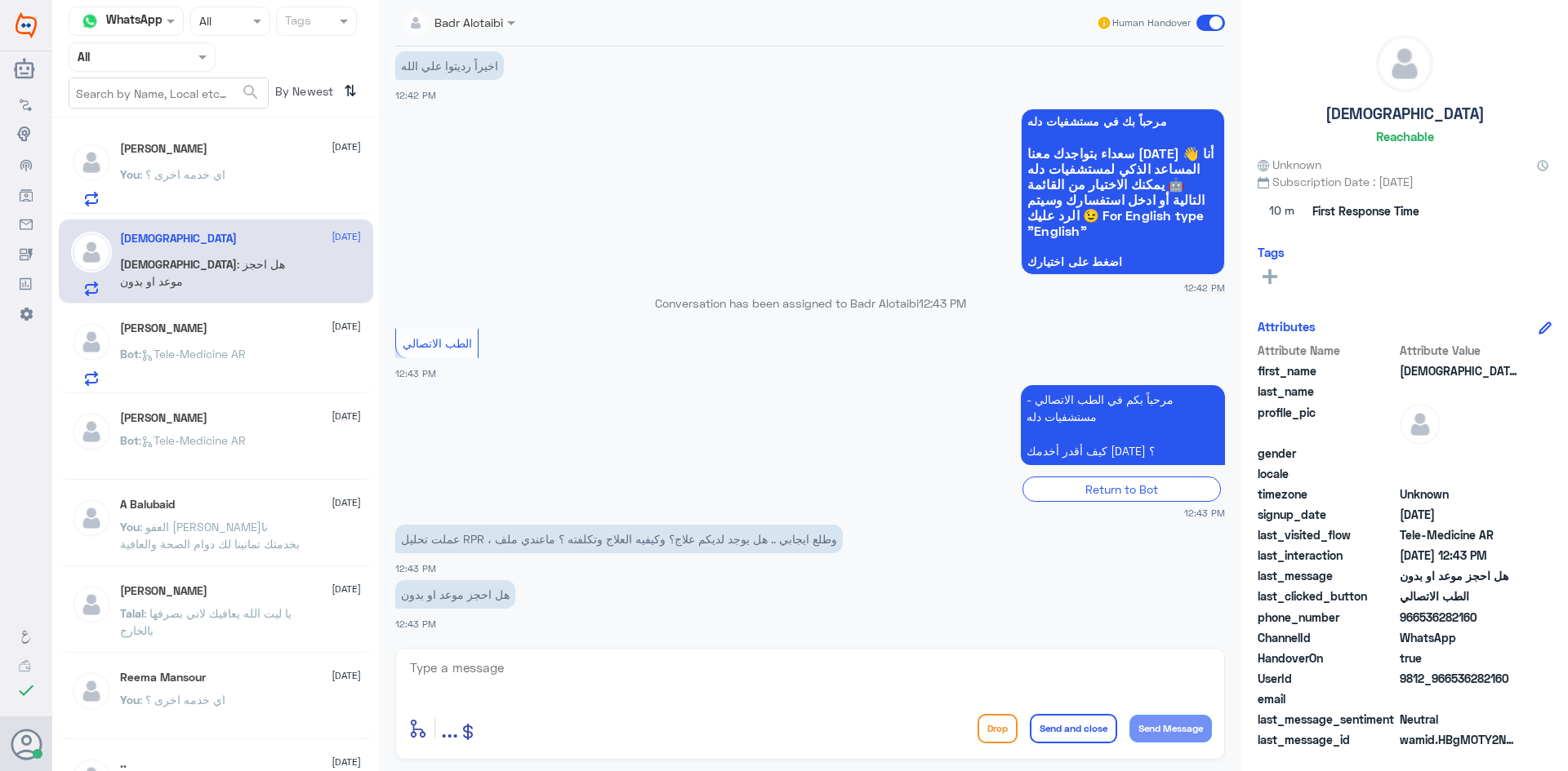
click at [462, 26] on input "text" at bounding box center [441, 21] width 74 height 19
click at [486, 134] on div "Nouf Zaid" at bounding box center [478, 142] width 52 height 17
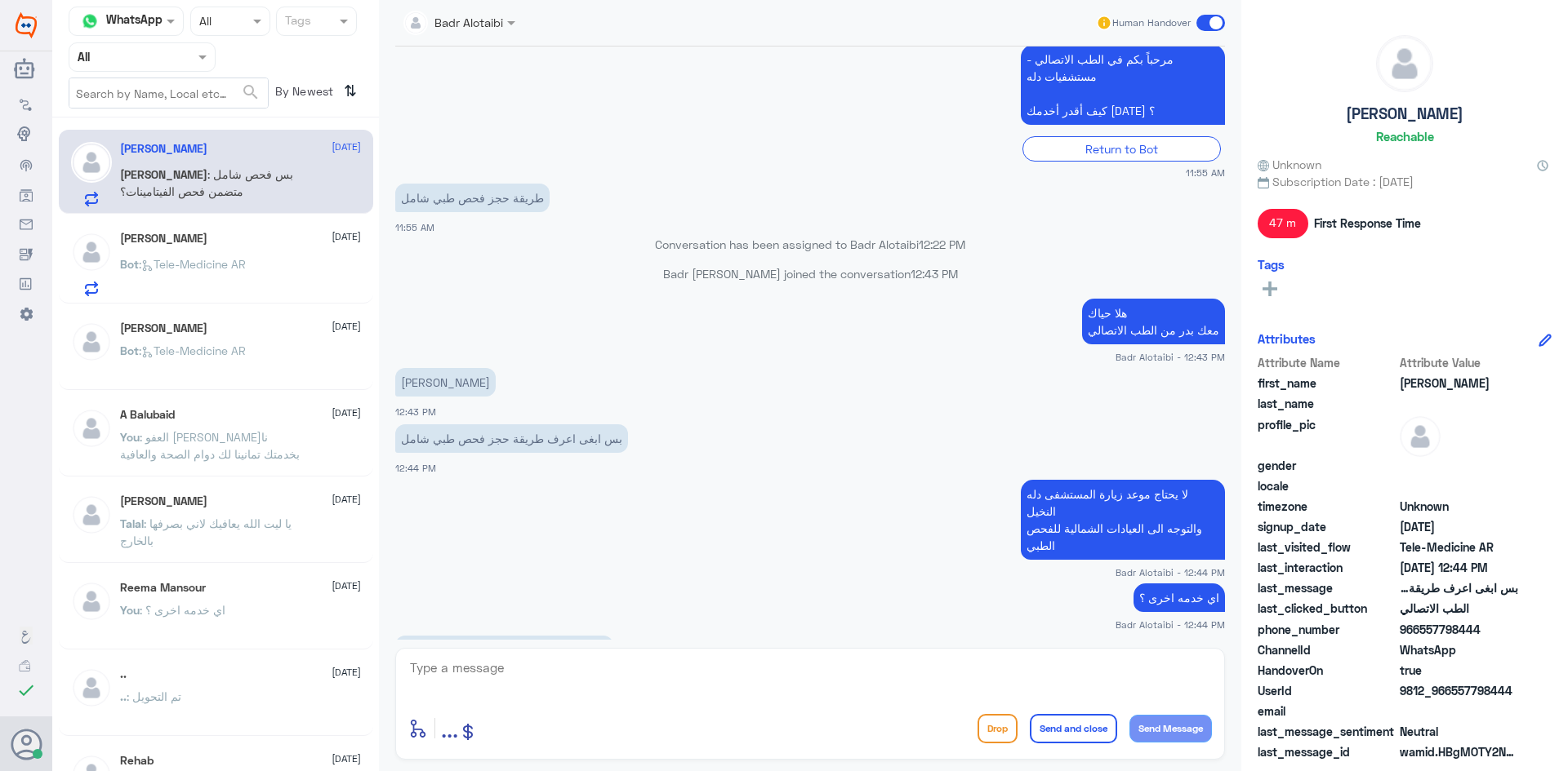
scroll to position [851, 0]
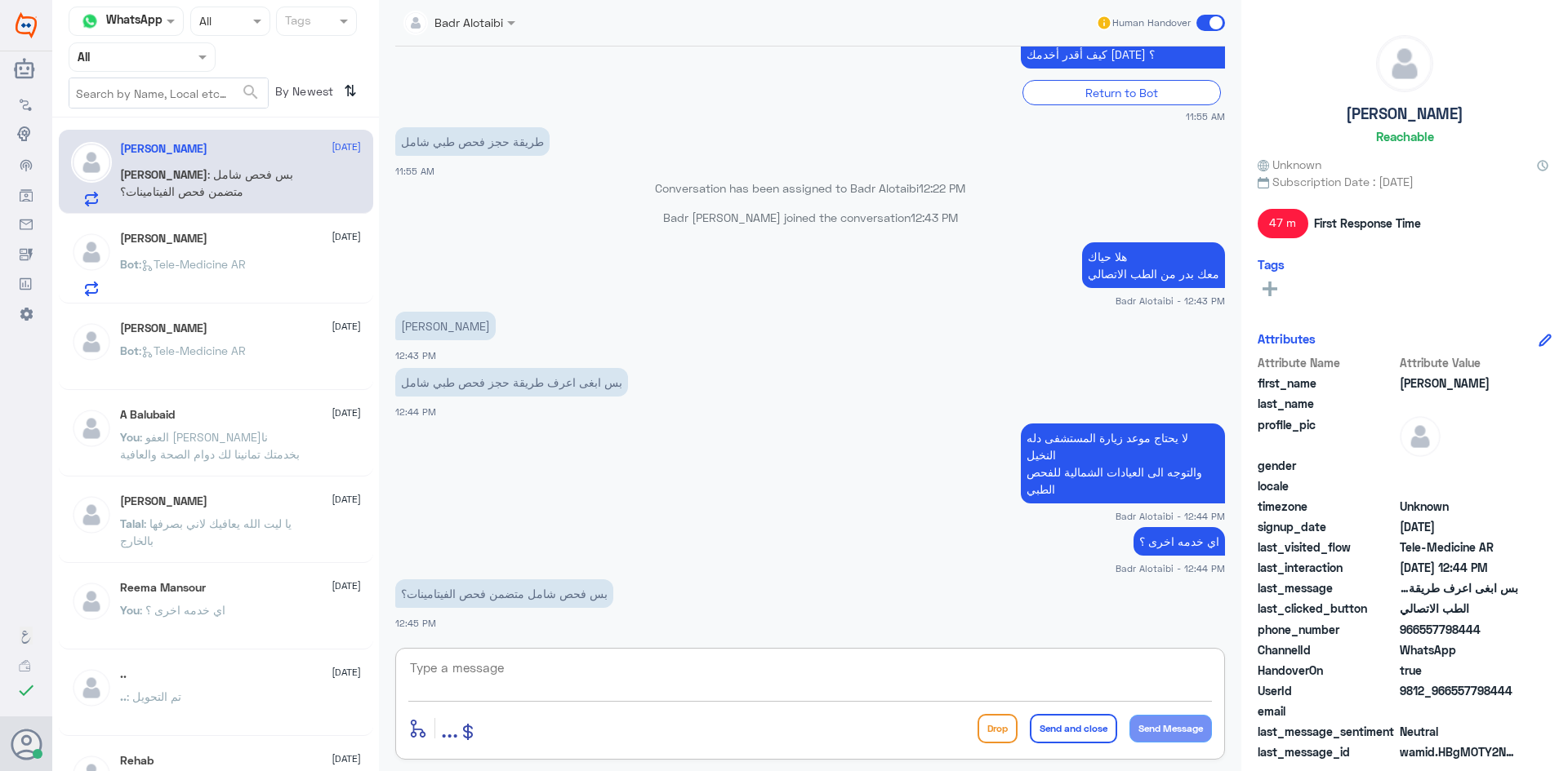
click at [602, 659] on textarea at bounding box center [809, 677] width 803 height 40
type textarea "ن"
click at [222, 238] on div "ali alhwiriny 9 August" at bounding box center [240, 239] width 240 height 14
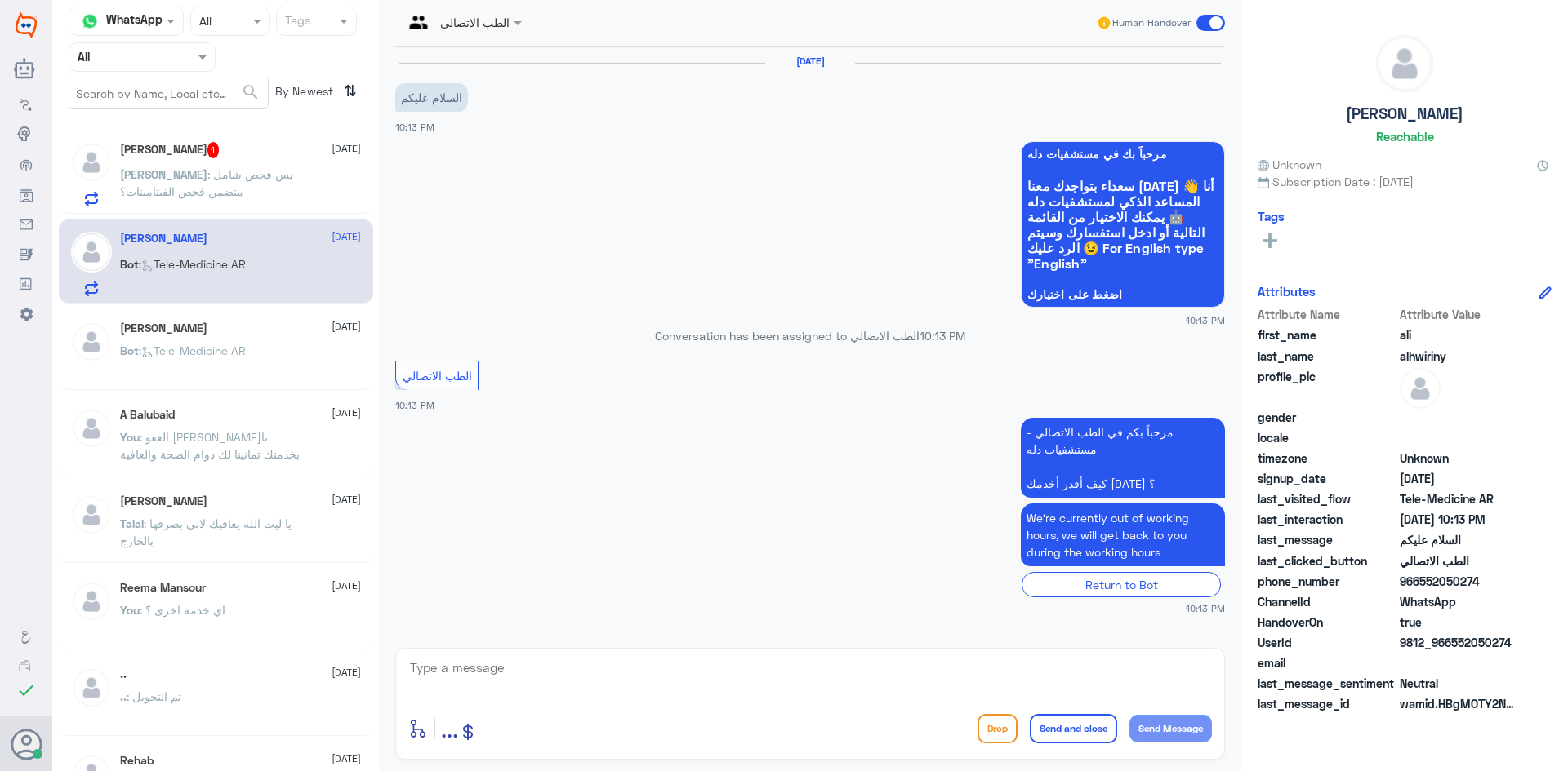
click at [238, 149] on div "Abdulrhman 1 10 August" at bounding box center [240, 151] width 240 height 16
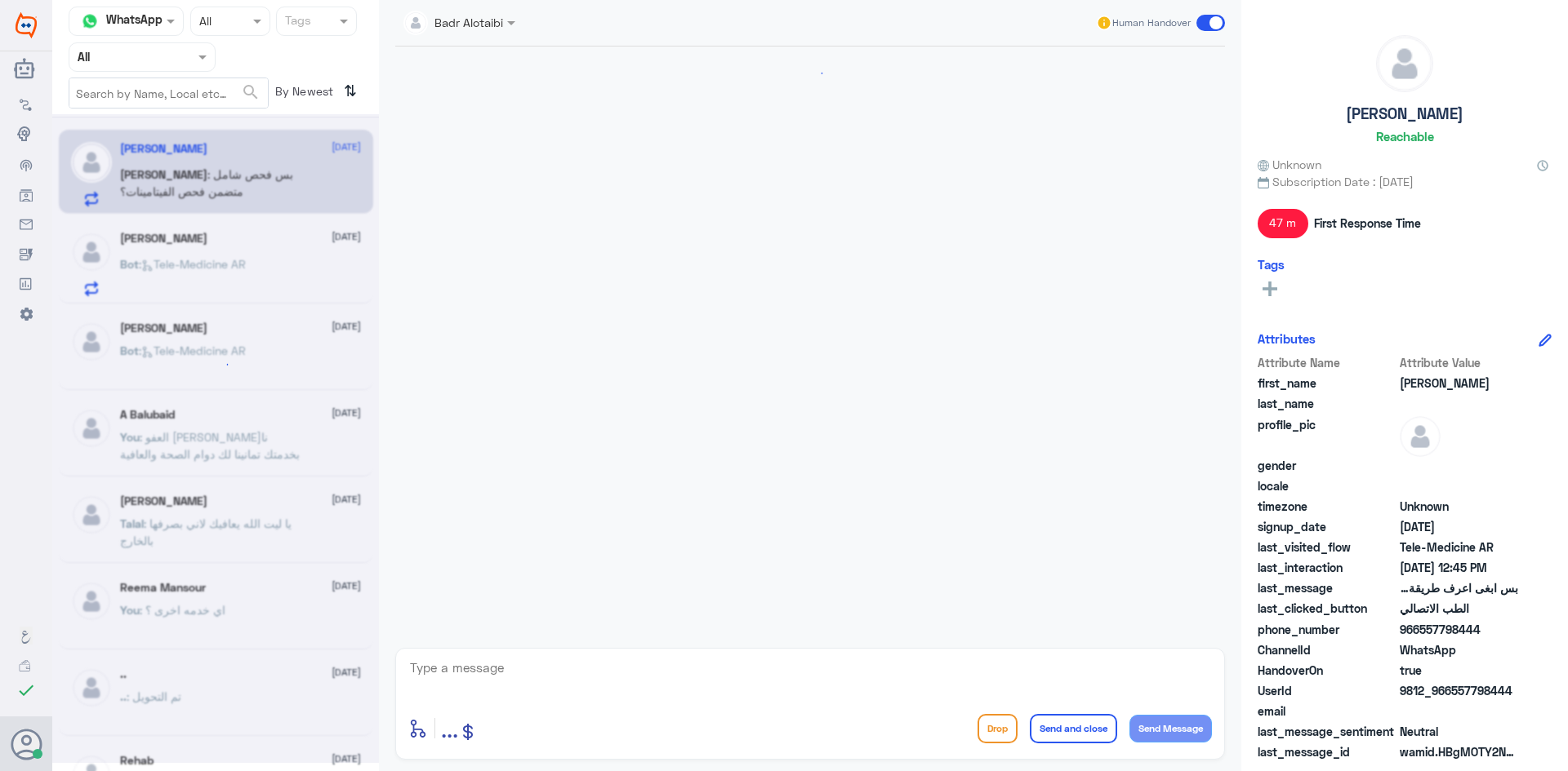
scroll to position [816, 0]
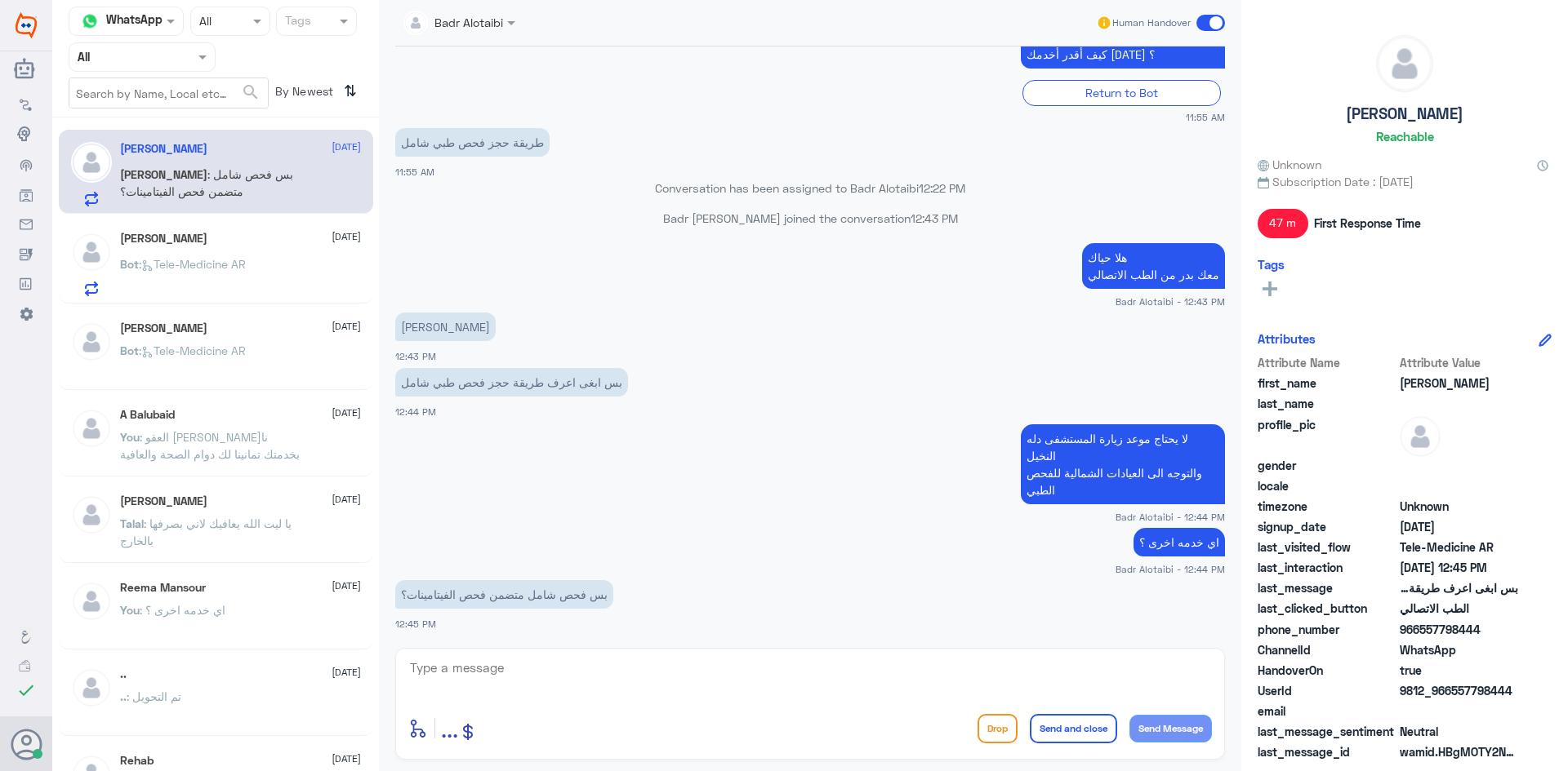
click at [279, 379] on div "Bot : Tele-Medicine AR" at bounding box center [240, 365] width 240 height 36
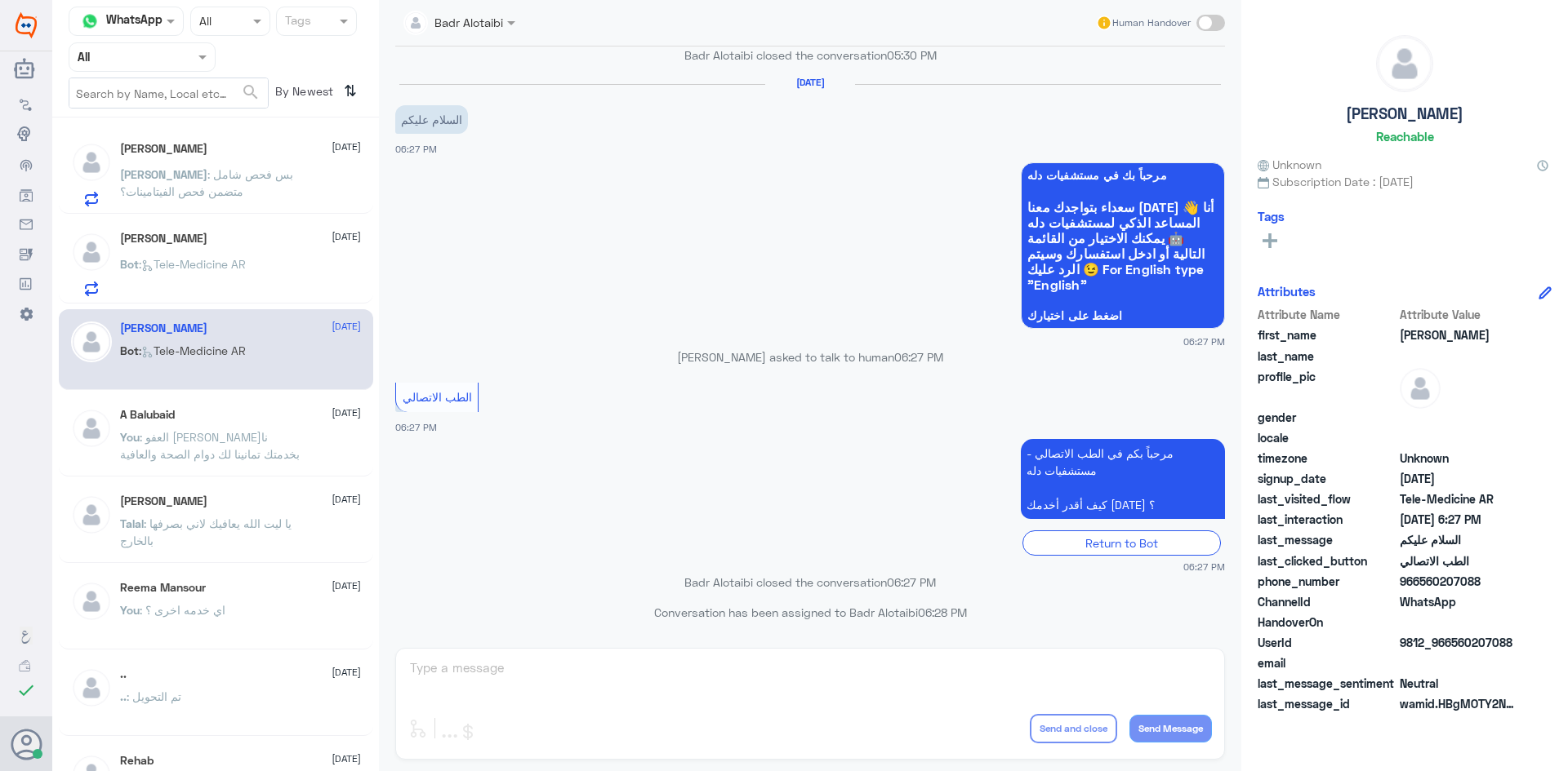
scroll to position [917, 0]
click at [199, 405] on div "A Balubaid 9 August You : العفو سعدنا بخدمتك تمانينا لك دوام الصحة والعافية" at bounding box center [216, 435] width 314 height 81
click at [178, 249] on div "ali alhwiriny [DATE] Bot : Tele-Medicine AR" at bounding box center [240, 264] width 240 height 64
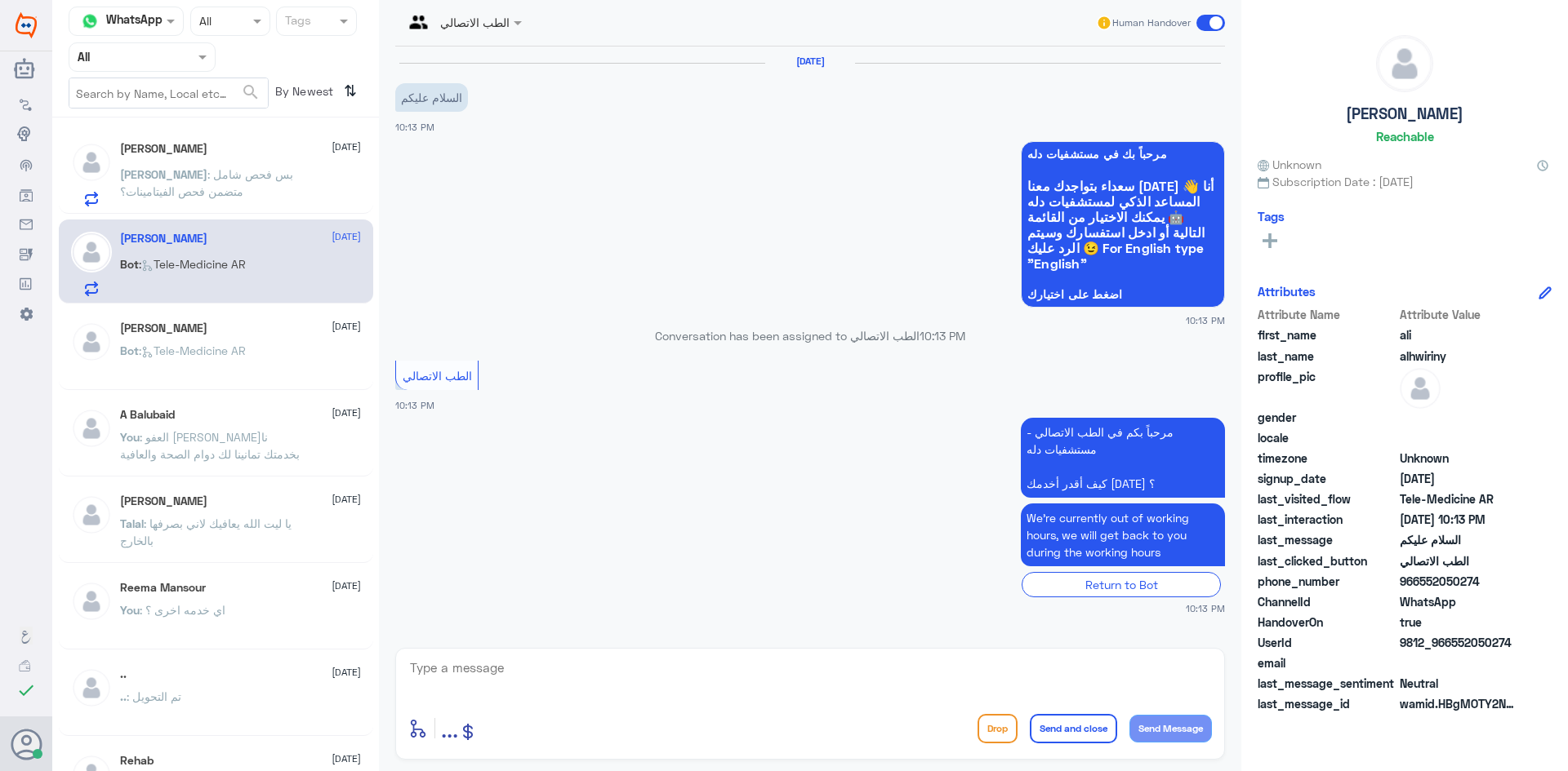
click at [252, 198] on p "Abdulrhman : بس فحص شامل متضمن فحص الفيتامينات؟" at bounding box center [211, 186] width 183 height 41
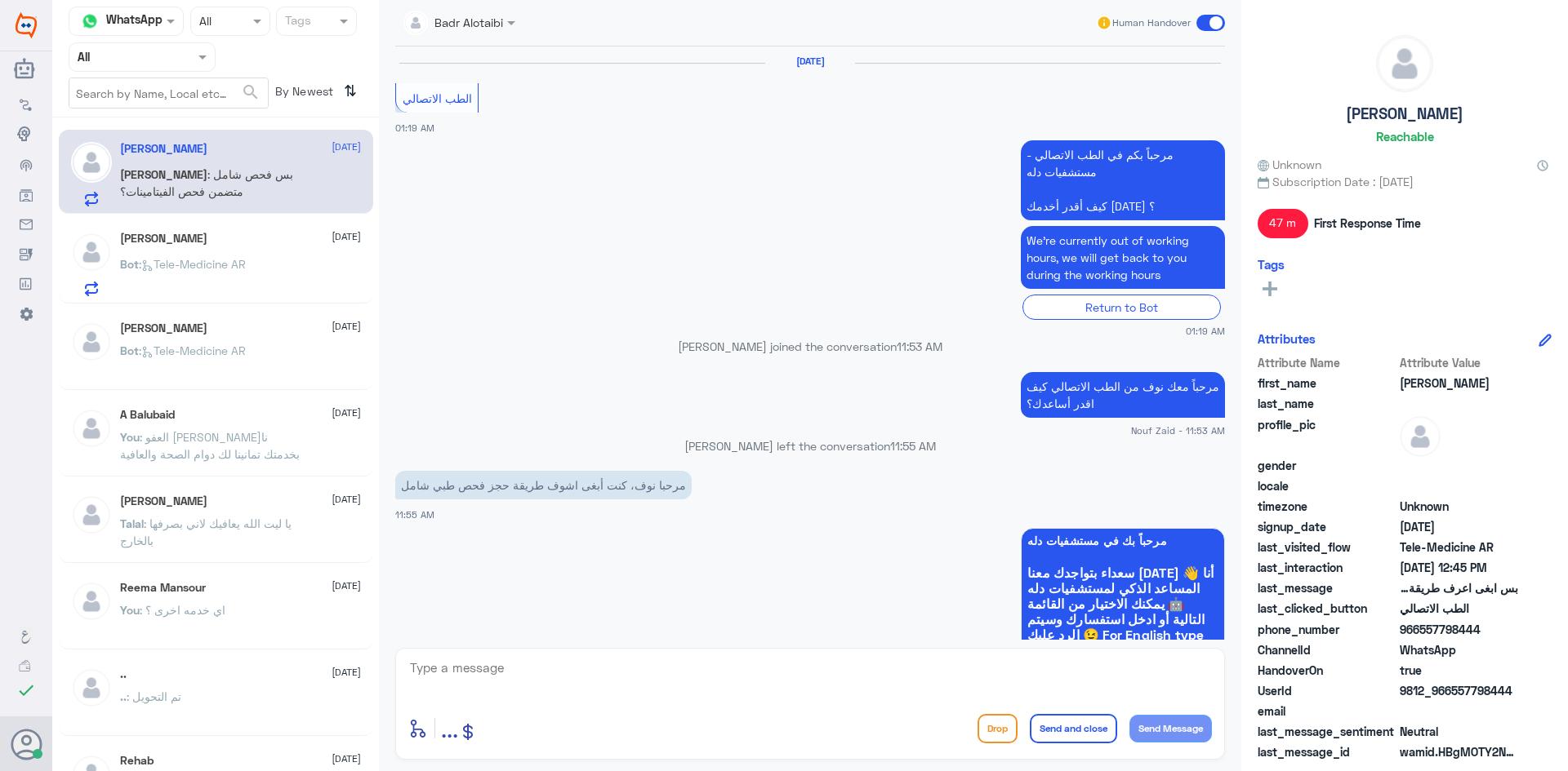
scroll to position [816, 0]
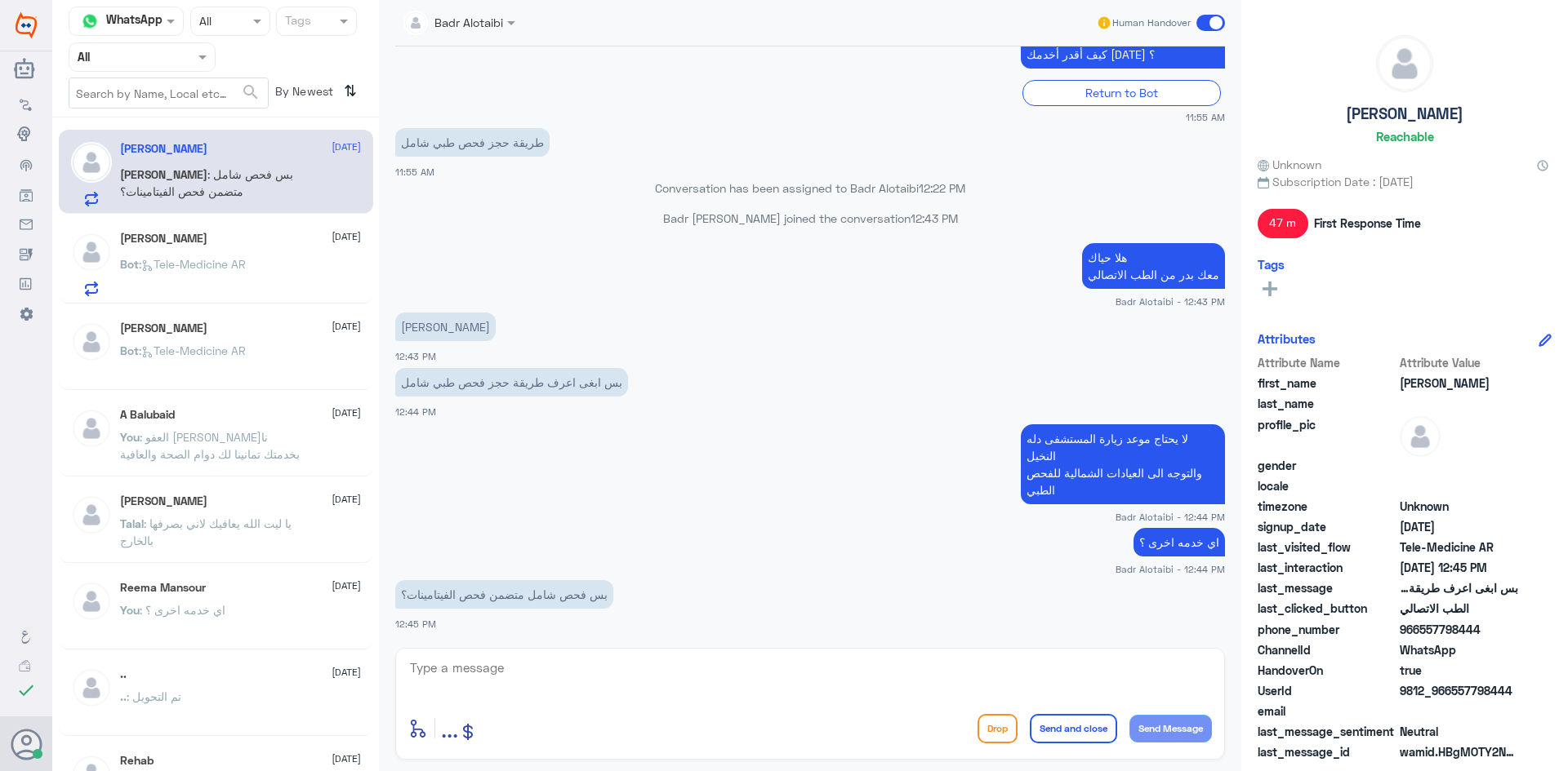
click at [497, 660] on textarea at bounding box center [809, 677] width 803 height 40
type textarea "يمكنك الاستفسار عبر الرقم الموحد 920012222"
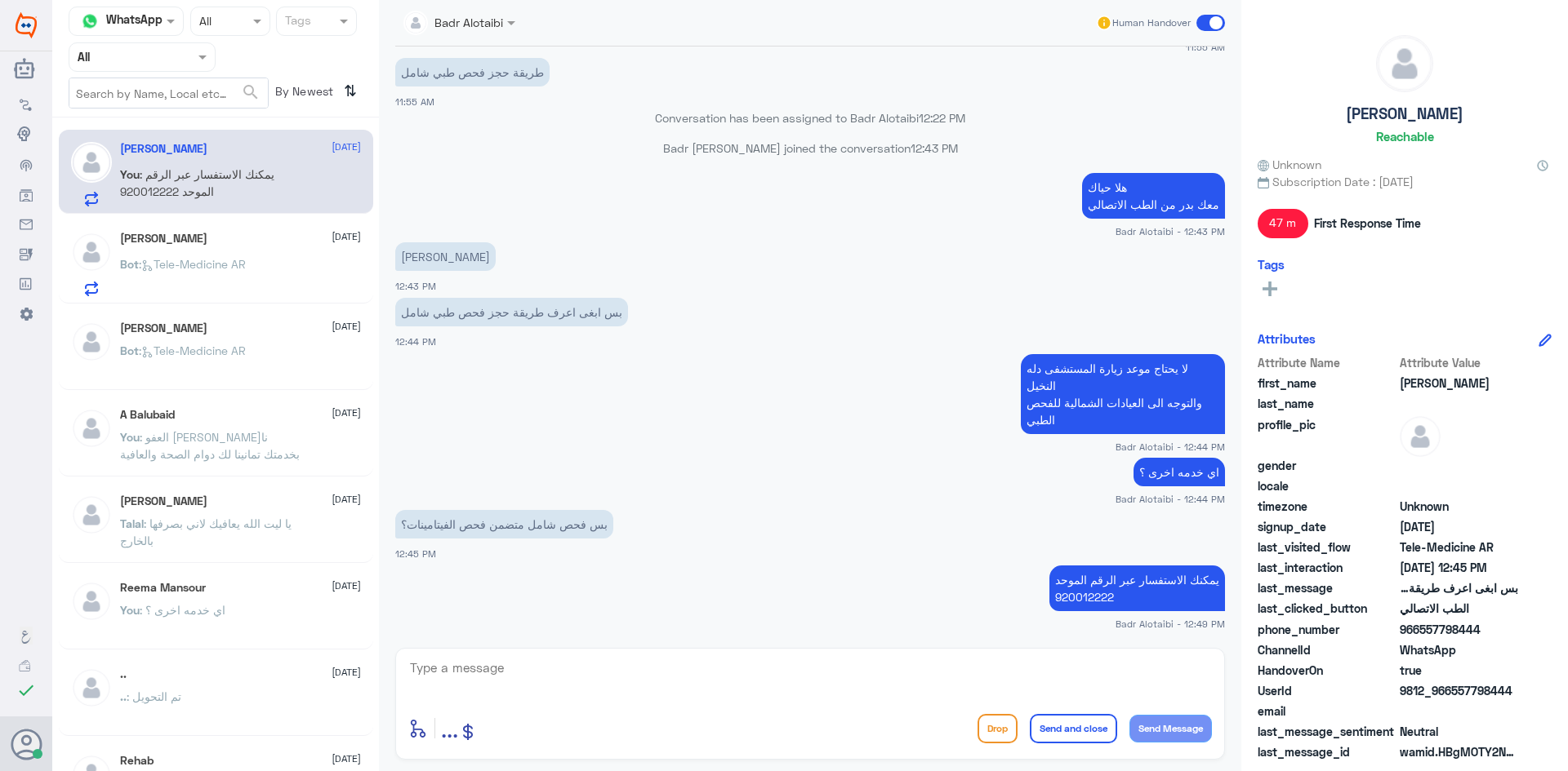
click at [1204, 23] on span at bounding box center [1210, 23] width 28 height 16
click at [0, 0] on input "checkbox" at bounding box center [0, 0] width 0 height 0
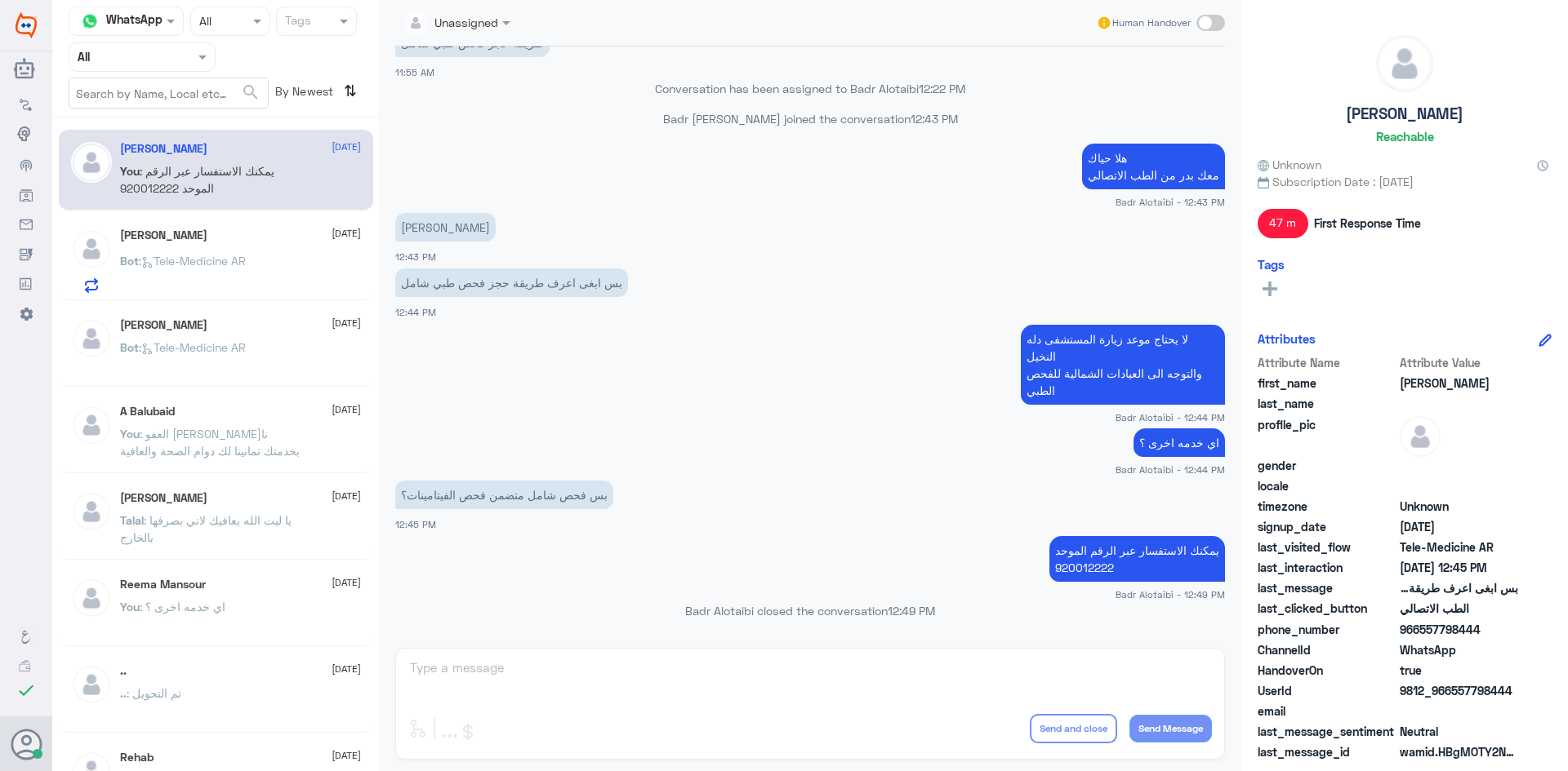
click at [1204, 23] on span at bounding box center [1210, 23] width 28 height 16
click at [0, 0] on input "checkbox" at bounding box center [0, 0] width 0 height 0
click at [1204, 23] on span at bounding box center [1210, 23] width 28 height 16
click at [0, 0] on input "checkbox" at bounding box center [0, 0] width 0 height 0
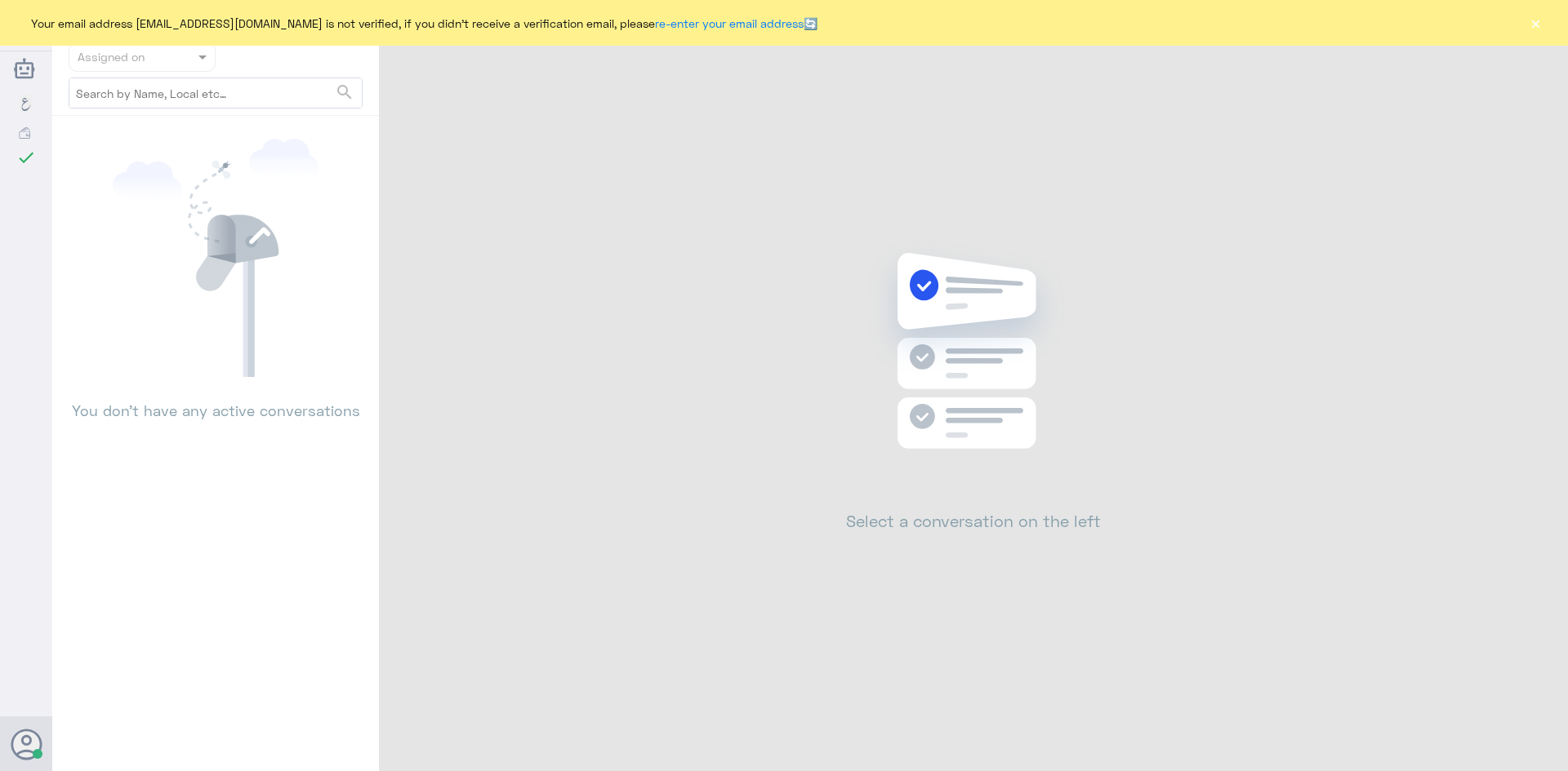
click at [1541, 26] on button "×" at bounding box center [1535, 23] width 16 height 16
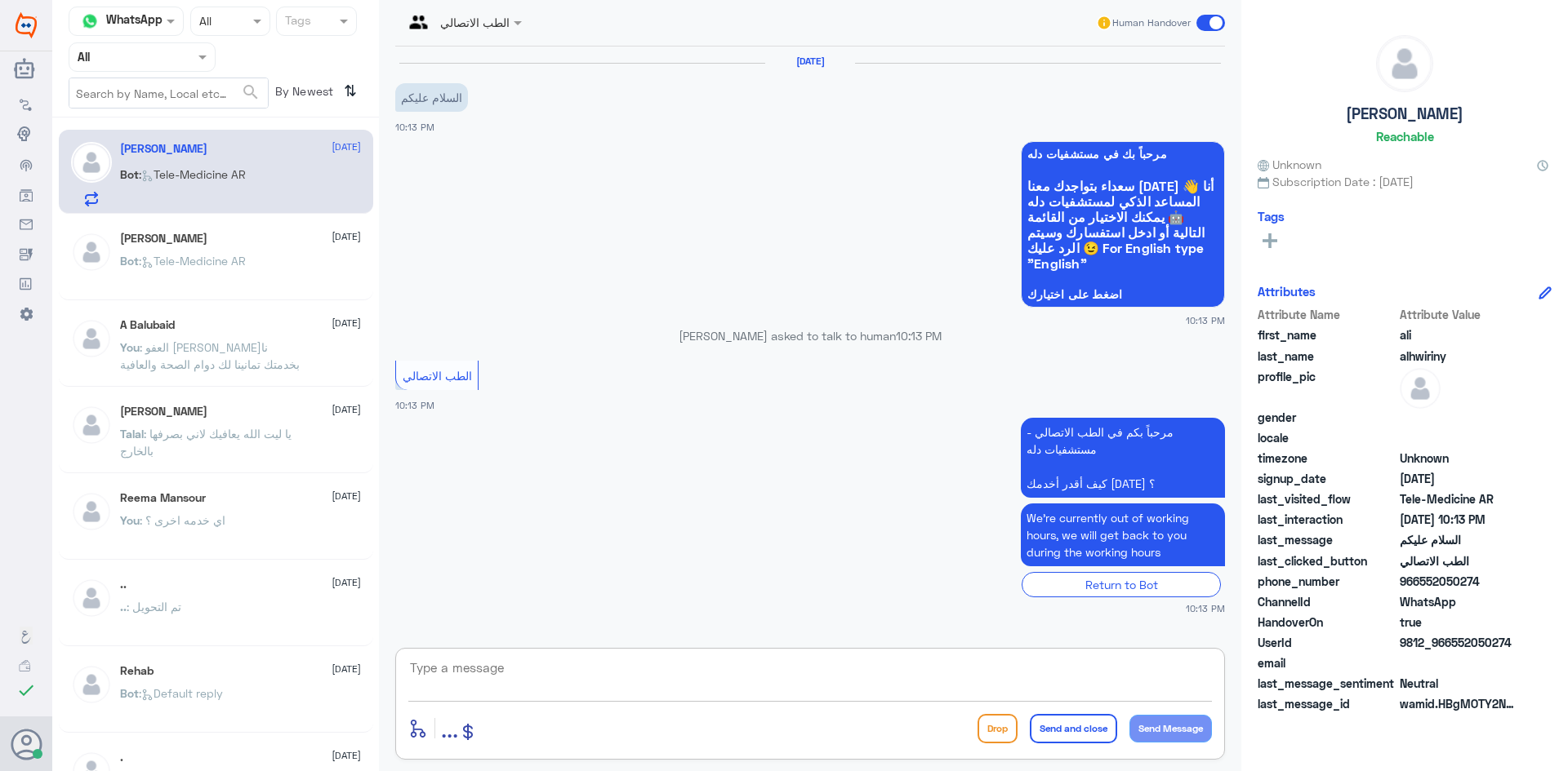
click at [632, 683] on textarea at bounding box center [809, 677] width 803 height 40
drag, startPoint x: 1520, startPoint y: 645, endPoint x: 1449, endPoint y: 644, distance: 71.0
click at [1449, 644] on div "UserId 9812_966552050274" at bounding box center [1405, 644] width 294 height 20
copy span "552050274"
click at [501, 27] on div at bounding box center [463, 21] width 134 height 19
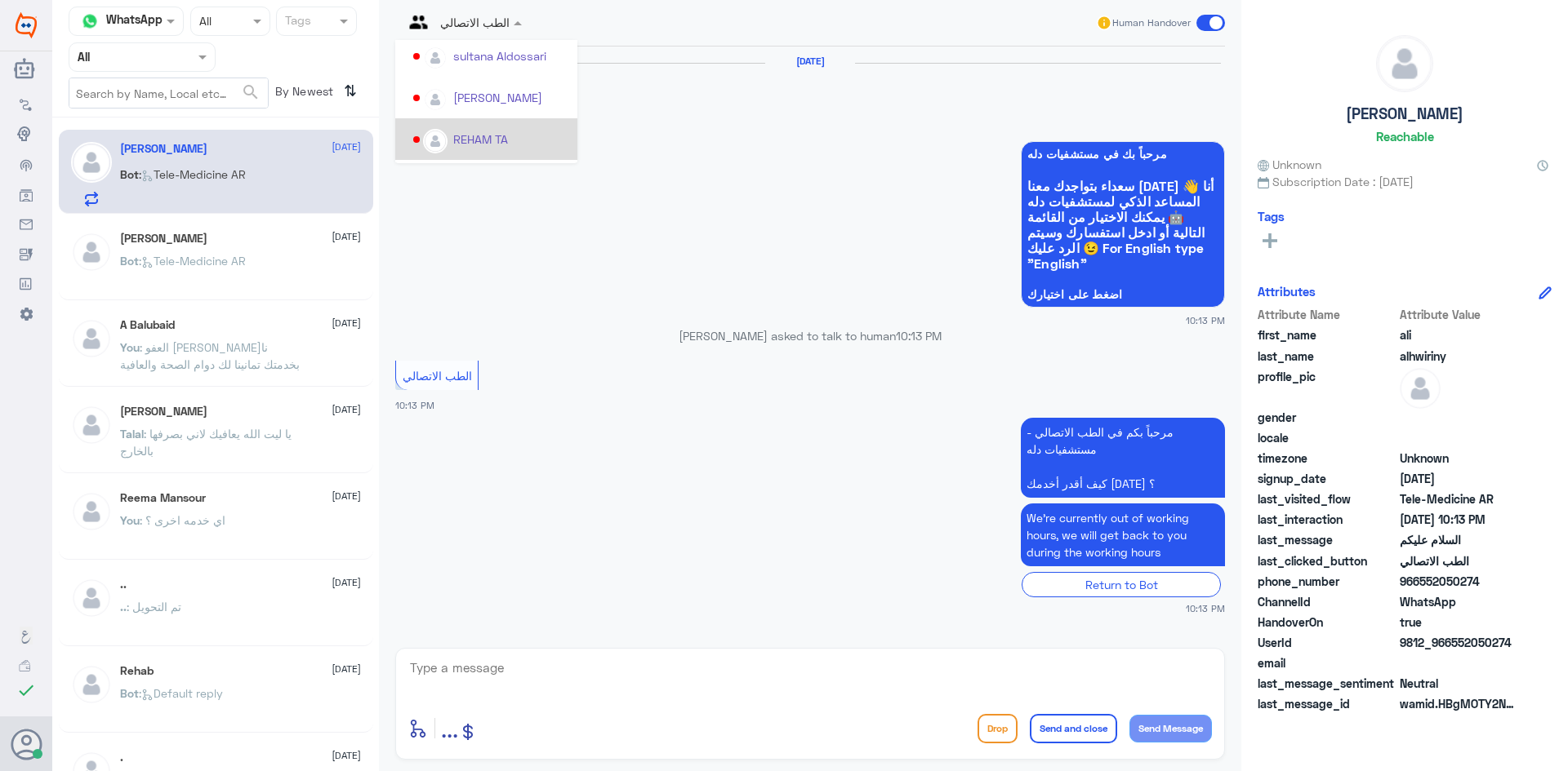
scroll to position [801, 0]
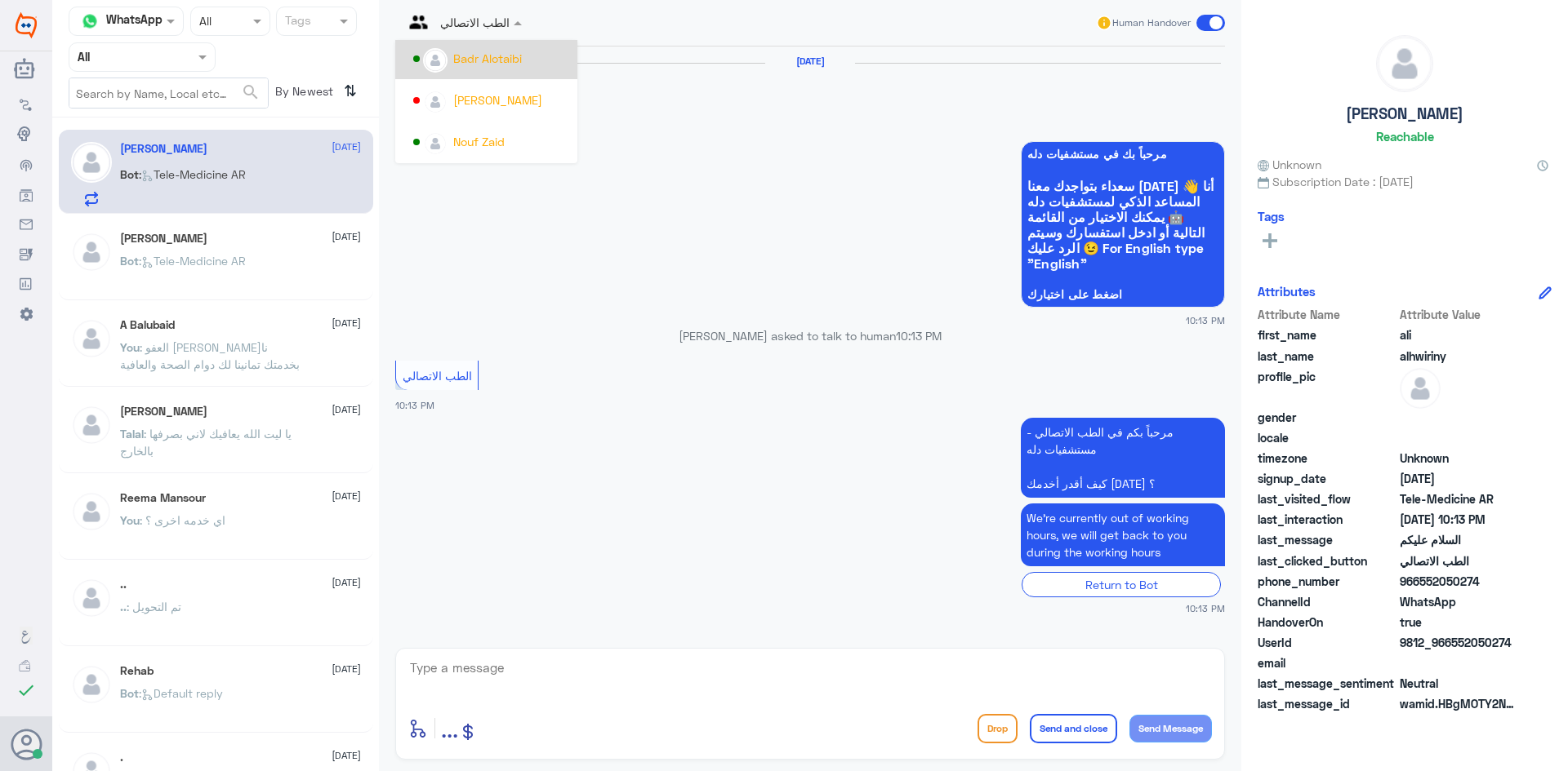
click at [478, 74] on div "Badr Alotaibi" at bounding box center [486, 58] width 182 height 42
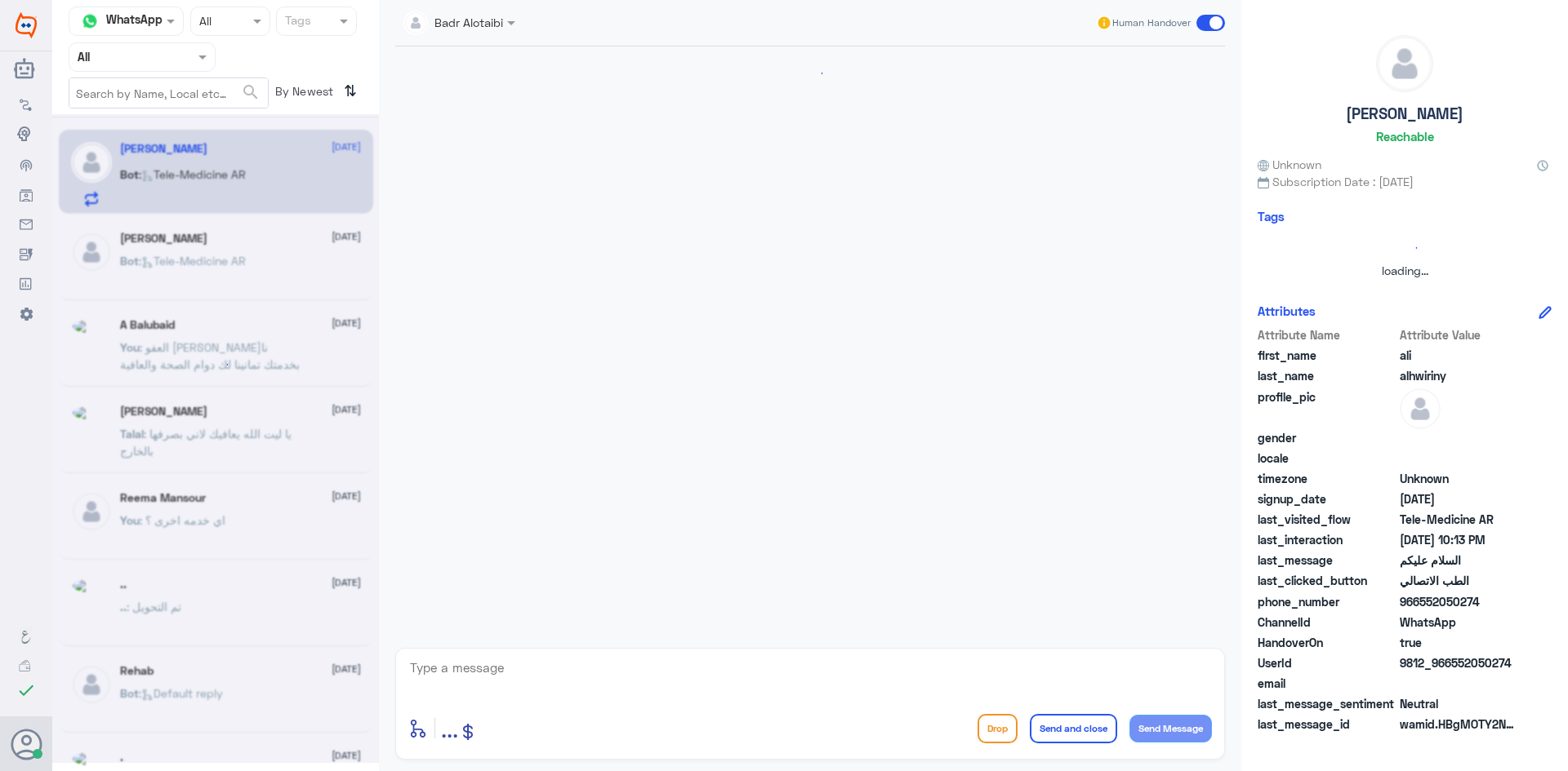
scroll to position [43, 0]
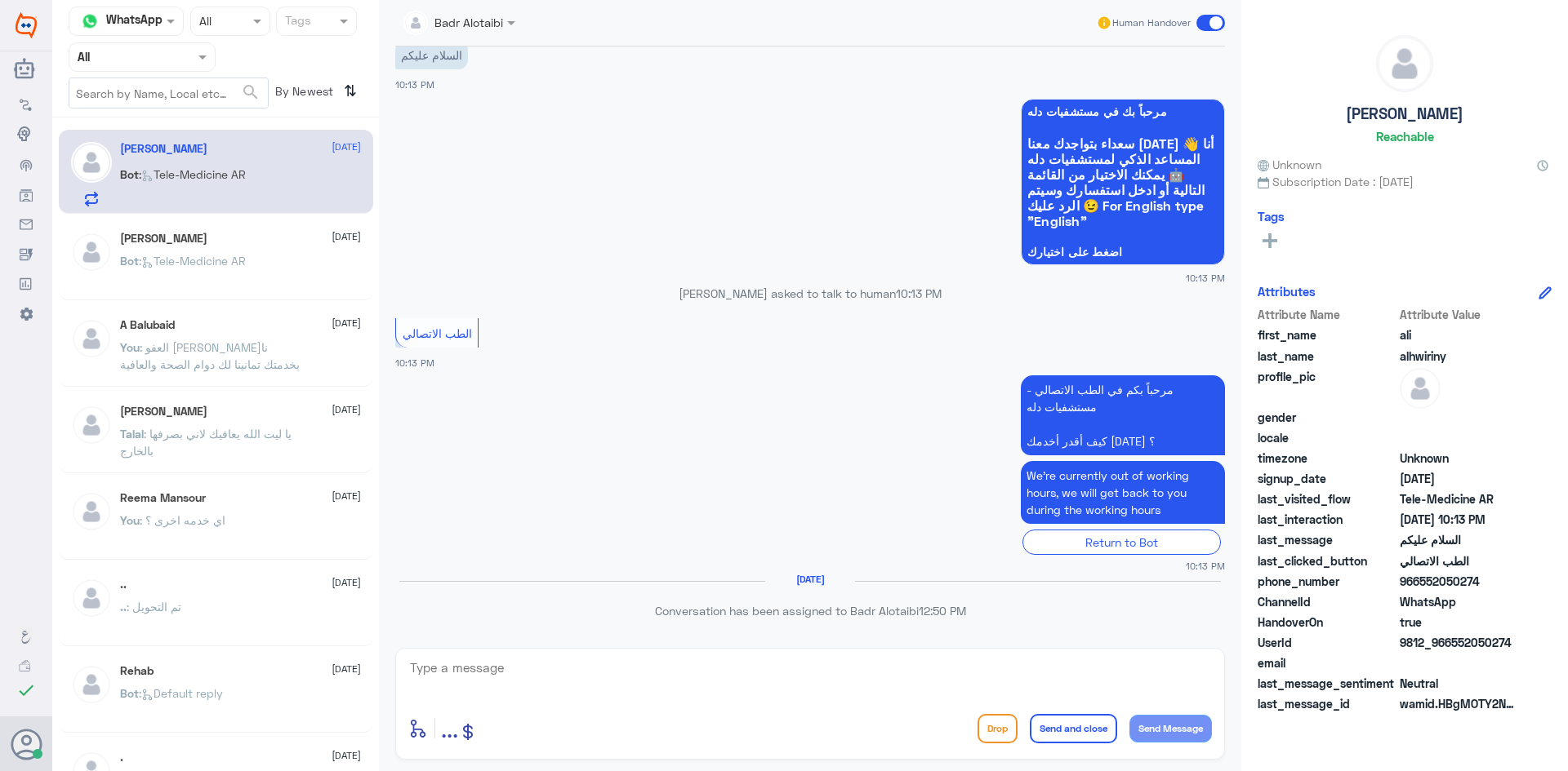
click at [211, 73] on nav "Channel WhatsApp Status × All Tags Agent Filter All search By Newest ⇅" at bounding box center [216, 62] width 327 height 111
click at [208, 66] on div "Agent Filter All" at bounding box center [142, 57] width 147 height 29
click at [181, 121] on div "Unassigned" at bounding box center [142, 128] width 147 height 37
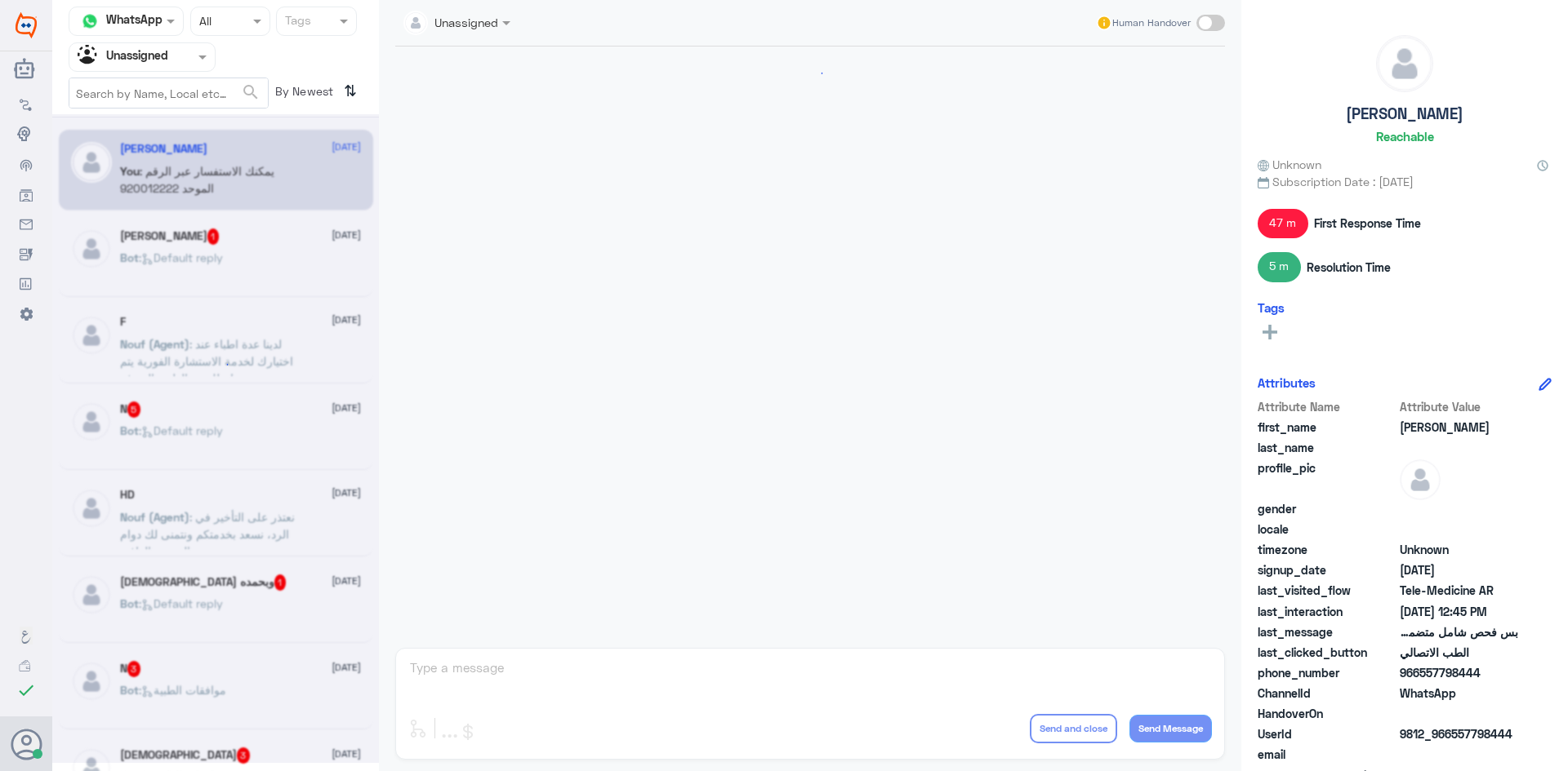
scroll to position [657, 0]
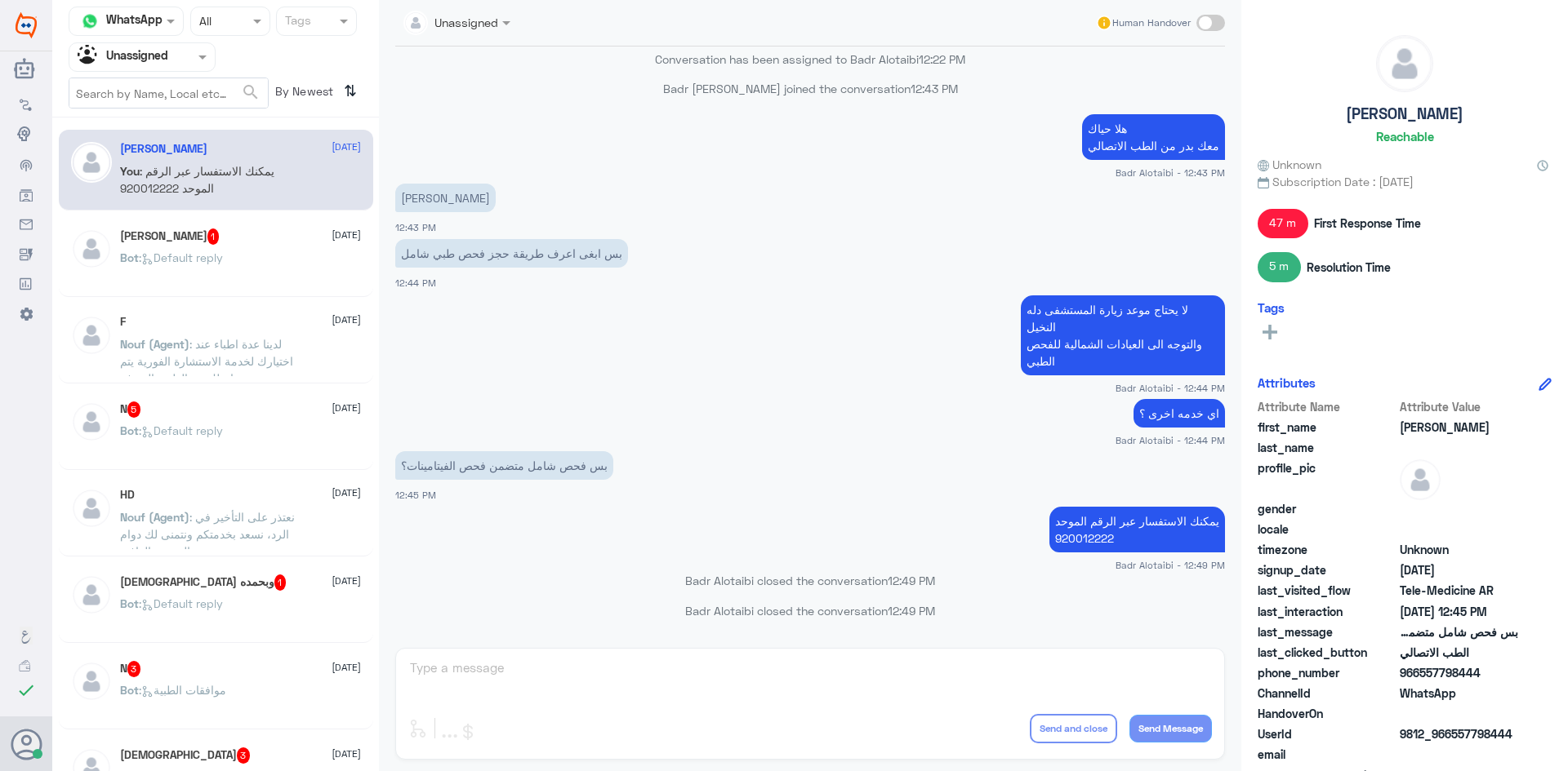
drag, startPoint x: 184, startPoint y: 148, endPoint x: 183, endPoint y: 158, distance: 10.0
click at [183, 152] on div "Abdulrhman 10 August" at bounding box center [240, 149] width 240 height 14
click at [178, 231] on h5 "Mona Kenawy 1" at bounding box center [170, 237] width 100 height 16
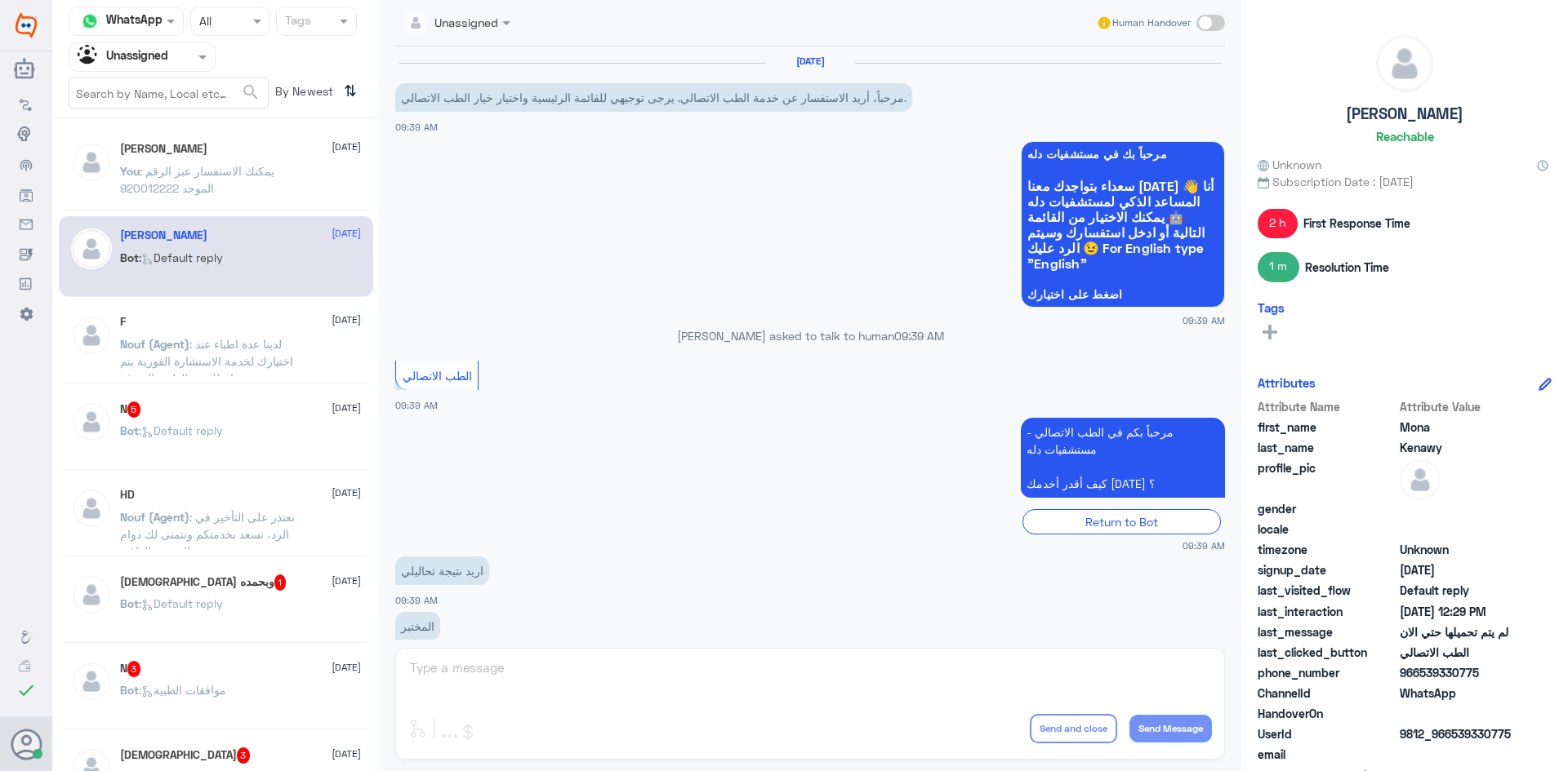
scroll to position [461, 0]
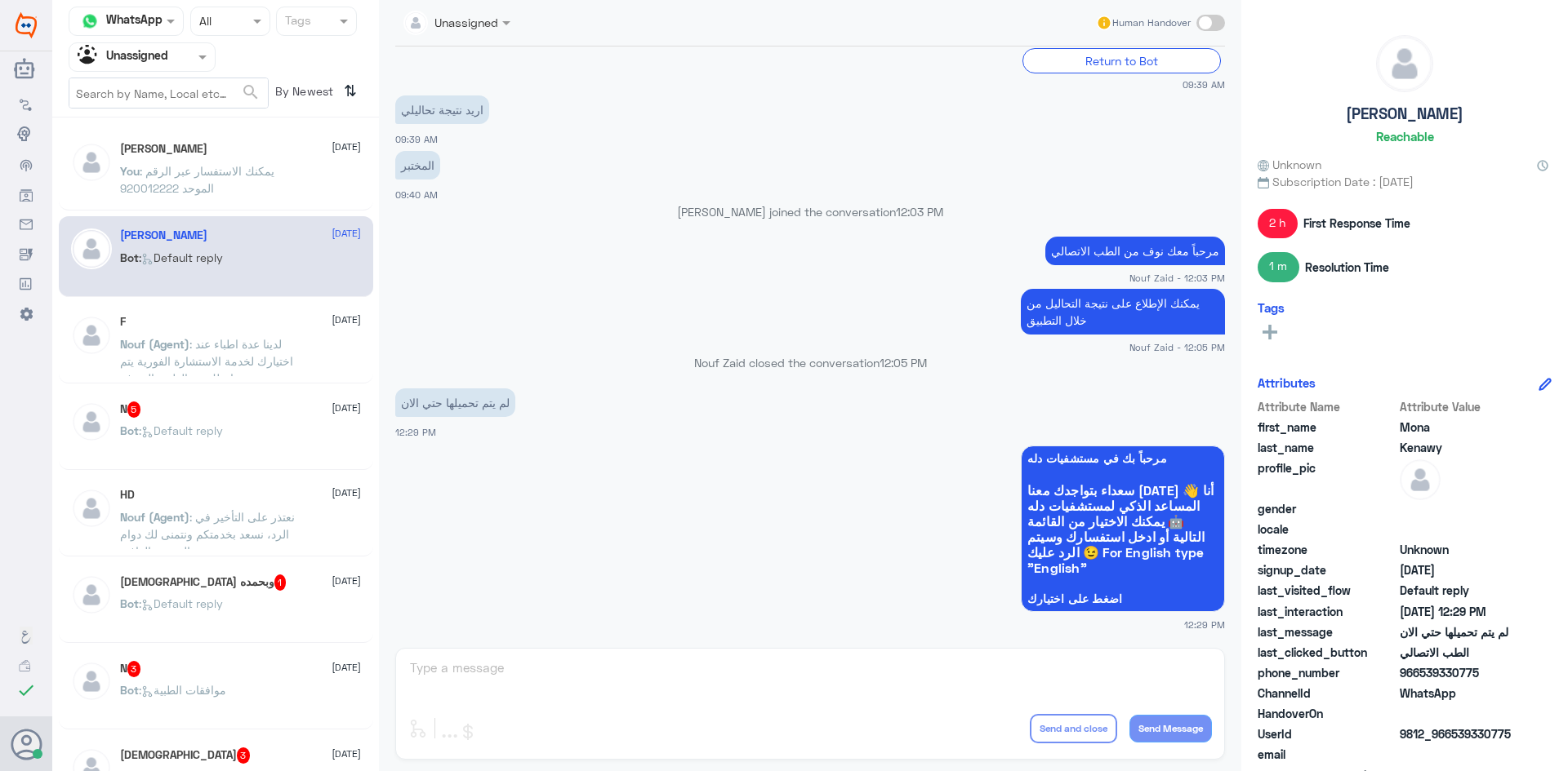
click at [229, 317] on div "F 10 August" at bounding box center [240, 321] width 240 height 14
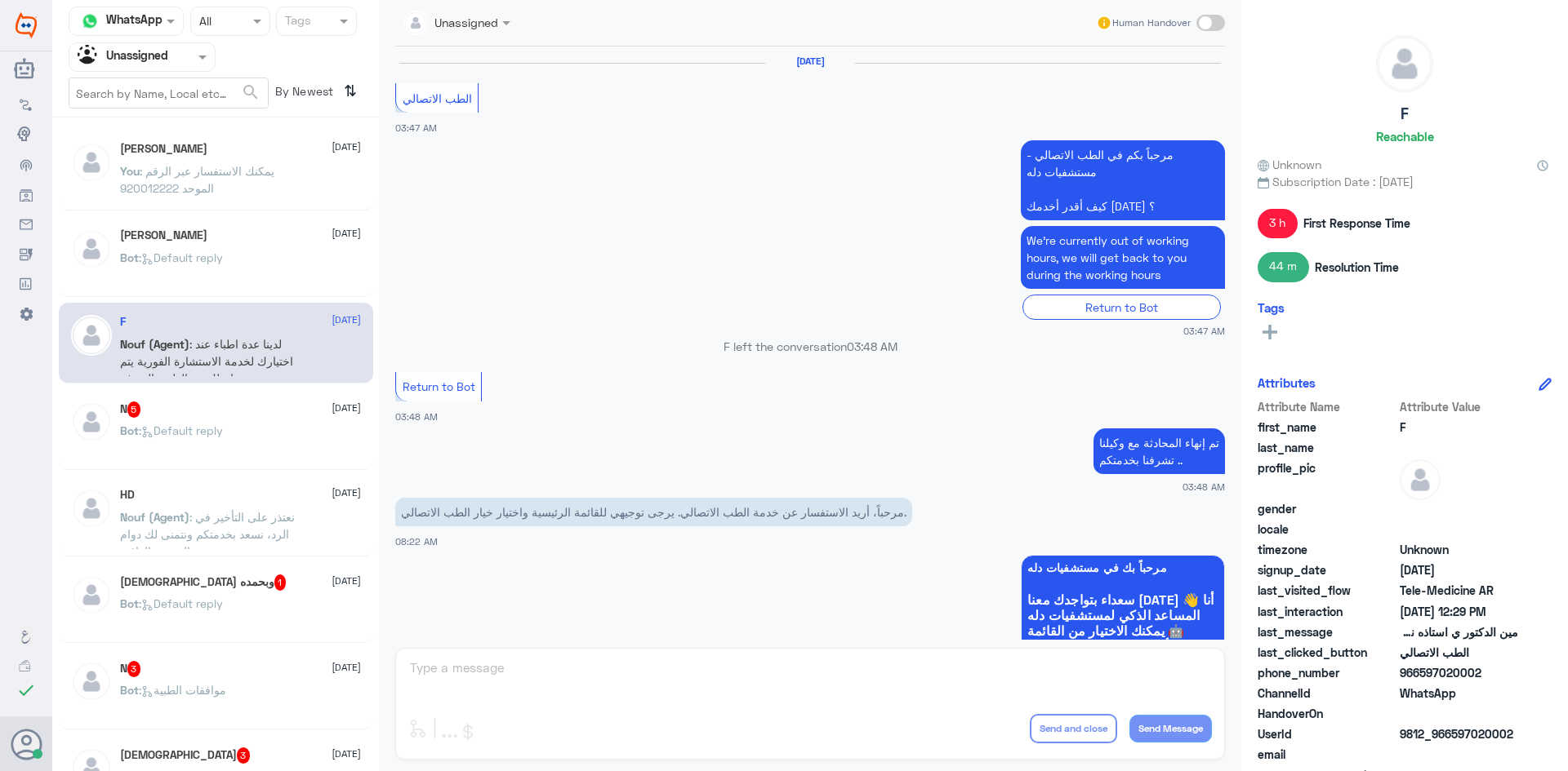
scroll to position [876, 0]
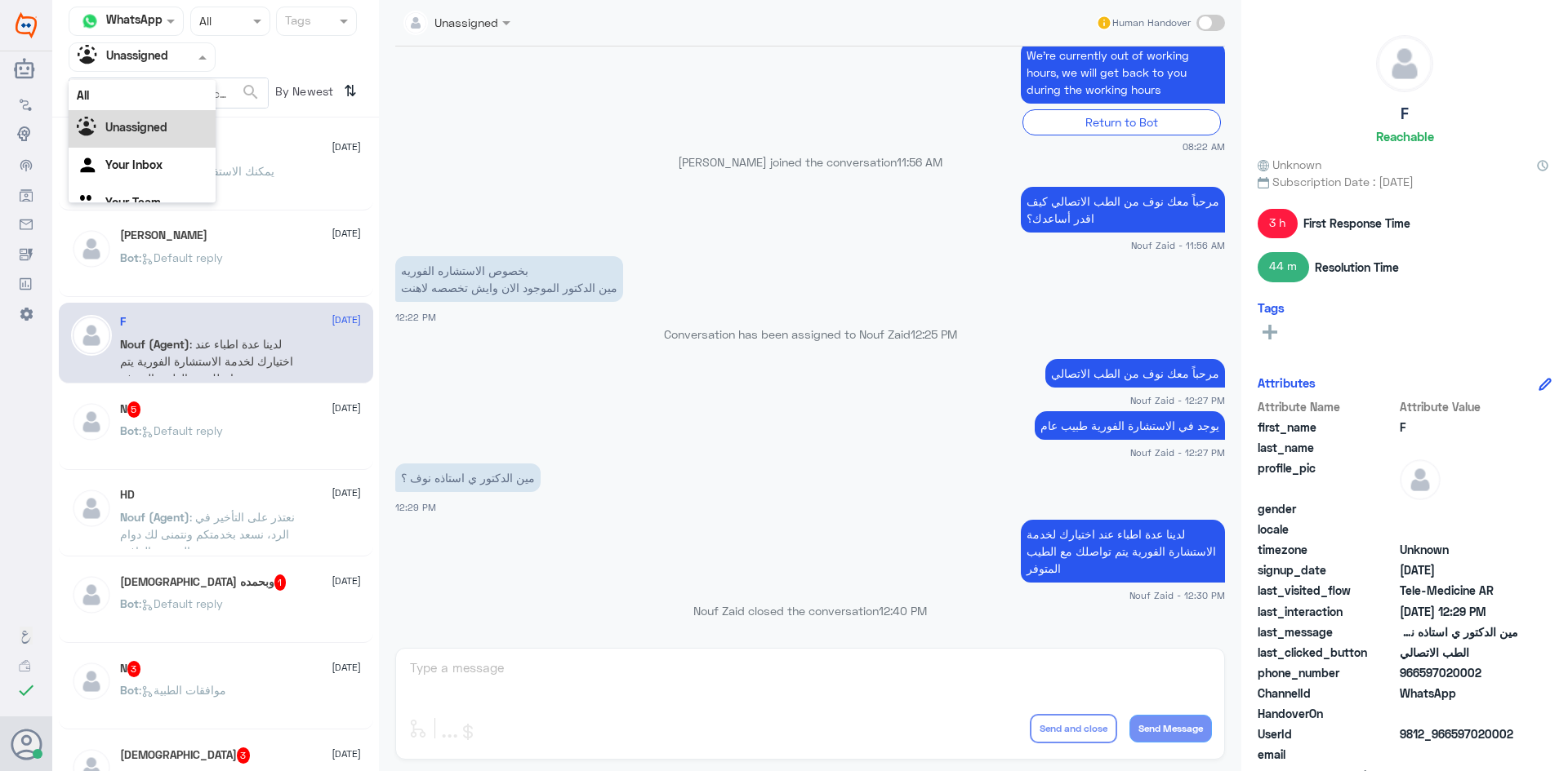
click at [183, 59] on div at bounding box center [142, 56] width 145 height 19
click at [162, 95] on div "All" at bounding box center [142, 94] width 147 height 30
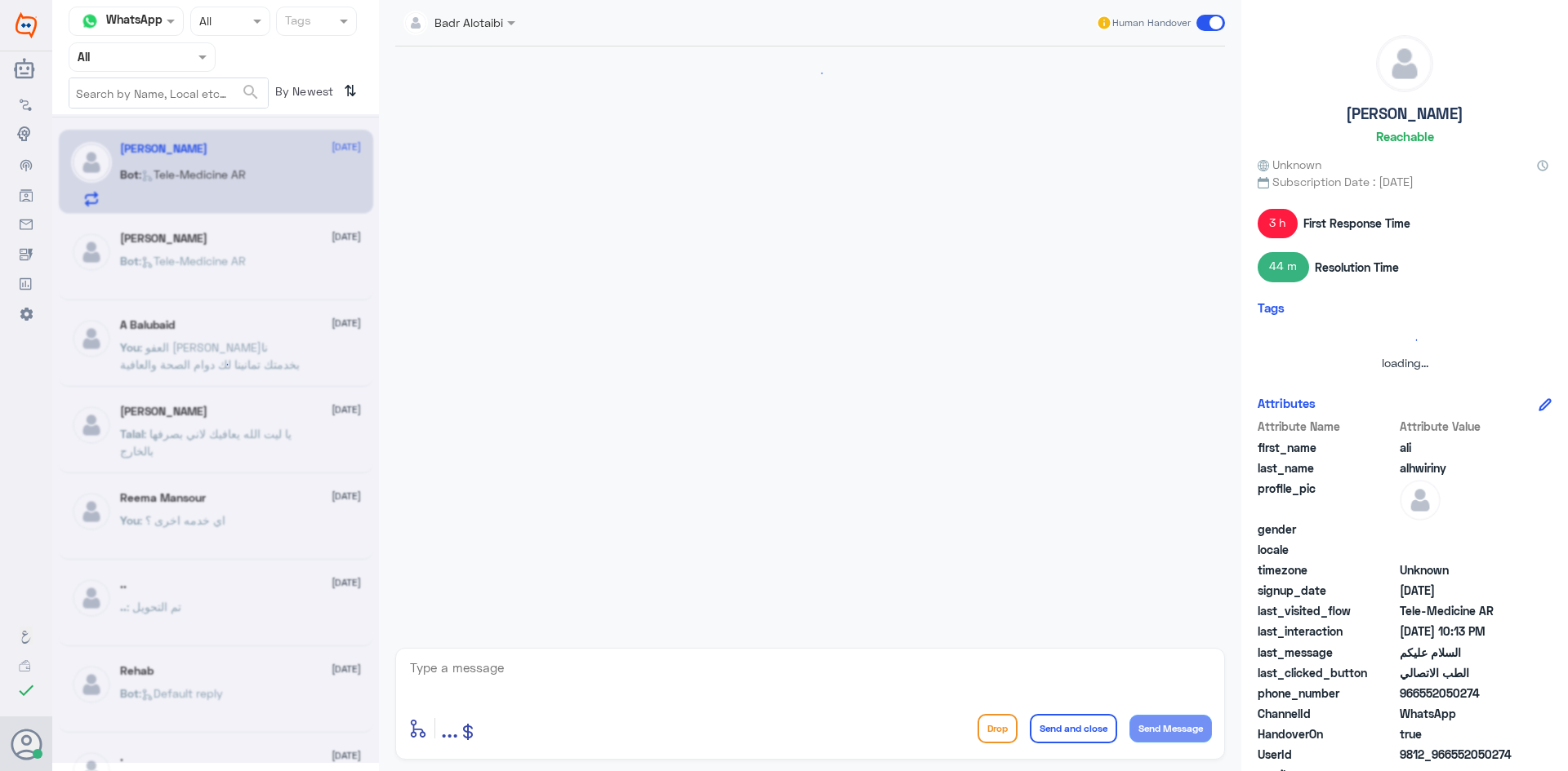
scroll to position [43, 0]
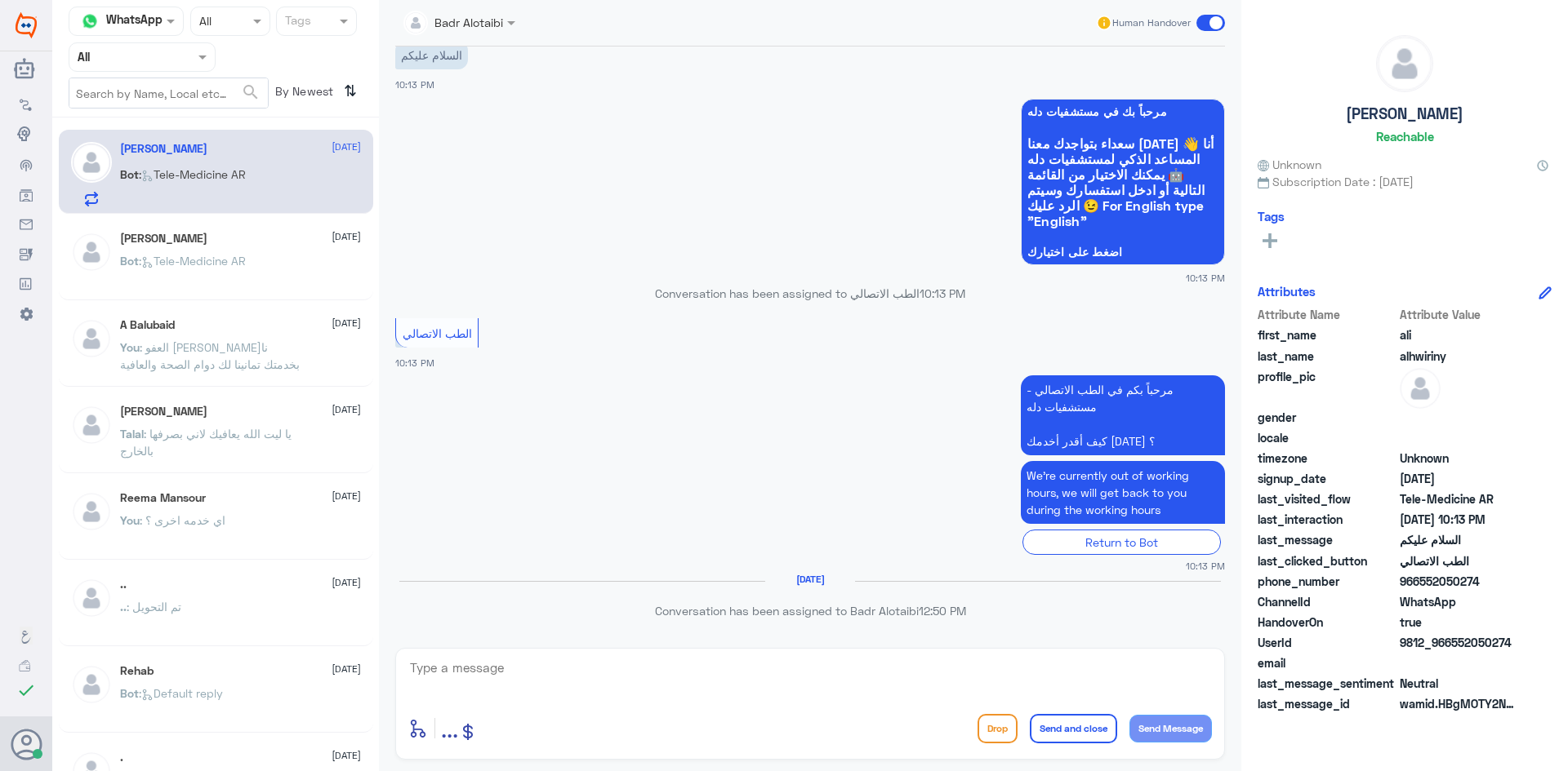
click at [296, 265] on div "Bot : Tele-Medicine AR" at bounding box center [240, 275] width 240 height 36
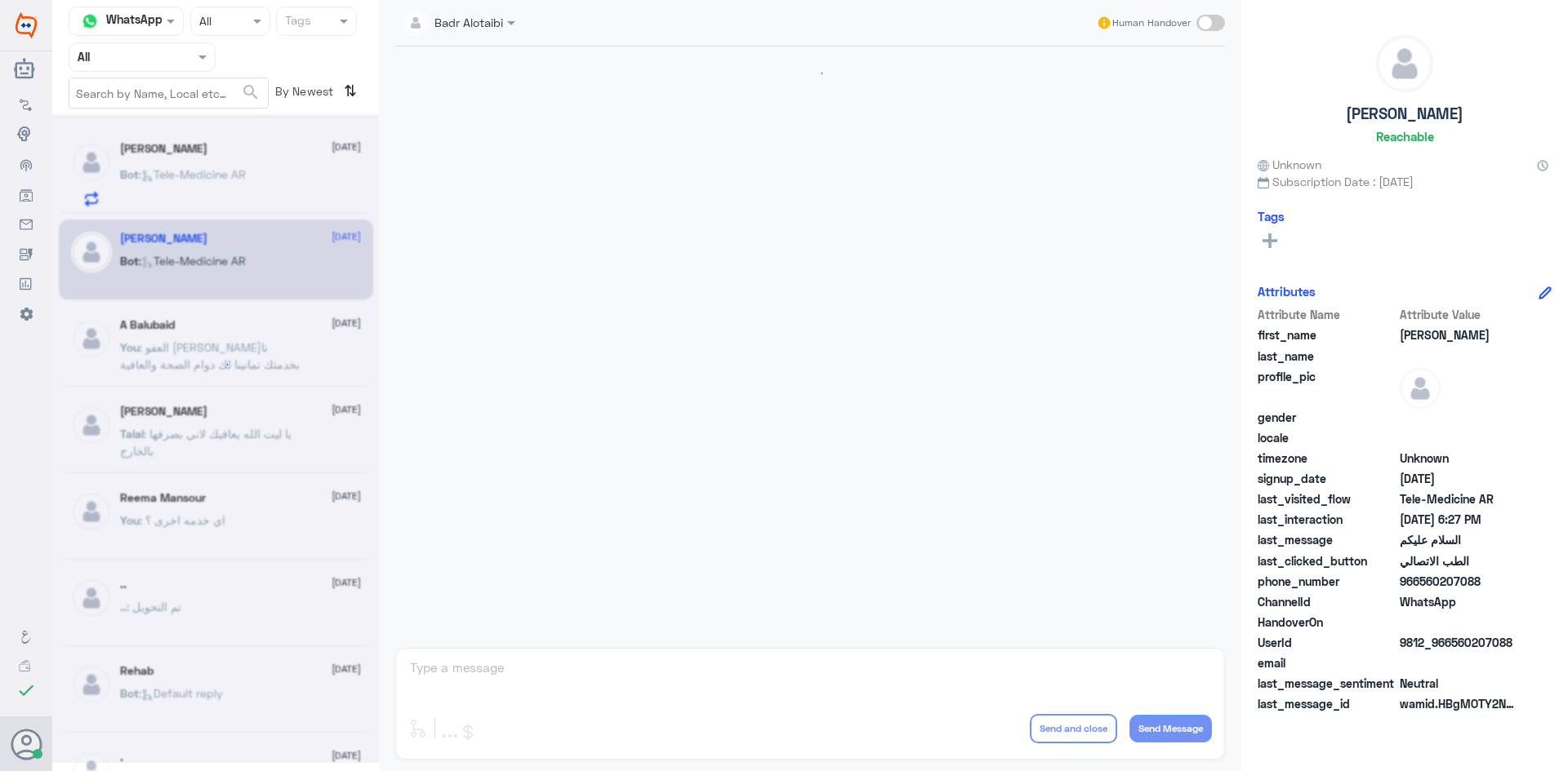
scroll to position [917, 0]
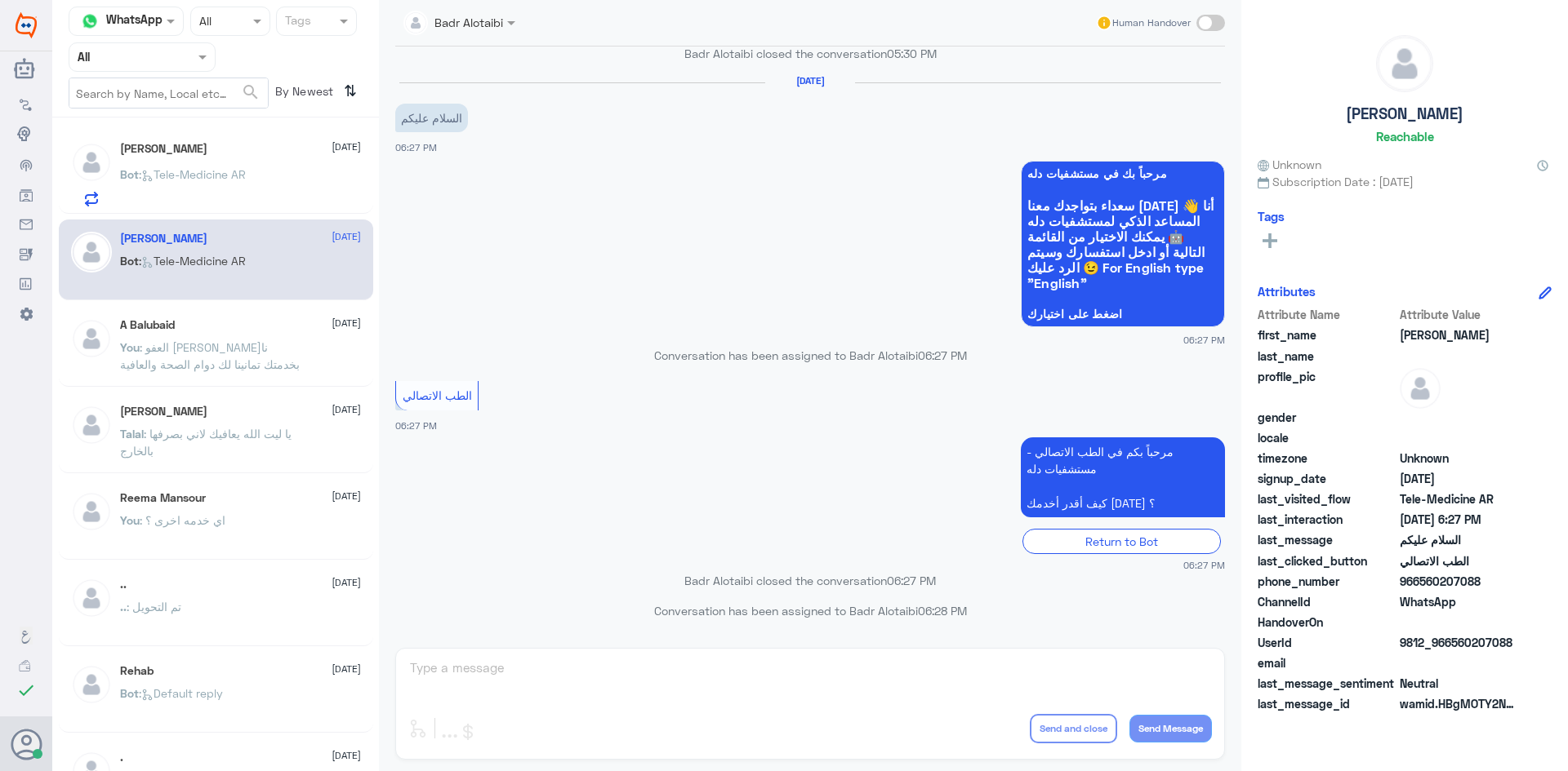
click at [151, 354] on span ": العفو [PERSON_NAME]نا بخدمتك تمانينا لك دوام الصحة والعافية" at bounding box center [210, 356] width 180 height 31
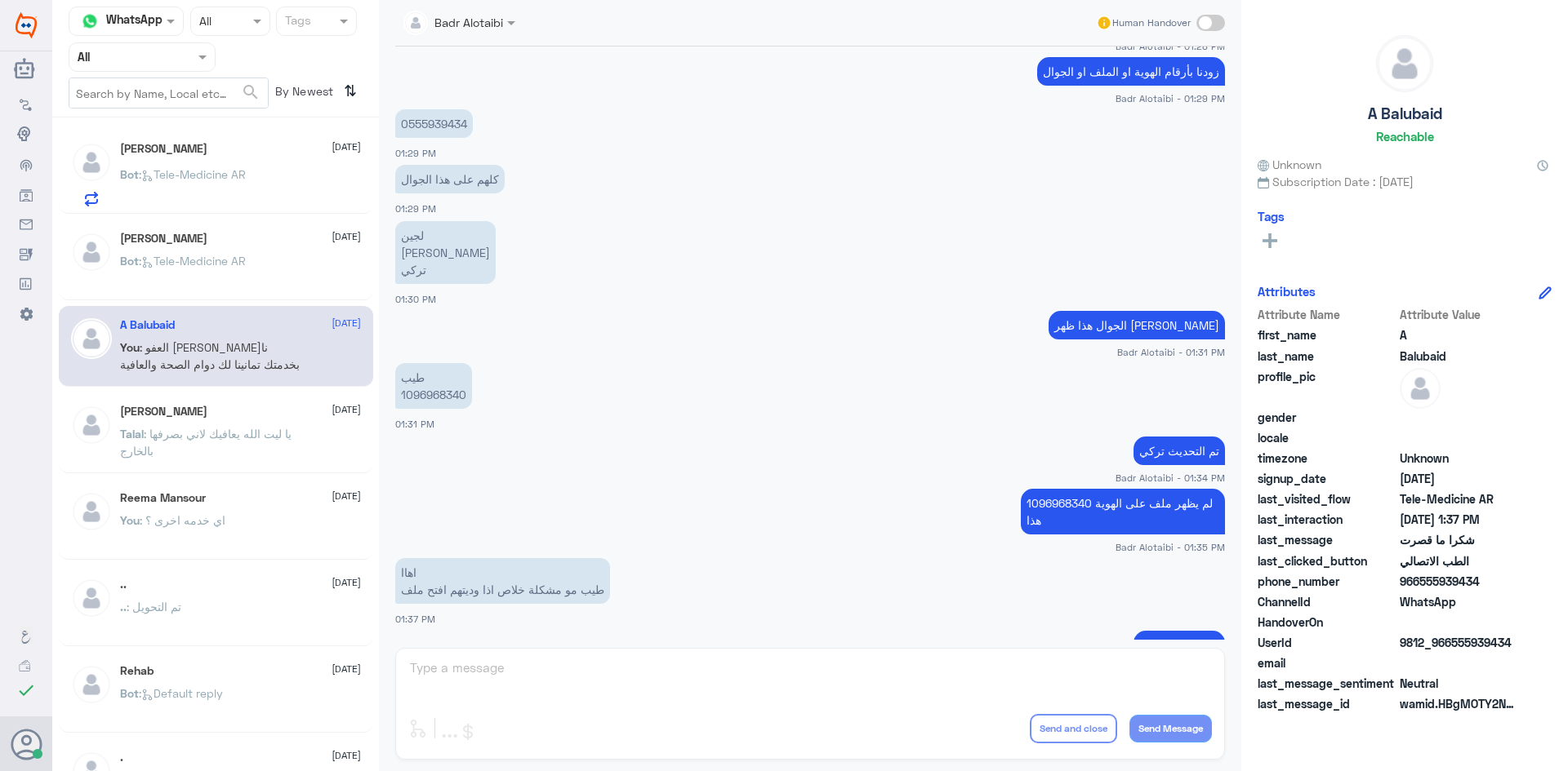
scroll to position [1781, 0]
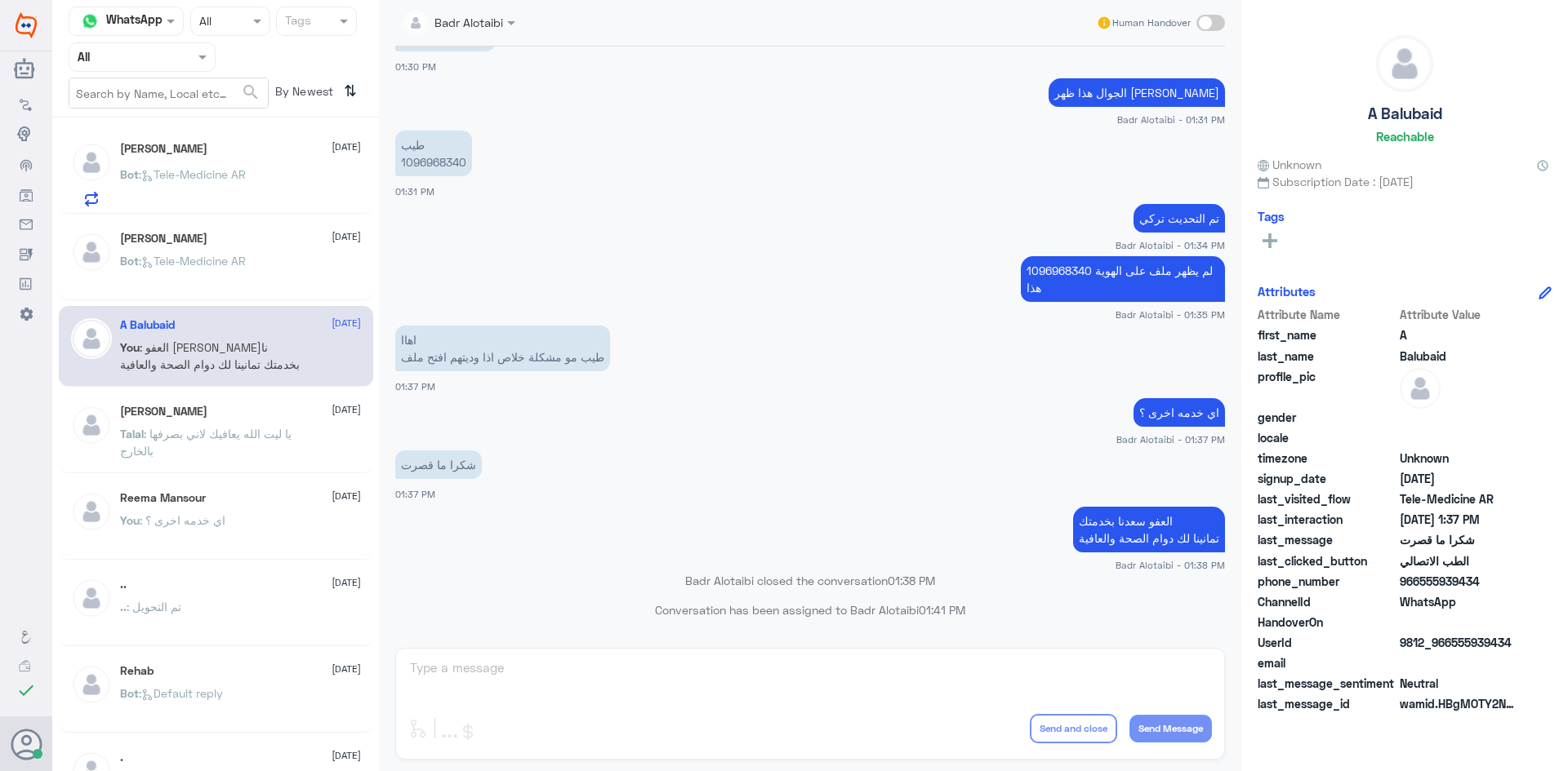
click at [482, 673] on div "Badr Alotaibi Human Handover 9 Aug 2025 السلام عليكم 01:20 PM مرحباً بك في مستش…" at bounding box center [810, 388] width 862 height 776
click at [223, 179] on span ": Tele-Medicine AR" at bounding box center [192, 173] width 107 height 14
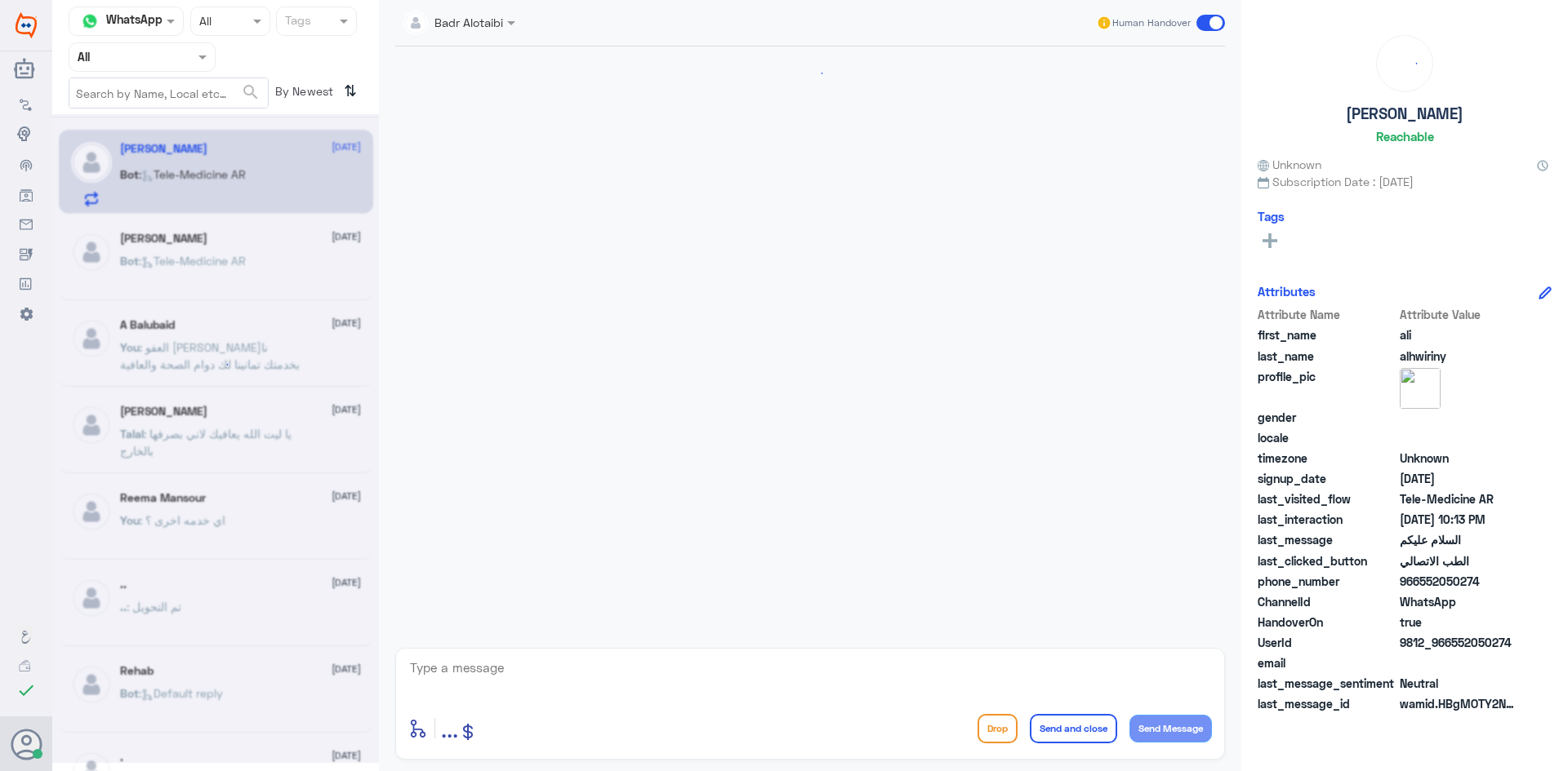
scroll to position [43, 0]
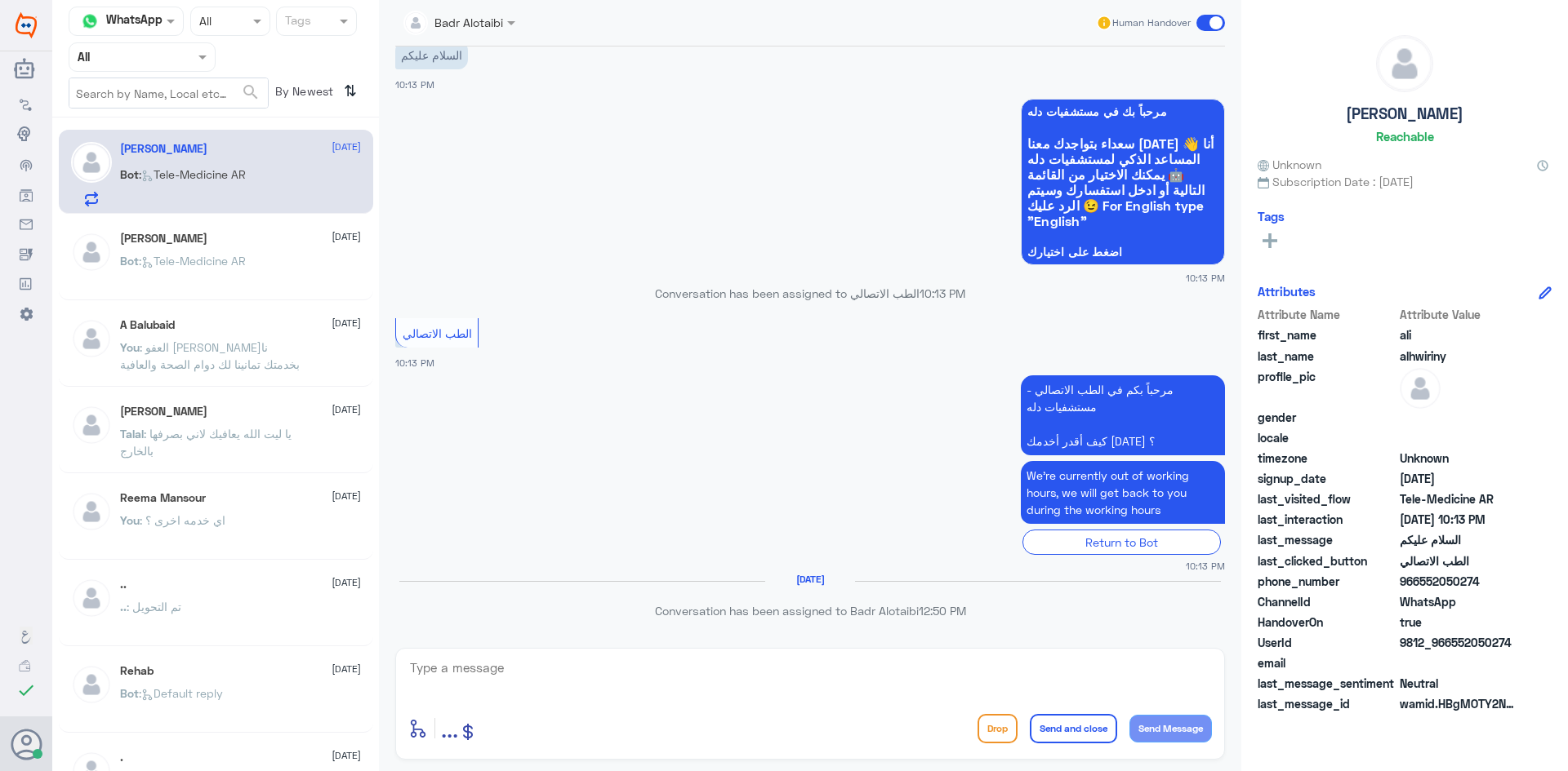
click at [487, 681] on textarea at bounding box center [809, 677] width 803 height 40
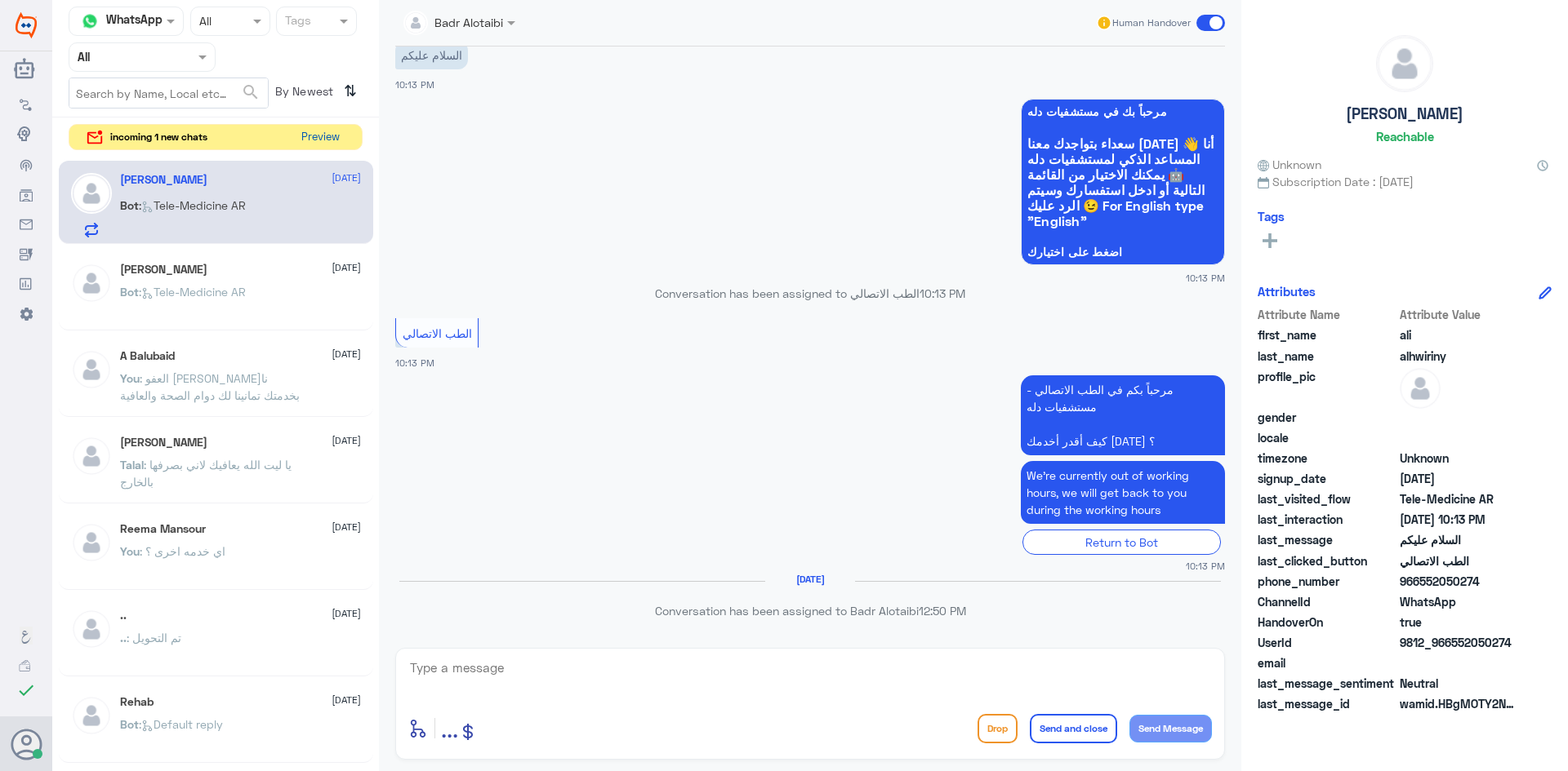
click at [309, 140] on button "Preview" at bounding box center [320, 138] width 51 height 25
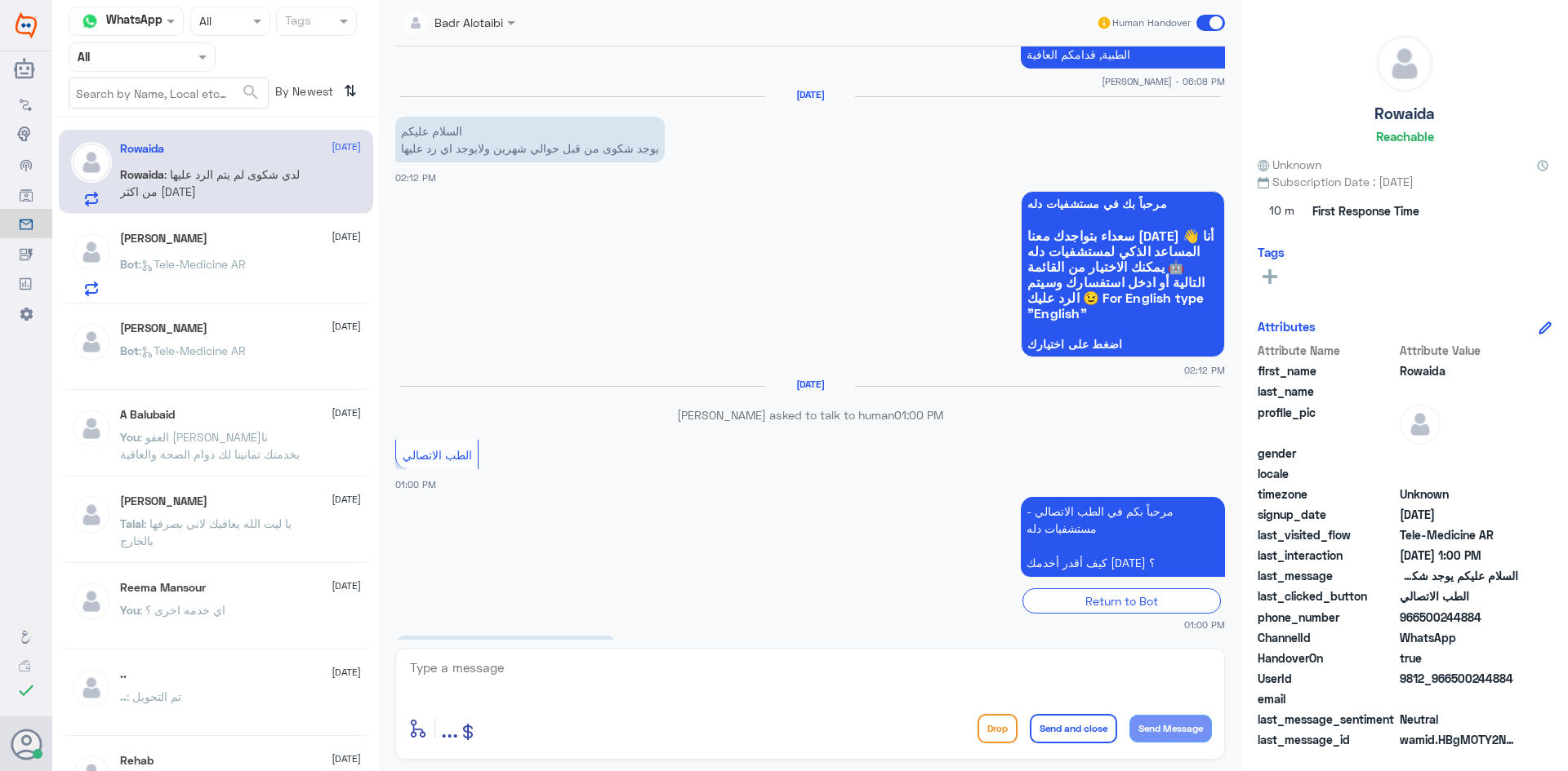
scroll to position [1335, 0]
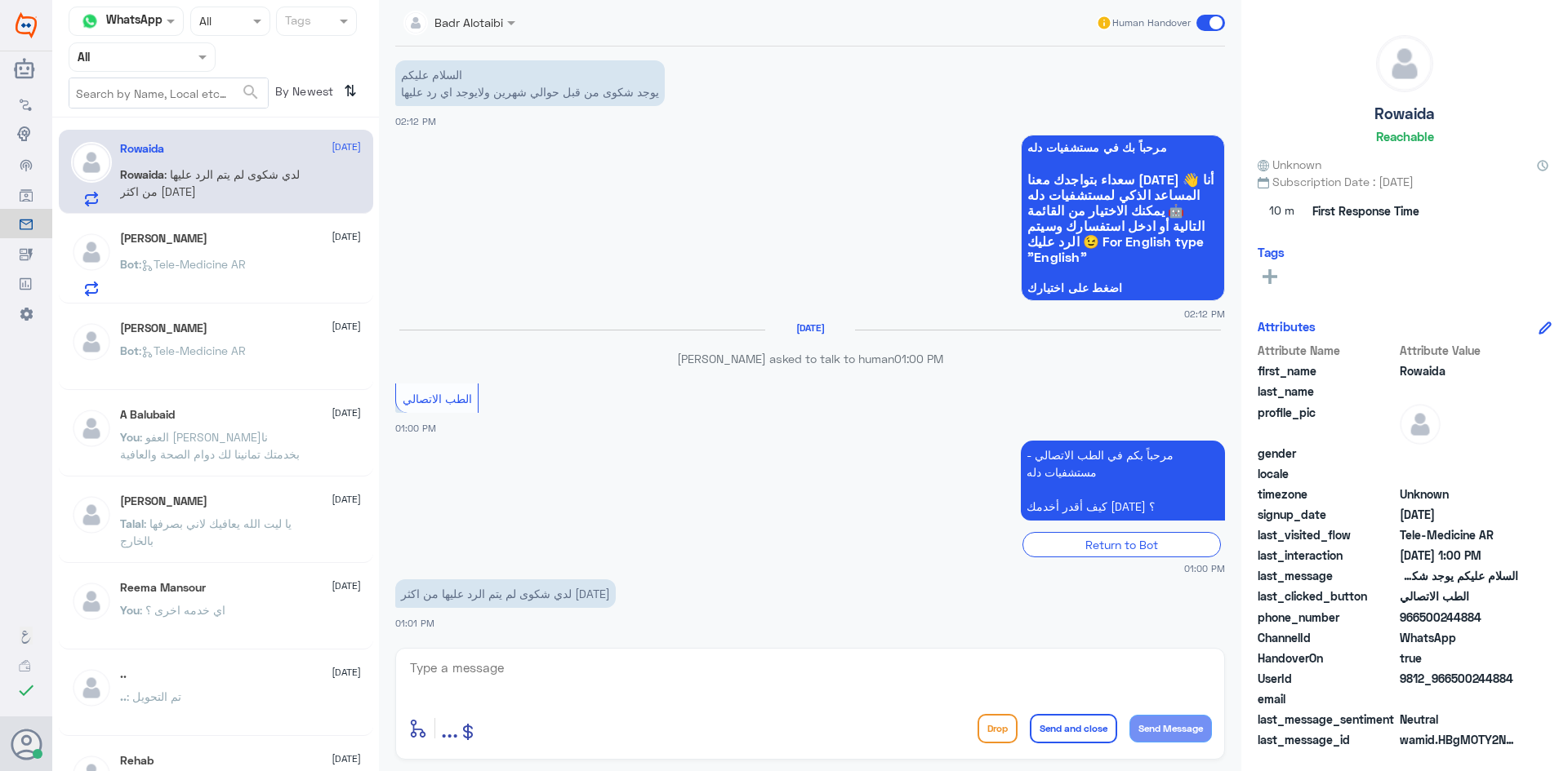
drag, startPoint x: 1518, startPoint y: 681, endPoint x: 1455, endPoint y: 684, distance: 63.1
click at [1455, 684] on div "UserId 9812_966500244884" at bounding box center [1405, 680] width 294 height 20
copy span "500244884"
click at [769, 446] on app-msgs-text "مرحباً بكم في الطب الاتصالي - مستشفيات دله كيف أقدر أخدمك اليوم ؟" at bounding box center [810, 482] width 829 height 82
drag, startPoint x: 926, startPoint y: 725, endPoint x: 926, endPoint y: 738, distance: 13.0
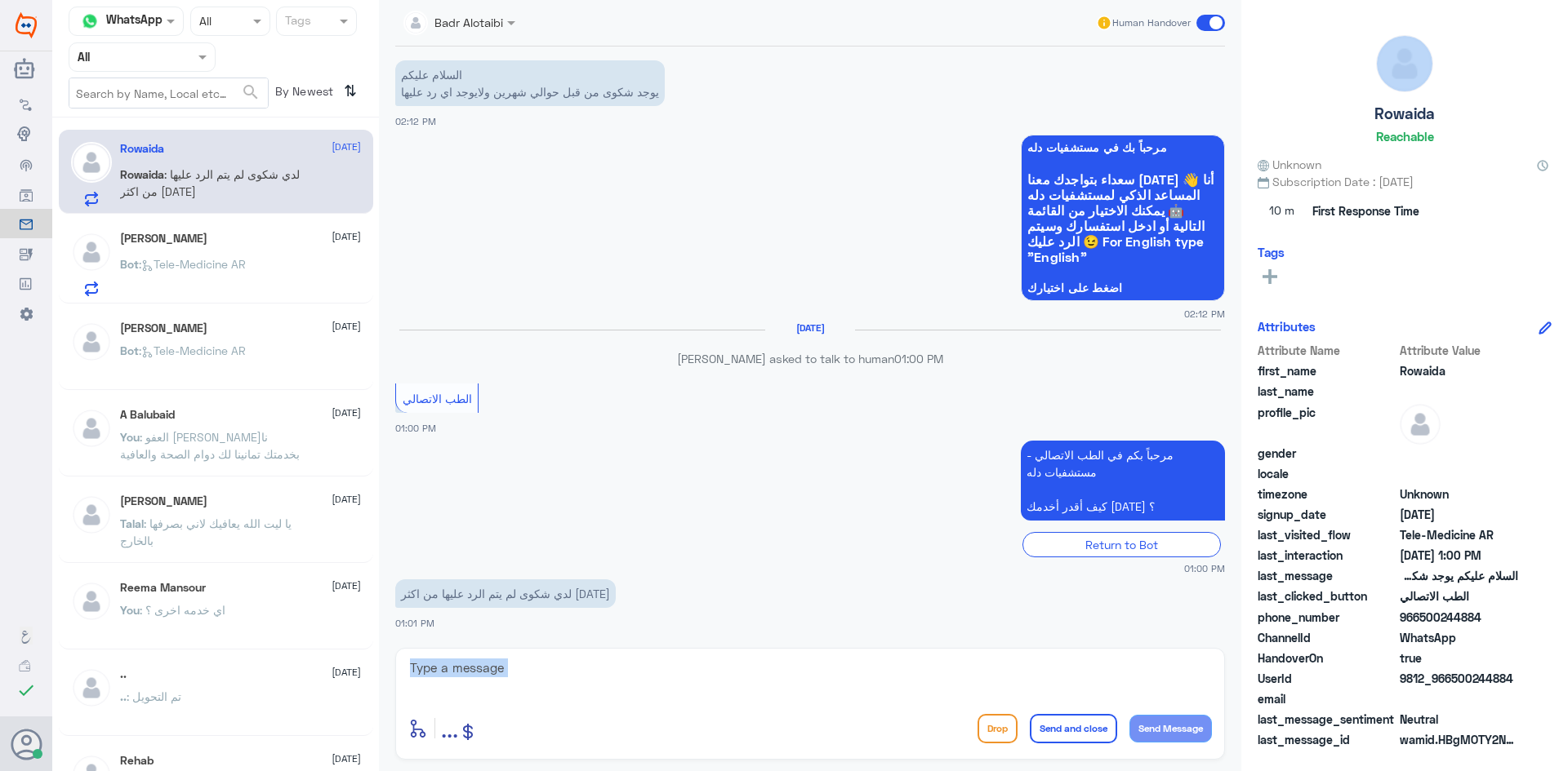
click at [926, 737] on div "enter flow name ... Drop Send and close Send Message" at bounding box center [810, 703] width 829 height 112
click at [844, 708] on div "enter flow name ... Drop Send and close Send Message" at bounding box center [810, 703] width 829 height 112
click at [541, 677] on textarea at bounding box center [809, 677] width 803 height 40
click at [165, 232] on h5 "ali alhwiriny" at bounding box center [163, 239] width 87 height 14
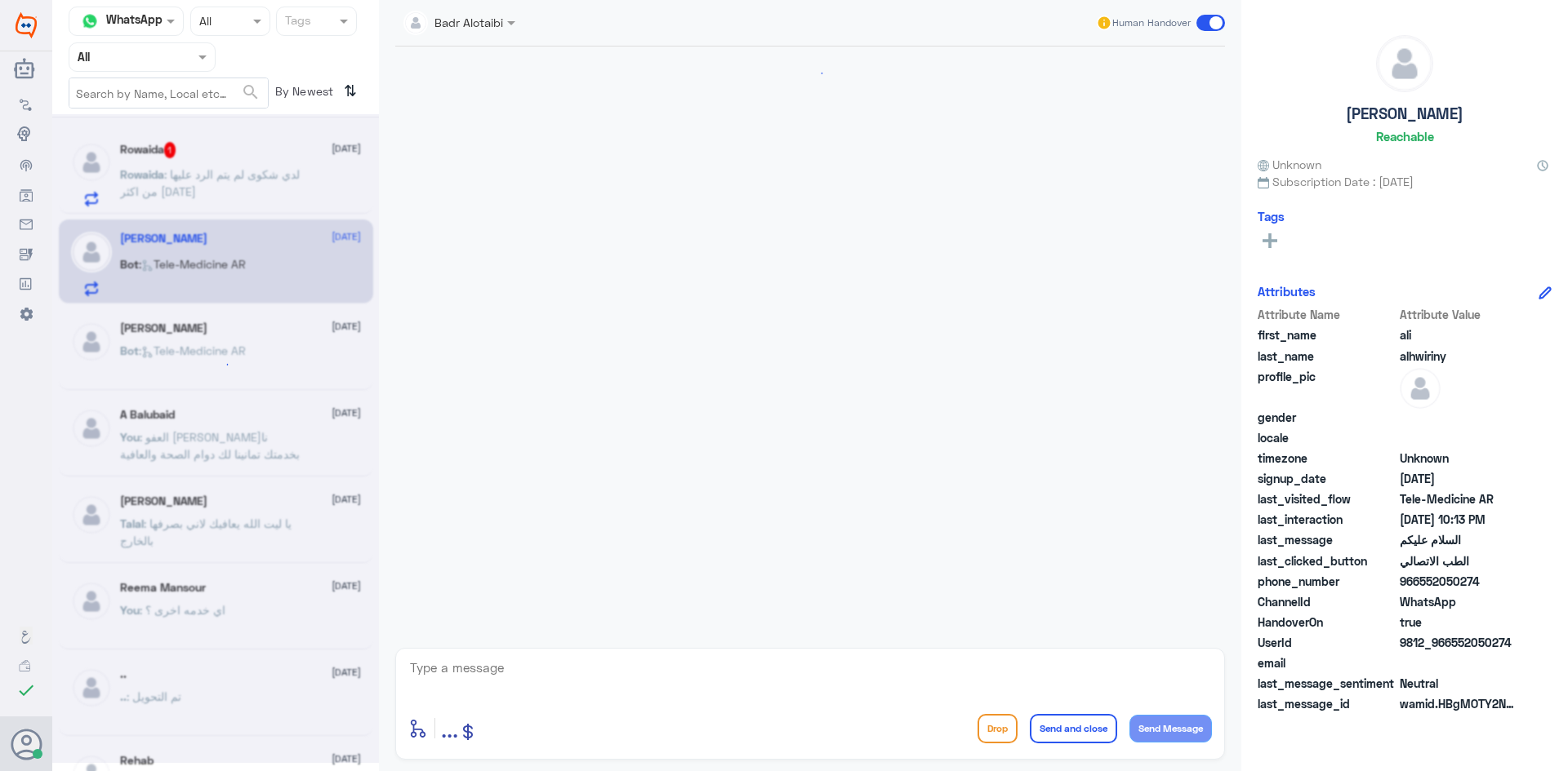
scroll to position [43, 0]
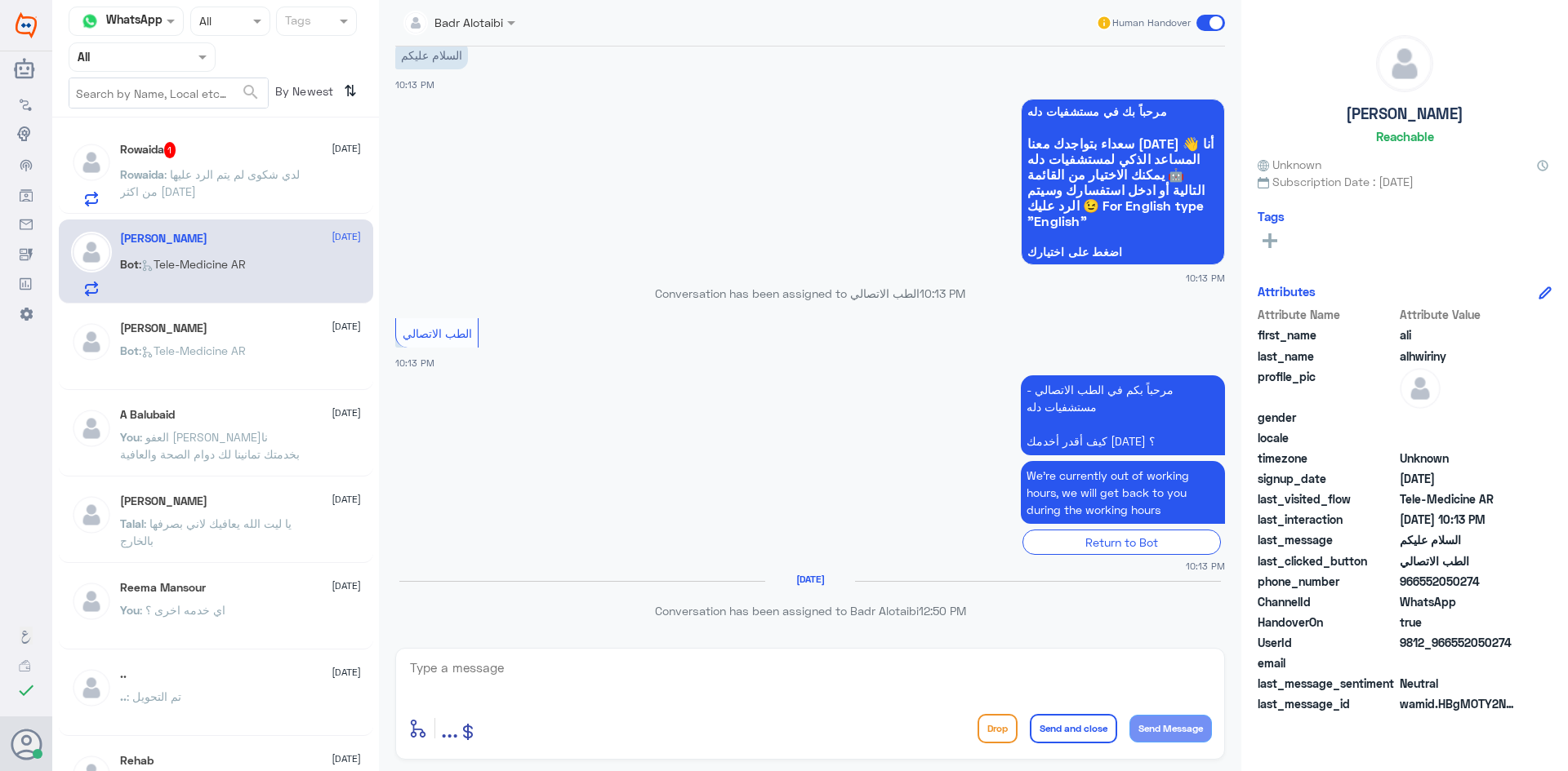
click at [172, 194] on span ": لدي شكوى لم يتم الرد عليها من اكثر من شهرين" at bounding box center [210, 182] width 180 height 31
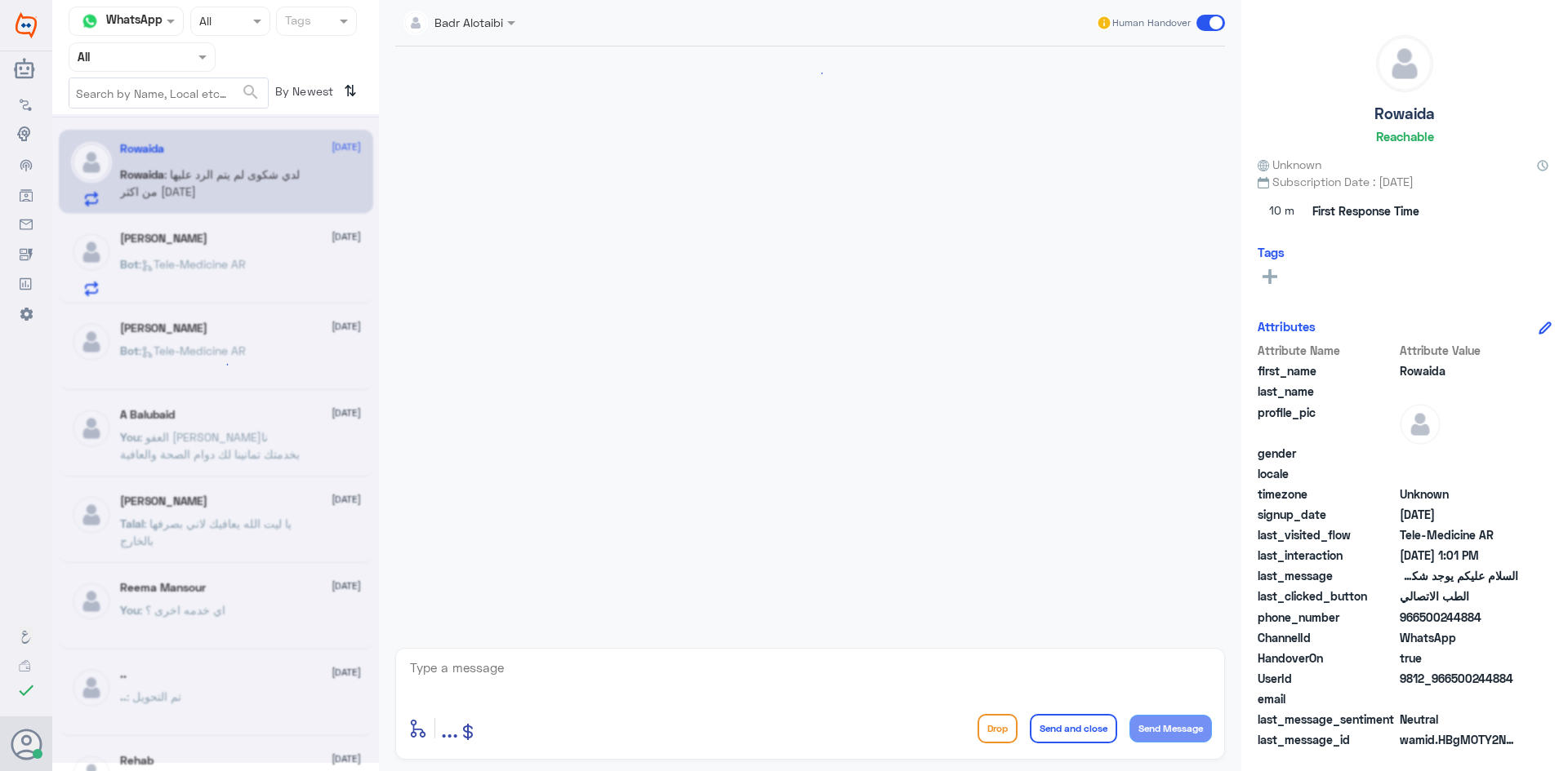
scroll to position [1269, 0]
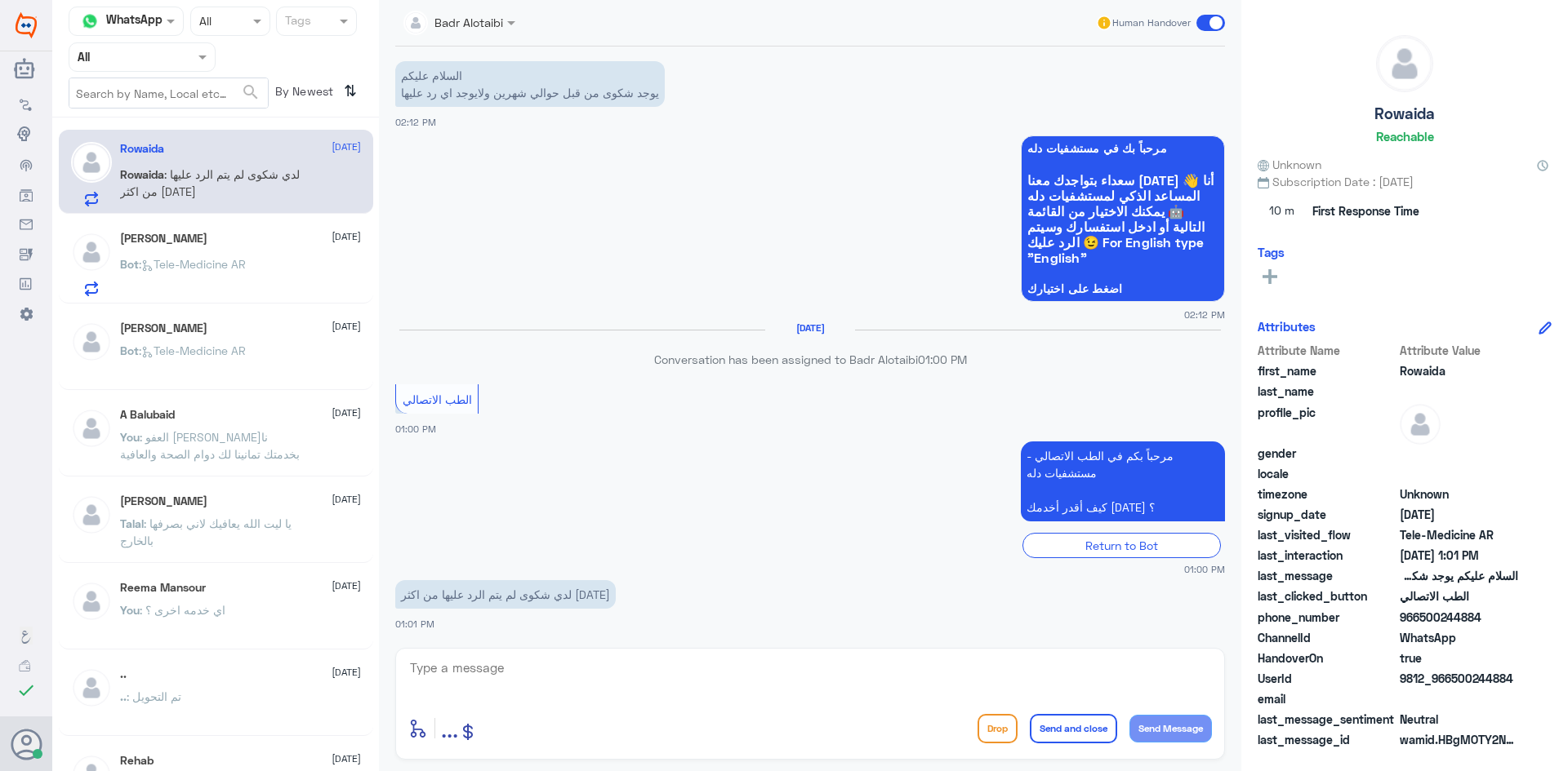
click at [724, 687] on textarea at bounding box center [809, 677] width 803 height 40
click at [576, 671] on textarea at bounding box center [809, 677] width 803 height 40
click at [490, 659] on textarea at bounding box center [809, 677] width 803 height 40
click at [775, 669] on textarea at bounding box center [809, 677] width 803 height 40
click at [684, 676] on textarea at bounding box center [809, 677] width 803 height 40
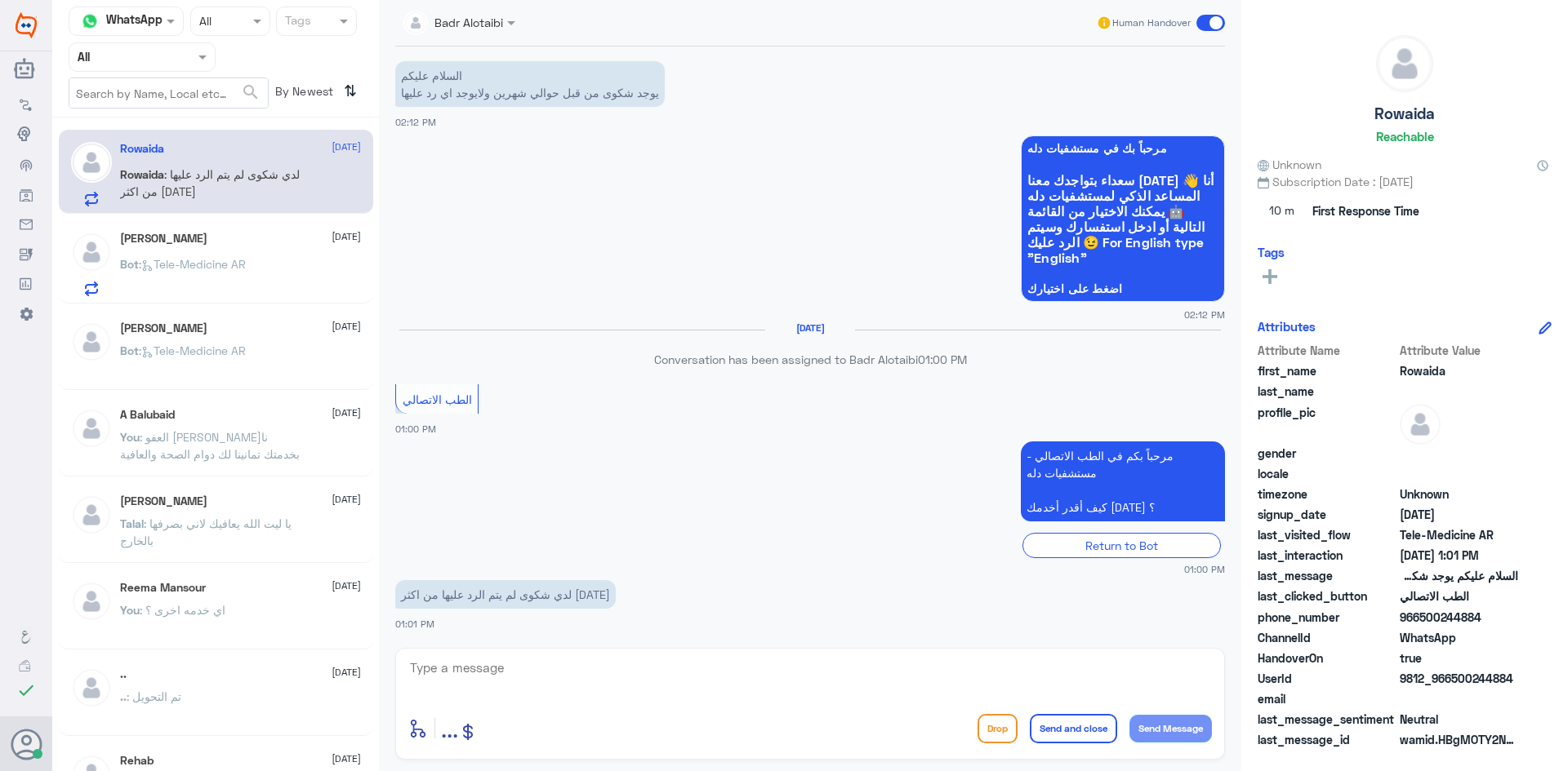
click at [207, 293] on p "Bot : Tele-Medicine AR" at bounding box center [182, 276] width 126 height 41
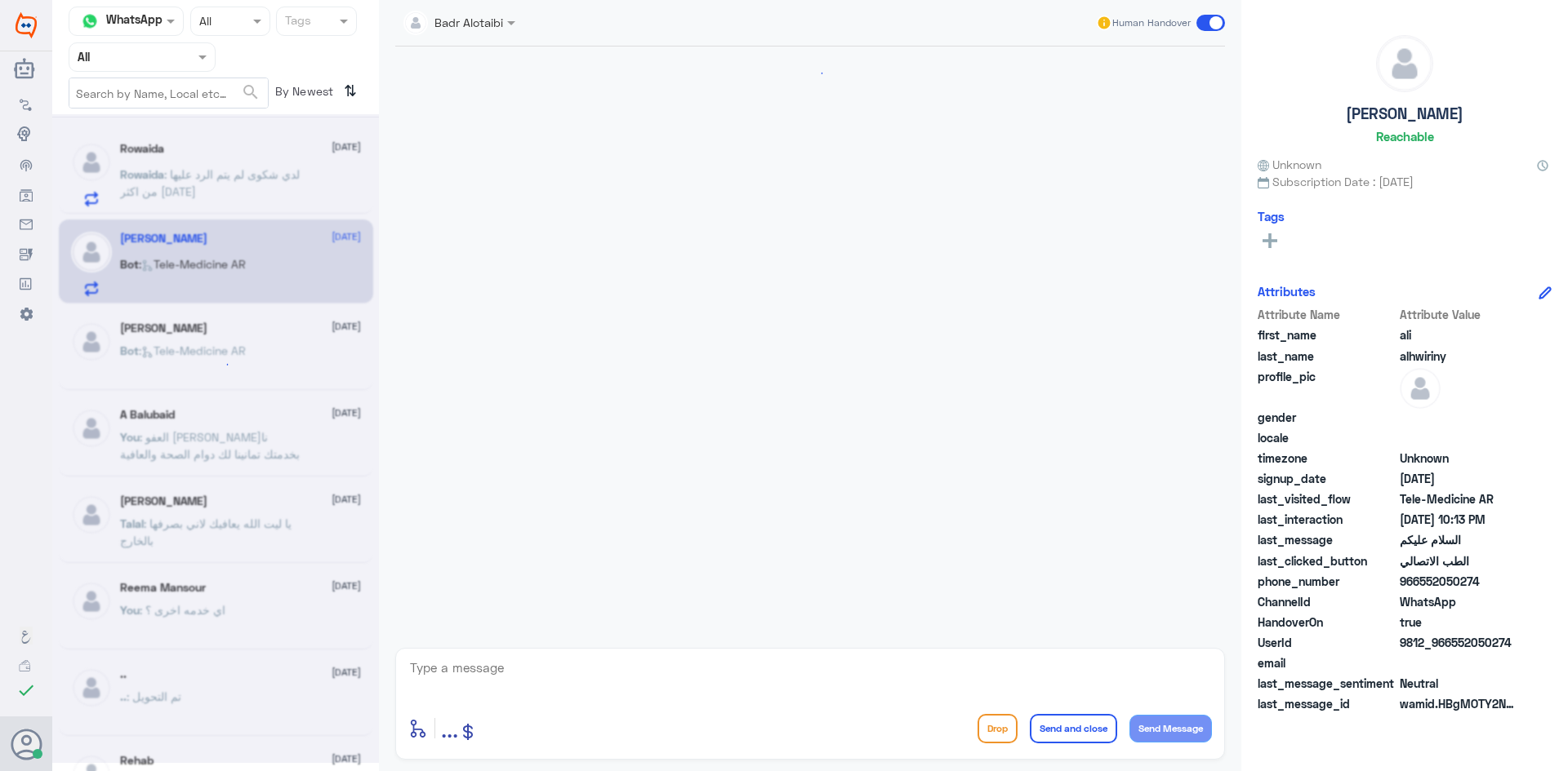
scroll to position [43, 0]
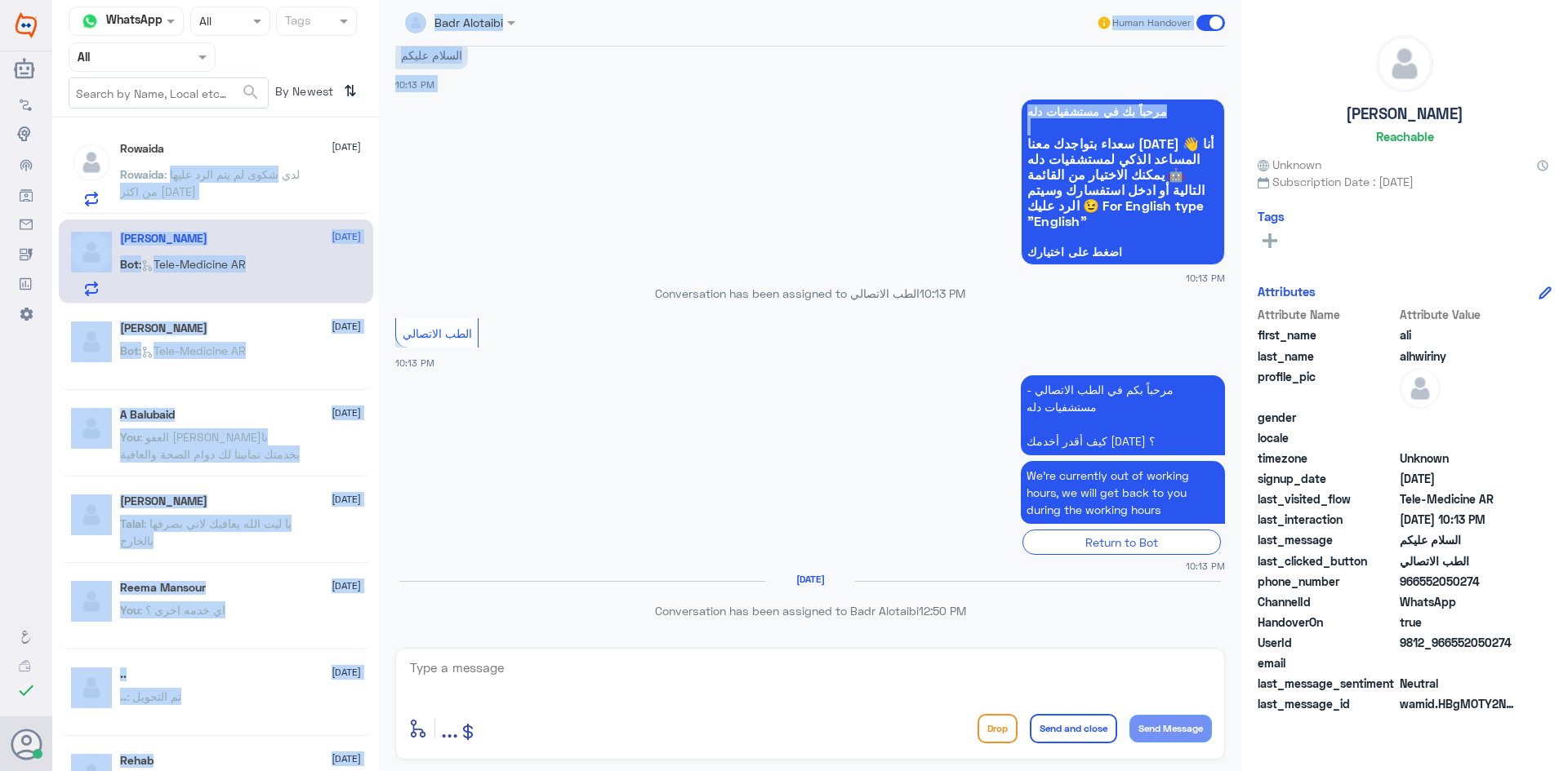
drag, startPoint x: 255, startPoint y: 171, endPoint x: 489, endPoint y: 245, distance: 245.4
click at [489, 245] on div "Channel WhatsApp Status × All Tags Agent Filter All search By Newest ⇅ Rowaida …" at bounding box center [810, 388] width 1515 height 776
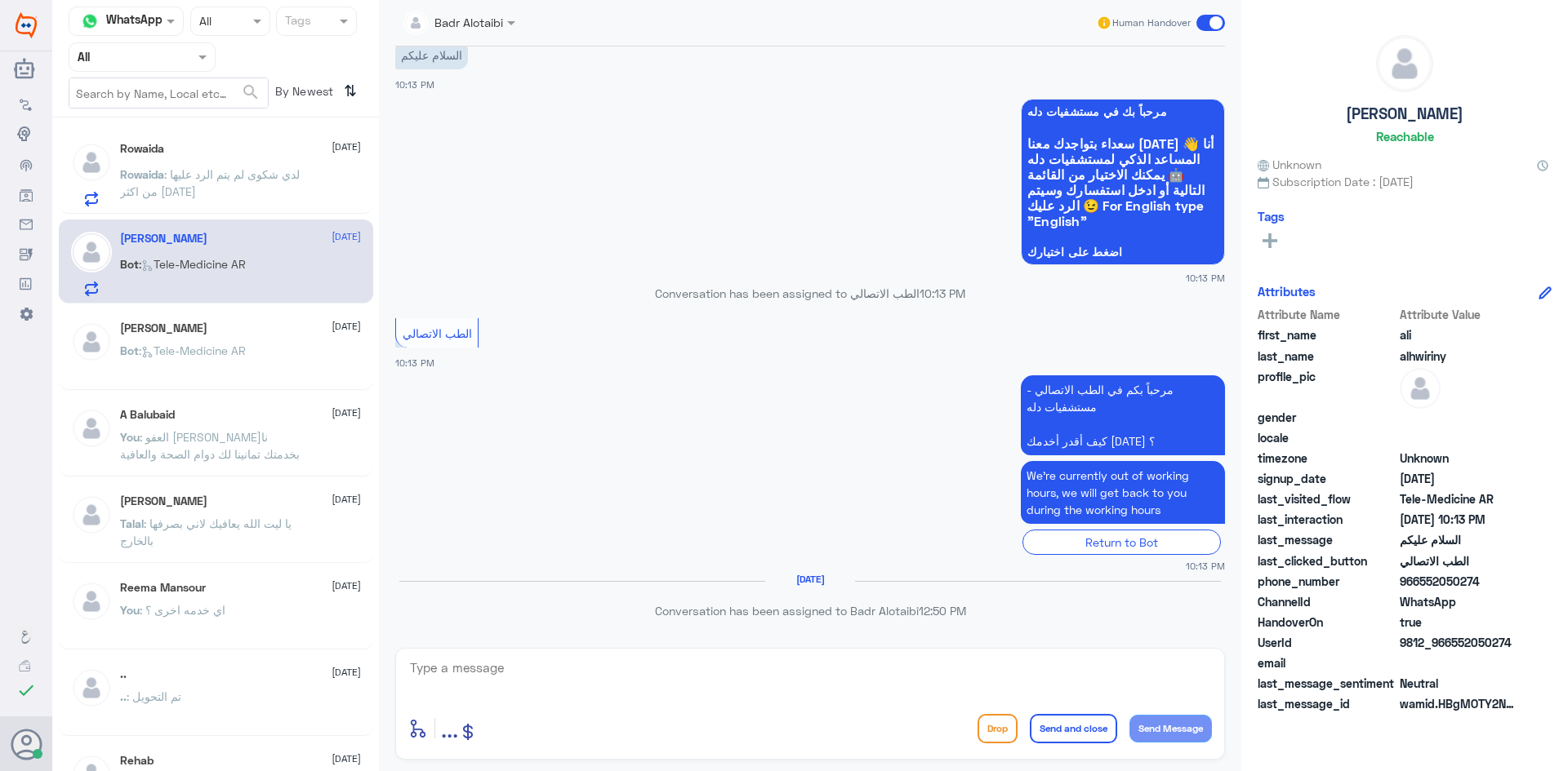
click at [541, 257] on app-msgs-whats-app-list "مرحباً بك في مستشفيات دله سعداء بتواجدك معنا اليوم 👋 أنا المساعد الذكي لمستشفيا…" at bounding box center [810, 182] width 829 height 168
click at [848, 663] on textarea at bounding box center [809, 677] width 803 height 40
click at [172, 190] on span ": لدي شكوى لم يتم الرد عليها من اكثر من شهرين" at bounding box center [210, 182] width 180 height 31
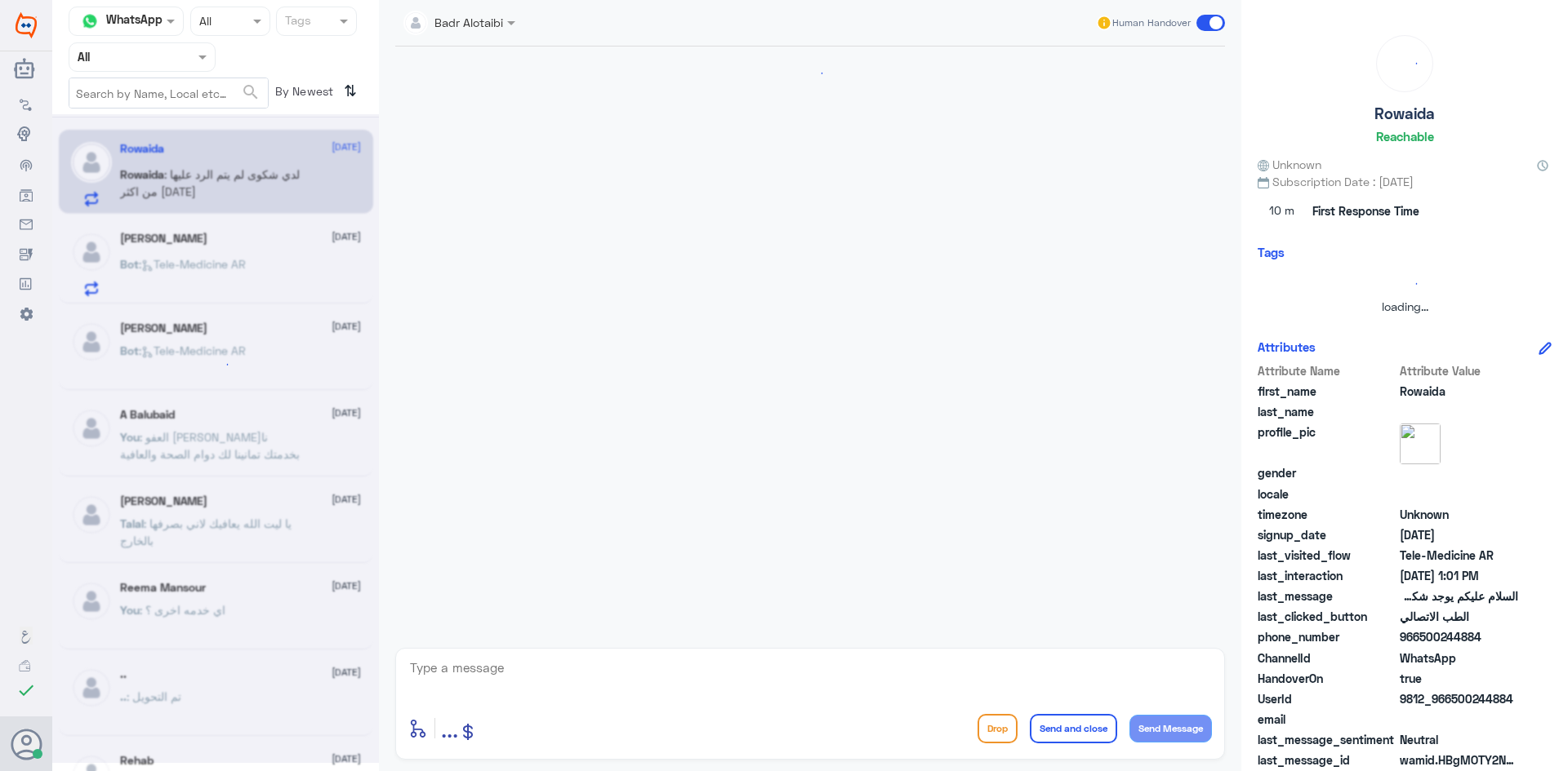
scroll to position [1269, 0]
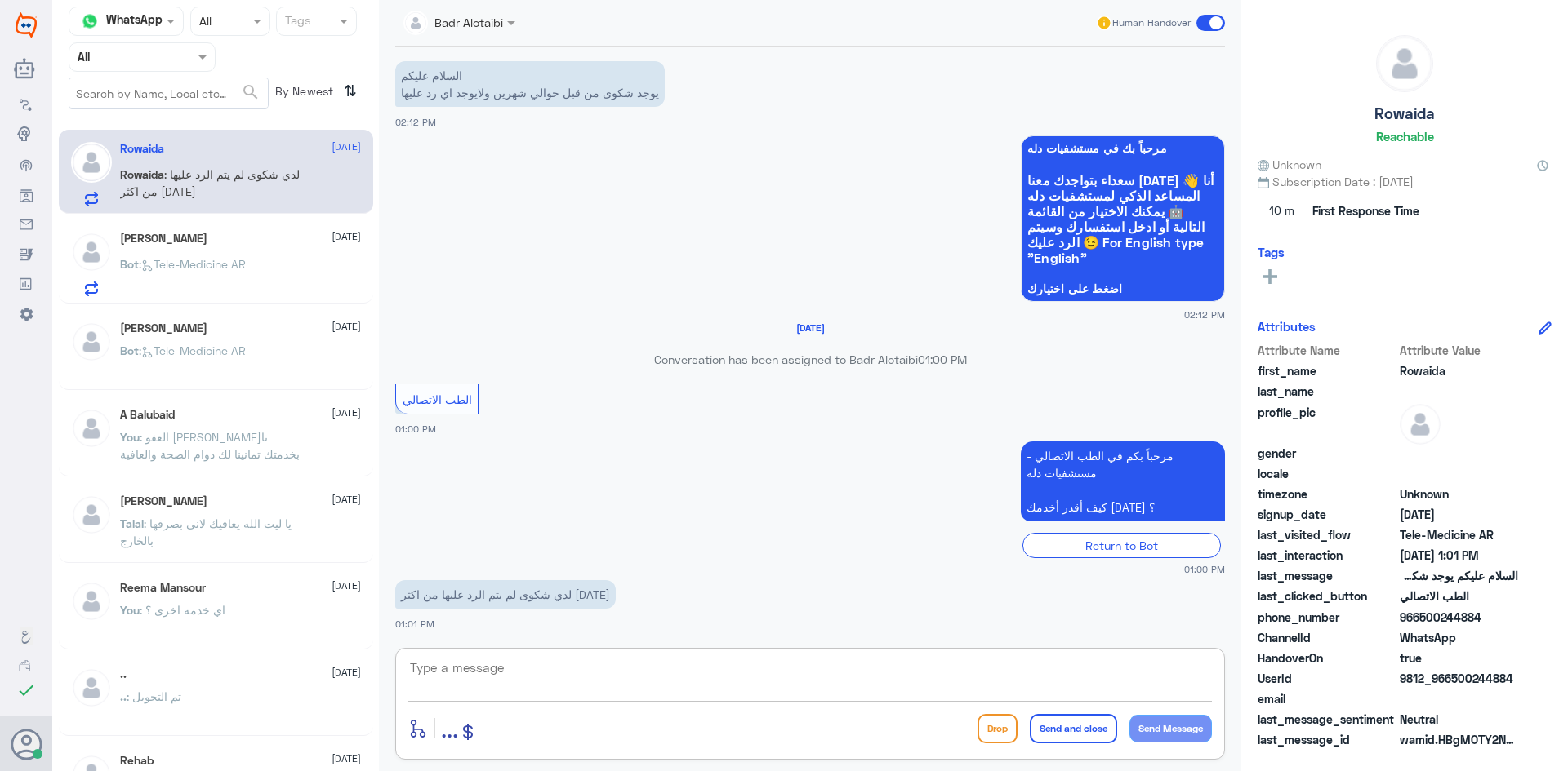
click at [912, 669] on textarea at bounding box center [809, 677] width 803 height 40
type textarea "I"
type textarea "هلا حياك معك بدر من الطب الاتصالي"
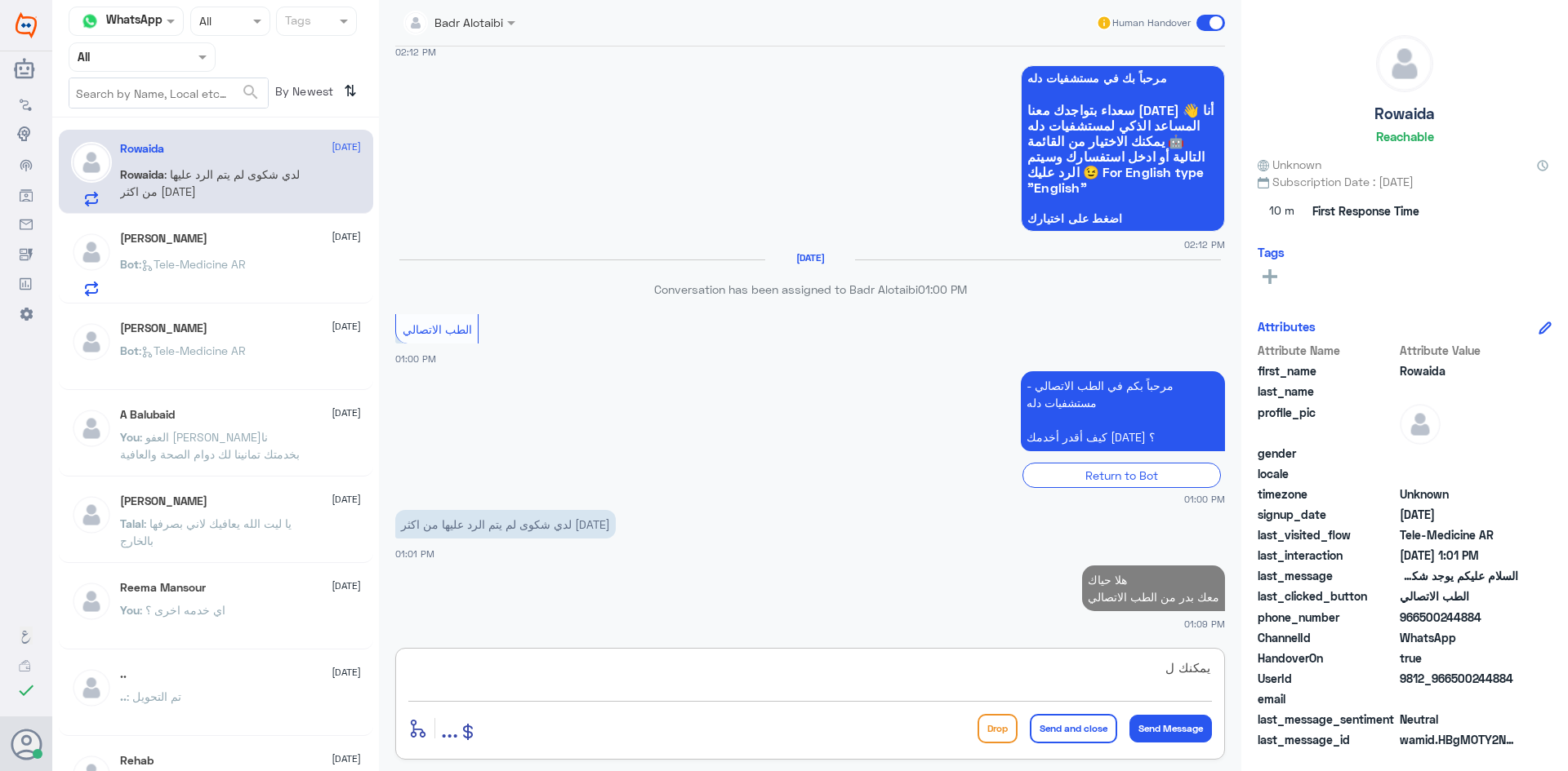
scroll to position [1335, 0]
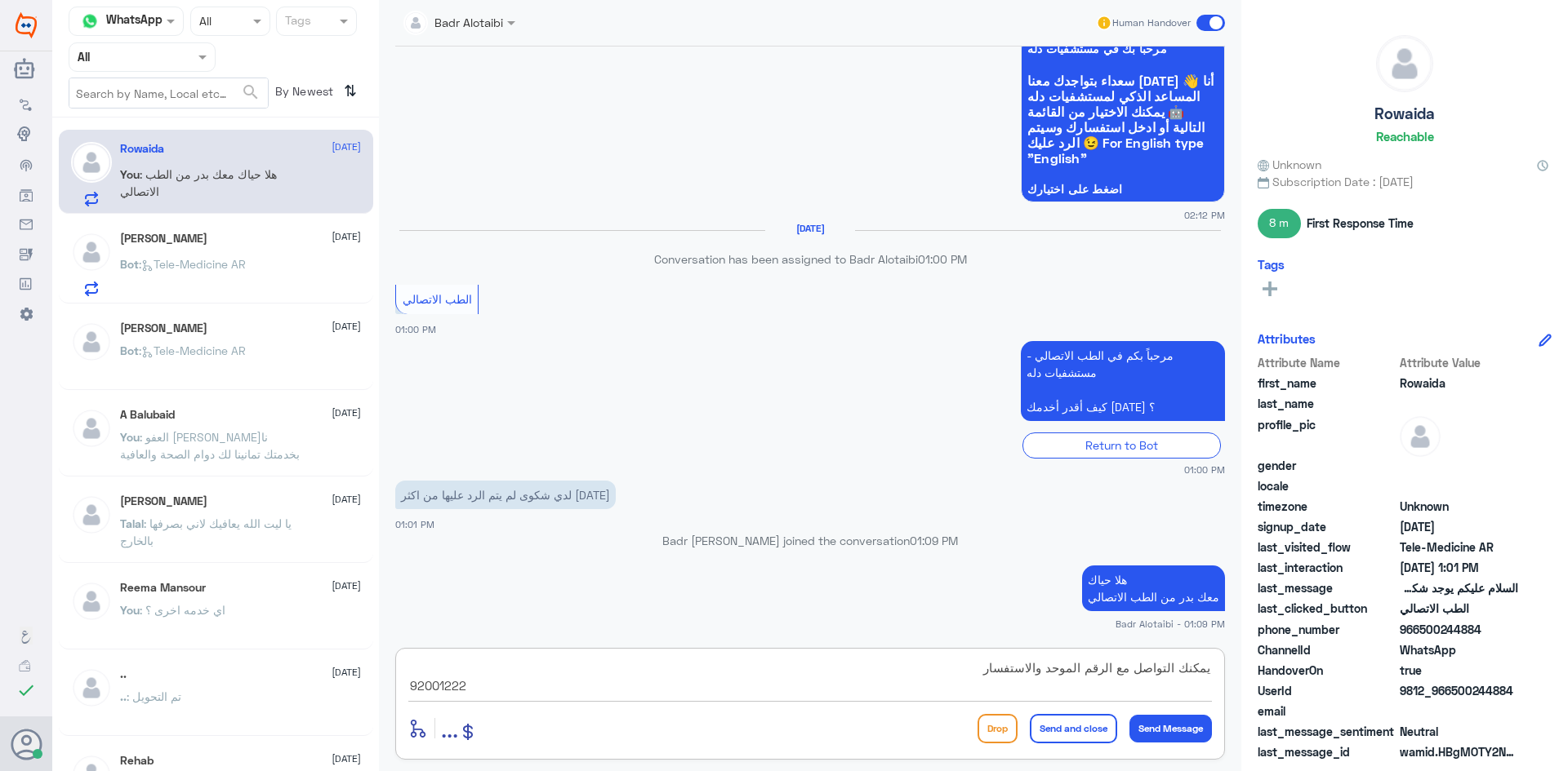
type textarea "يمكنك التواصل مع الرقم الموحد والاستفسار 920012222"
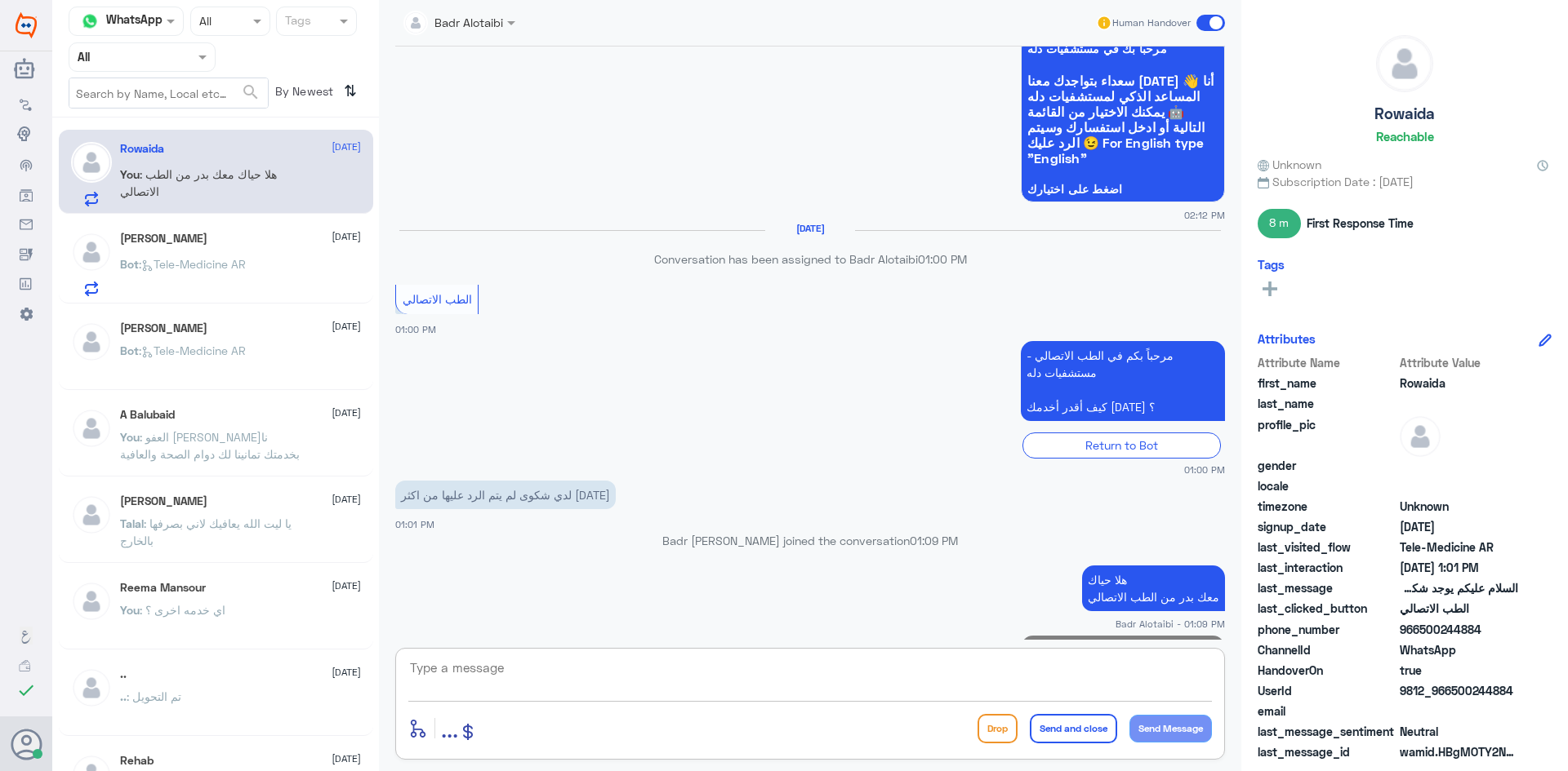
scroll to position [1422, 0]
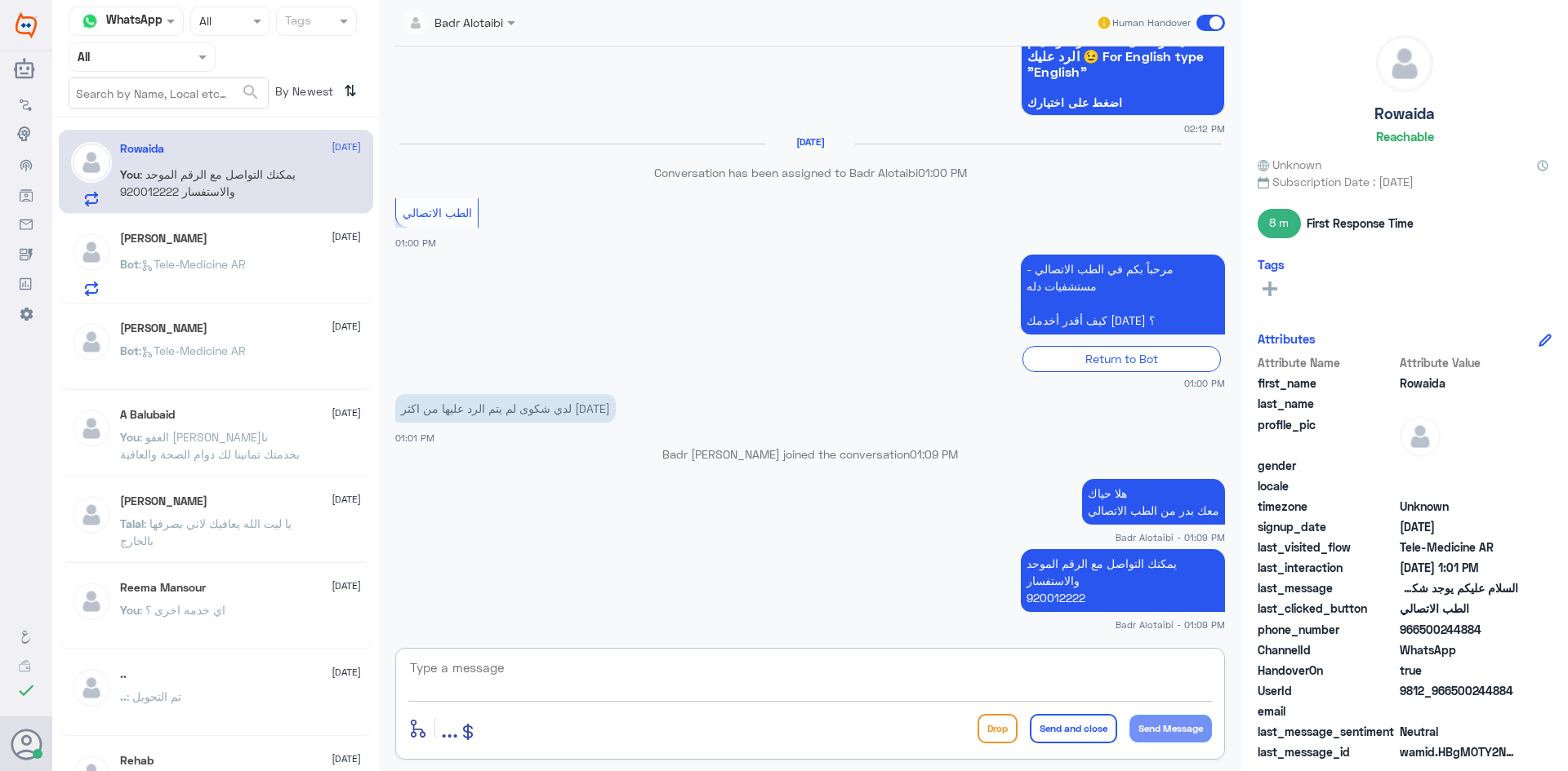
click at [1206, 26] on span at bounding box center [1210, 23] width 28 height 16
click at [0, 0] on input "checkbox" at bounding box center [0, 0] width 0 height 0
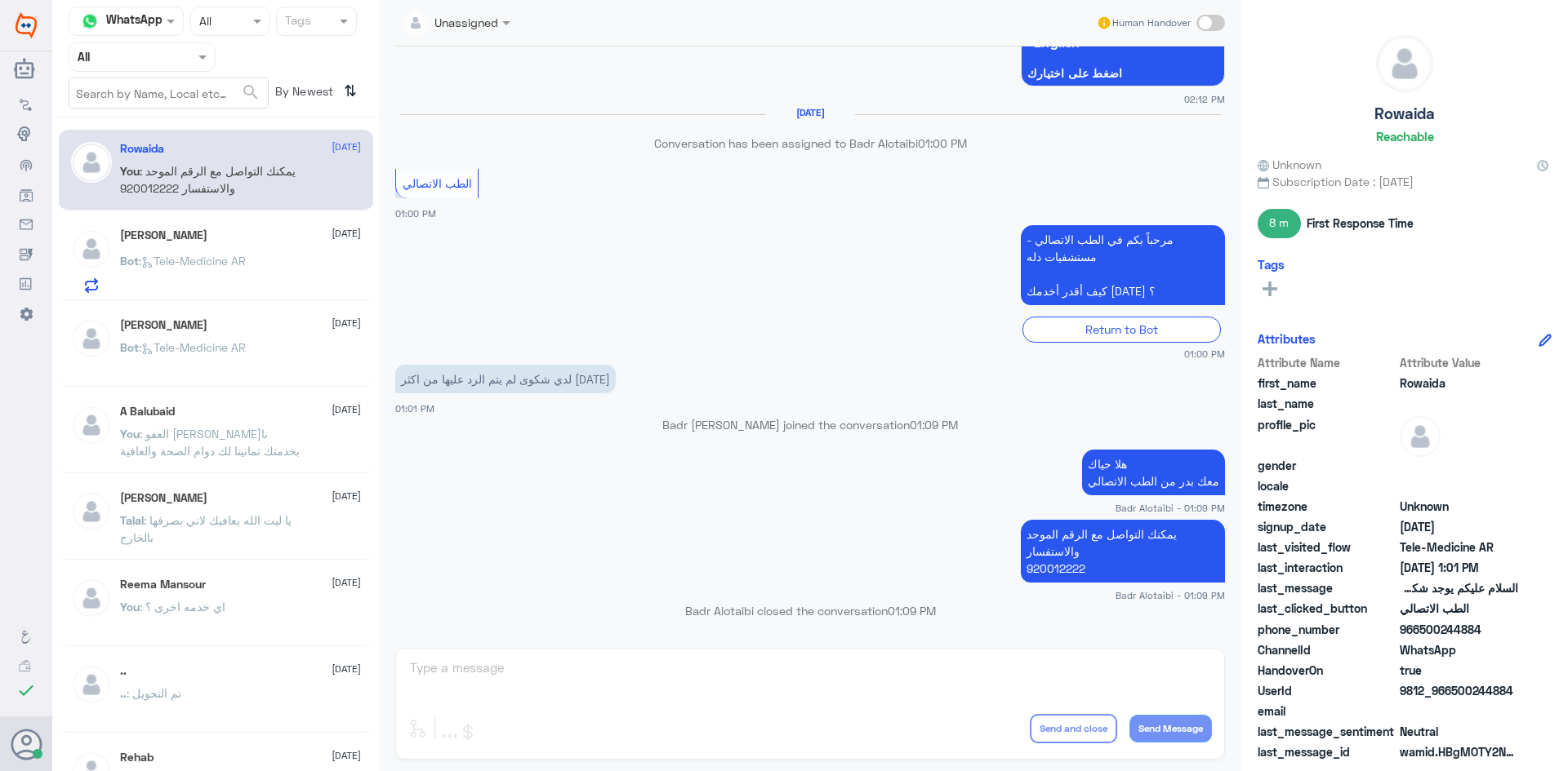
scroll to position [1699, 0]
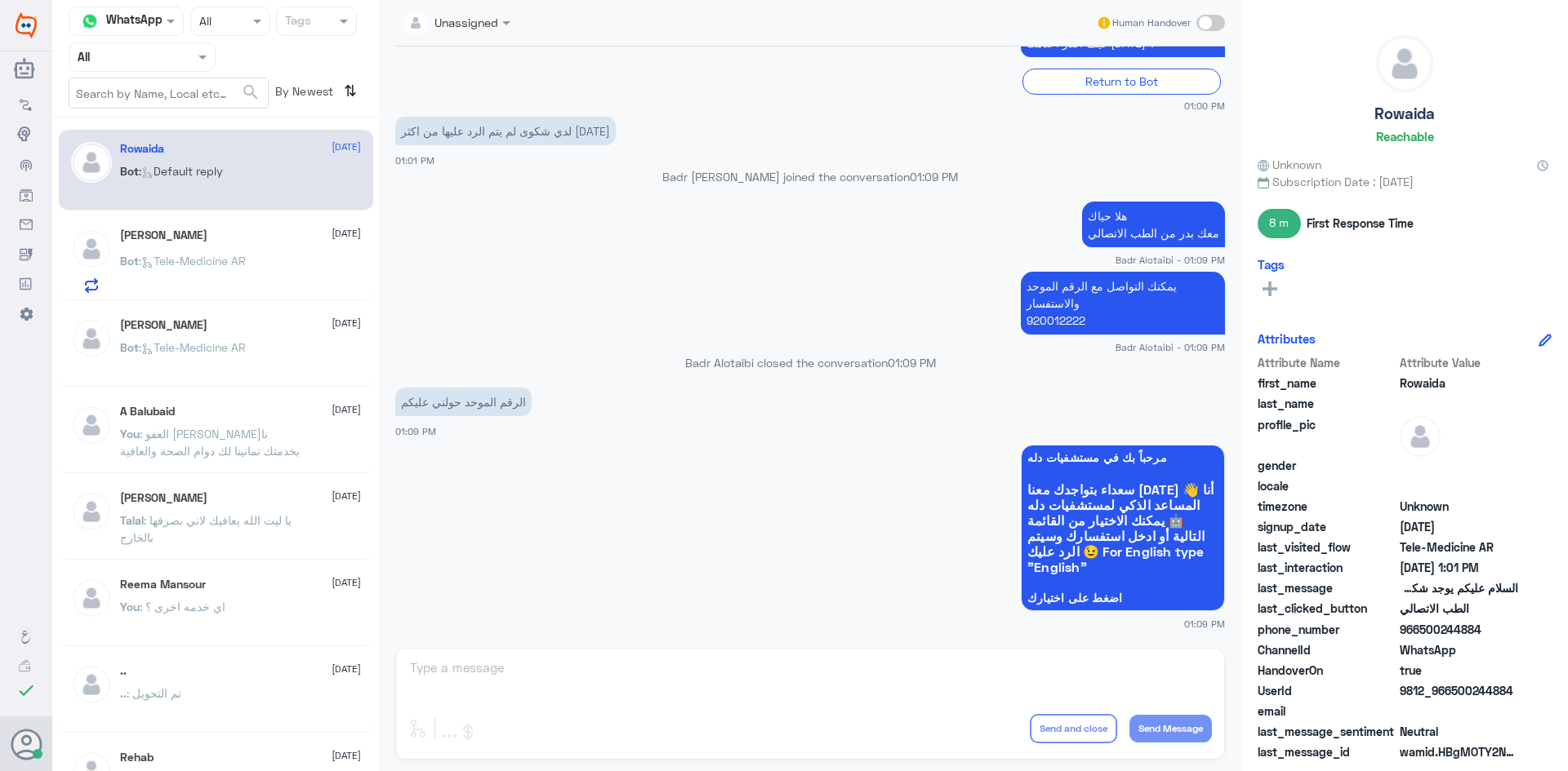
click at [264, 250] on div "ali alhwiriny 9 August Bot : Tele-Medicine AR" at bounding box center [240, 260] width 240 height 64
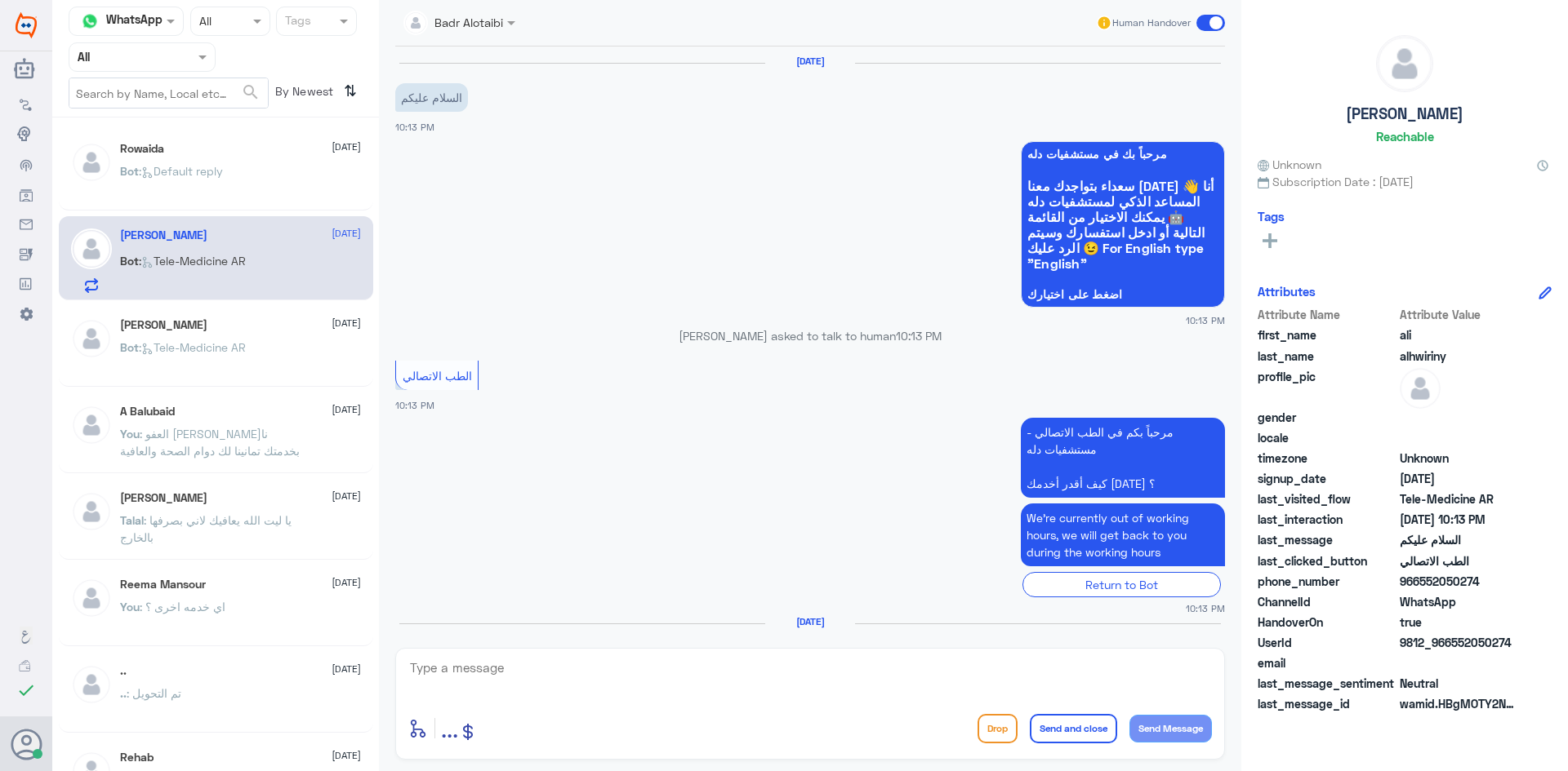
scroll to position [43, 0]
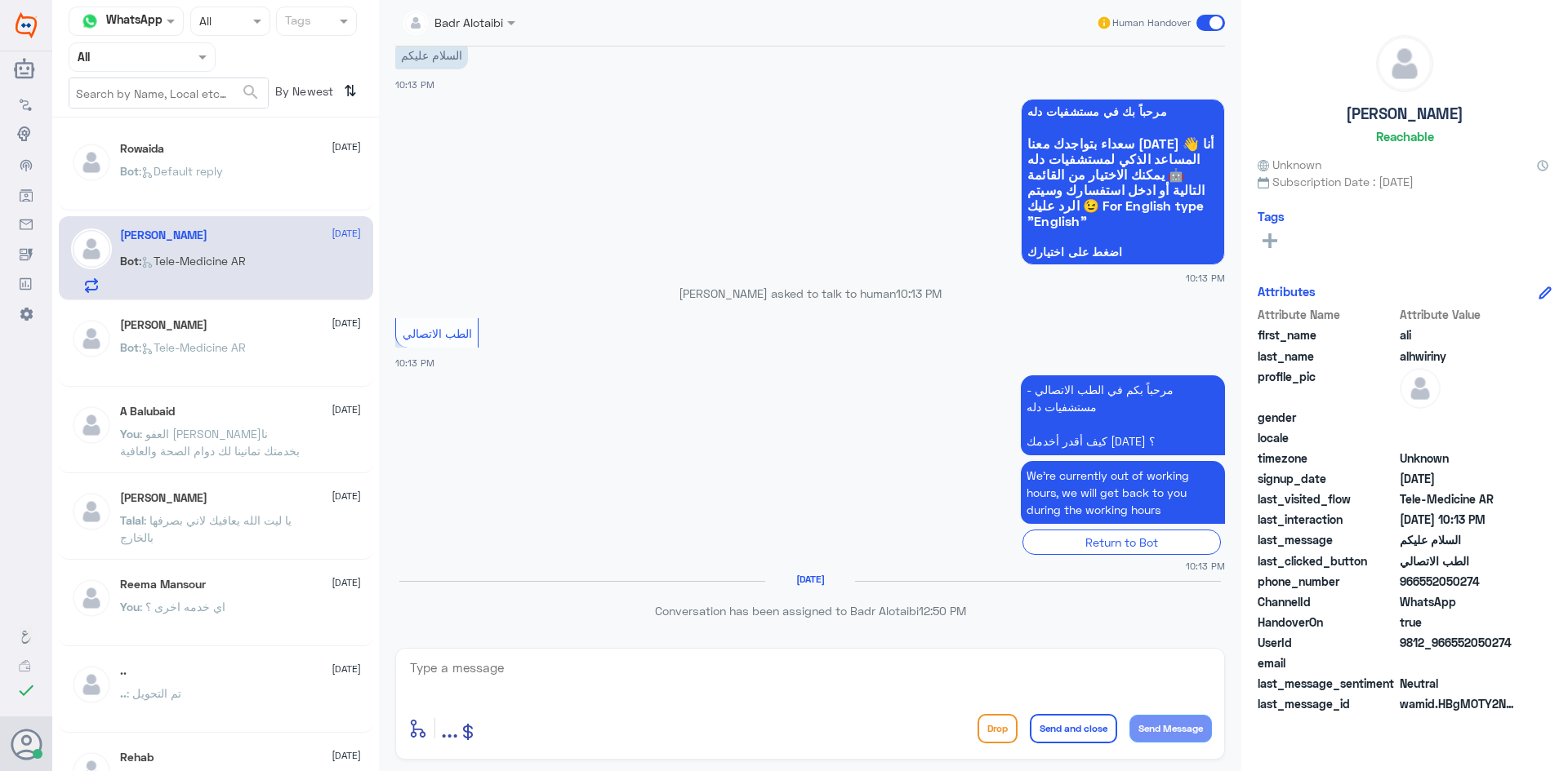
click at [223, 166] on span ": Default reply" at bounding box center [181, 171] width 84 height 14
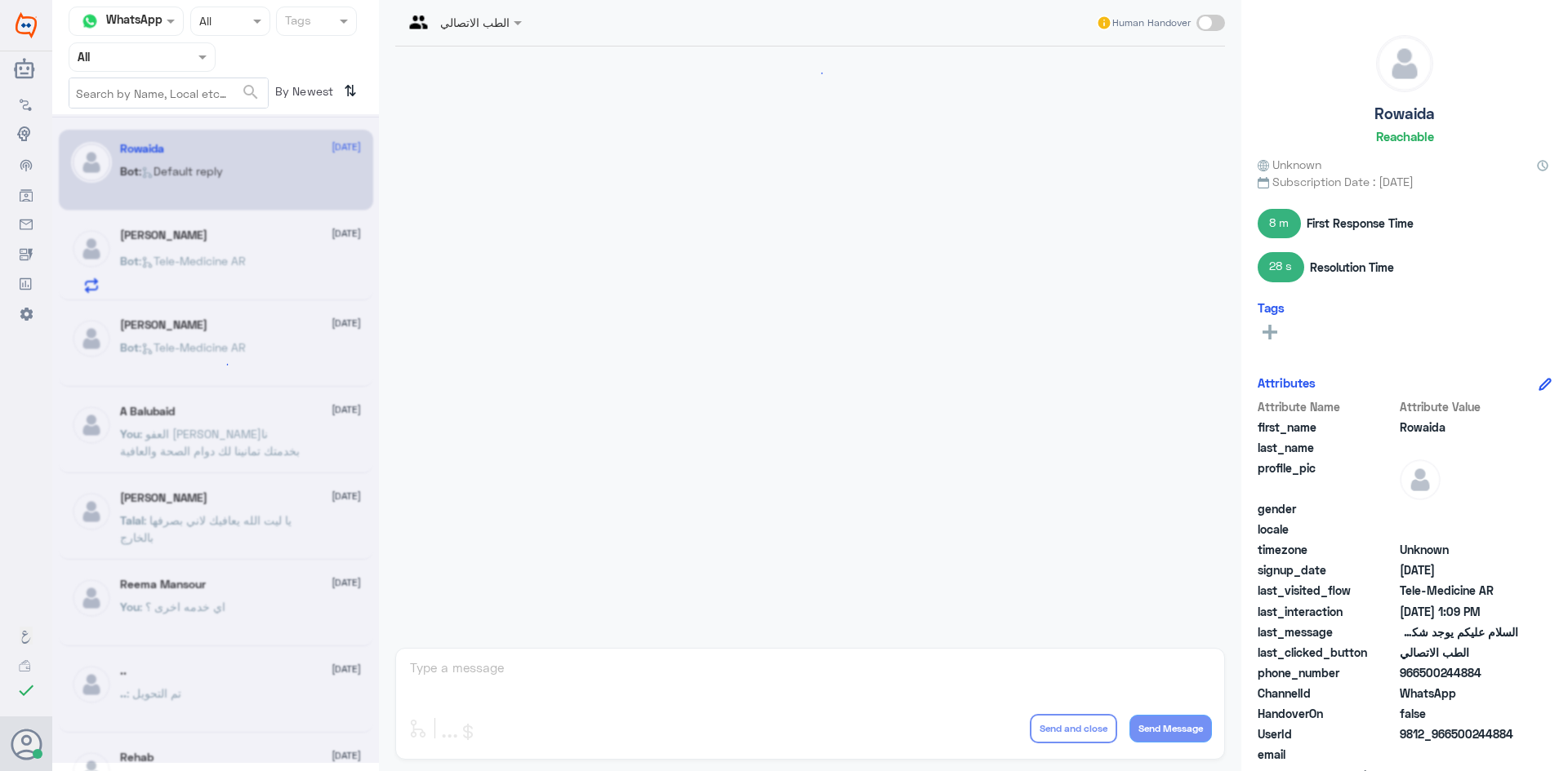
scroll to position [1344, 0]
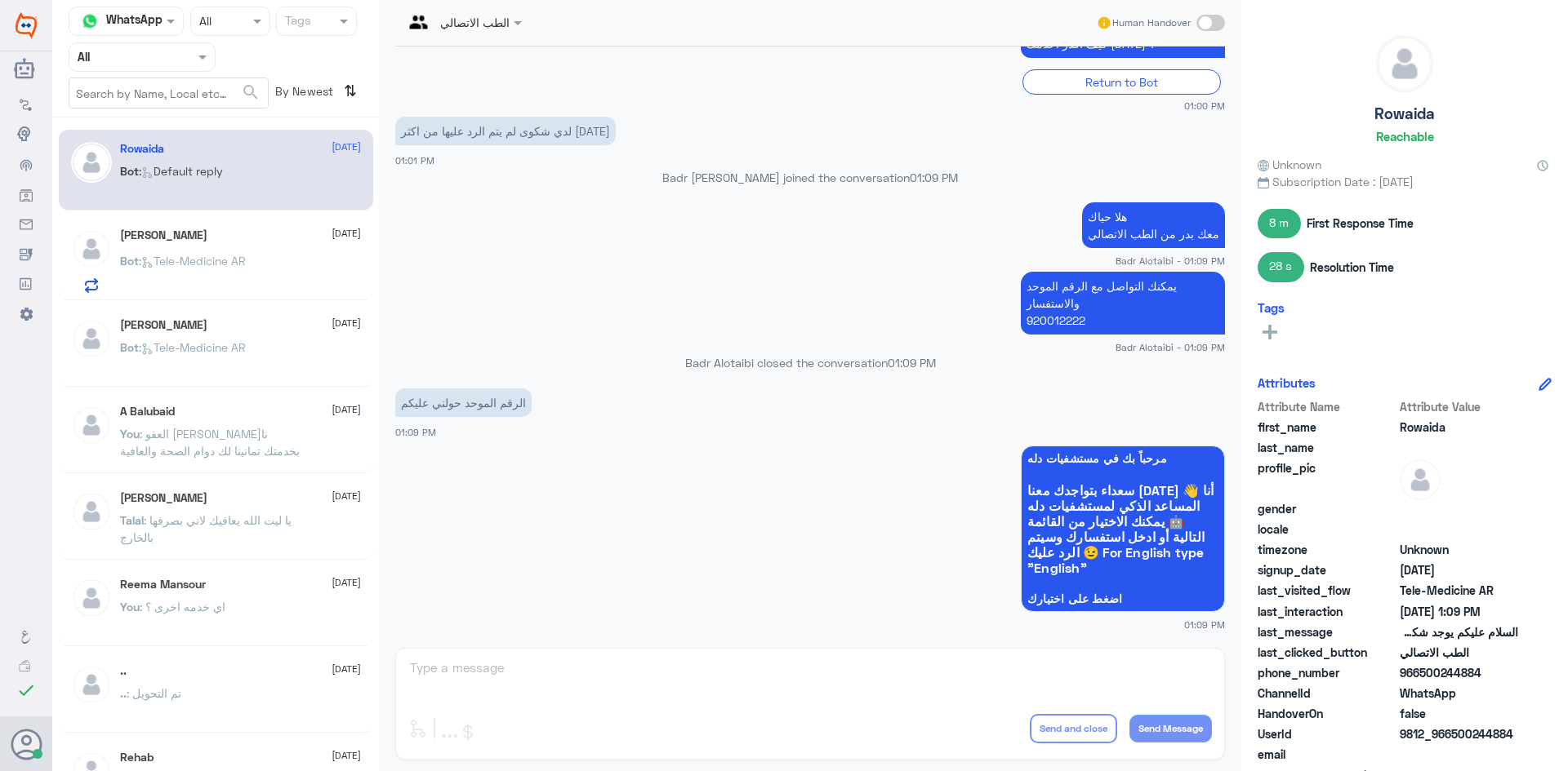
click at [514, 28] on span at bounding box center [520, 22] width 20 height 17
click at [210, 153] on div "Rowaida 10 August" at bounding box center [240, 149] width 240 height 14
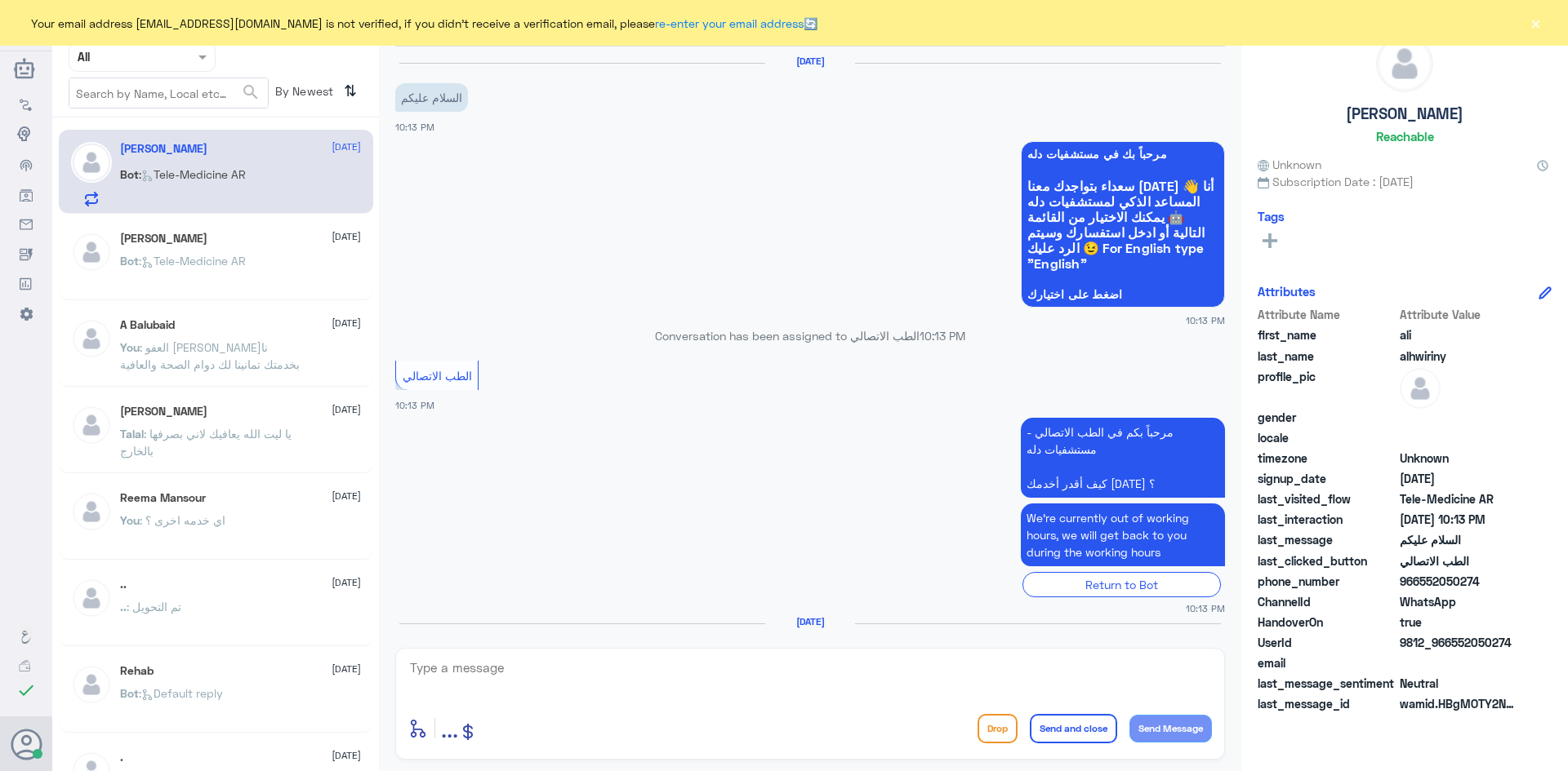
scroll to position [43, 0]
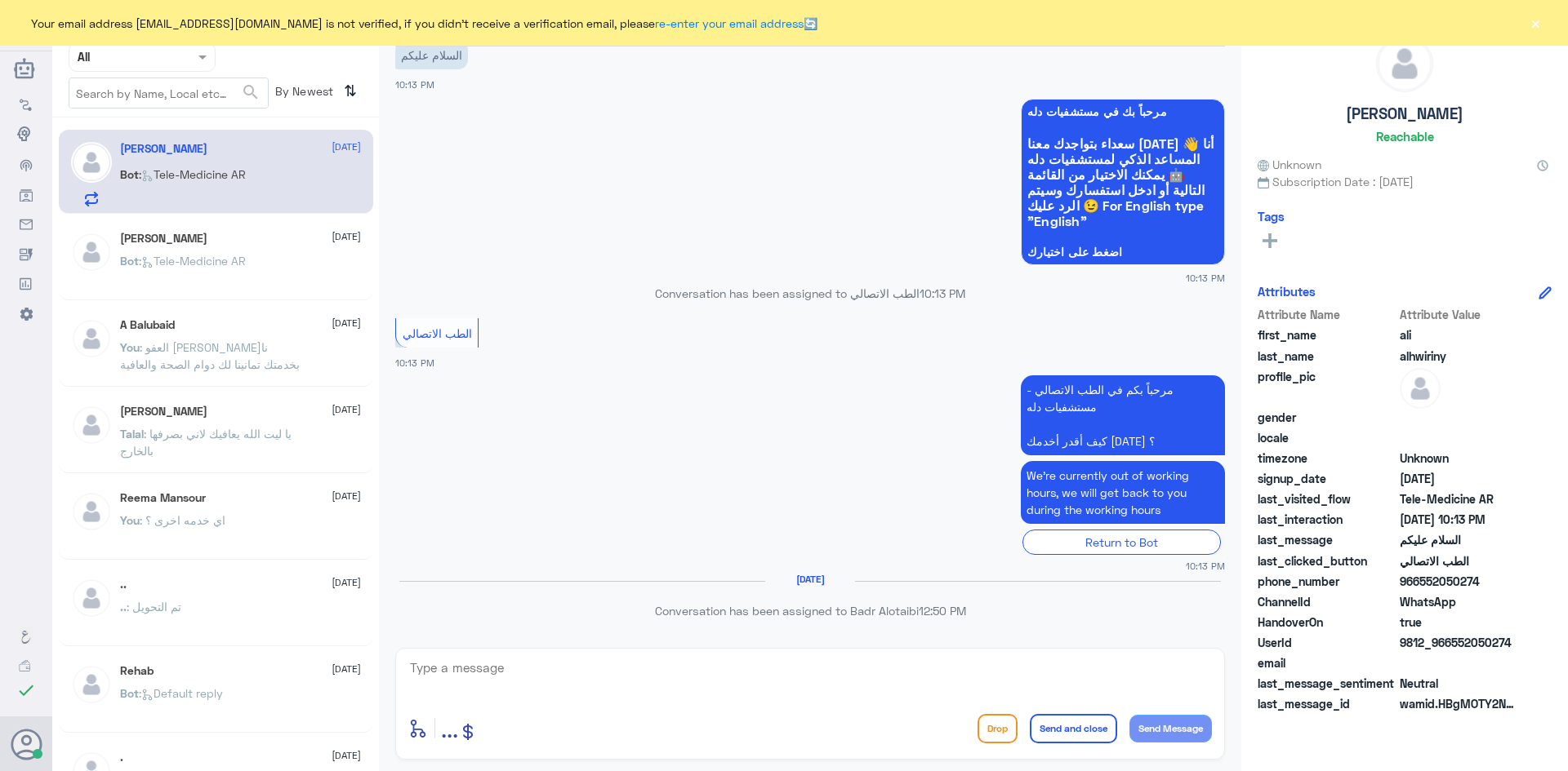
click at [1532, 23] on button "×" at bounding box center [1535, 23] width 16 height 16
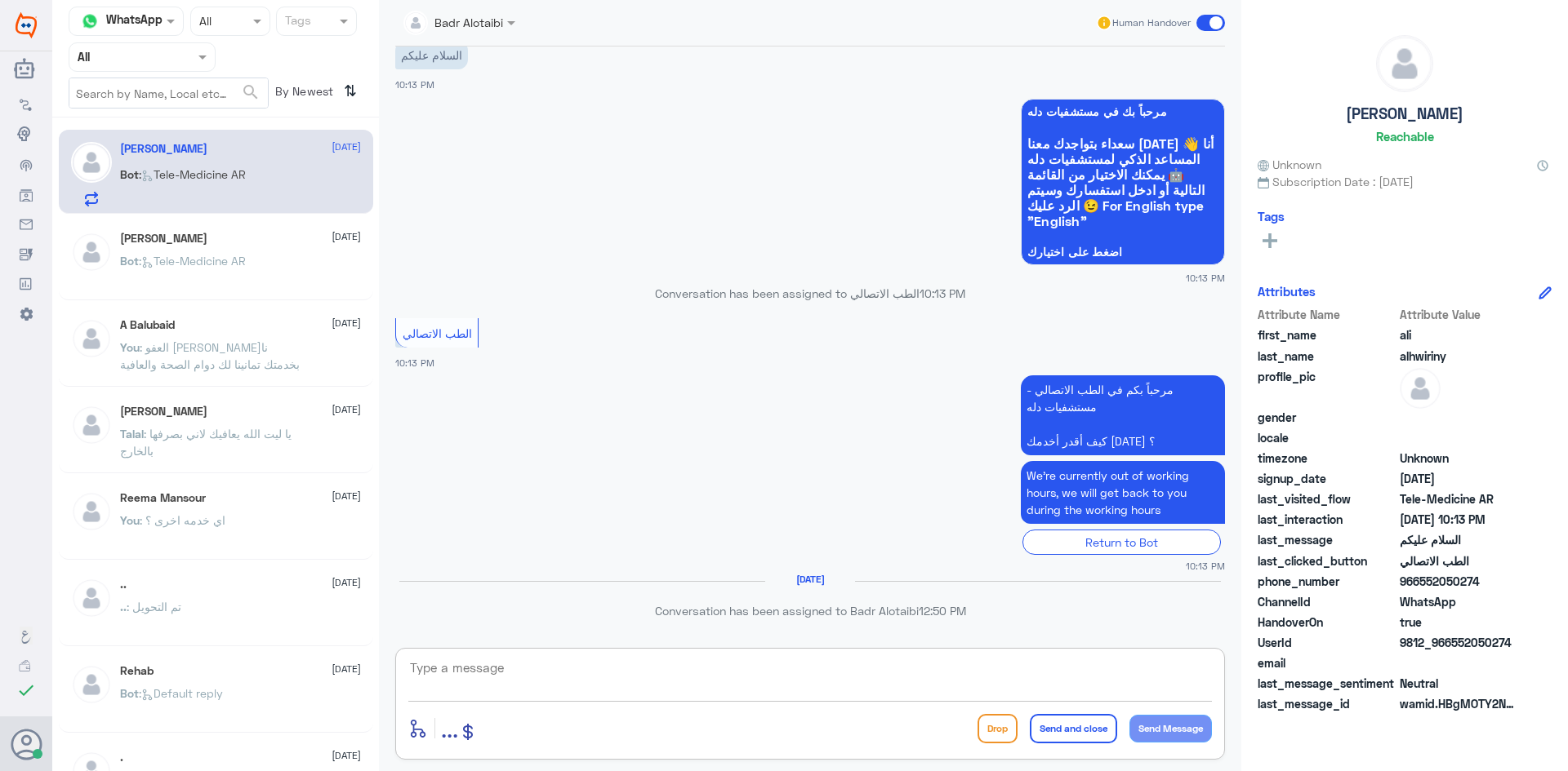
click at [995, 680] on textarea at bounding box center [809, 677] width 803 height 40
type textarea "وعليكم السلام ورحمه الله وبركاته معك بدر من الطب الاتصالي كيف اقدر اساعدك ؟"
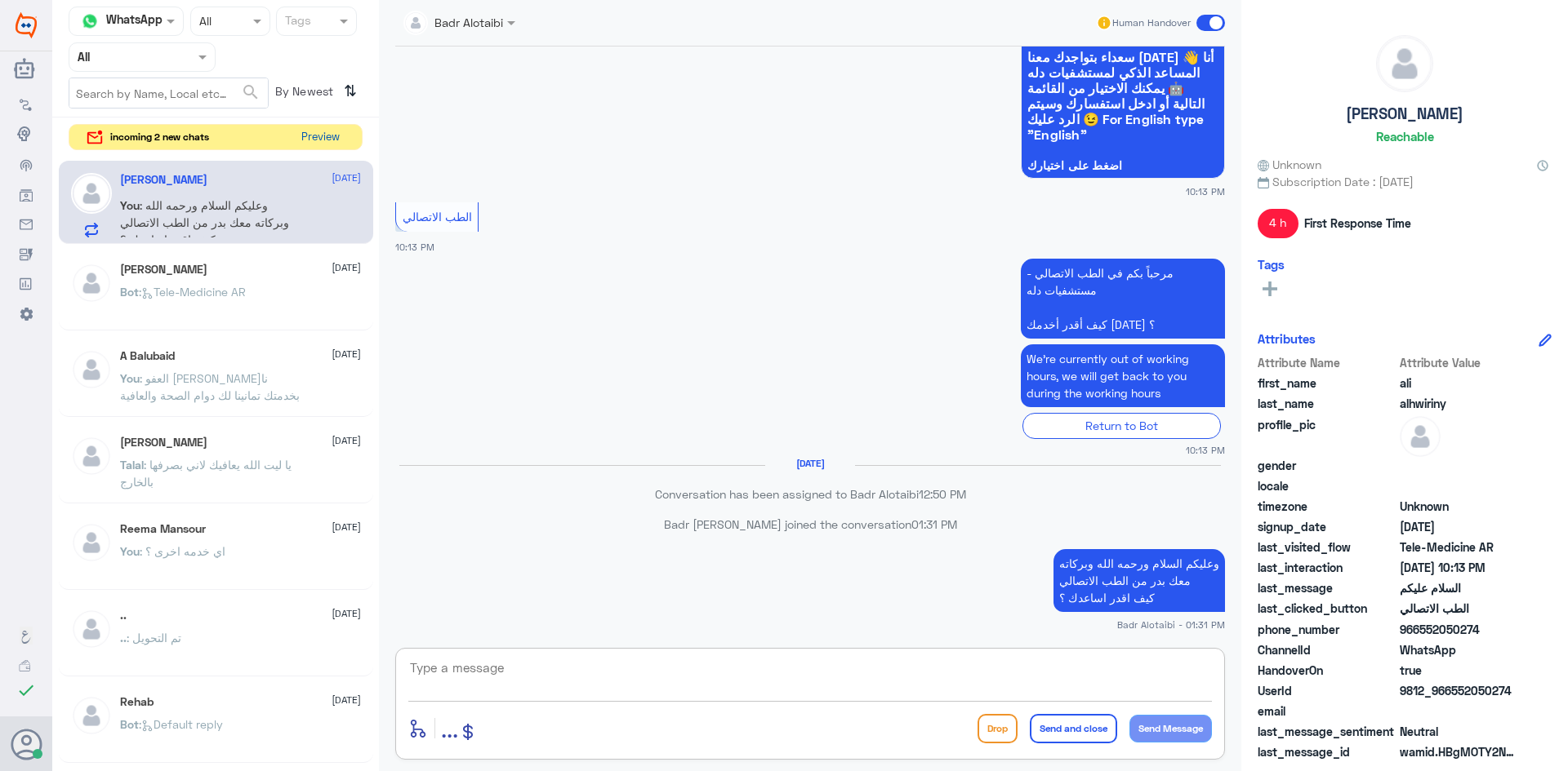
click at [309, 133] on button "Preview" at bounding box center [320, 138] width 51 height 25
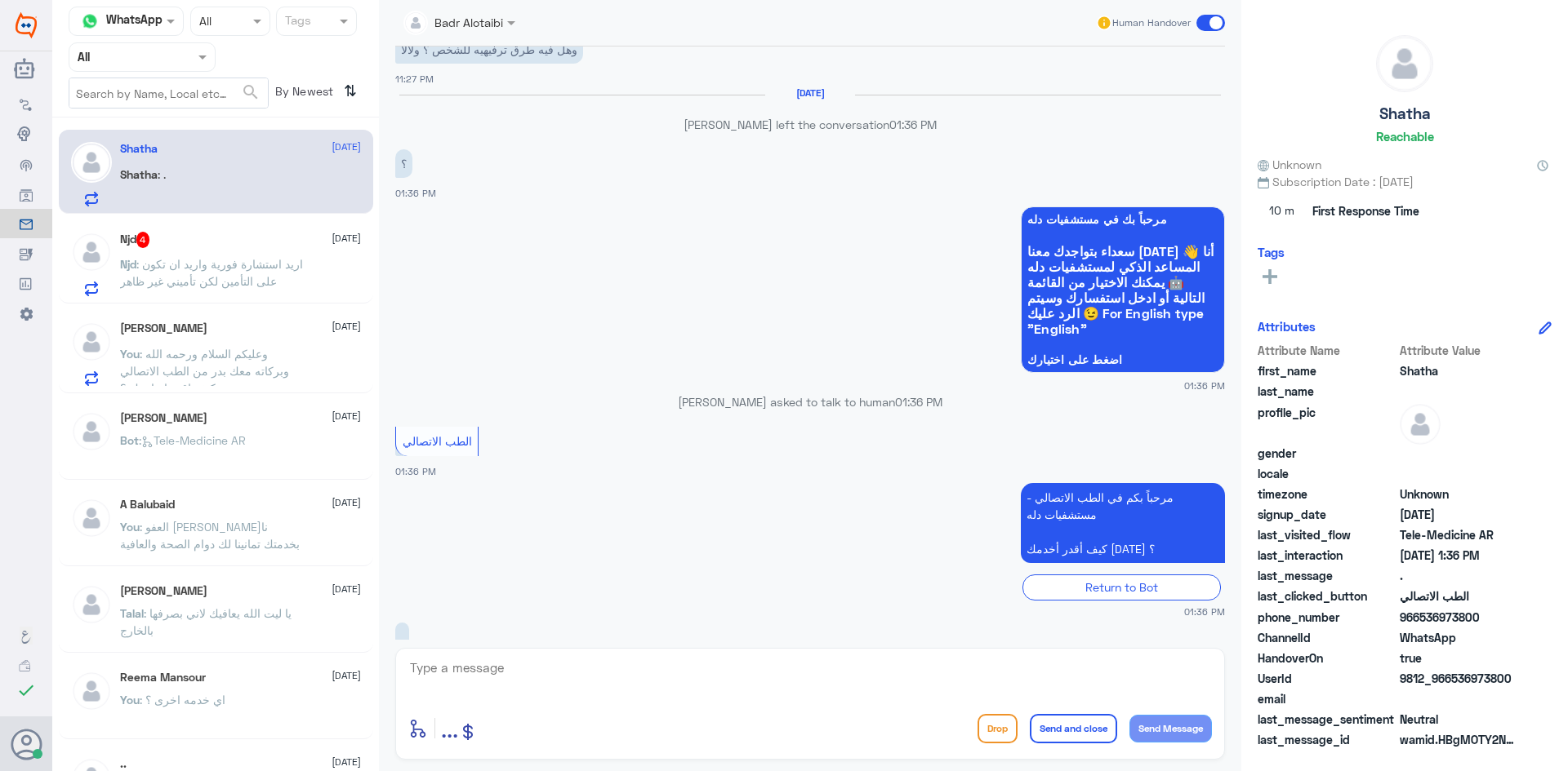
scroll to position [1316, 0]
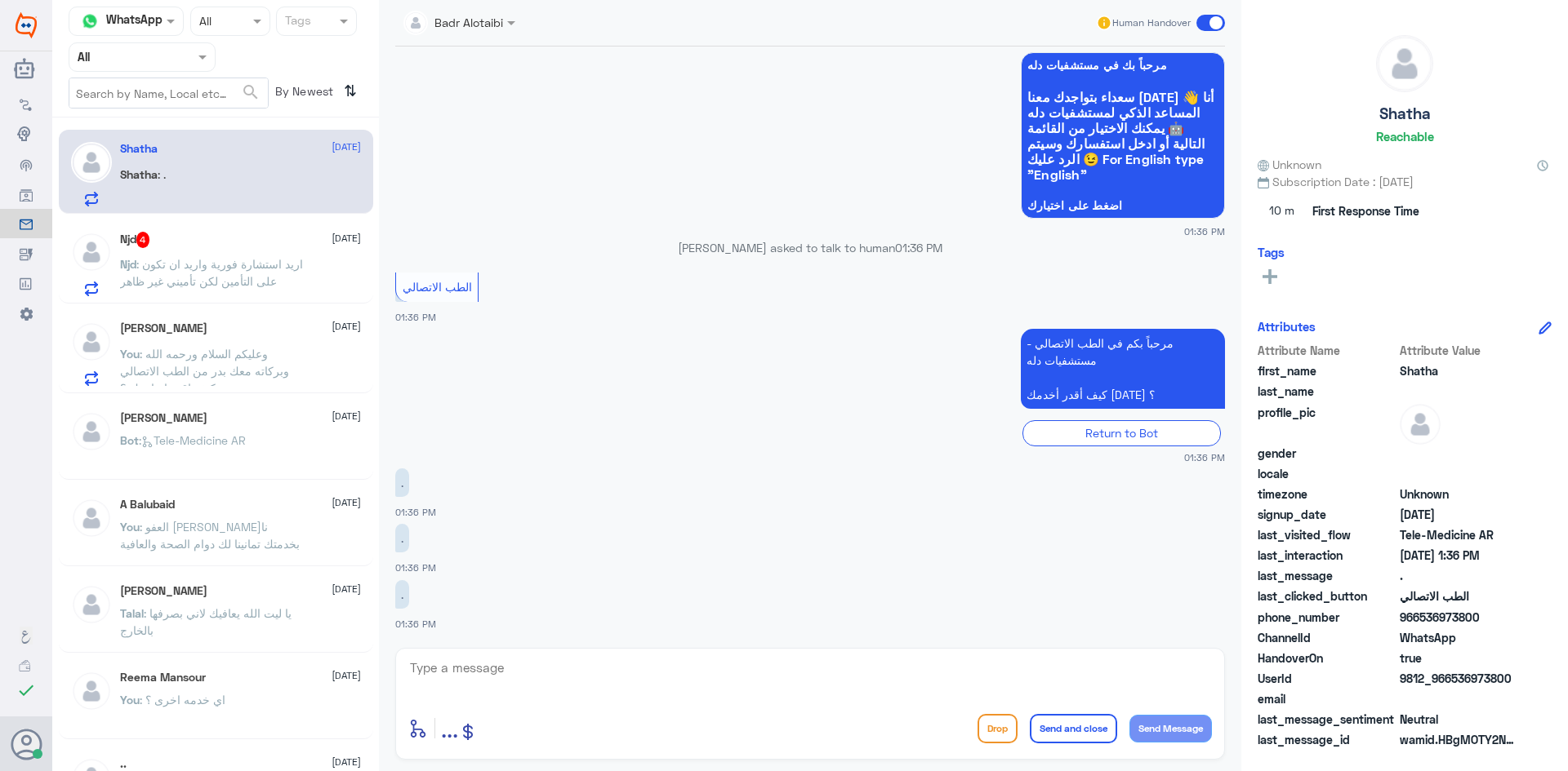
click at [1514, 678] on span "9812_966536973800" at bounding box center [1458, 678] width 118 height 17
click at [642, 675] on textarea at bounding box center [809, 677] width 803 height 40
type textarea "هلا حياك معك بدر من الطب الاتصالي كيف اقدر اساعدك ؟"
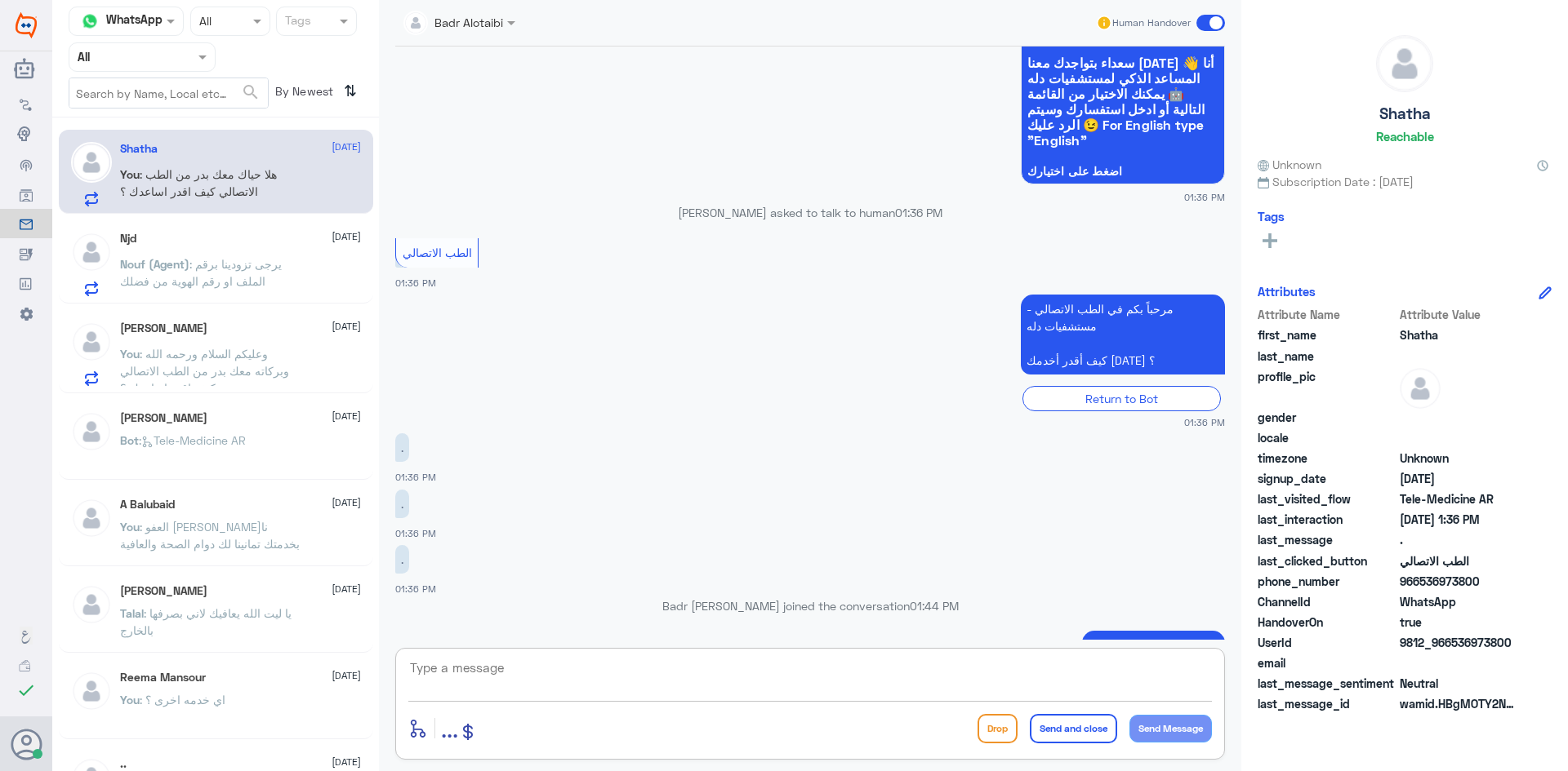
scroll to position [1403, 0]
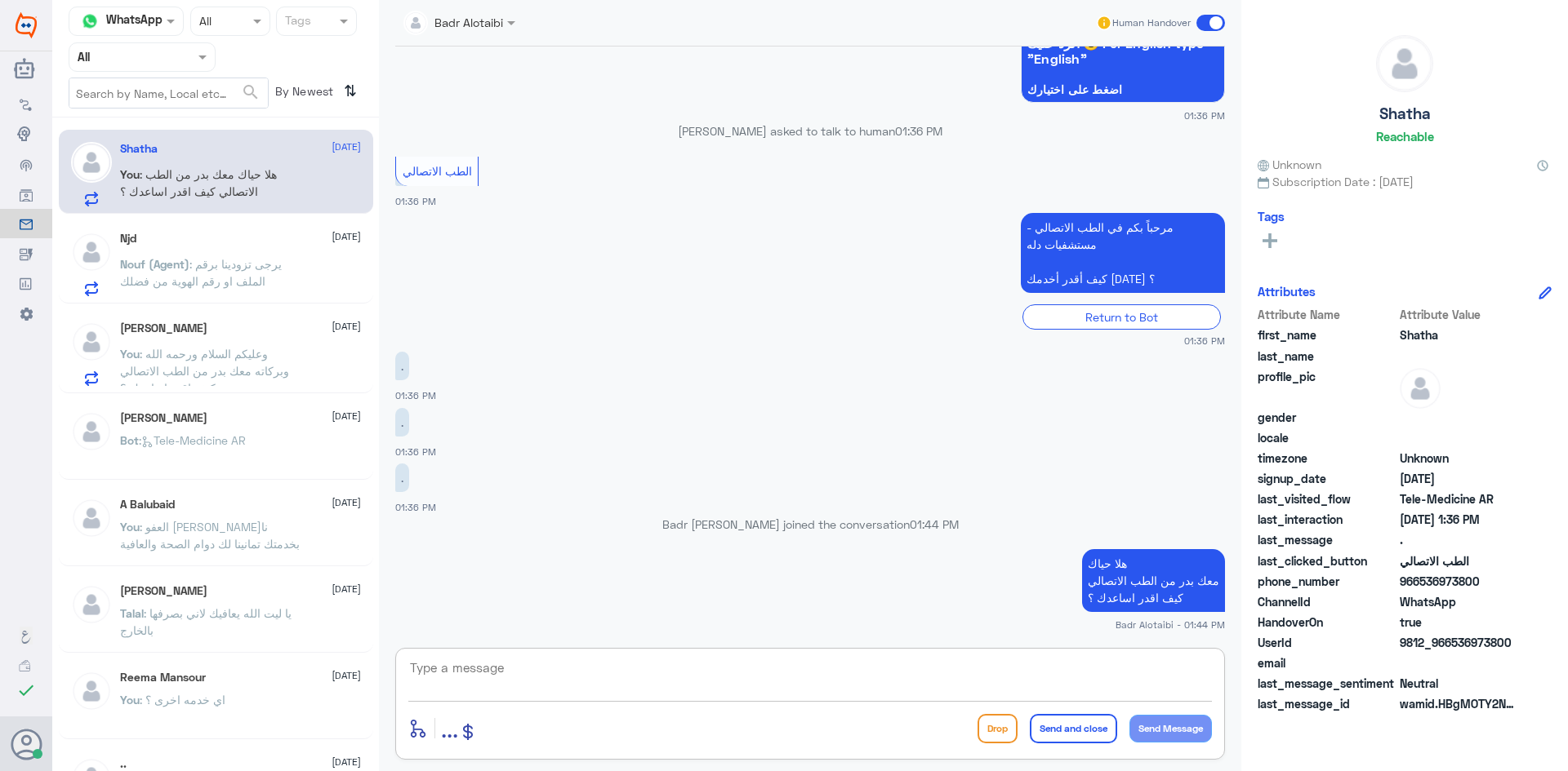
click at [627, 678] on textarea at bounding box center [809, 677] width 803 height 40
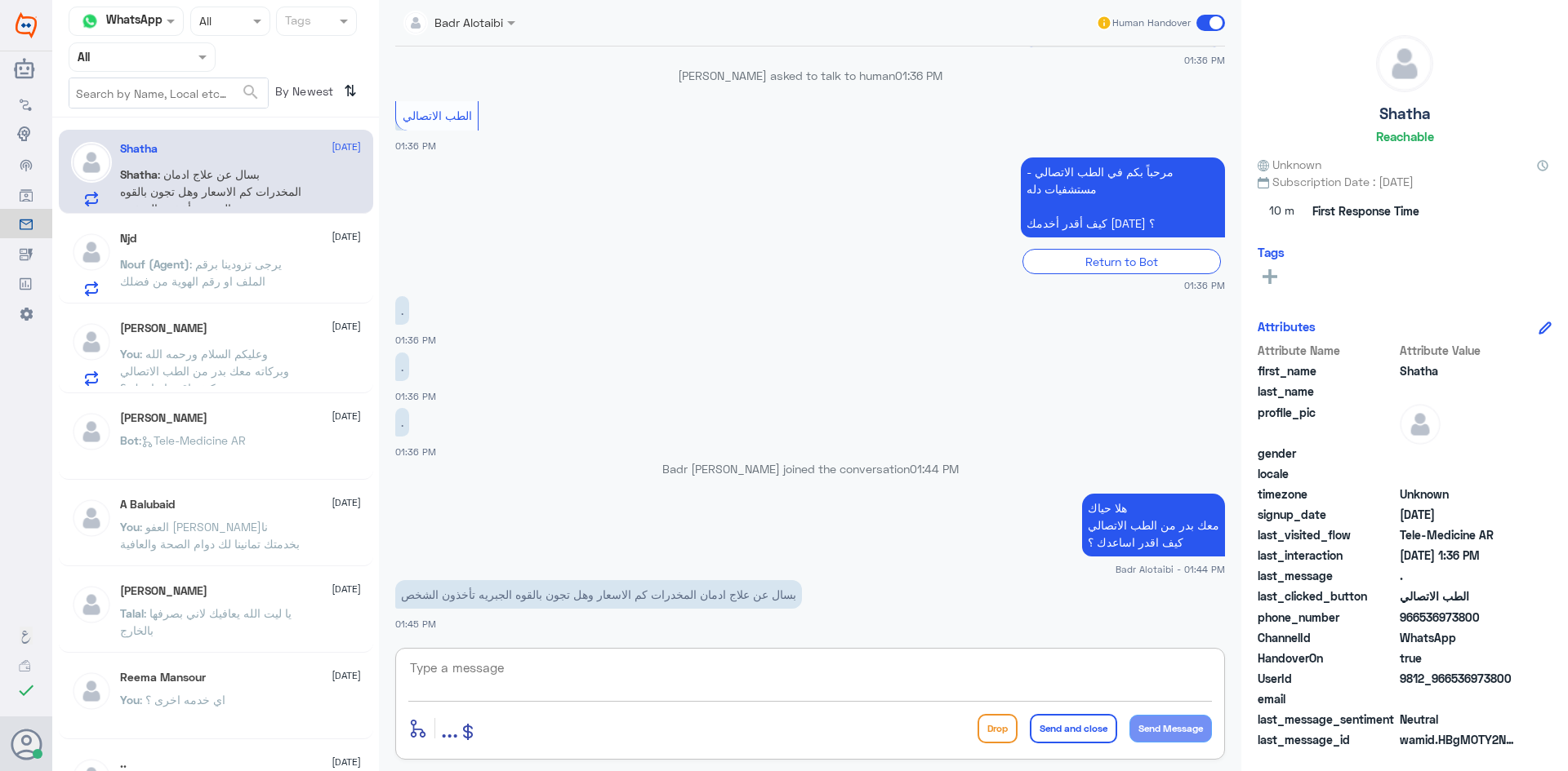
click at [770, 658] on textarea at bounding box center [809, 677] width 803 height 40
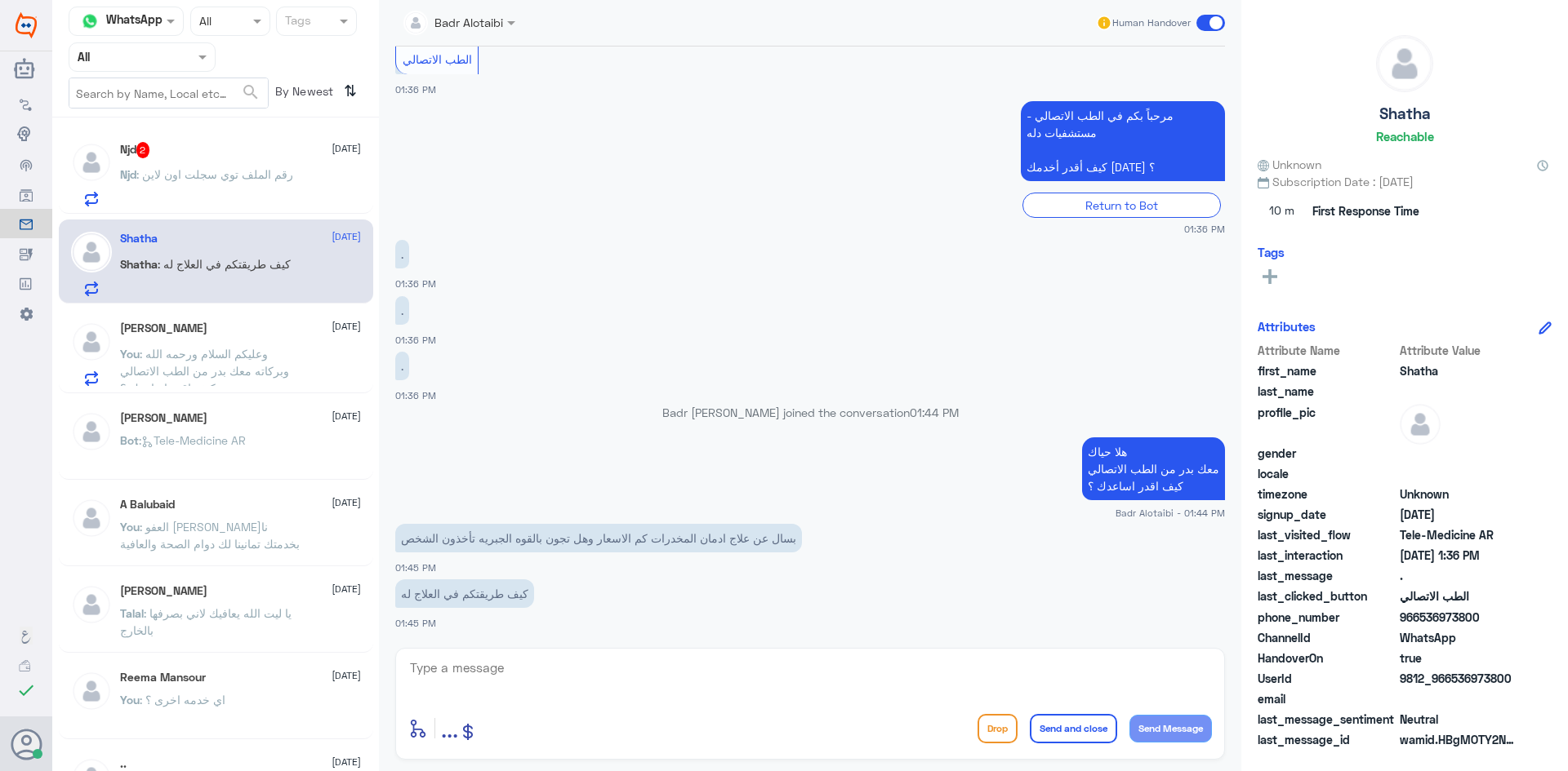
click at [640, 653] on div "enter flow name ... Drop Send and close Send Message" at bounding box center [810, 703] width 829 height 112
click at [638, 664] on textarea at bounding box center [809, 677] width 803 height 40
click at [849, 679] on textarea at bounding box center [809, 677] width 803 height 40
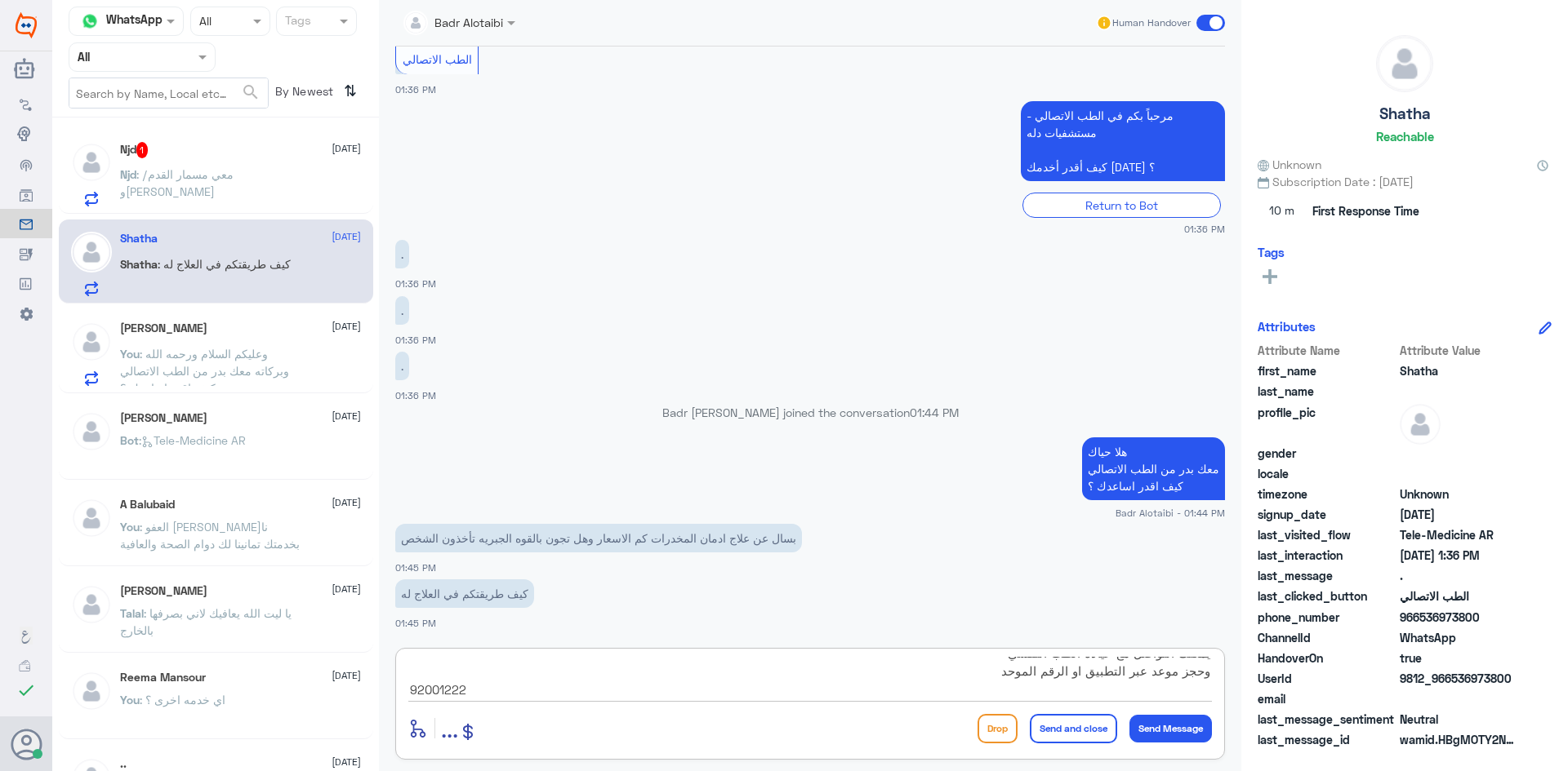
type textarea "يمكنك التواصل مع عيادة الطب النفسي وحجز موعد عبر التطبيق او الرقم الموحد 920012…"
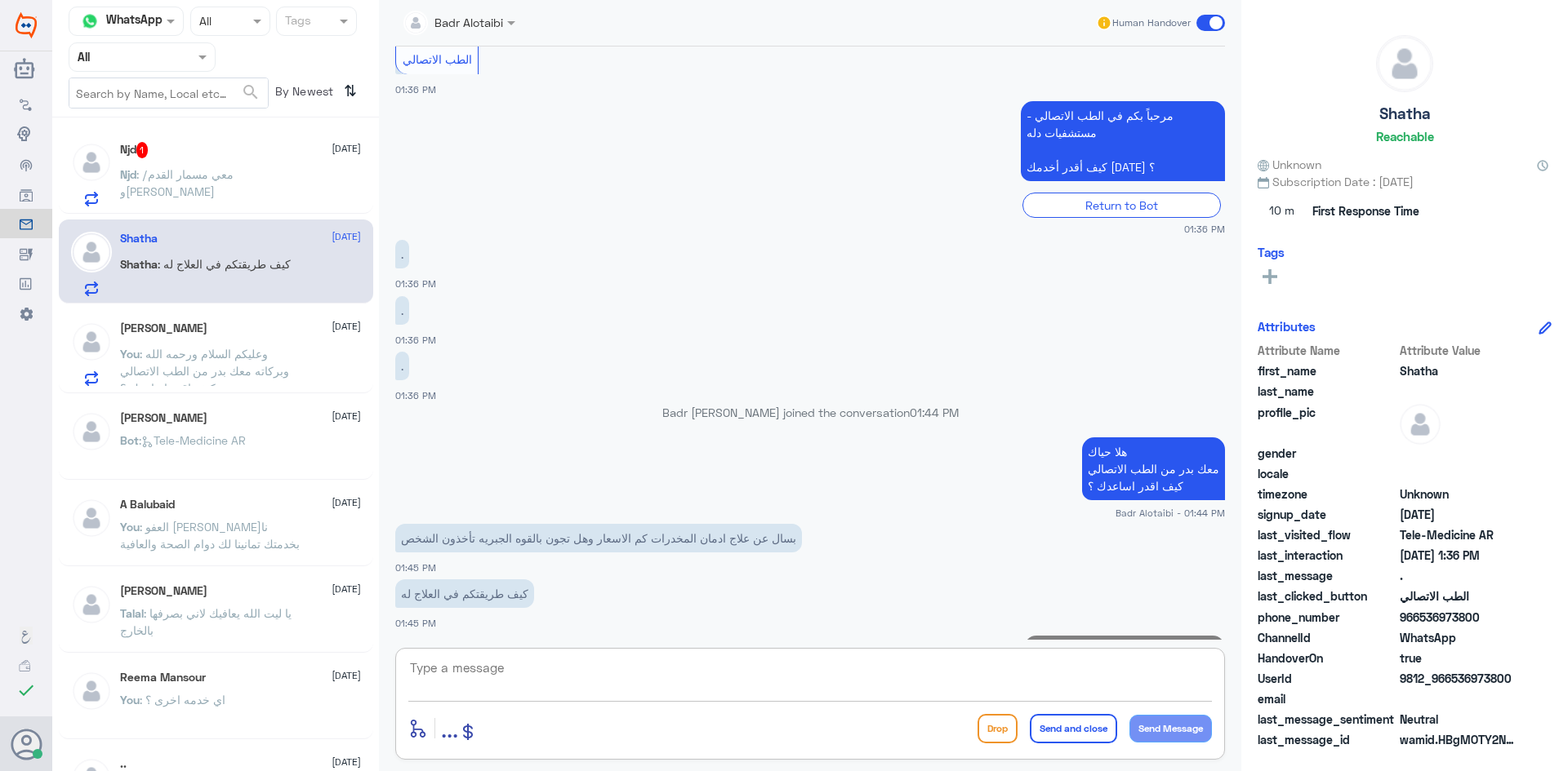
scroll to position [1602, 0]
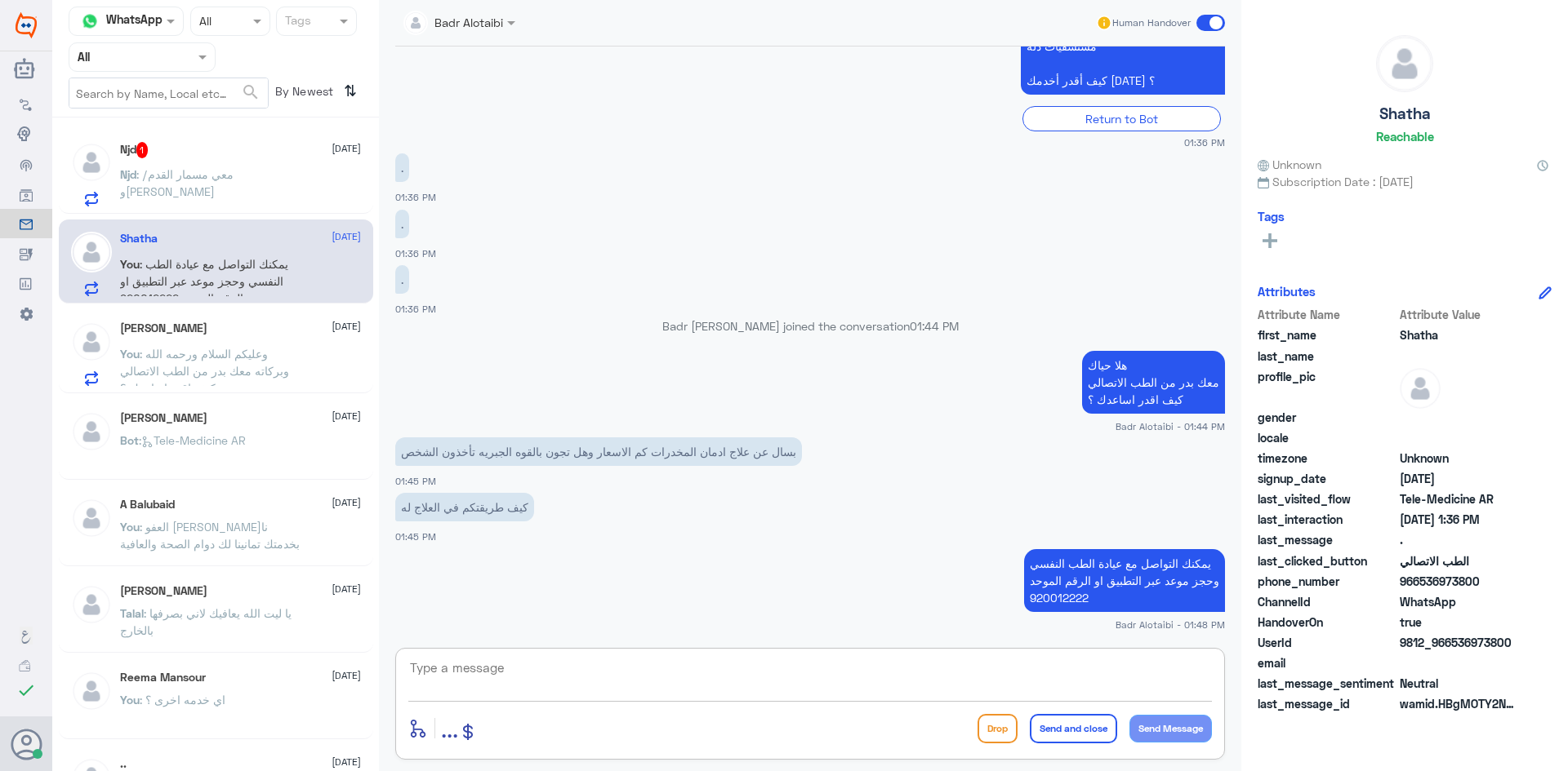
click at [1202, 20] on span at bounding box center [1210, 23] width 28 height 16
click at [0, 0] on input "checkbox" at bounding box center [0, 0] width 0 height 0
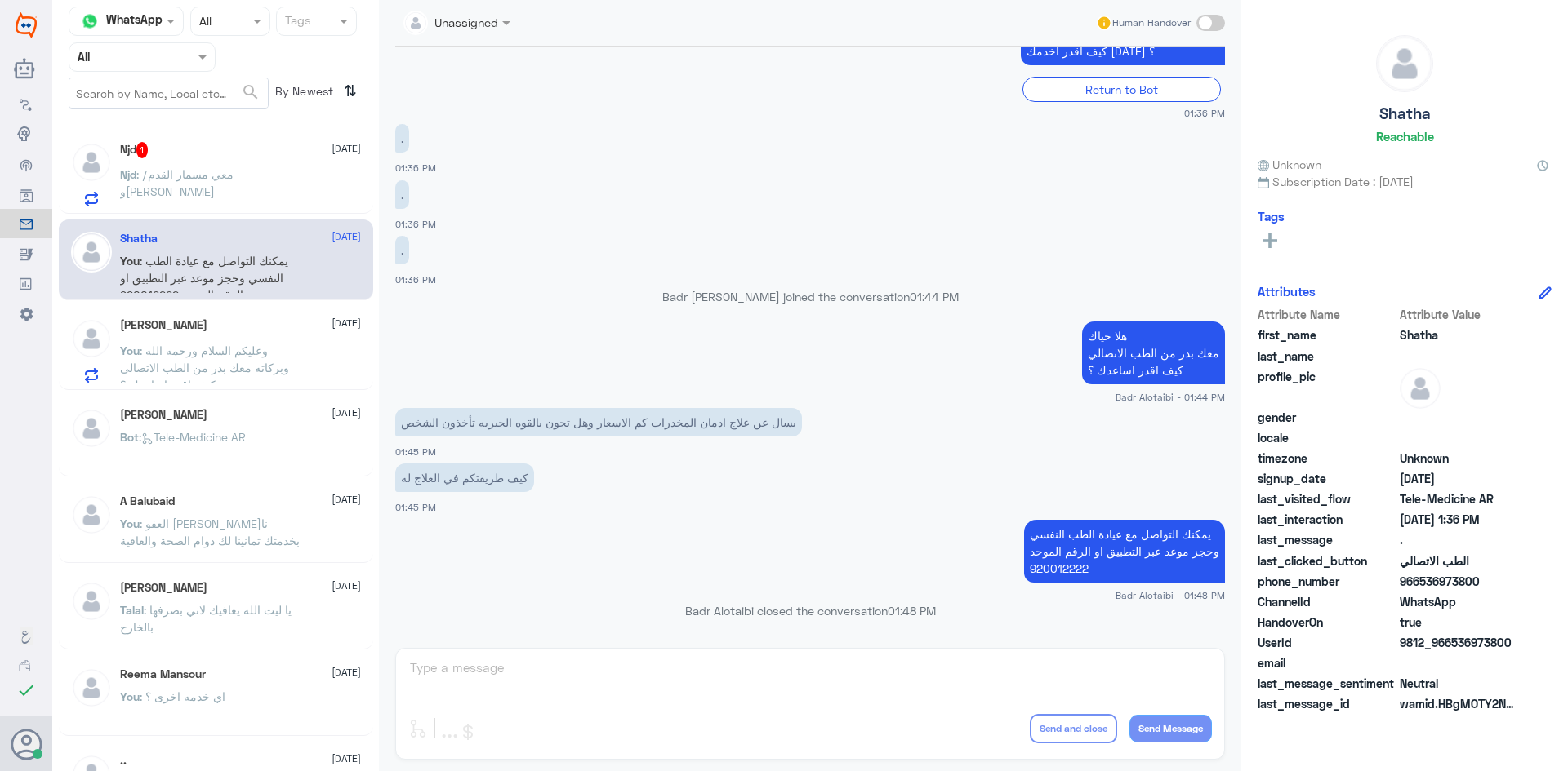
click at [178, 183] on p "Njd : معي مسمار القدم/ وابي استشارة دكتور" at bounding box center [211, 186] width 183 height 41
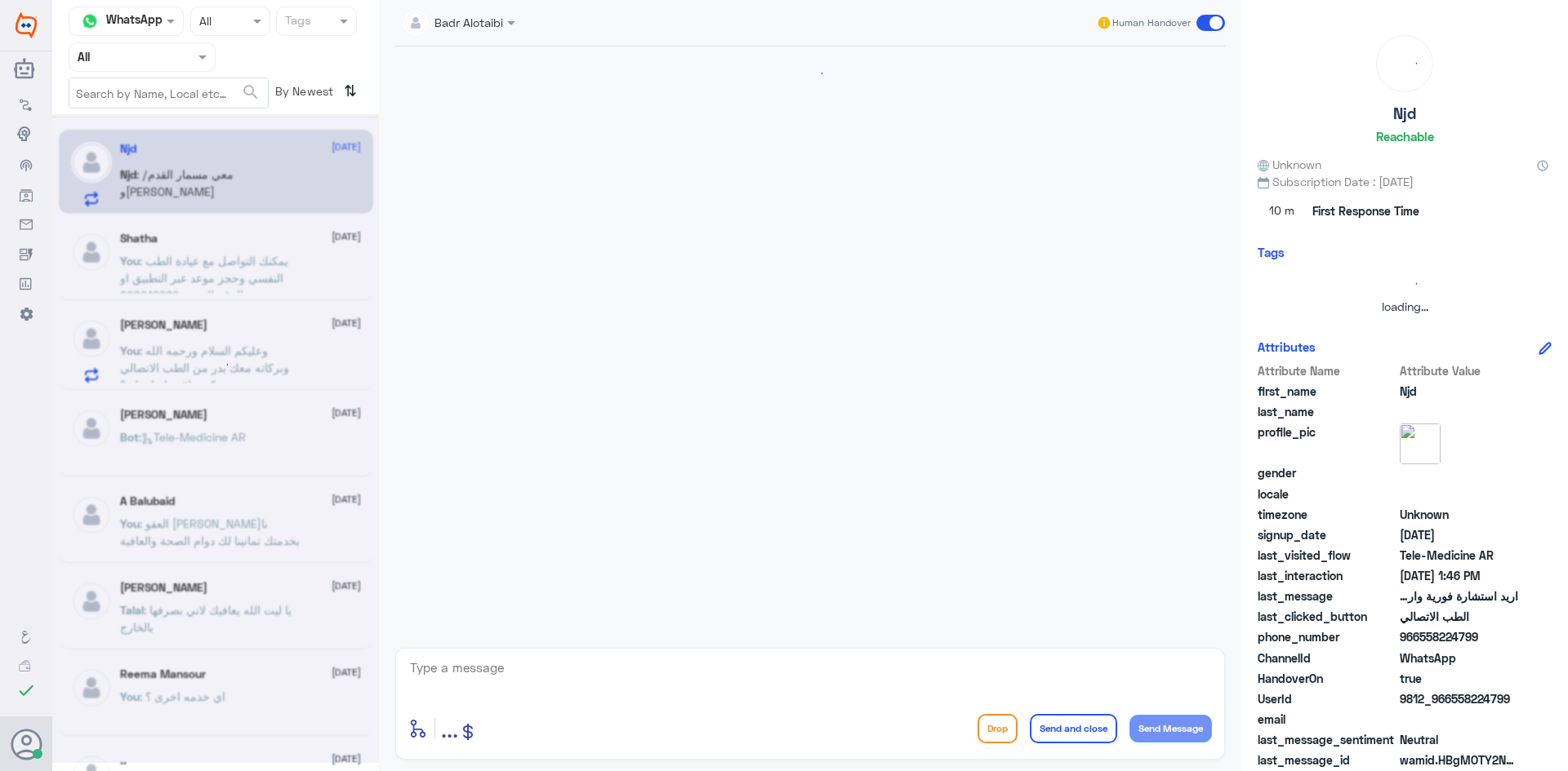
scroll to position [630, 0]
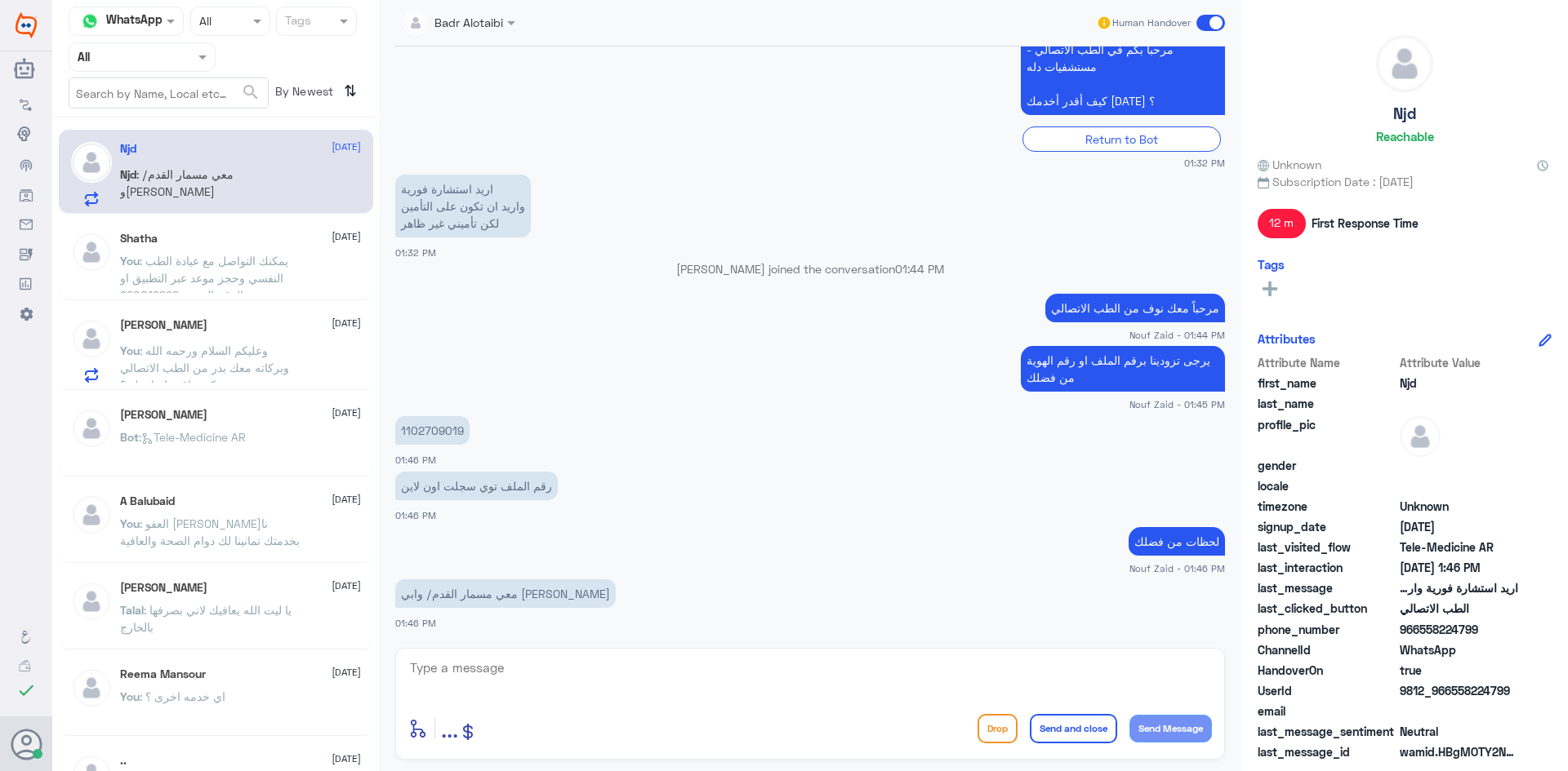
click at [202, 336] on div "ali alhwiriny 9 August You : وعليكم السلام ورحمه الله وبركاته معك بدر من الطب ا…" at bounding box center [240, 350] width 240 height 64
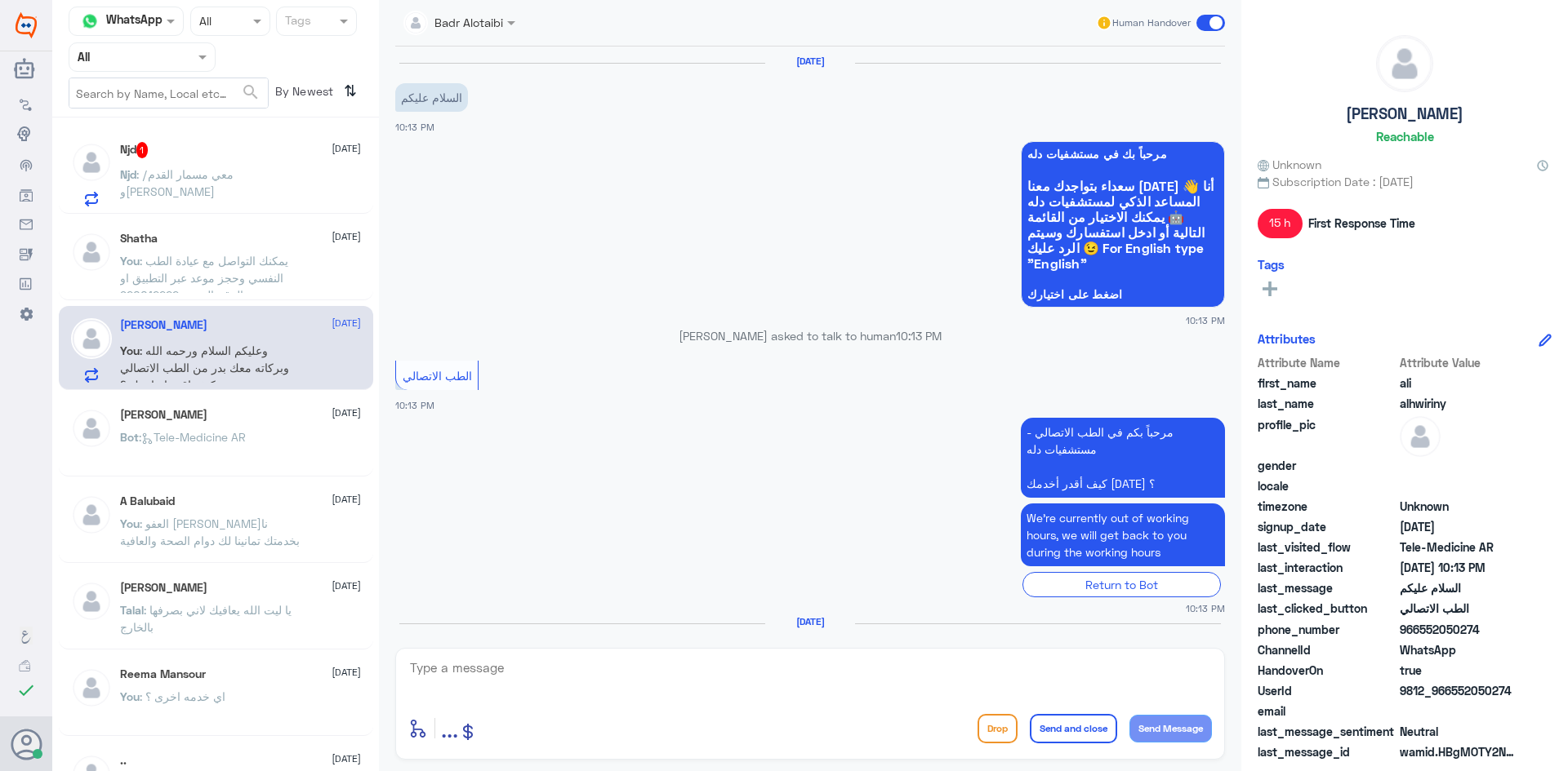
scroll to position [159, 0]
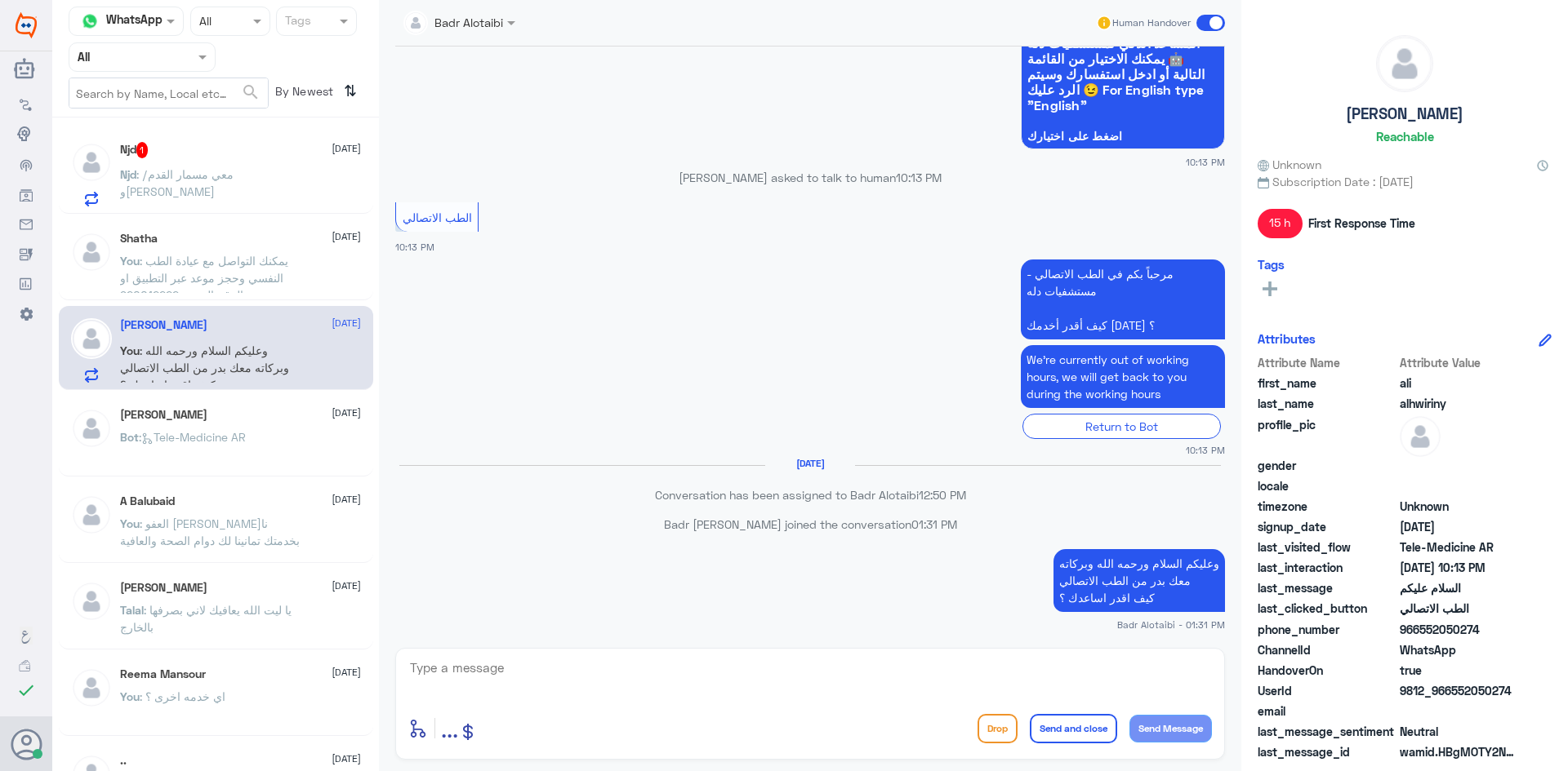
click at [1219, 26] on span at bounding box center [1210, 23] width 28 height 16
click at [0, 0] on input "checkbox" at bounding box center [0, 0] width 0 height 0
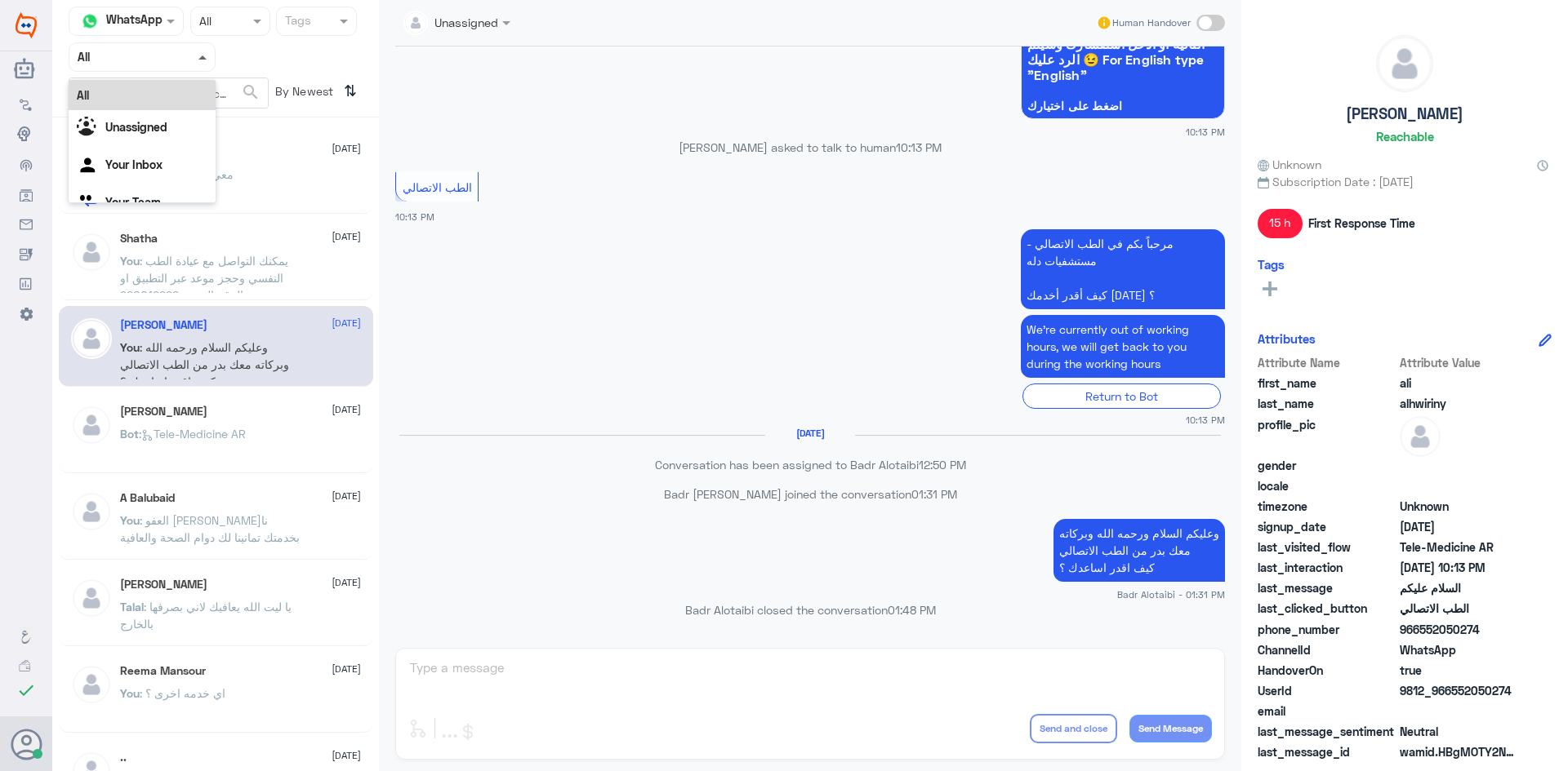
click at [205, 57] on span at bounding box center [202, 57] width 8 height 4
click at [299, 56] on div "Agent Filter All" at bounding box center [216, 57] width 294 height 29
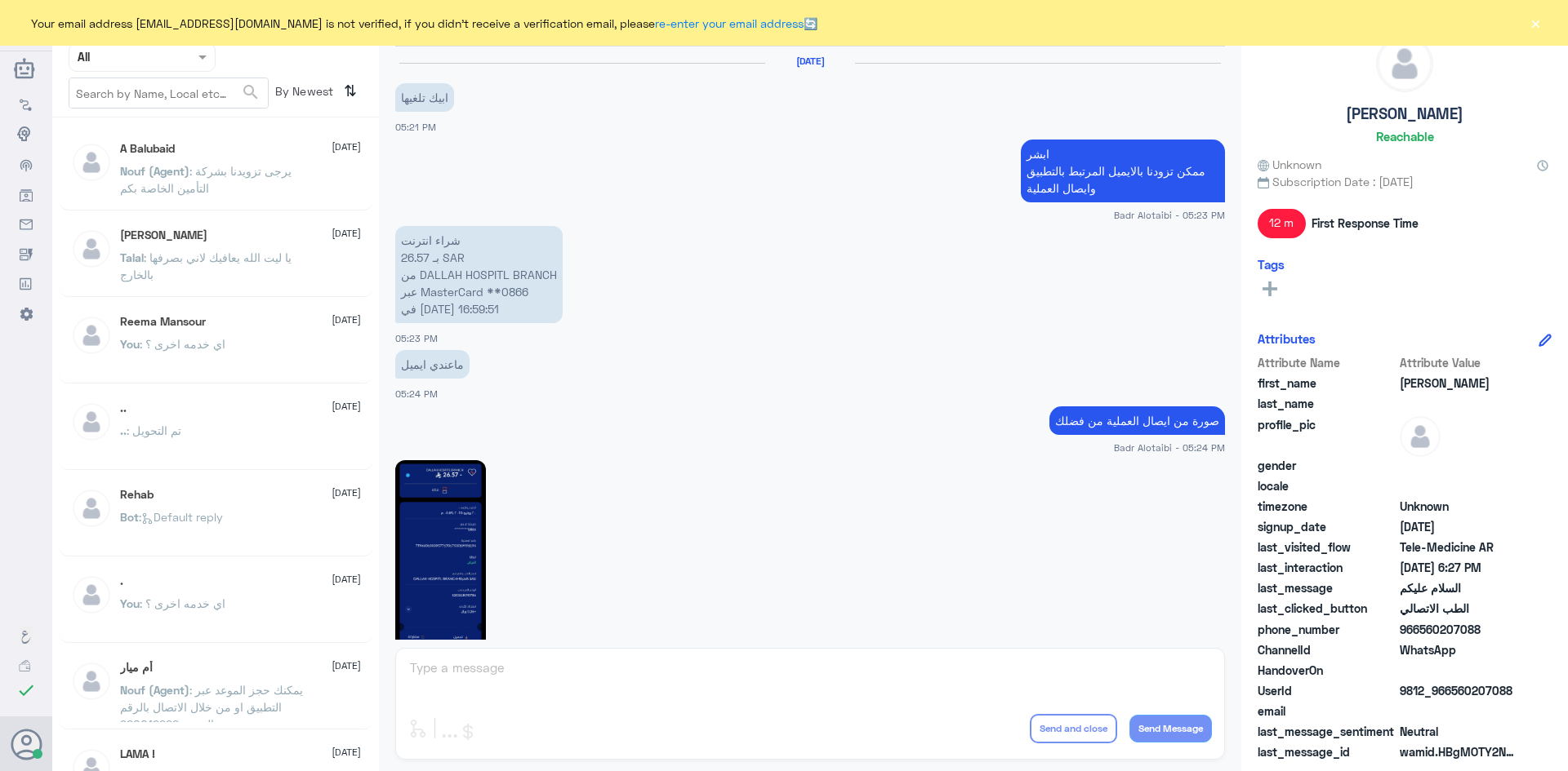
scroll to position [917, 0]
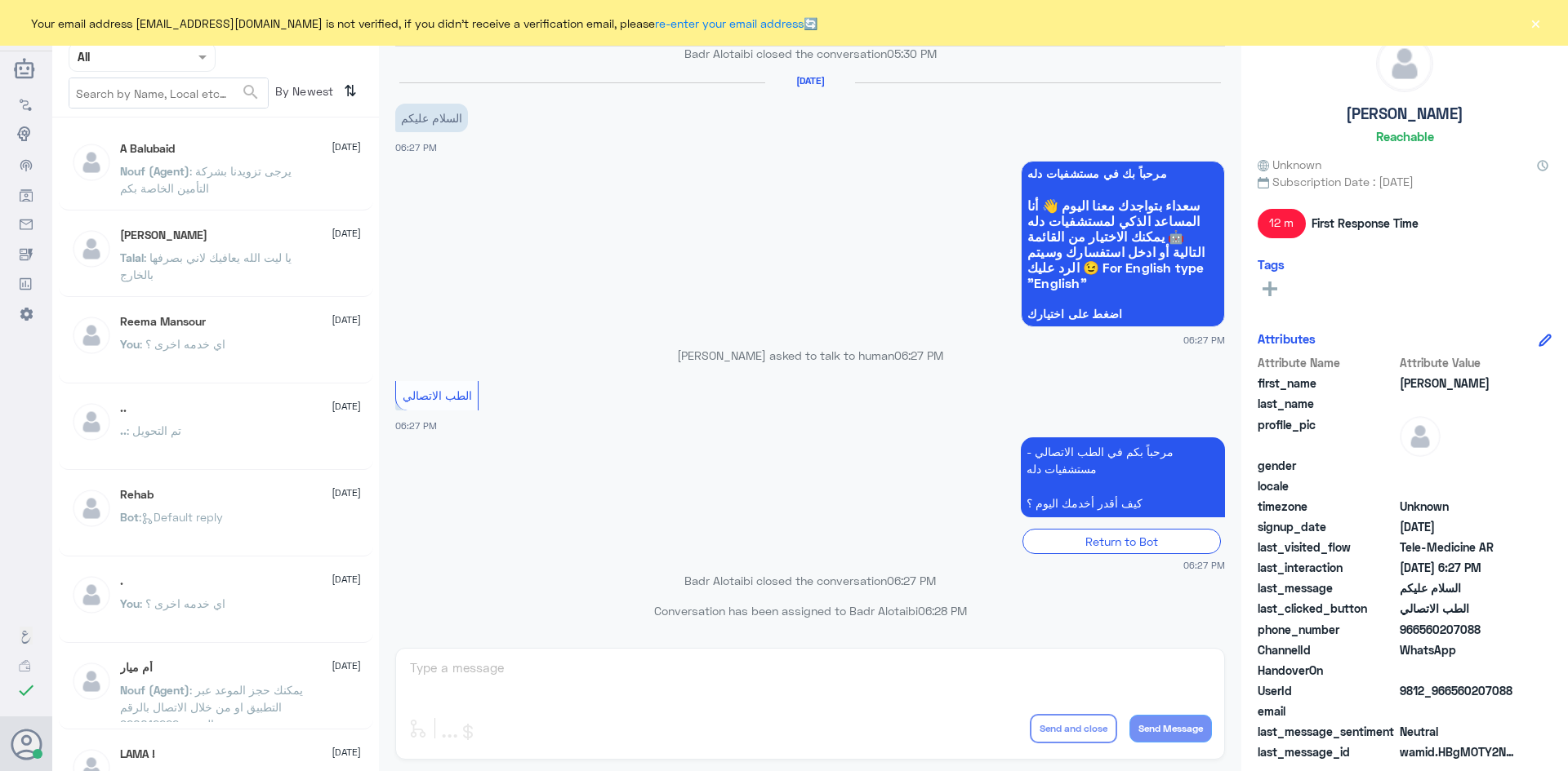
click at [1548, 23] on div "Your email address [EMAIL_ADDRESS][DOMAIN_NAME] is not verified, if you didn't …" at bounding box center [784, 23] width 1568 height 45
click at [1535, 22] on button "×" at bounding box center [1535, 23] width 16 height 16
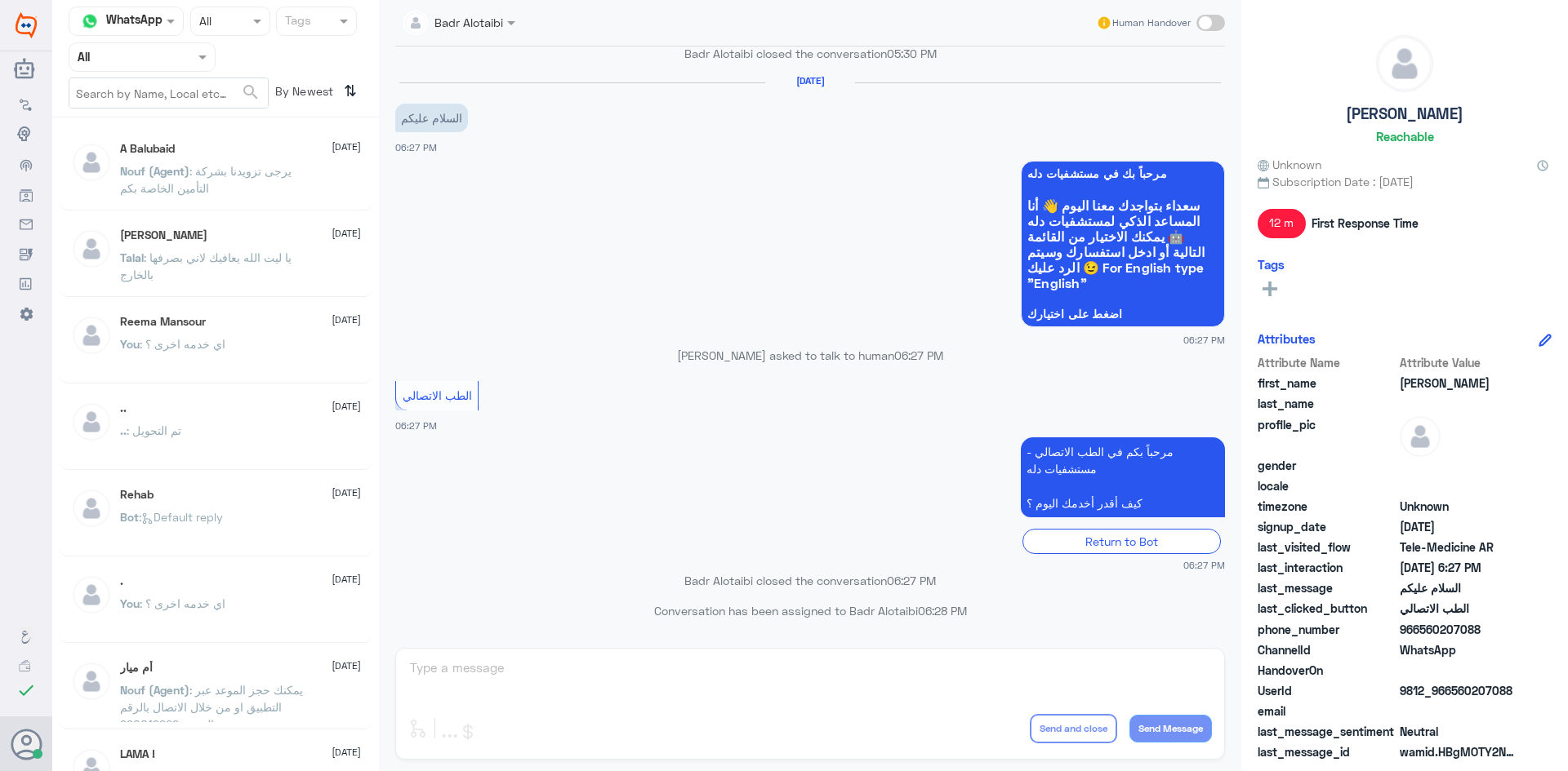
click at [333, 175] on div "Nouf (Agent) : يرجى تزويدنا بشركة التأمين الخاصة بكم" at bounding box center [240, 185] width 240 height 36
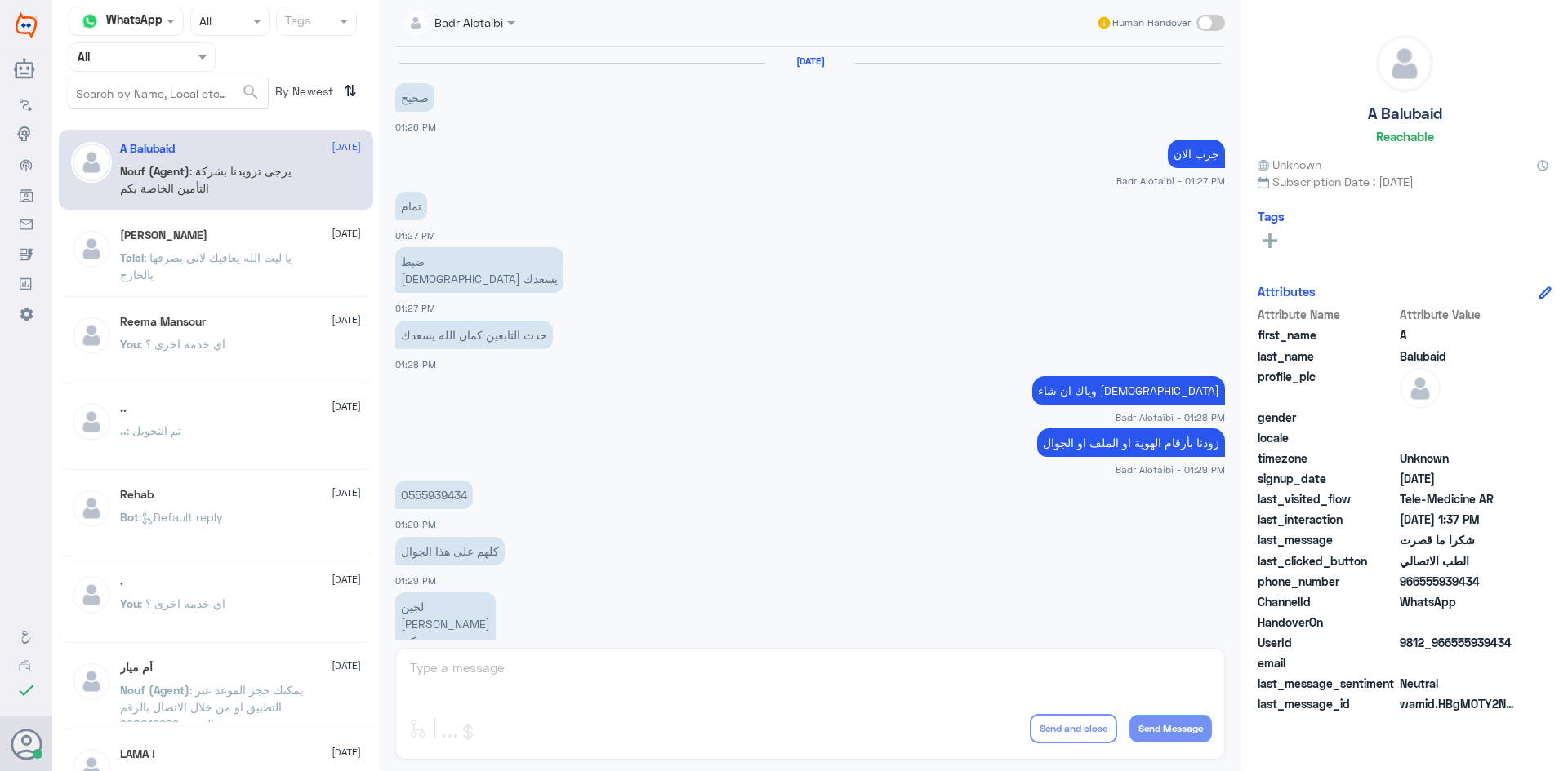
scroll to position [604, 0]
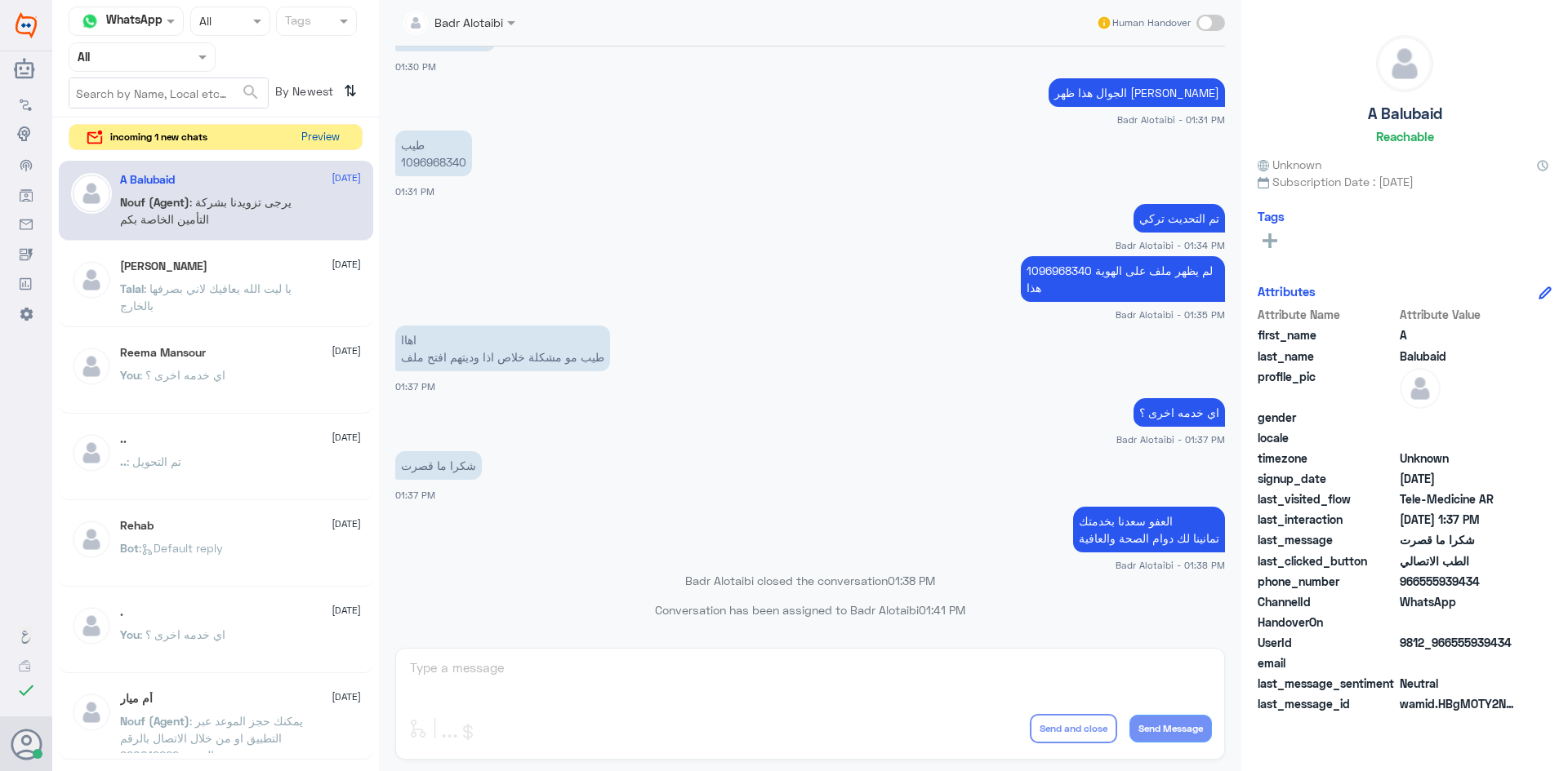
click at [319, 133] on button "Preview" at bounding box center [320, 138] width 51 height 25
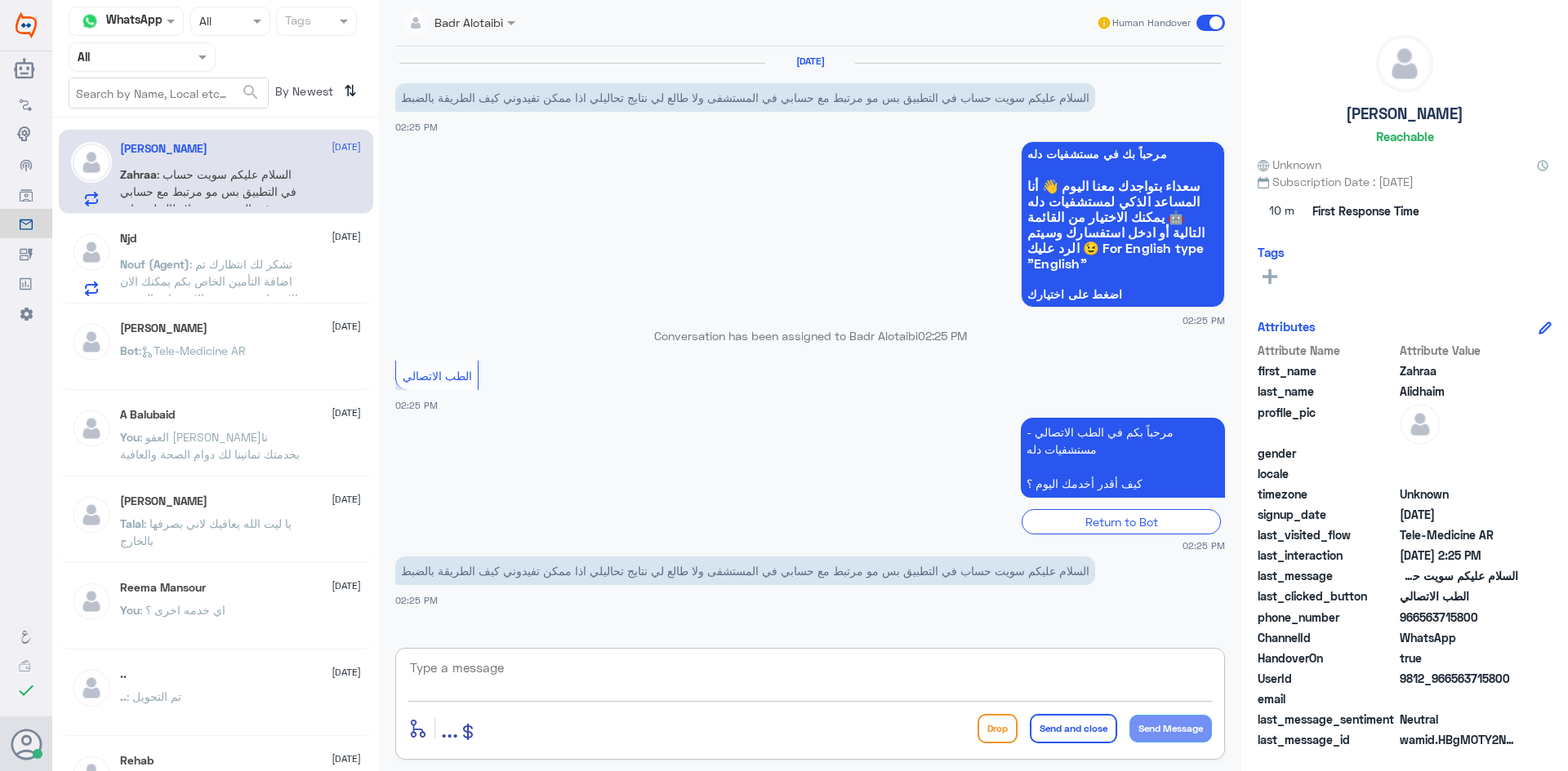
click at [946, 672] on textarea at bounding box center [809, 677] width 803 height 40
click at [974, 675] on textarea at bounding box center [809, 677] width 803 height 40
drag, startPoint x: 1510, startPoint y: 679, endPoint x: 1454, endPoint y: 685, distance: 56.3
click at [1454, 685] on span "9812_966563715800" at bounding box center [1458, 678] width 118 height 17
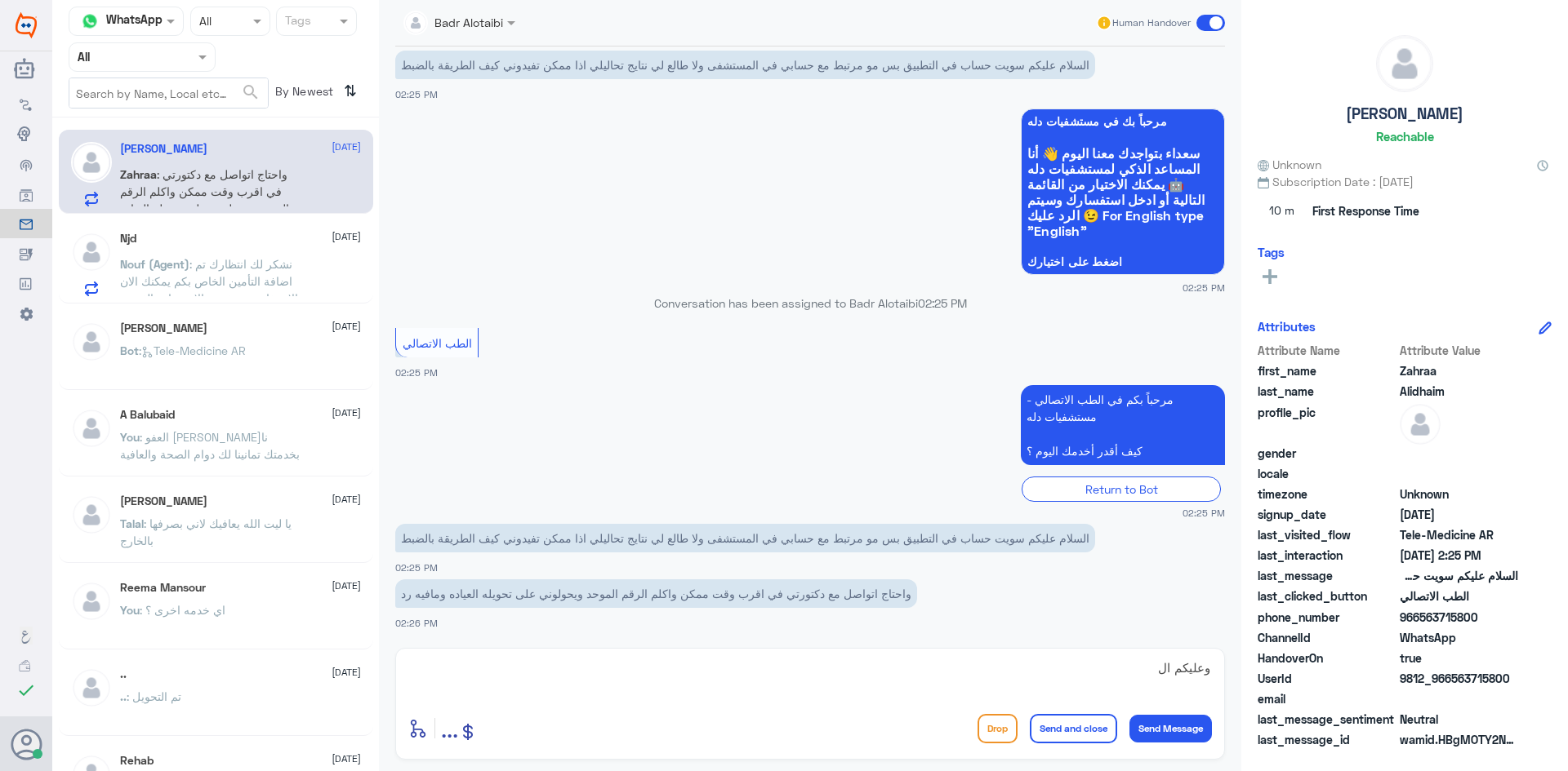
copy span "563715800"
click at [996, 678] on textarea "وعليكم ال" at bounding box center [809, 677] width 803 height 40
type textarea "وعليكم السلام ورحمه الله وبركاته معك بدر من الطب الاتصالي"
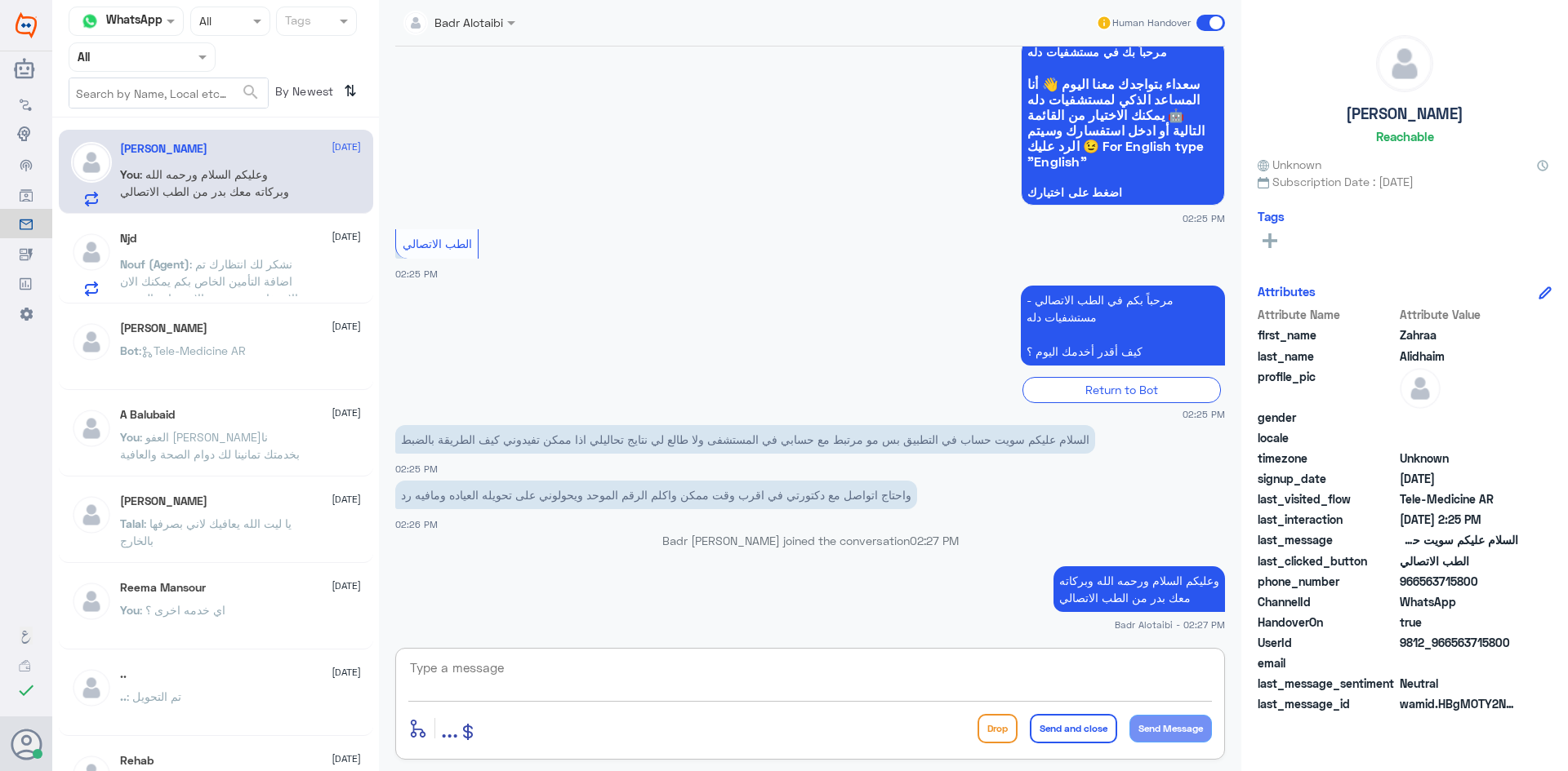
click at [1037, 695] on textarea at bounding box center [809, 677] width 803 height 40
type textarea "ا"
type textarea "مستشفى دله اي فرع ؟"
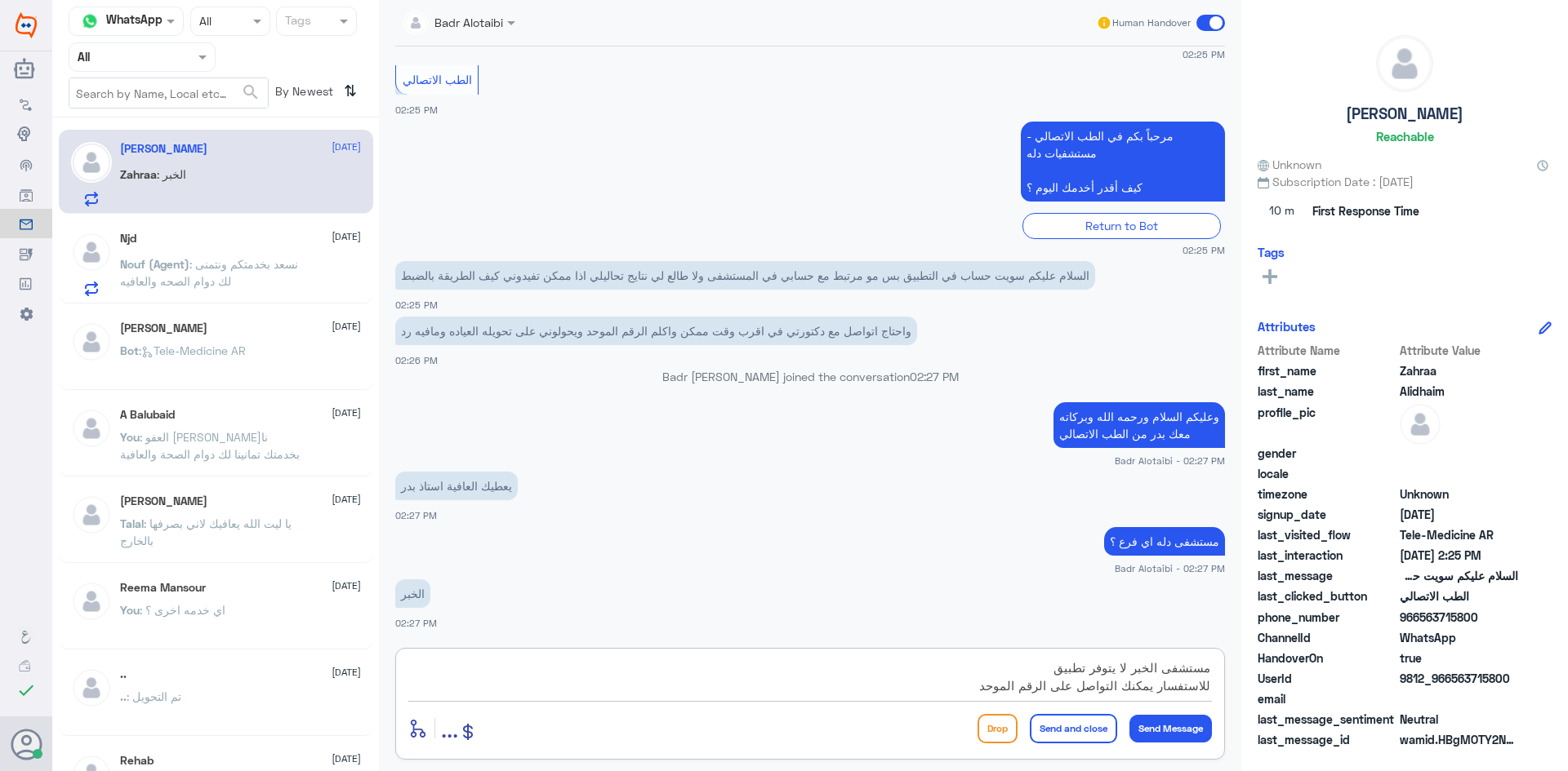
scroll to position [15, 0]
type textarea "مستشفى الخبر لا يتوفر تطبيق للاستفسار يمكنك التواصل على الرقم الموحد 920020005"
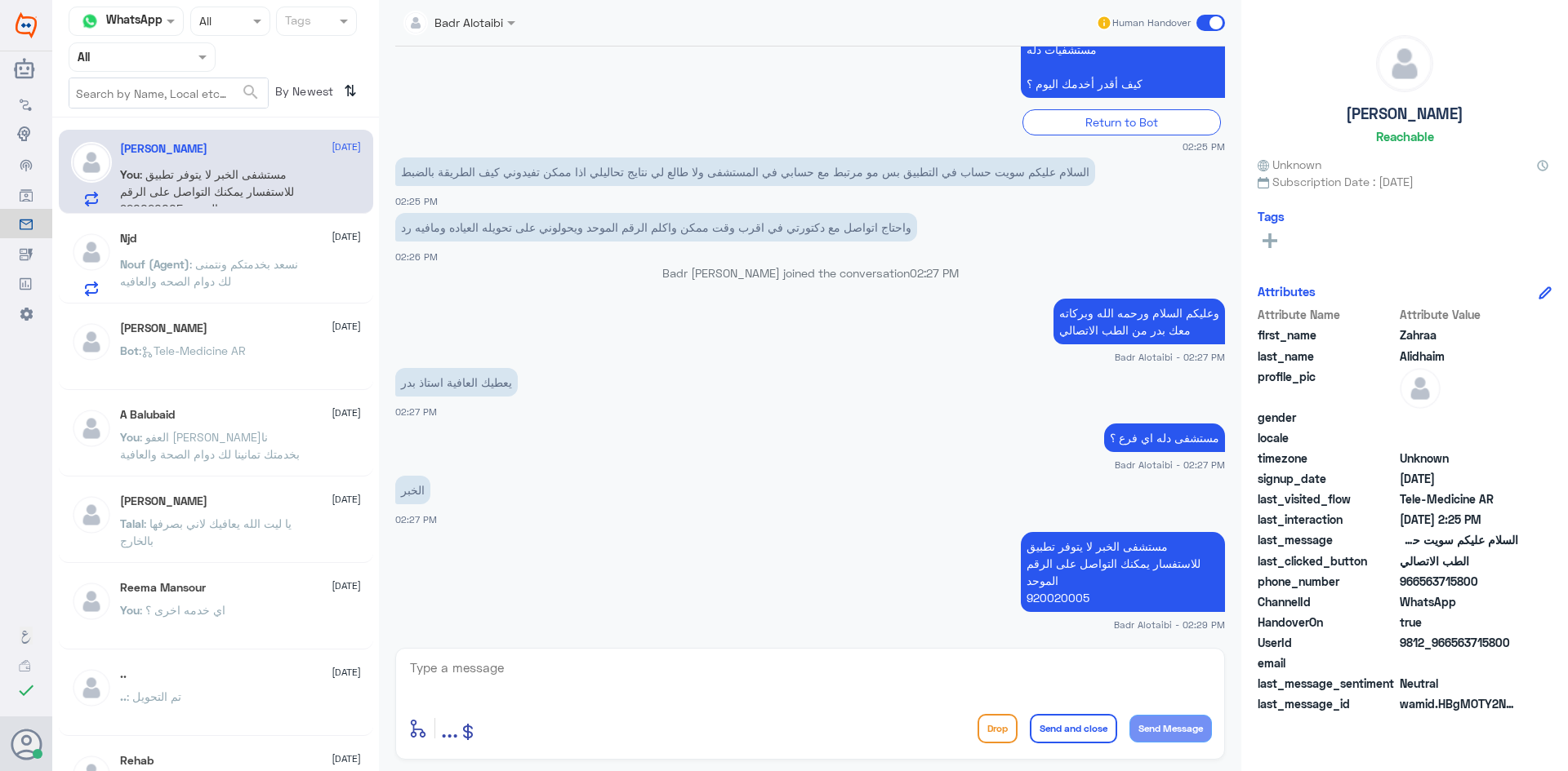
click at [1204, 22] on span at bounding box center [1210, 23] width 28 height 16
click at [0, 0] on input "checkbox" at bounding box center [0, 0] width 0 height 0
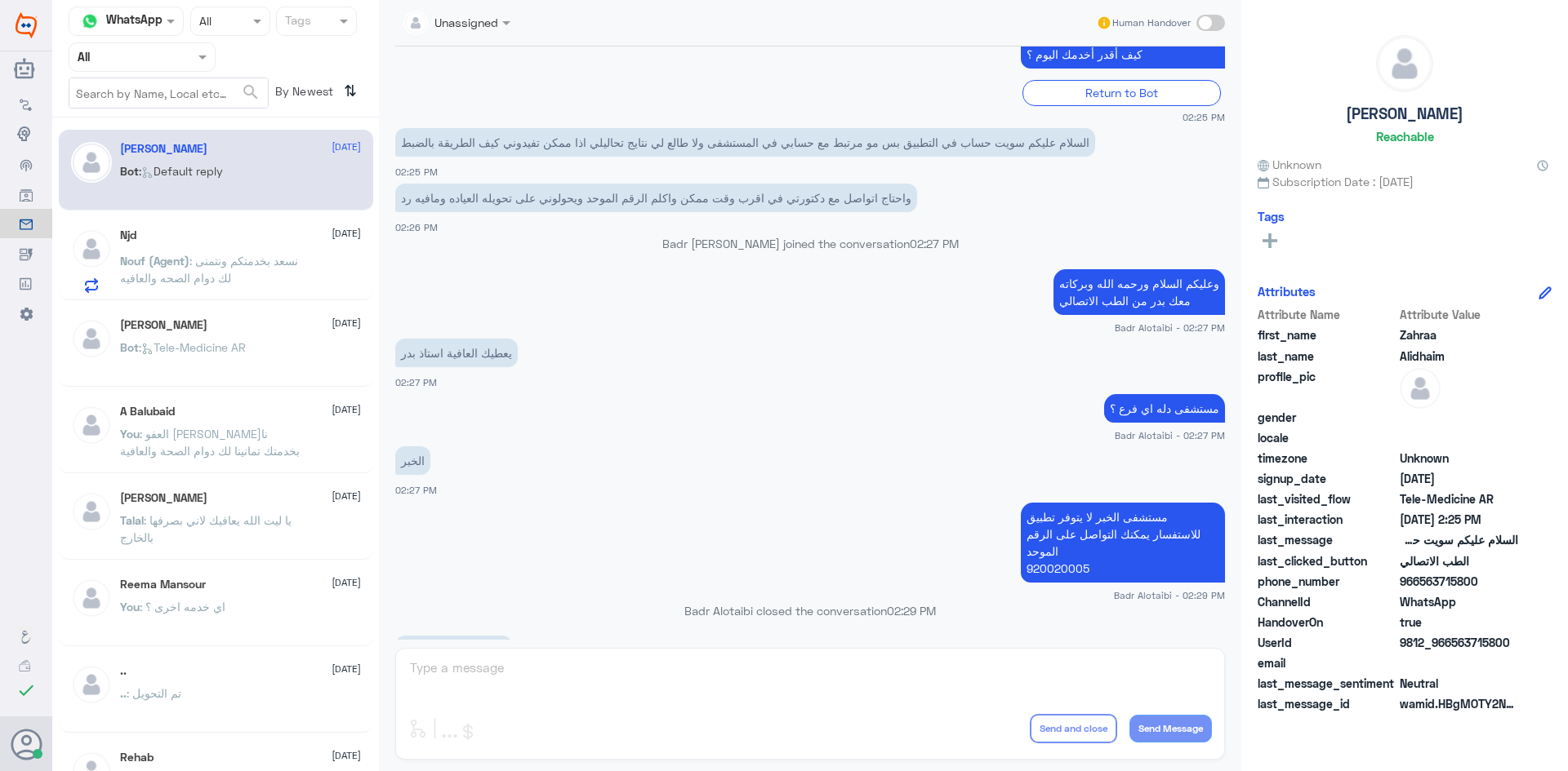
scroll to position [648, 0]
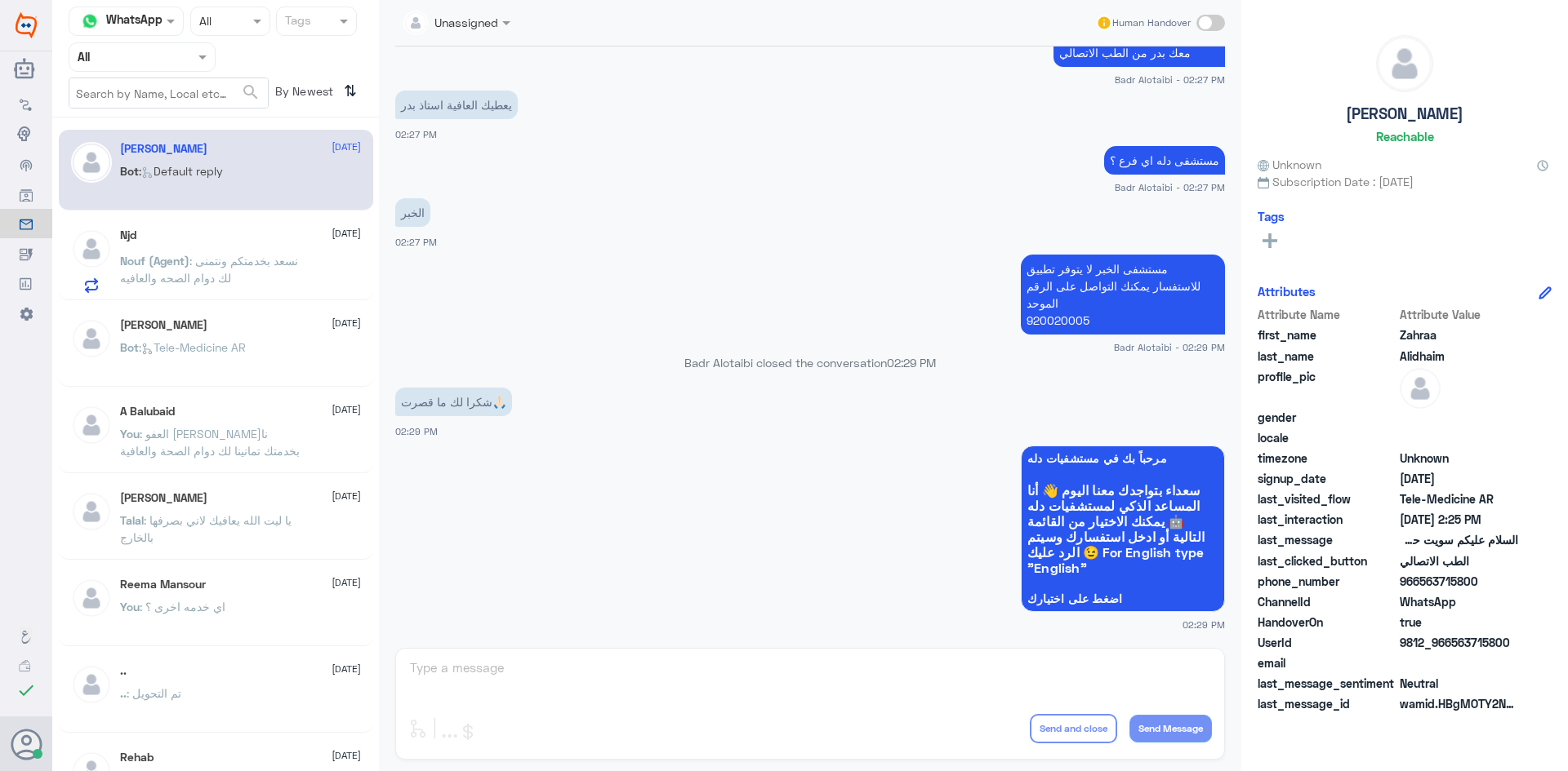
click at [1205, 28] on span at bounding box center [1210, 23] width 28 height 16
click at [0, 0] on input "checkbox" at bounding box center [0, 0] width 0 height 0
click at [928, 677] on textarea at bounding box center [809, 677] width 803 height 40
click at [762, 667] on textarea at bounding box center [809, 677] width 803 height 40
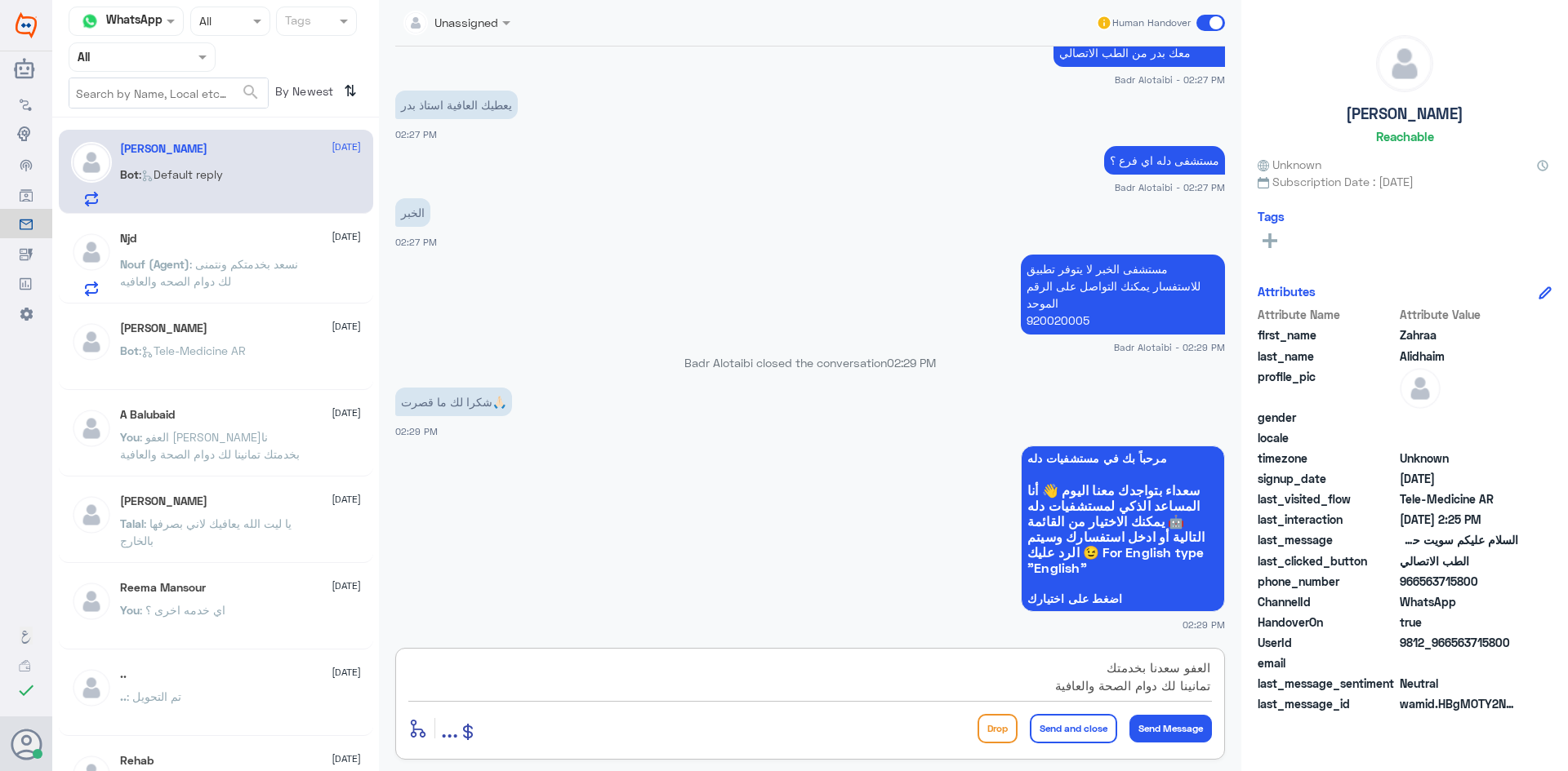
type textarea "العفو سعدنا بخدمتك تمانينا لك دوام الصحة والعافية"
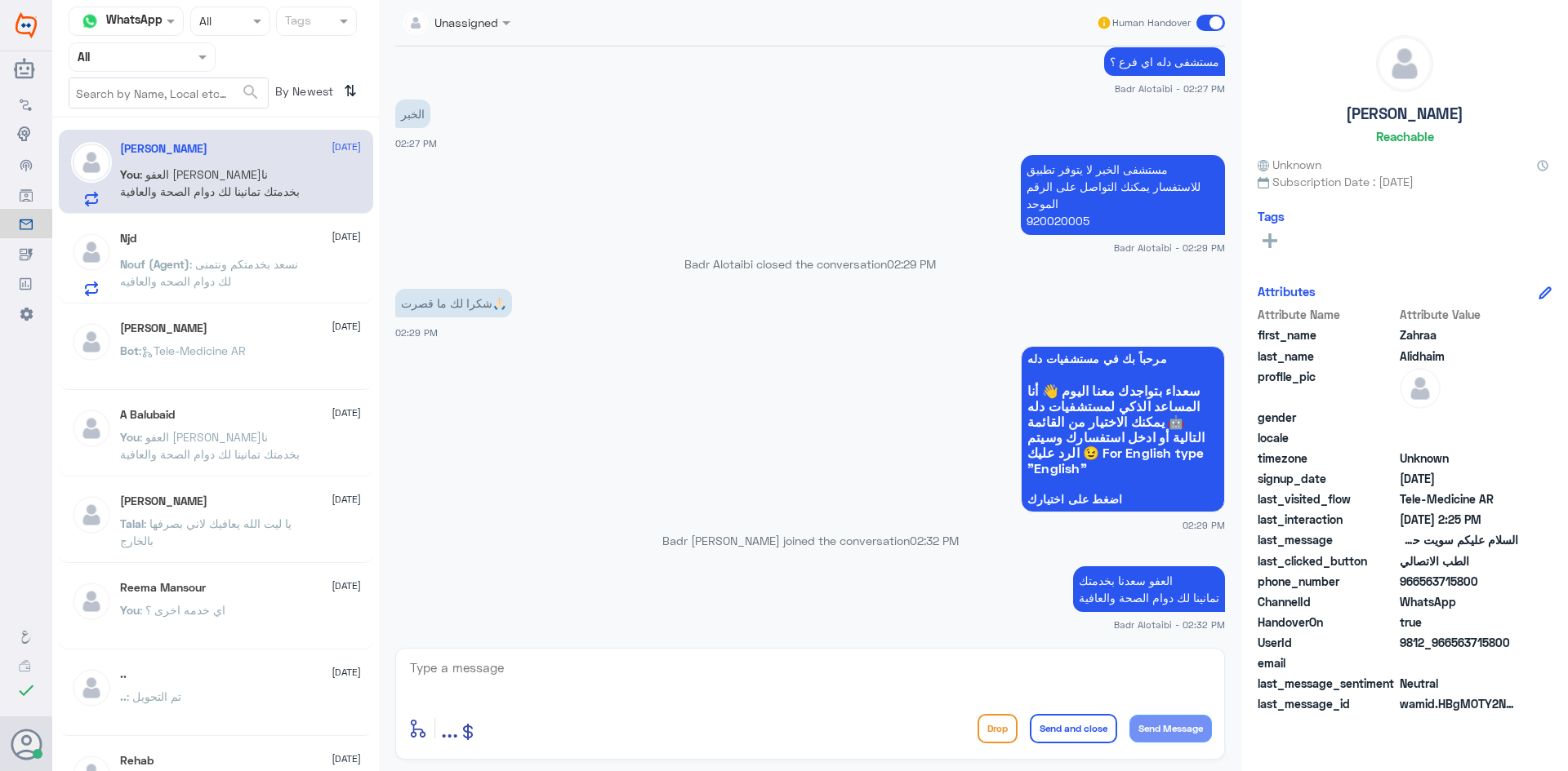
click at [1209, 29] on span at bounding box center [1210, 23] width 28 height 16
click at [0, 0] on input "checkbox" at bounding box center [0, 0] width 0 height 0
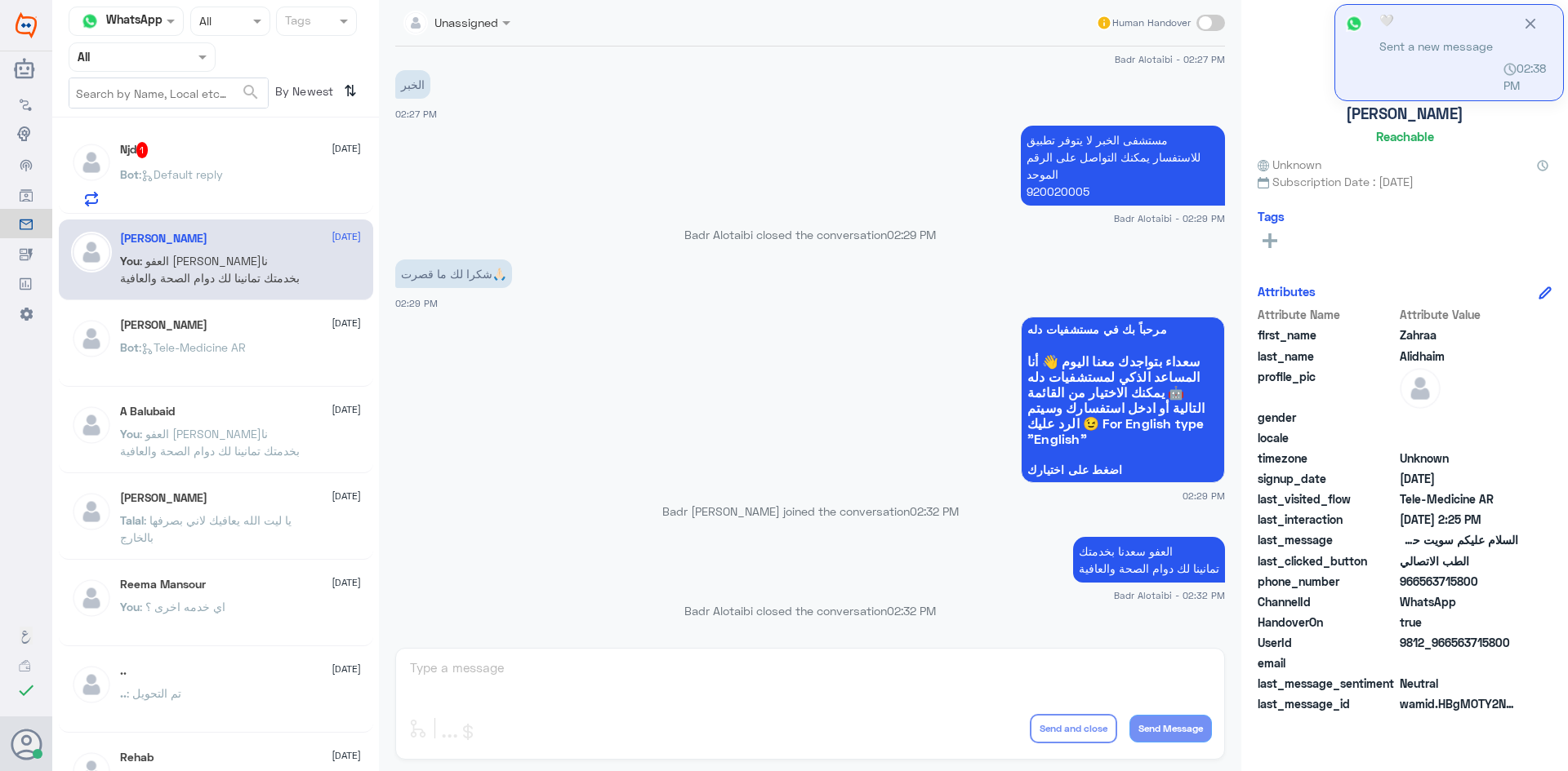
click at [249, 167] on div "Njd 1 [DATE] Bot : Default reply" at bounding box center [240, 174] width 240 height 64
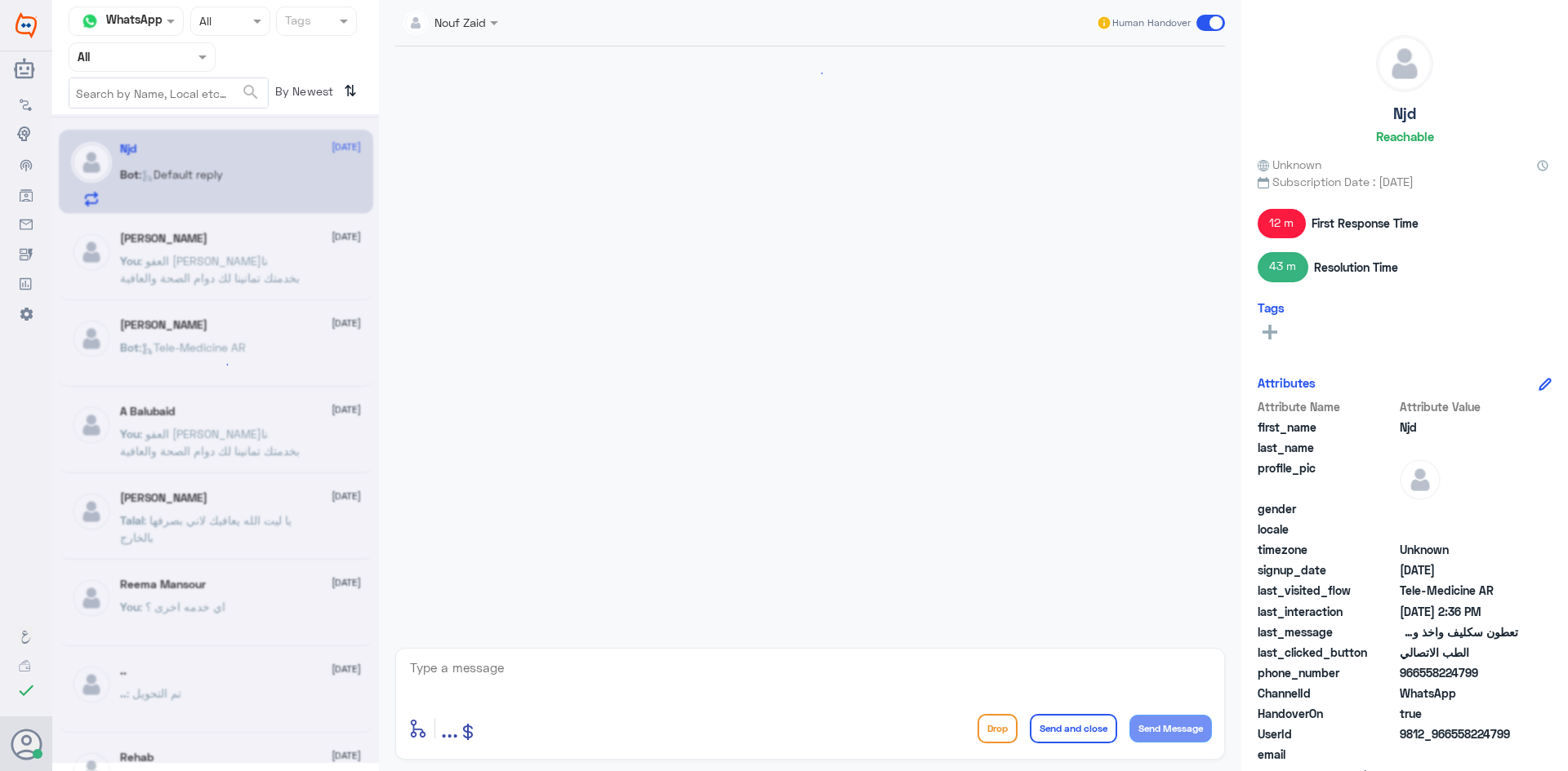
scroll to position [1015, 0]
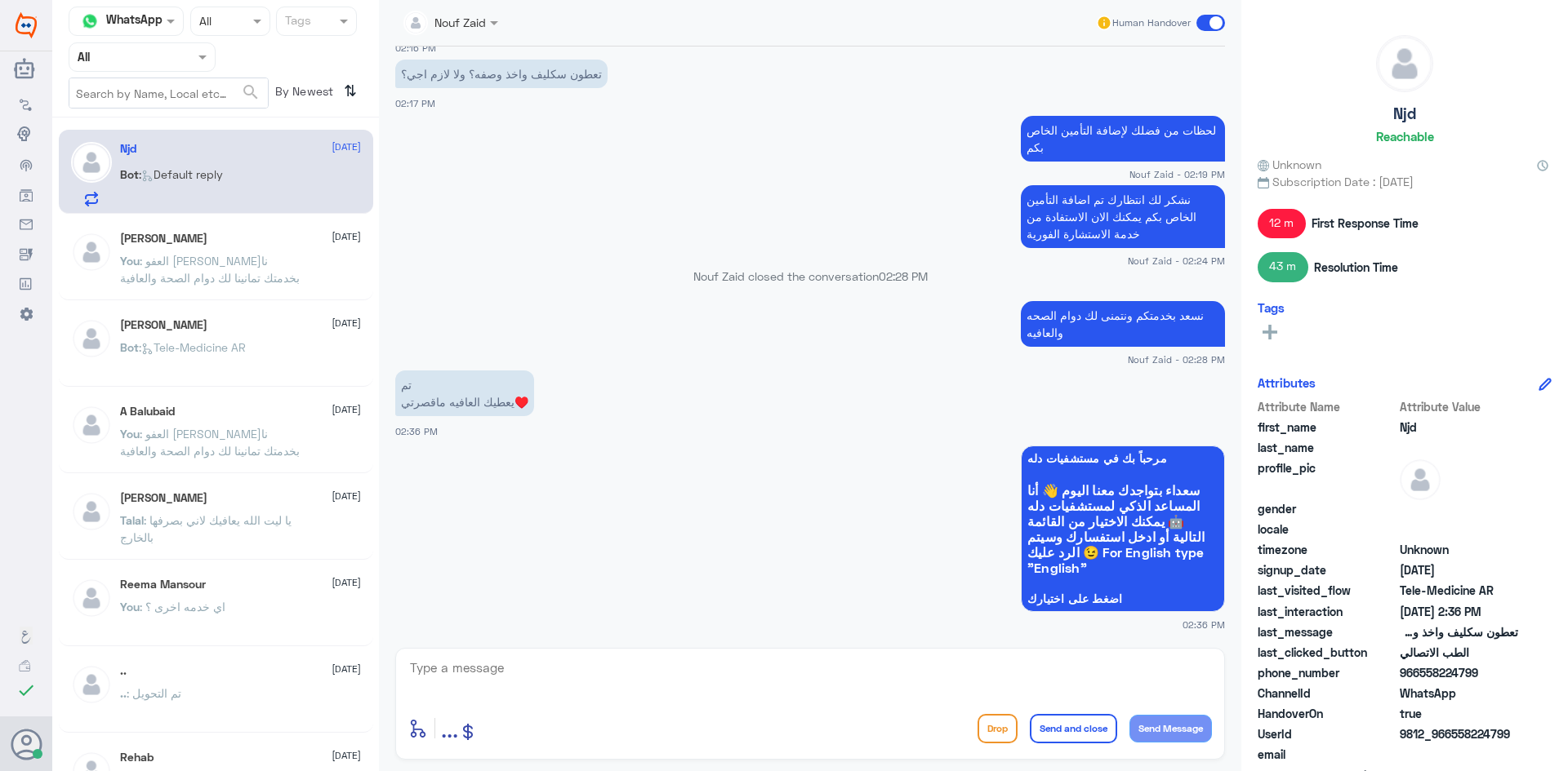
click at [503, 26] on span at bounding box center [495, 22] width 20 height 17
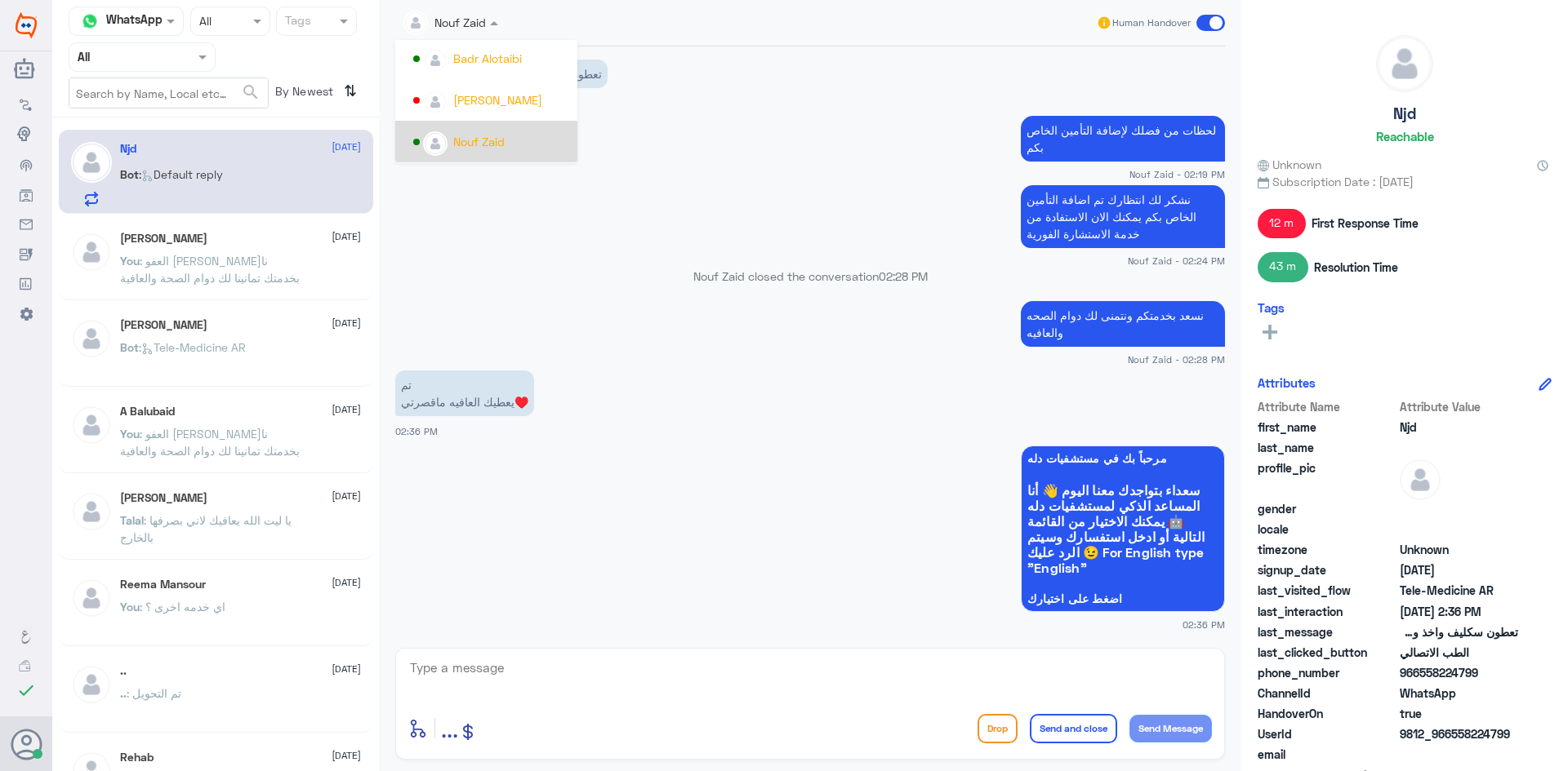
click at [500, 136] on div "Nouf Zaid" at bounding box center [478, 142] width 52 height 17
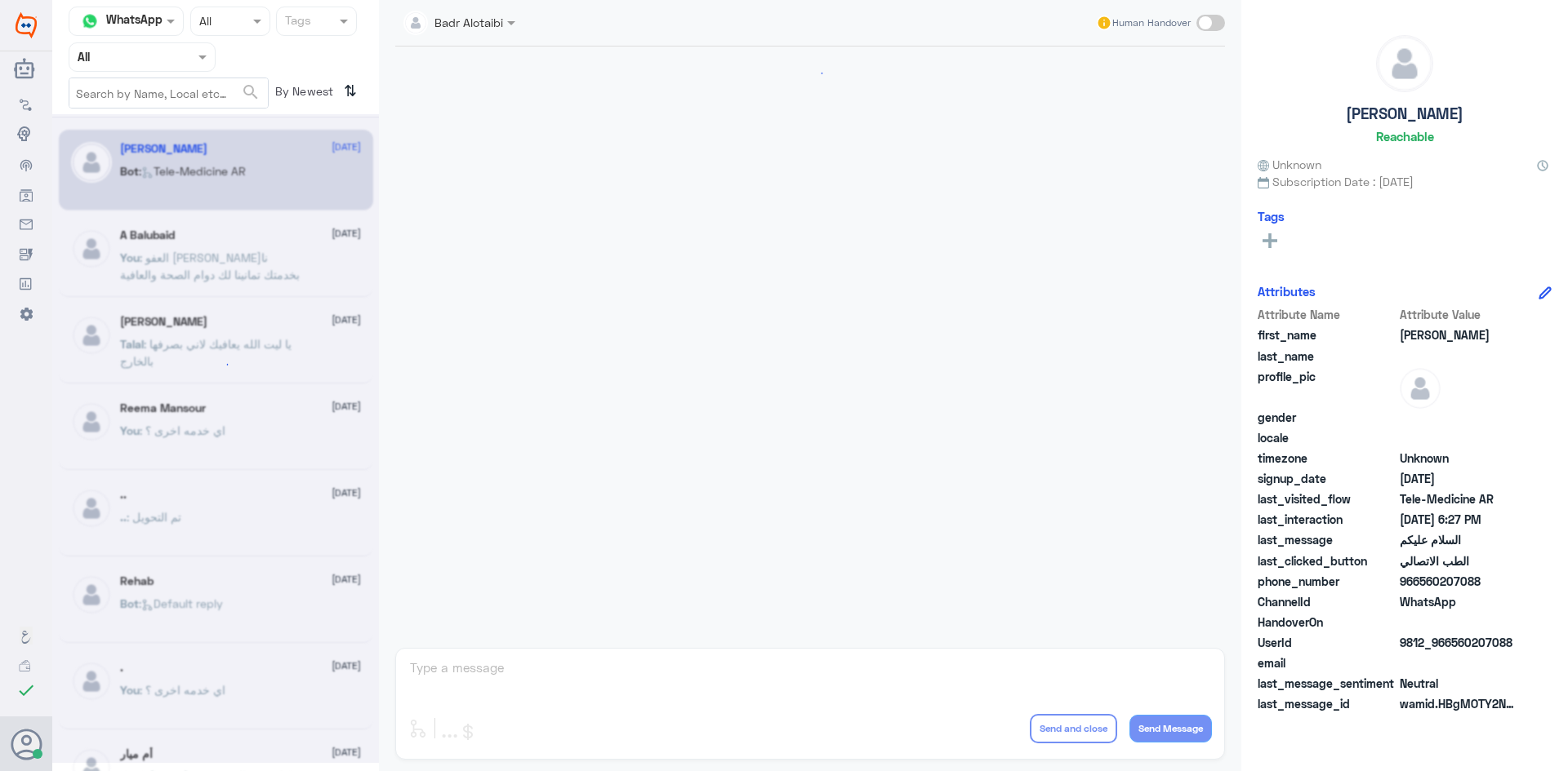
scroll to position [917, 0]
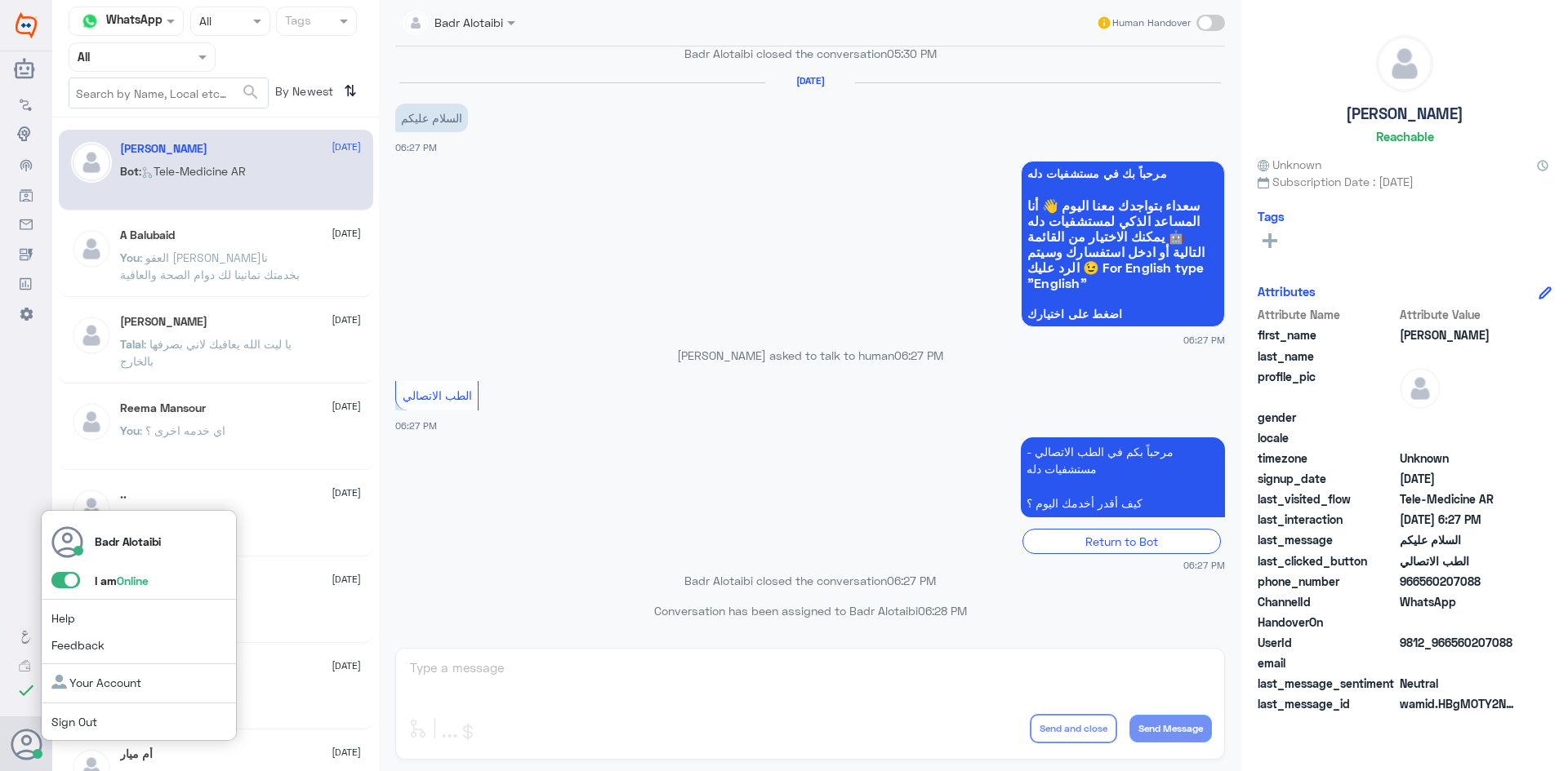
click at [70, 591] on div "Badr Alotaibi I am Online Help Feedback Your Account Sign Out" at bounding box center [139, 626] width 196 height 232
click at [70, 587] on span at bounding box center [65, 581] width 28 height 16
click at [0, 0] on input "checkbox" at bounding box center [0, 0] width 0 height 0
